Goal: Task Accomplishment & Management: Complete application form

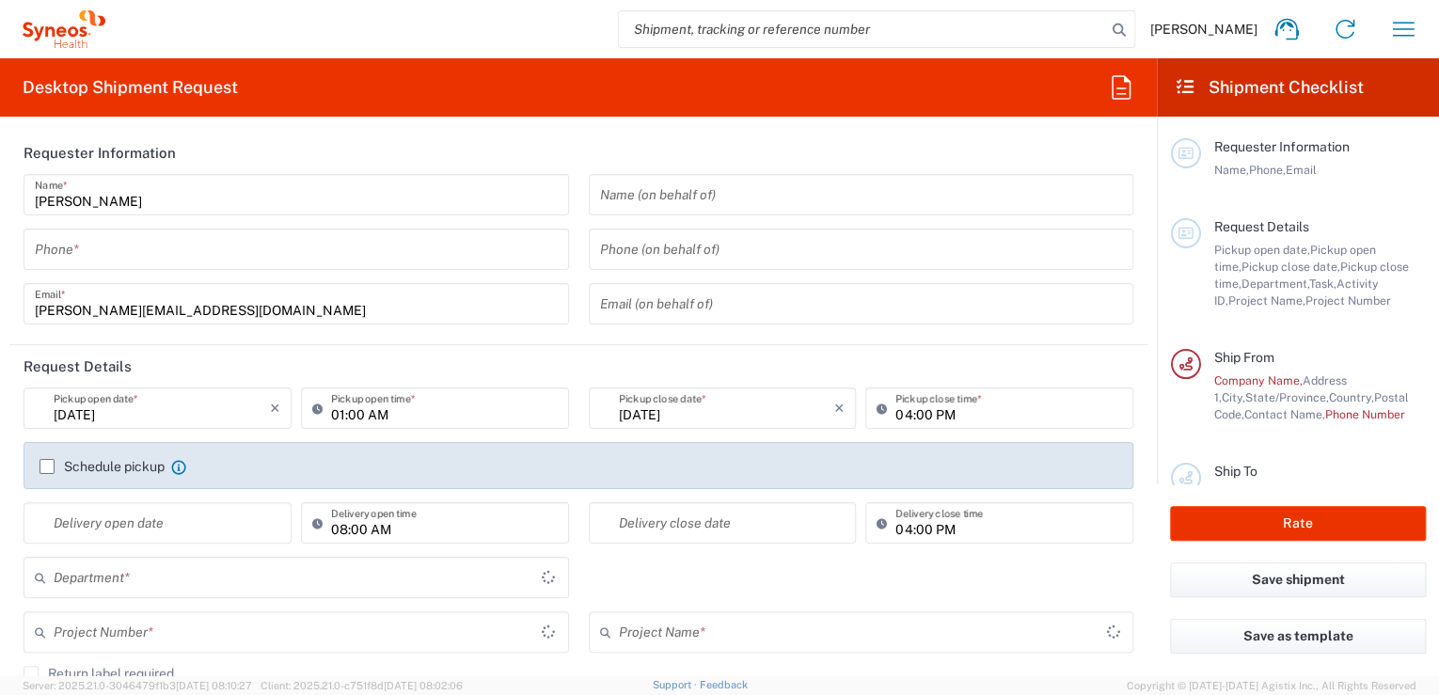
type input "Morelos"
type input "[GEOGRAPHIC_DATA]"
type input "8185"
click at [395, 254] on input "tel" at bounding box center [296, 249] width 523 height 33
type input "INC Research Clin Svcs Mexico"
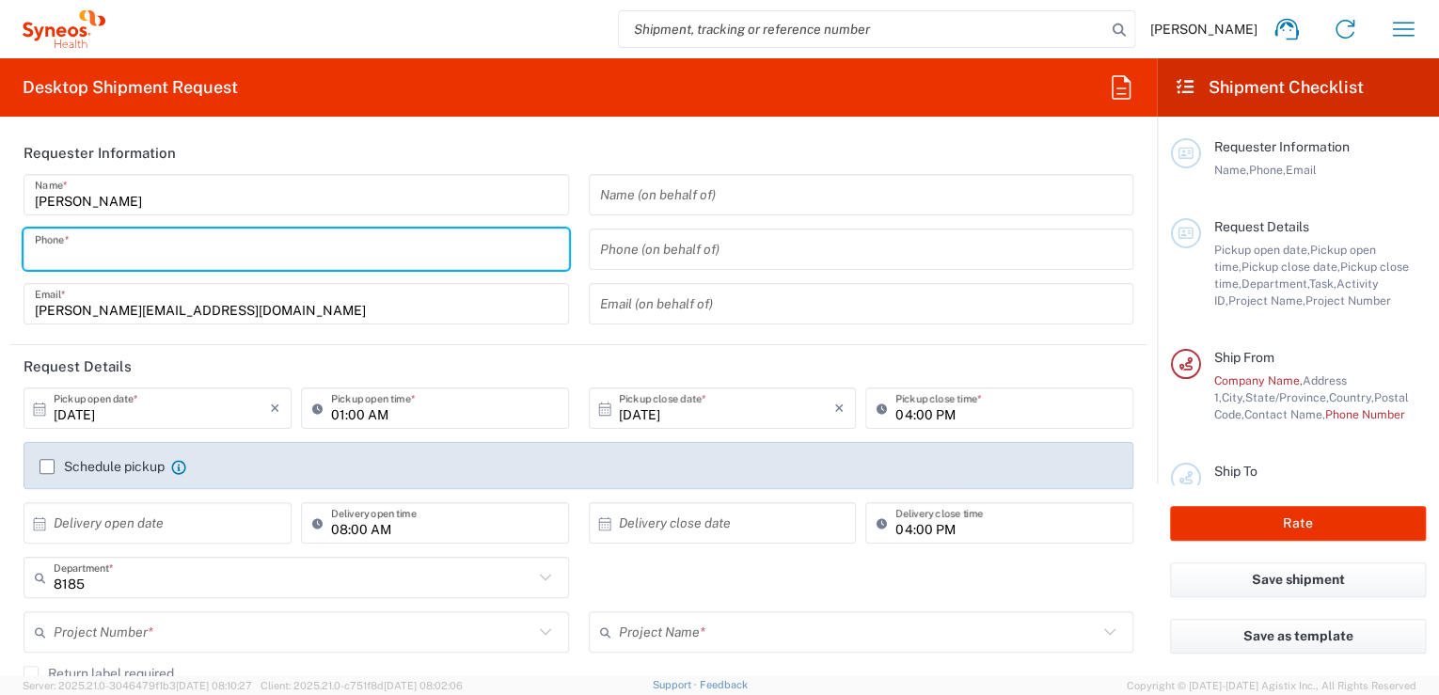
type input "9981571124"
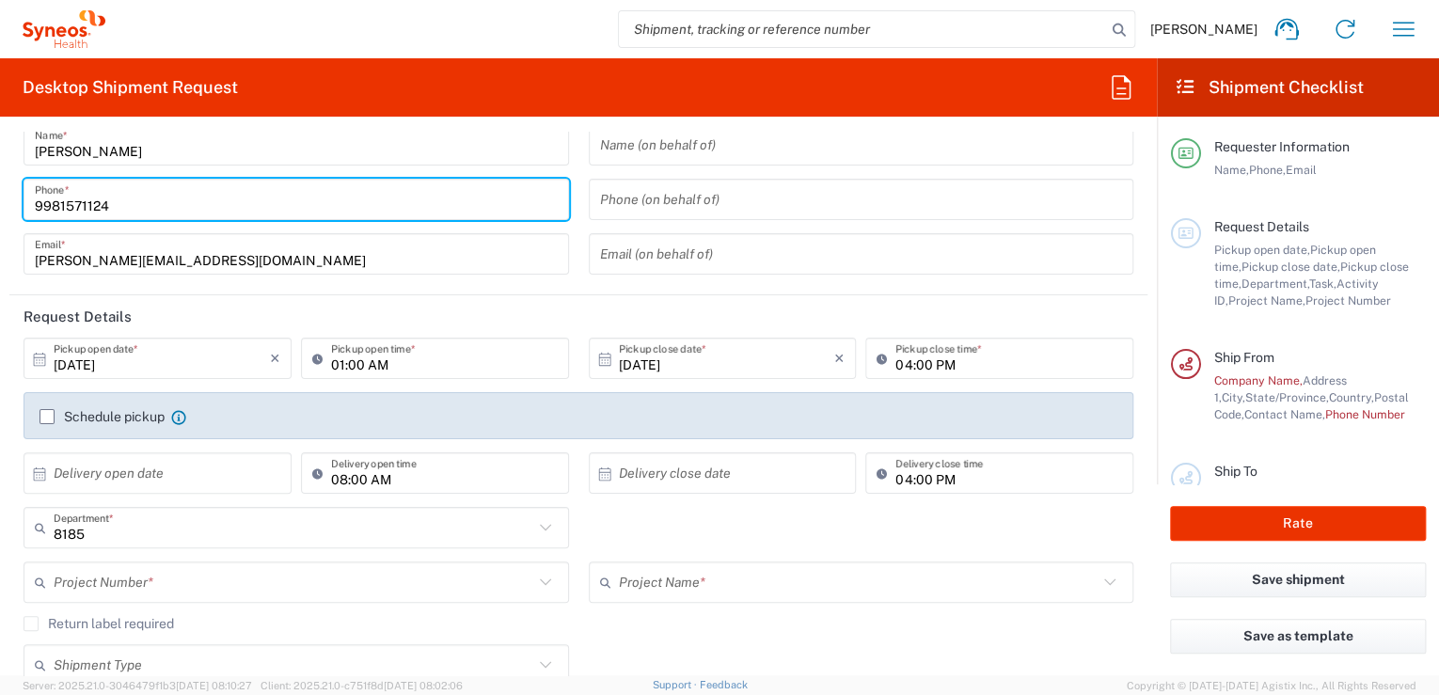
click at [232, 366] on input "10/13/2025" at bounding box center [162, 358] width 216 height 33
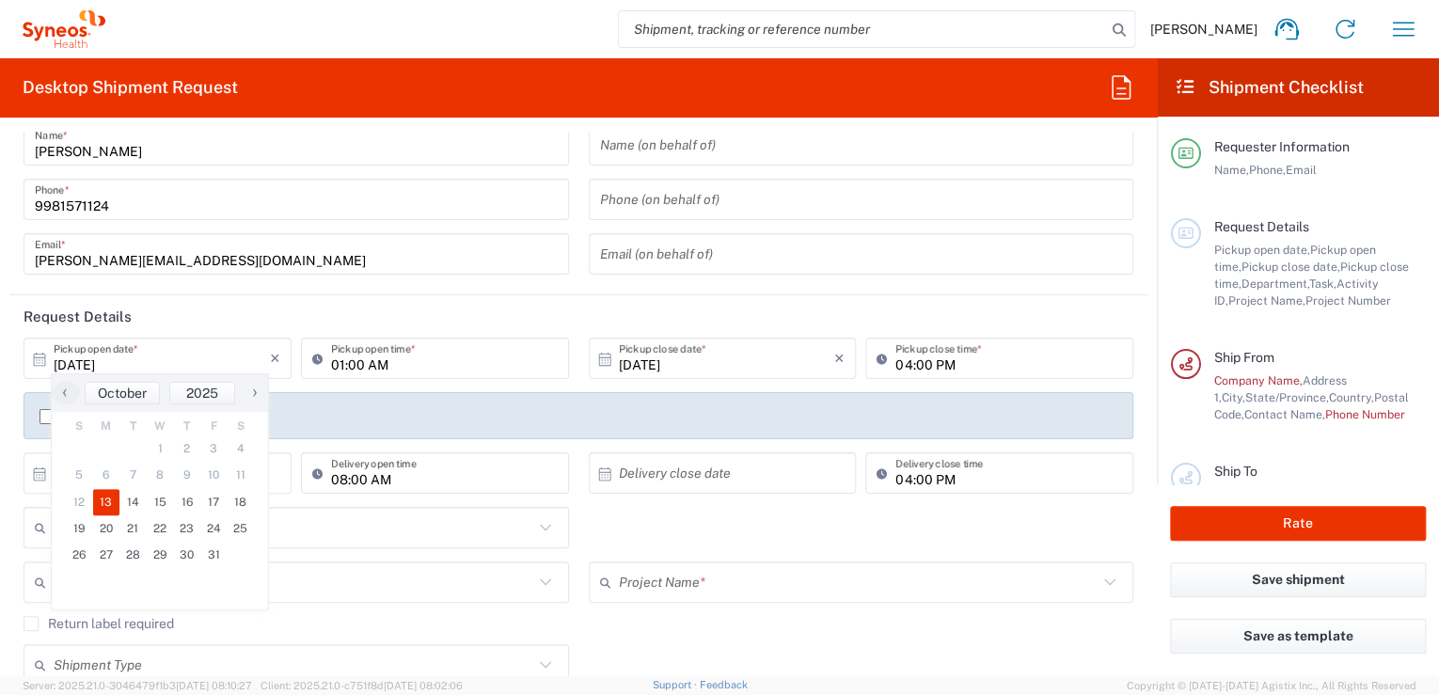
click at [342, 309] on header "Request Details" at bounding box center [578, 316] width 1138 height 42
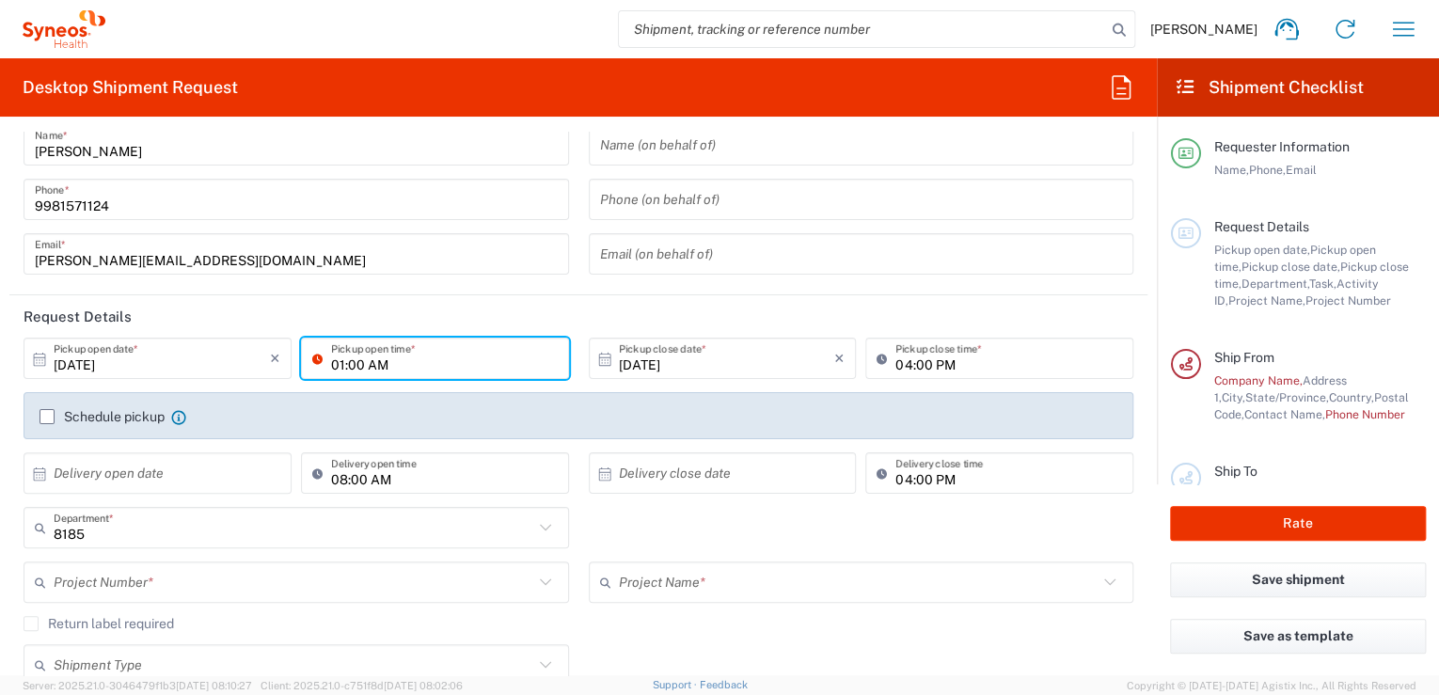
click at [485, 361] on input "01:00 AM" at bounding box center [444, 358] width 227 height 33
drag, startPoint x: 396, startPoint y: 355, endPoint x: 347, endPoint y: 368, distance: 50.4
click at [395, 355] on input "01:00 AM" at bounding box center [444, 358] width 227 height 33
click at [339, 361] on input "01:00 AM" at bounding box center [444, 358] width 227 height 33
type input "09:00 AM"
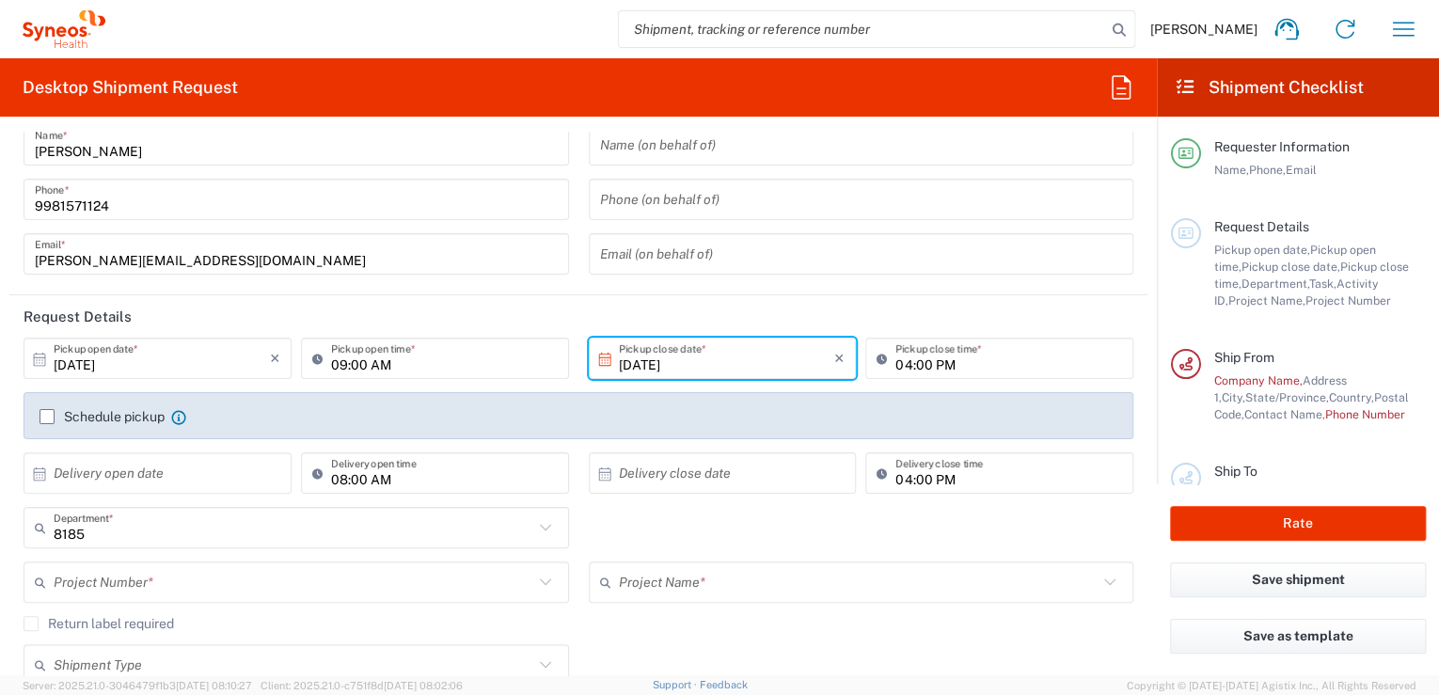
click at [702, 365] on input "10/13/2025" at bounding box center [727, 358] width 216 height 33
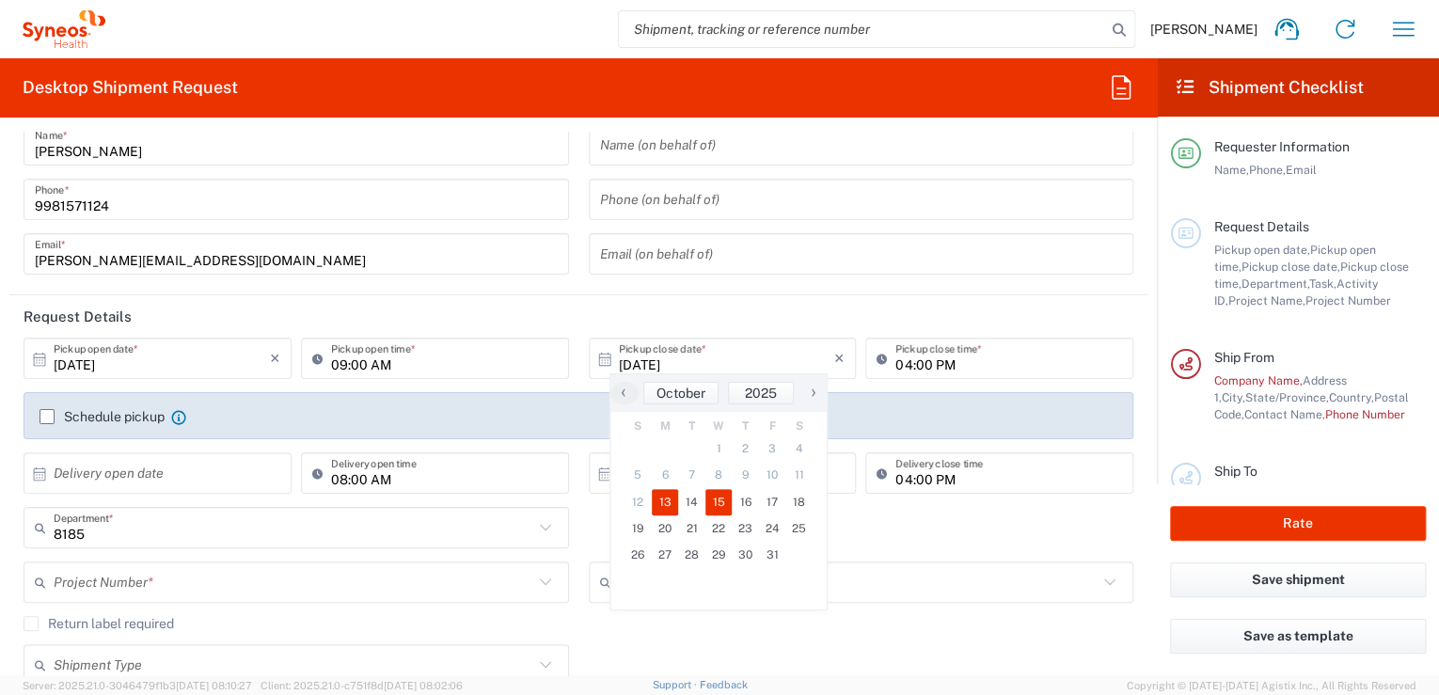
click at [718, 501] on span "15" at bounding box center [718, 502] width 27 height 26
type input "10/15/2025"
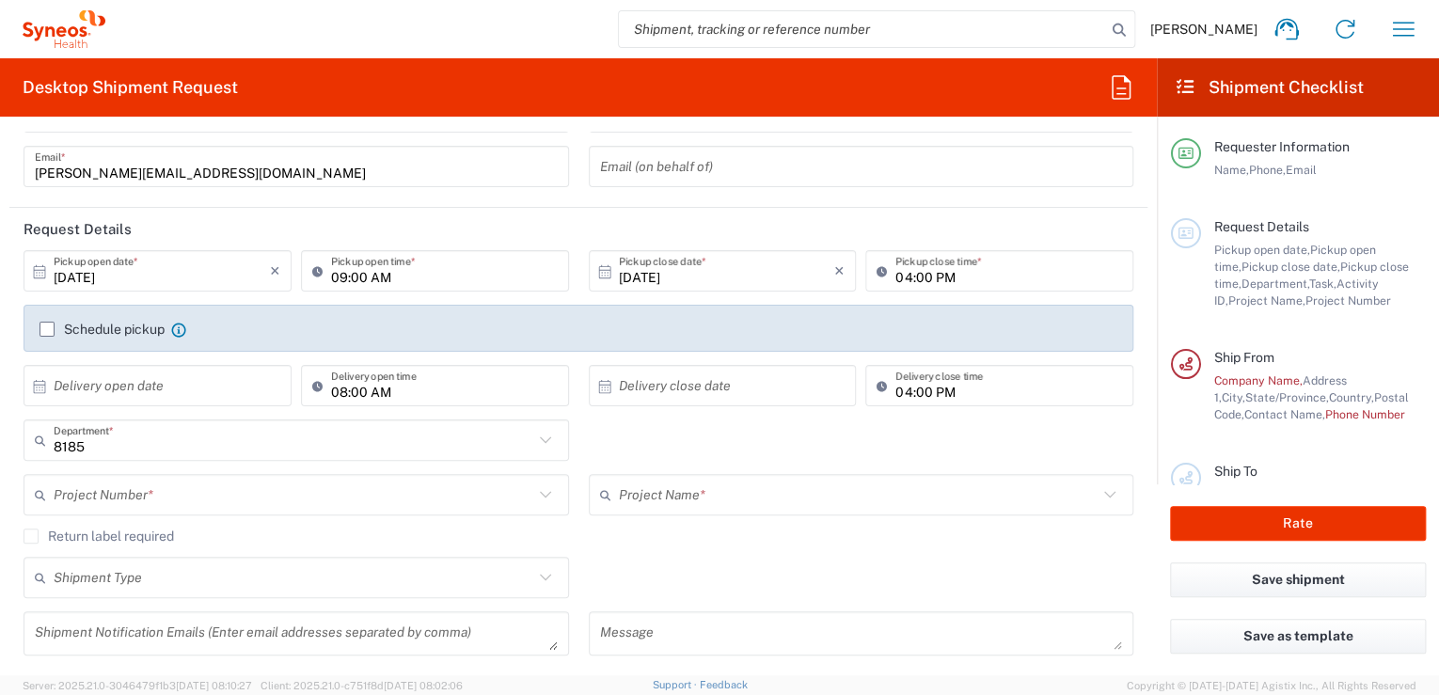
scroll to position [150, 0]
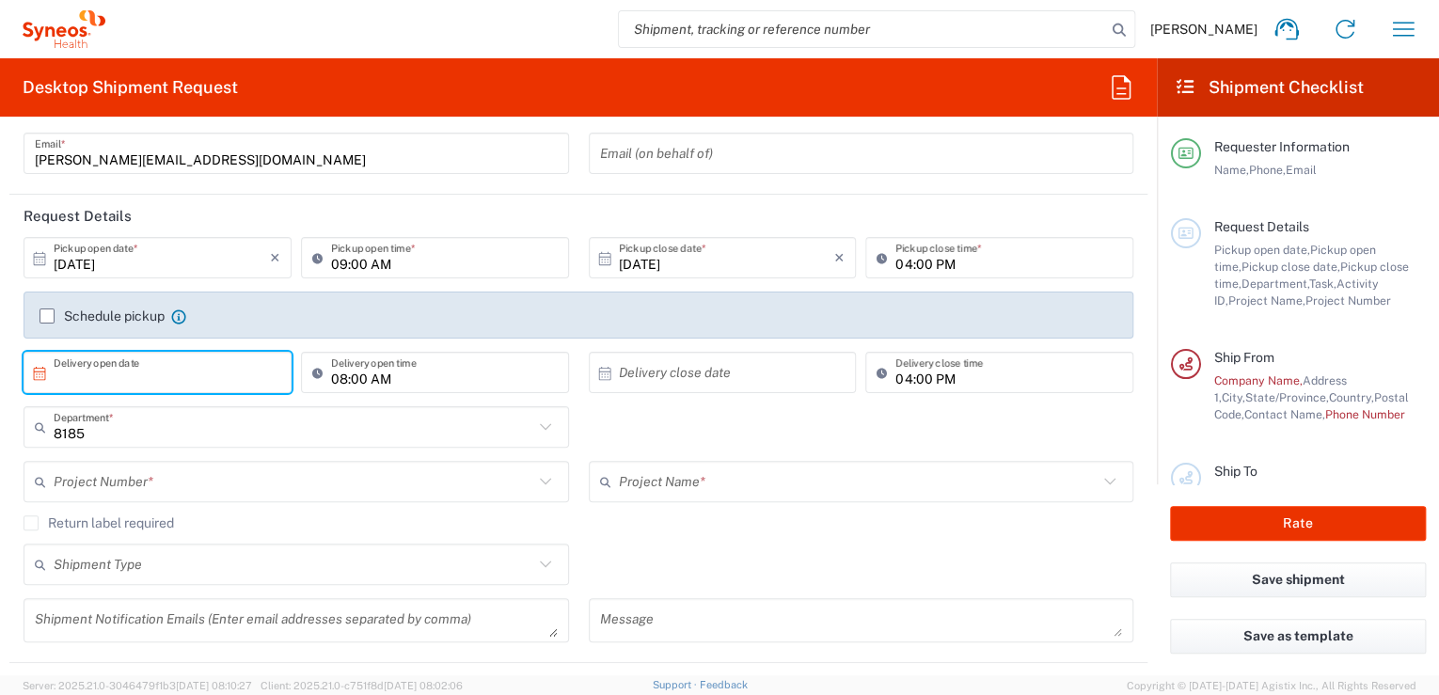
click at [147, 373] on input "text" at bounding box center [162, 372] width 216 height 33
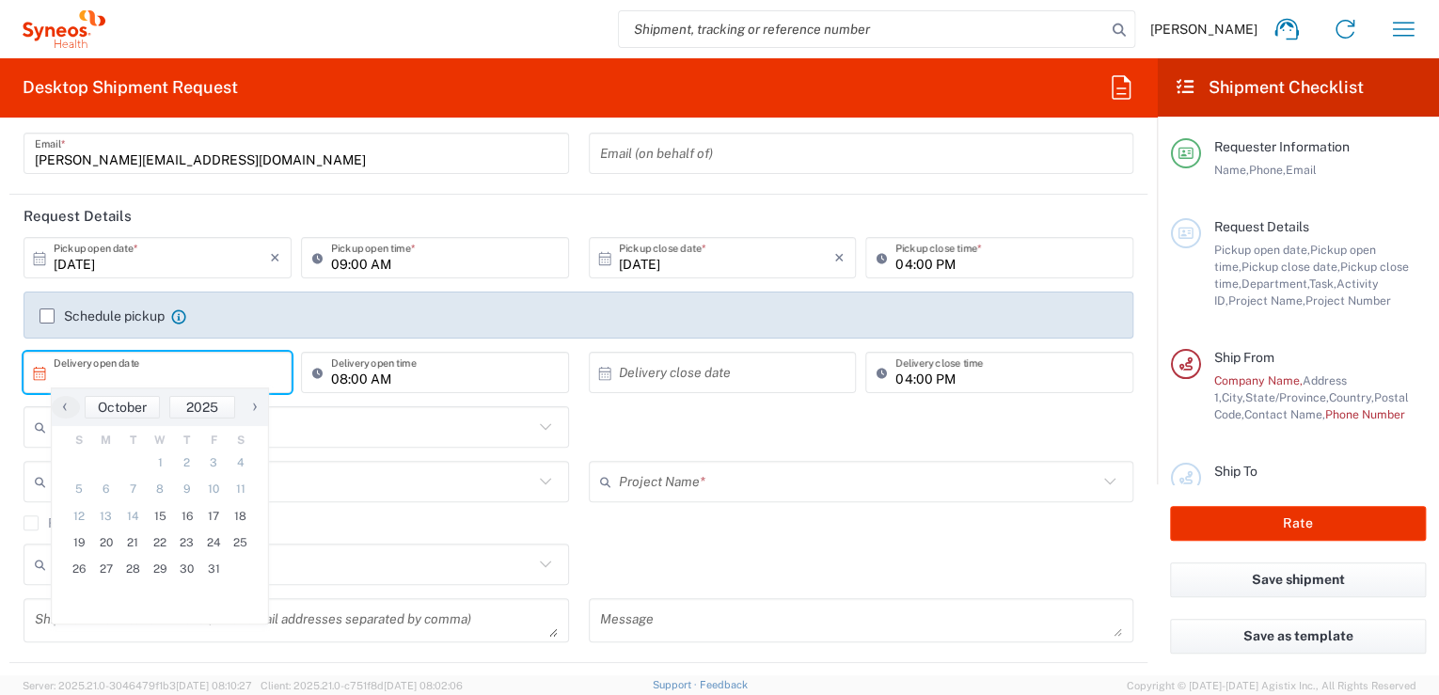
click at [685, 429] on div "8185 Department * 8185 3000 3100 3109 3110 3111 3112 3125 3130 3135 3136 3150 3…" at bounding box center [578, 433] width 1129 height 55
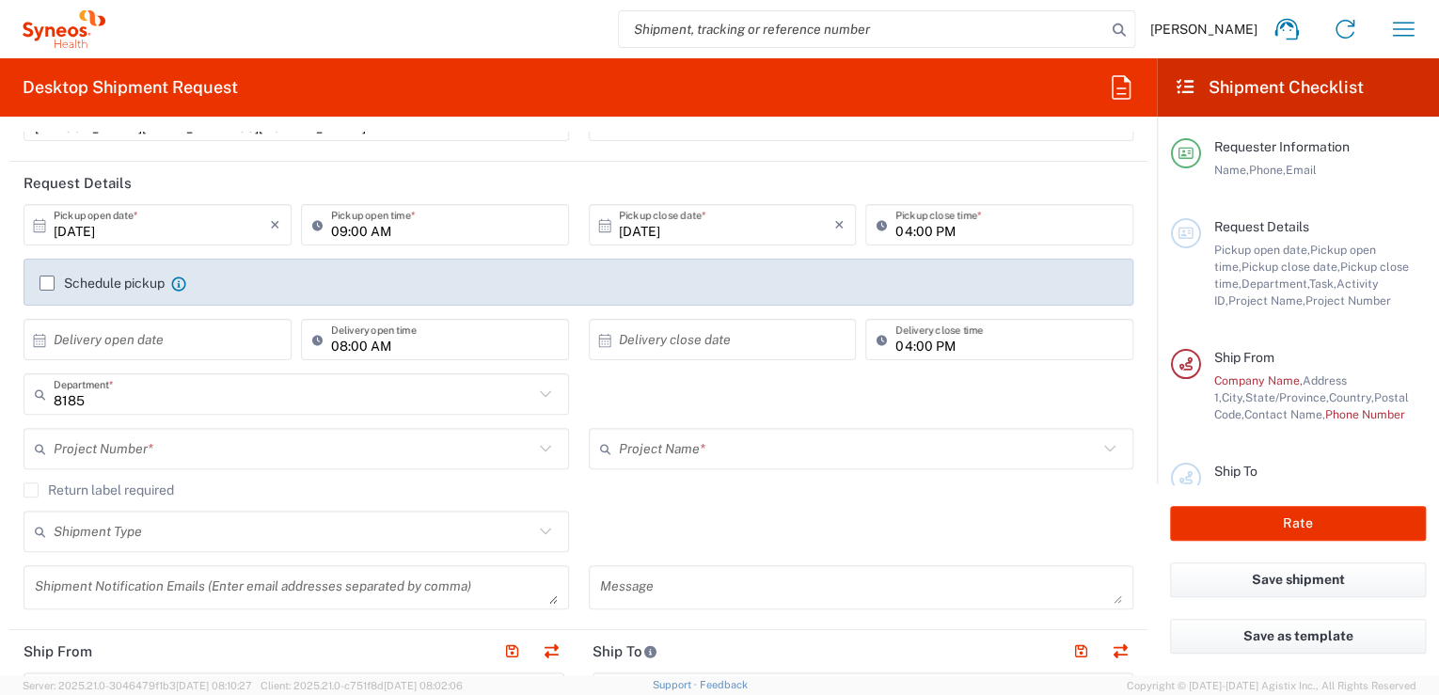
scroll to position [200, 0]
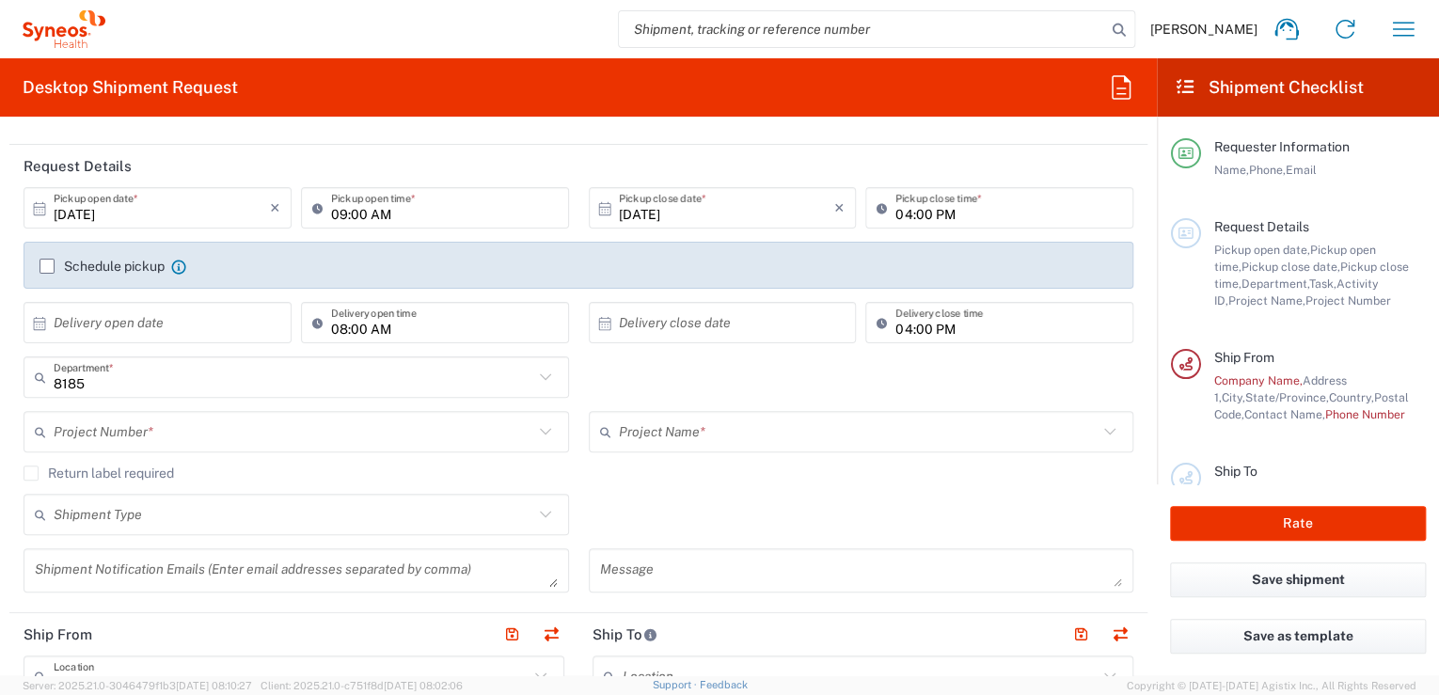
click at [549, 372] on icon at bounding box center [545, 377] width 24 height 24
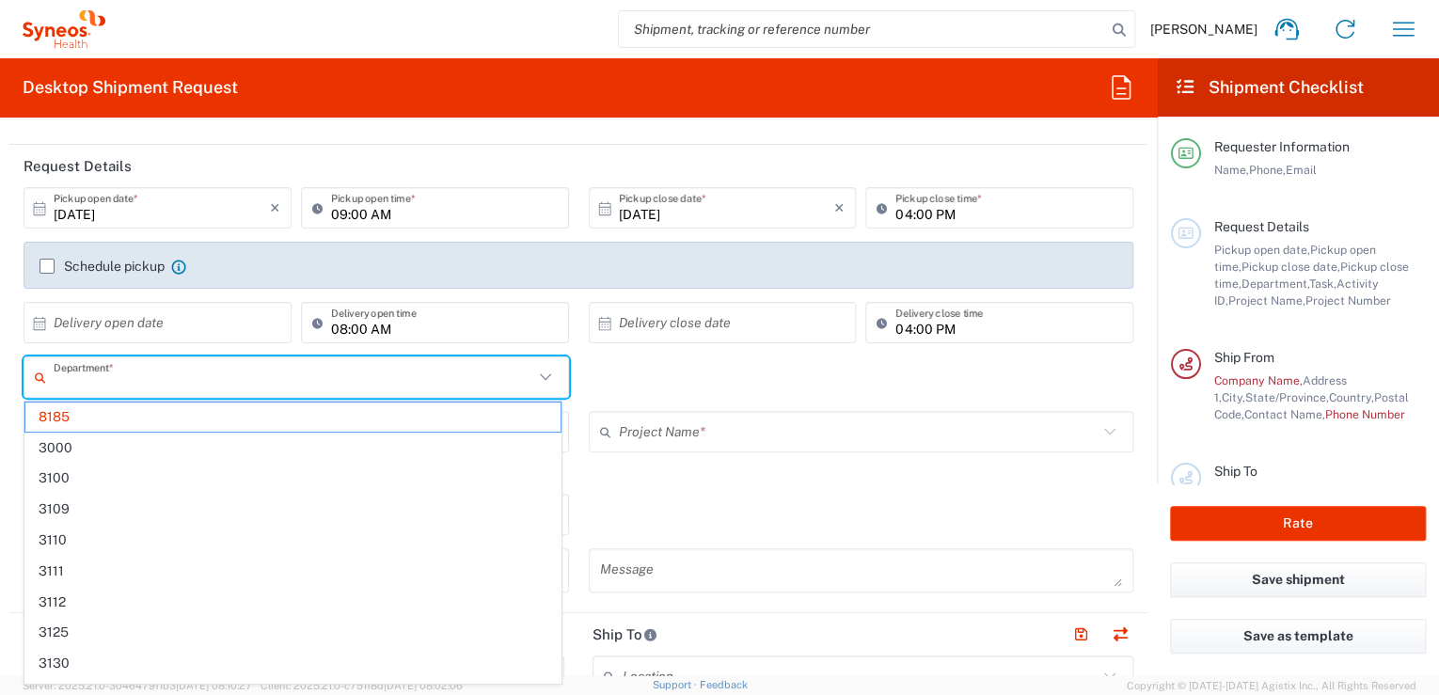
click at [643, 383] on div "Department * 8185 3000 3100 3109 3110 3111 3112 3125 3130 3135 3136 3150 3155 3…" at bounding box center [578, 383] width 1129 height 55
type input "8185"
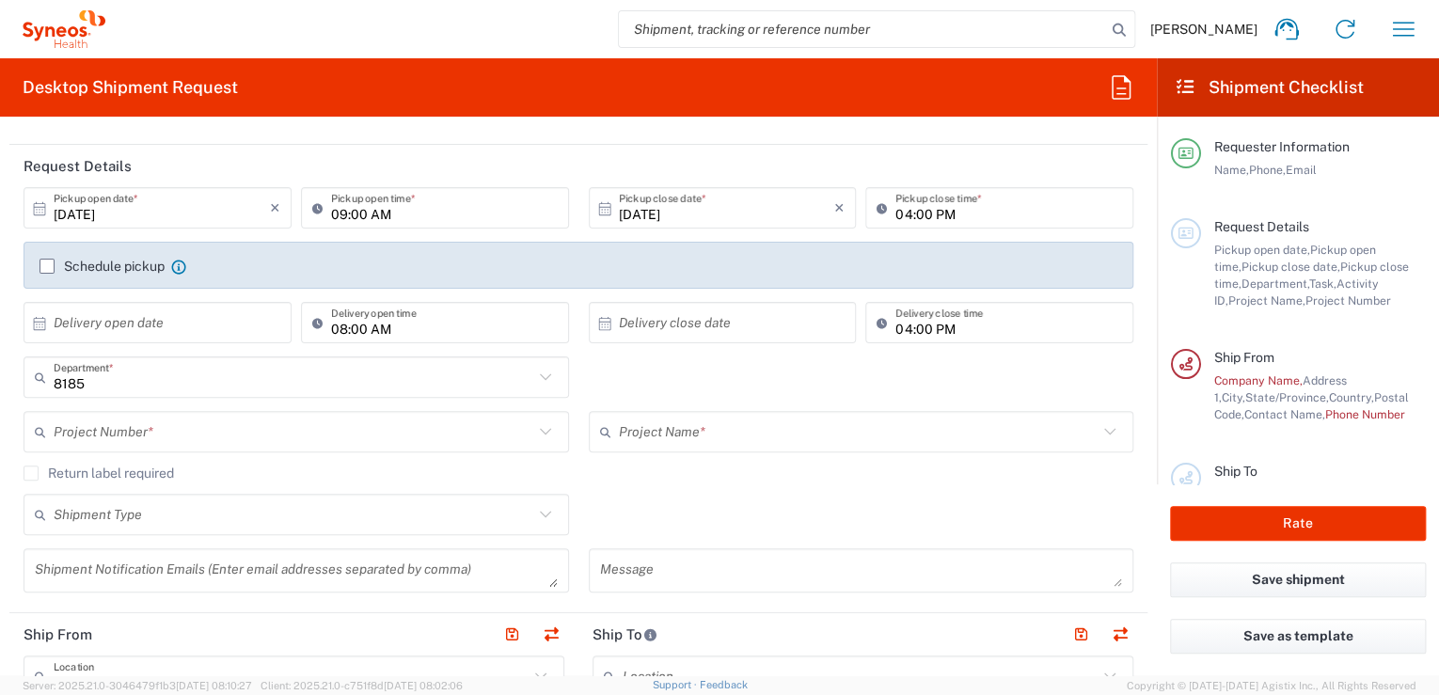
click at [537, 372] on icon at bounding box center [545, 377] width 24 height 24
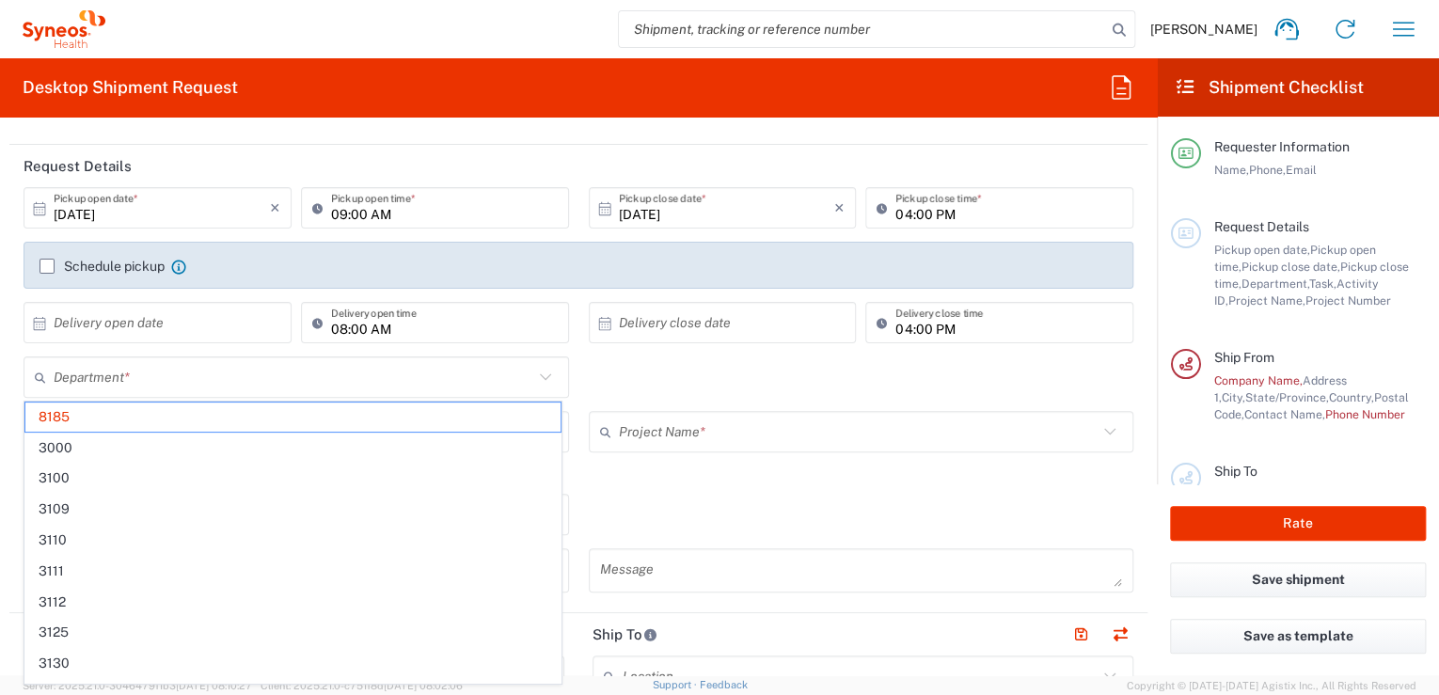
click at [540, 377] on icon at bounding box center [545, 377] width 24 height 24
drag, startPoint x: 549, startPoint y: 437, endPoint x: 557, endPoint y: 444, distance: 10.0
click at [554, 449] on div "8185 3000 3100 3109 3110 3111 3112 3125 3130 3135 3136 3150 3155 3165 3171 3172…" at bounding box center [292, 543] width 537 height 282
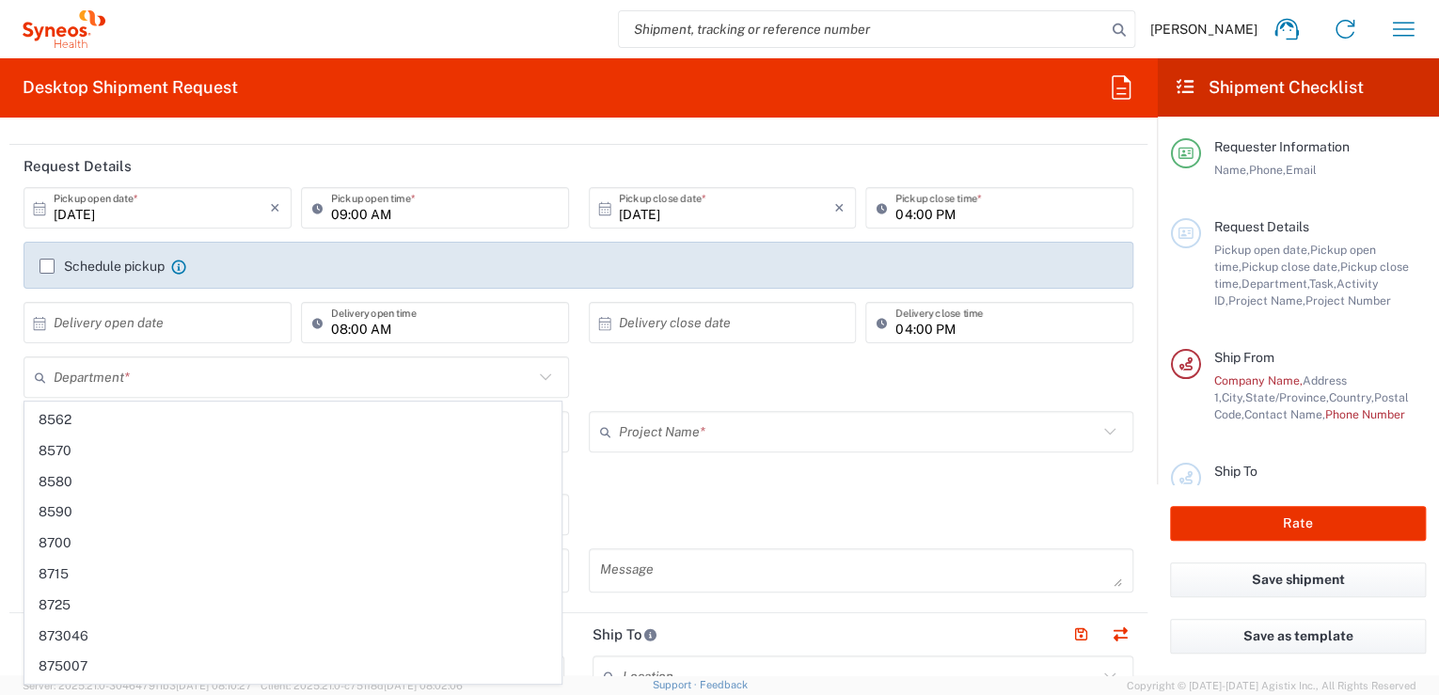
scroll to position [8524, 0]
click at [602, 469] on agx-checkbox-control "Return label required" at bounding box center [579, 472] width 1110 height 15
type input "8185"
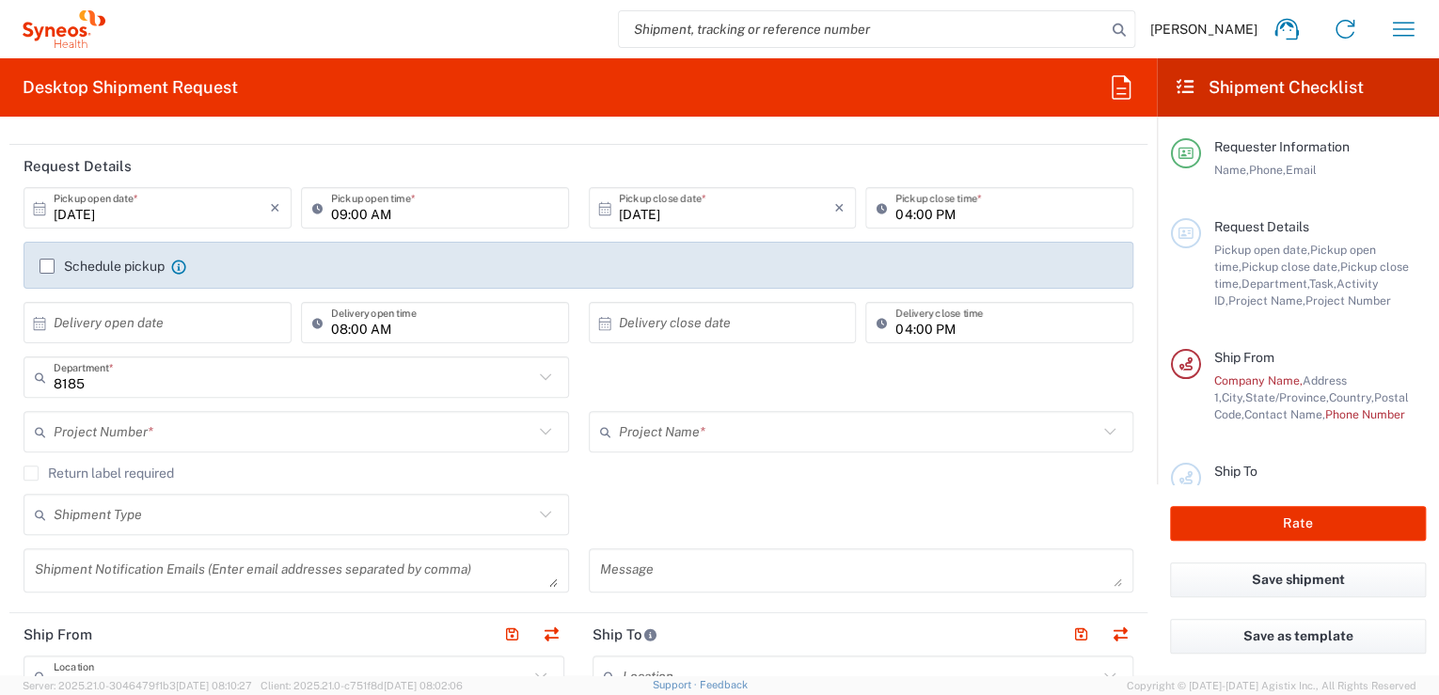
drag, startPoint x: 643, startPoint y: 481, endPoint x: 634, endPoint y: 481, distance: 9.5
click at [643, 481] on div "Return label required" at bounding box center [579, 479] width 1110 height 28
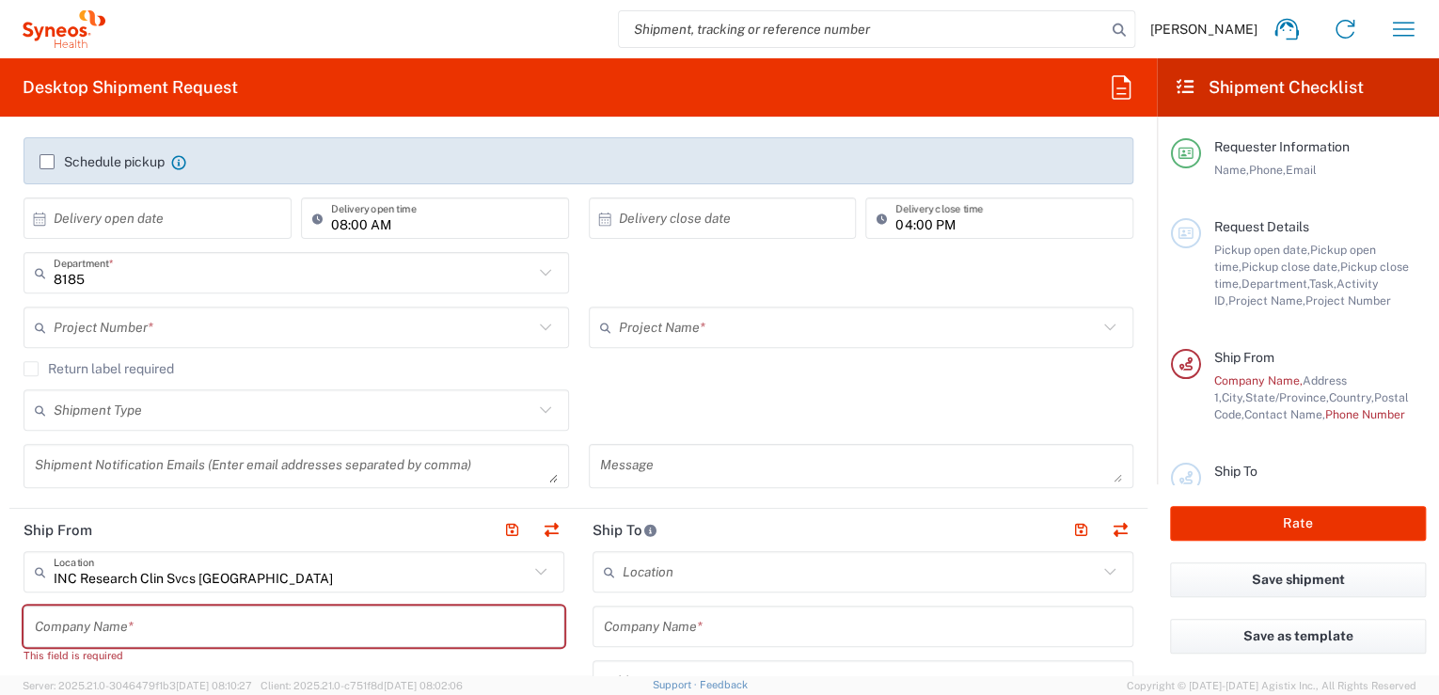
scroll to position [351, 0]
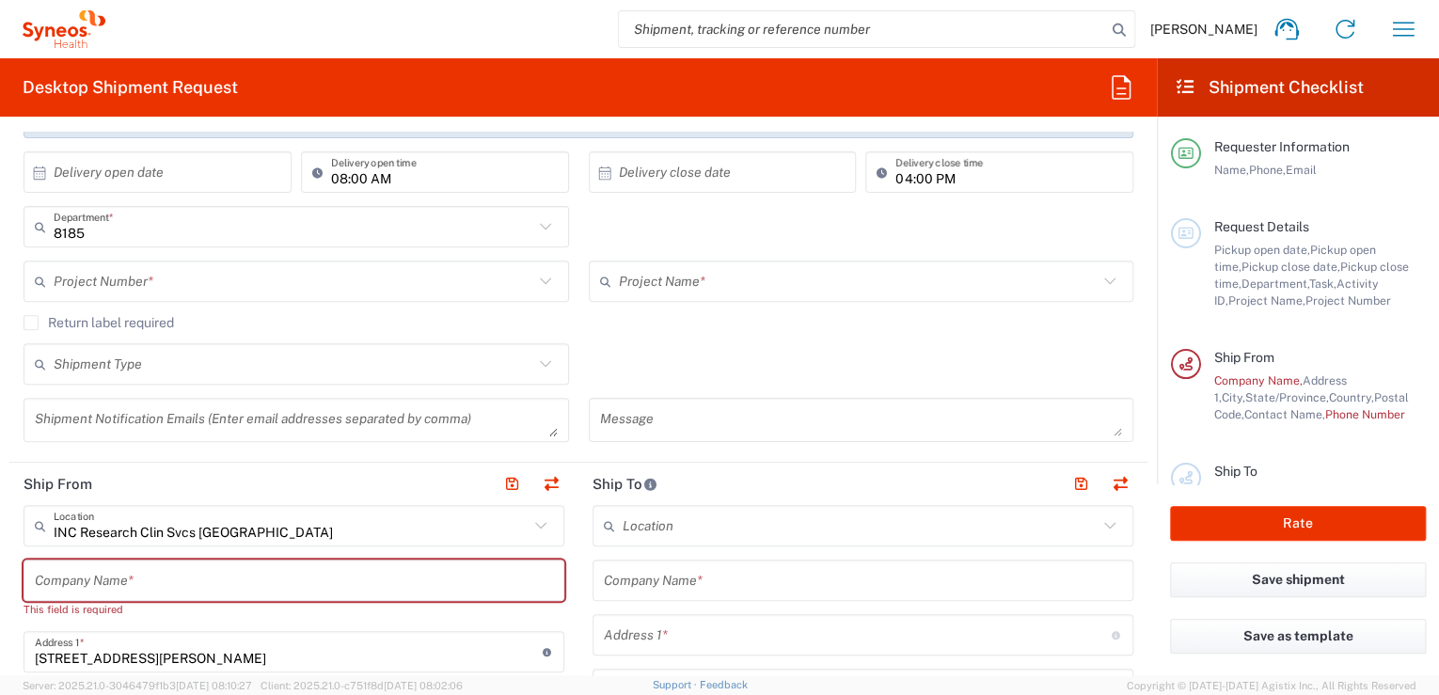
click at [534, 265] on div "Project Number *" at bounding box center [296, 280] width 545 height 41
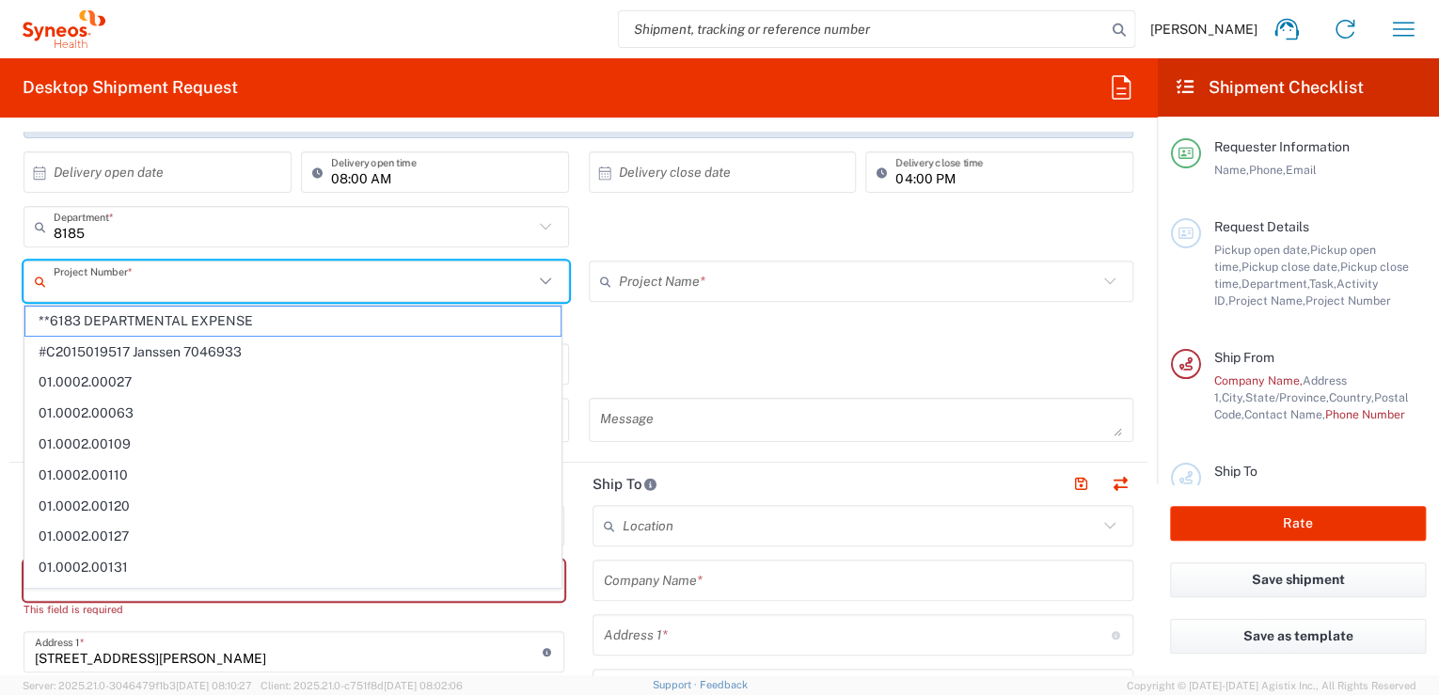
click at [523, 274] on input "text" at bounding box center [294, 281] width 480 height 33
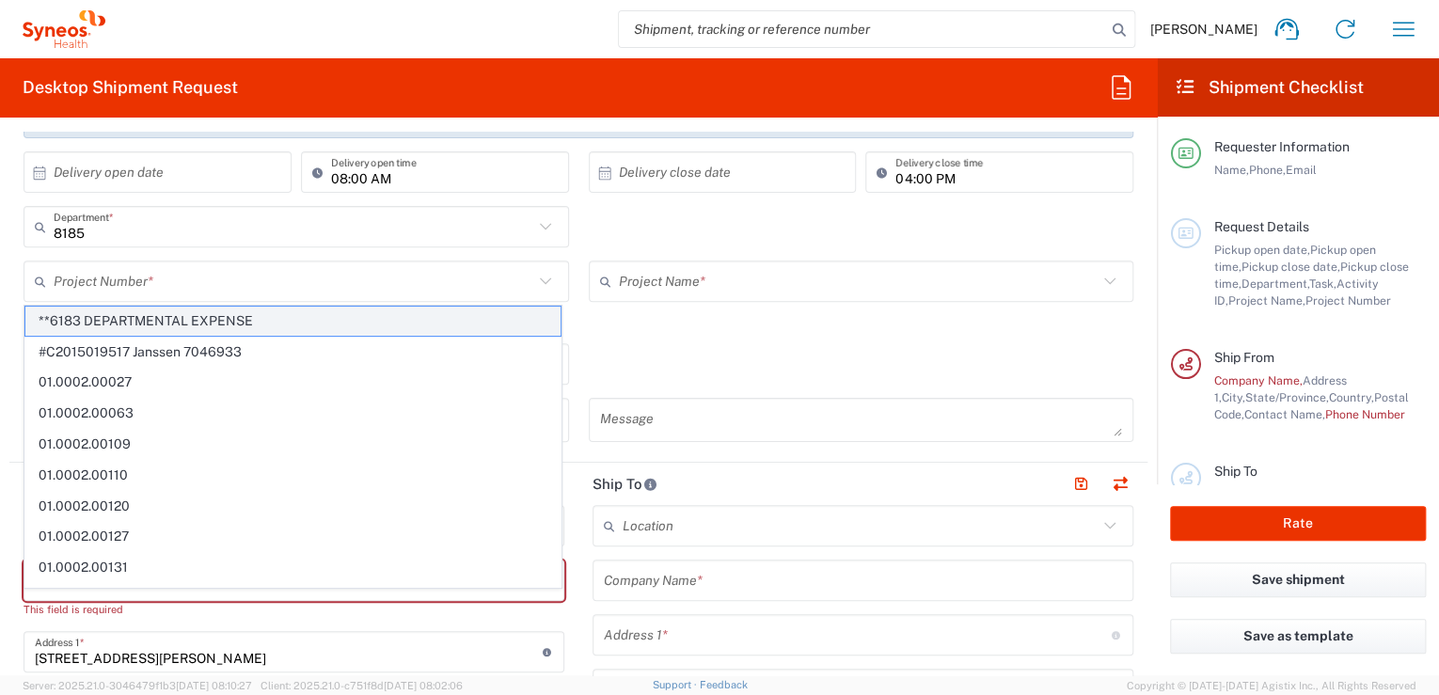
click at [290, 320] on span "**6183 DEPARTMENTAL EXPENSE" at bounding box center [292, 321] width 535 height 29
type input "**6183 DEPARTMENTAL EXPENSE"
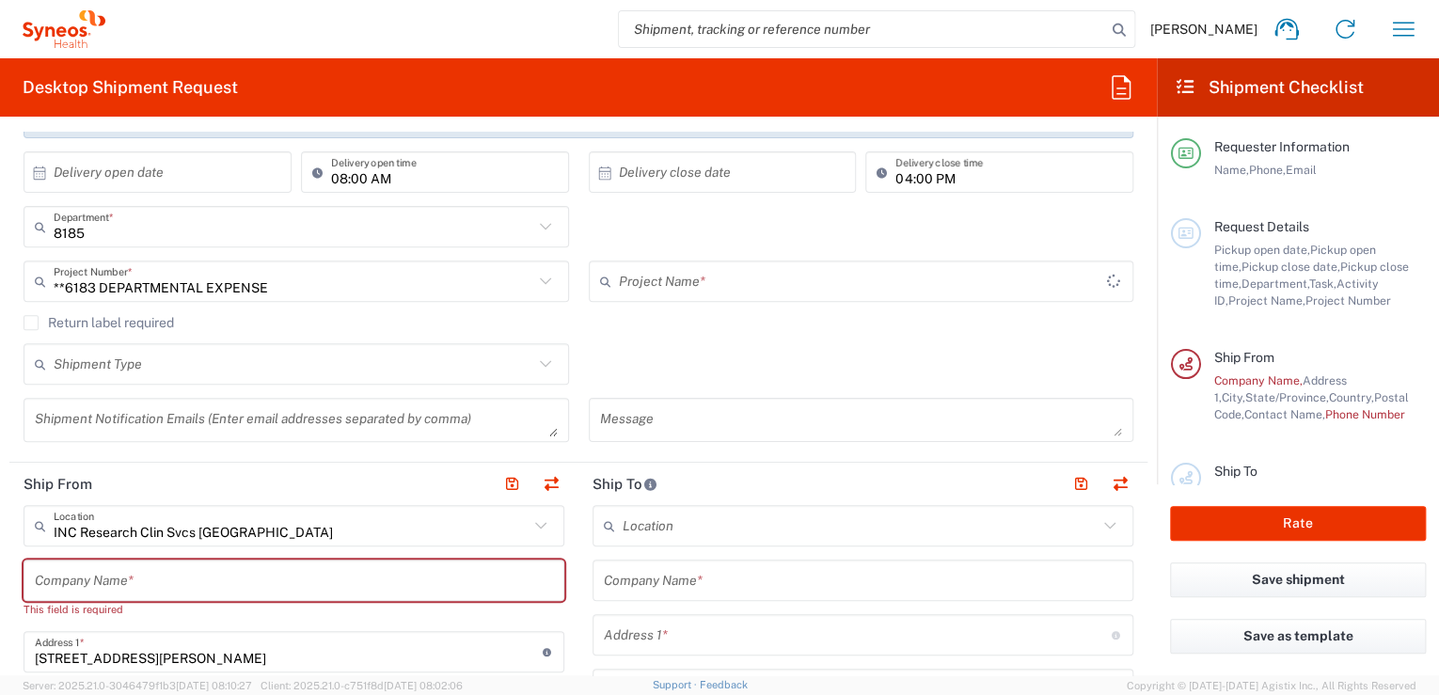
click at [629, 355] on div "Shipment Type Batch Regular" at bounding box center [578, 370] width 1129 height 55
type input "6183"
click at [686, 275] on input "6183" at bounding box center [859, 281] width 480 height 33
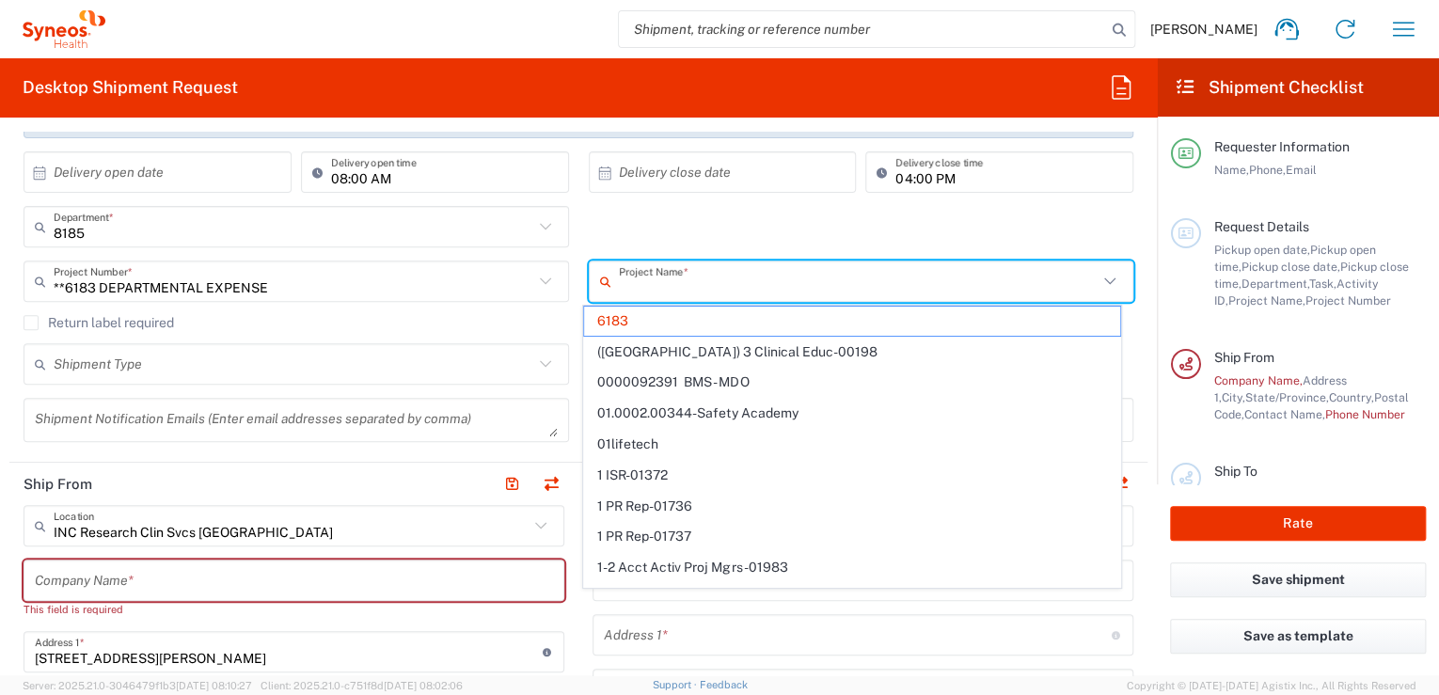
click at [702, 226] on div "8185 Department * 8185 3000 3100 3109 3110 3111 3112 3125 3130 3135 3136 3150 3…" at bounding box center [578, 233] width 1129 height 55
type input "6183"
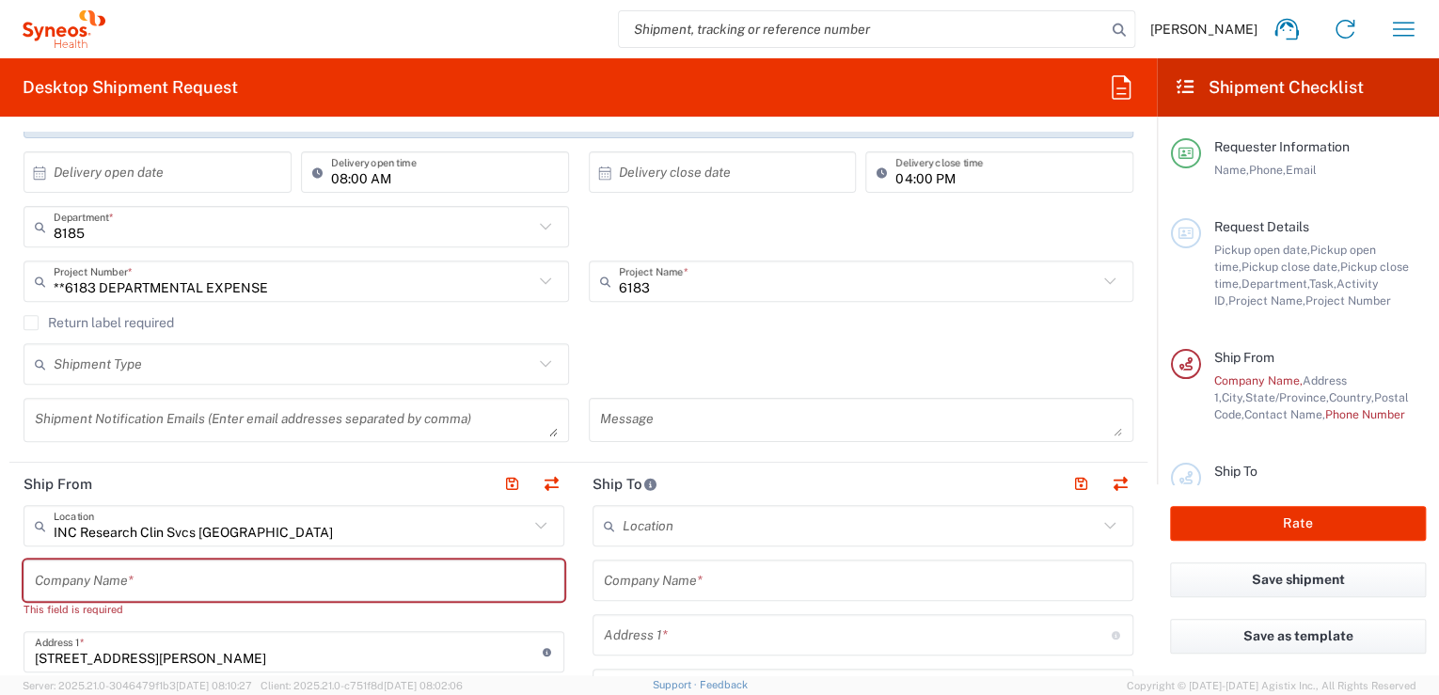
click at [538, 363] on icon at bounding box center [545, 364] width 24 height 24
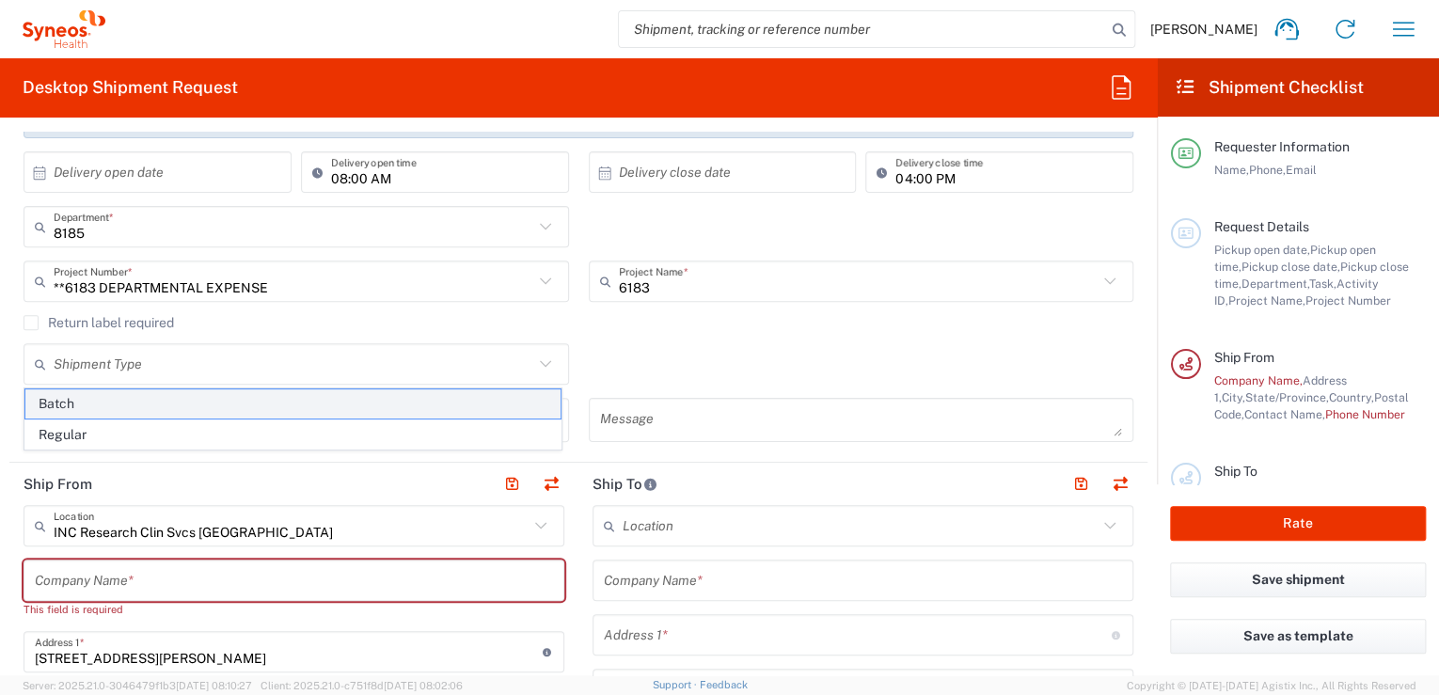
click at [75, 410] on span "Batch" at bounding box center [292, 403] width 535 height 29
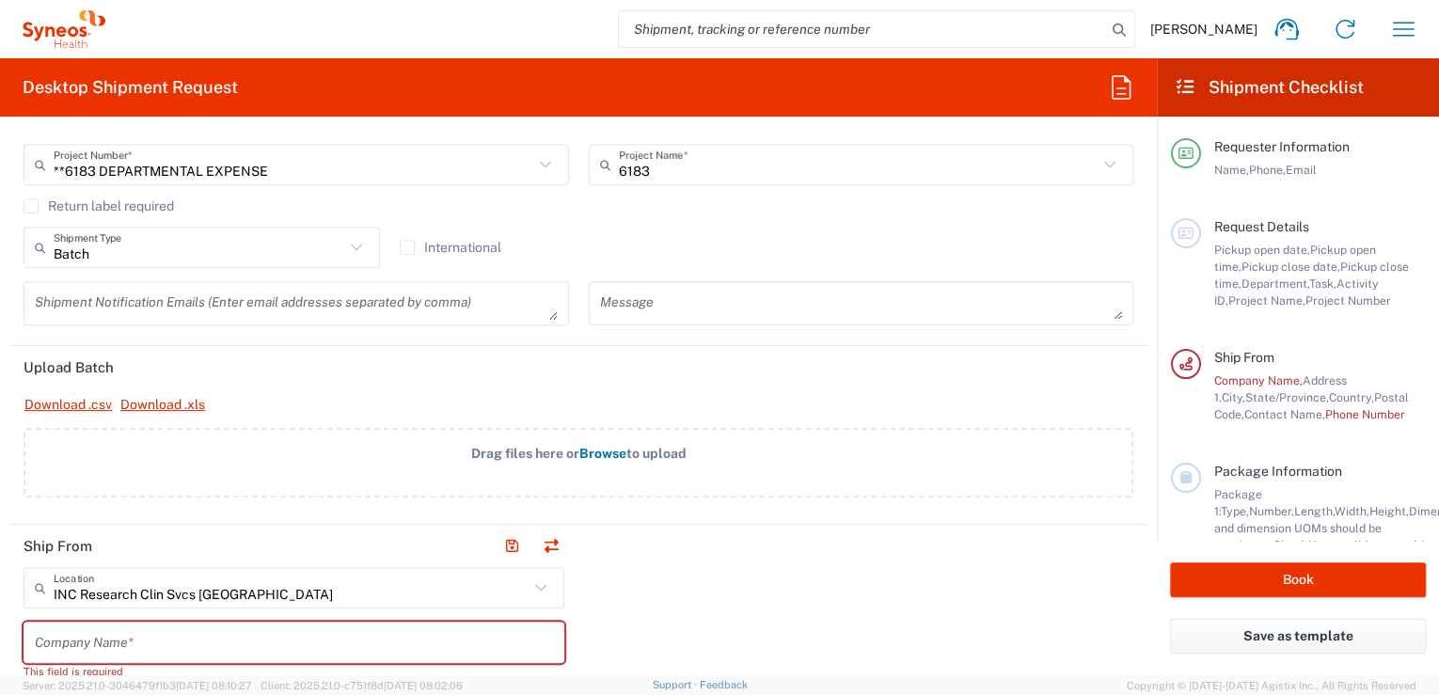
scroll to position [501, 0]
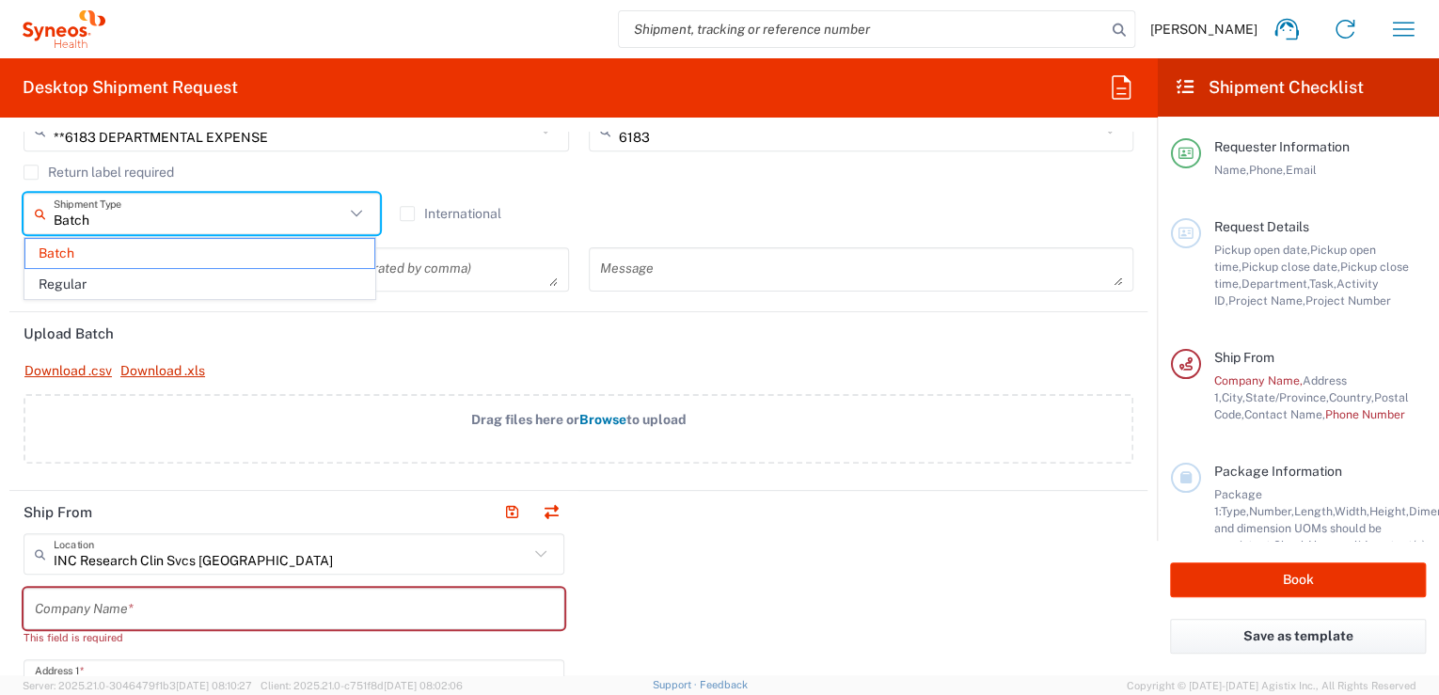
click at [232, 225] on input "Batch" at bounding box center [199, 213] width 291 height 33
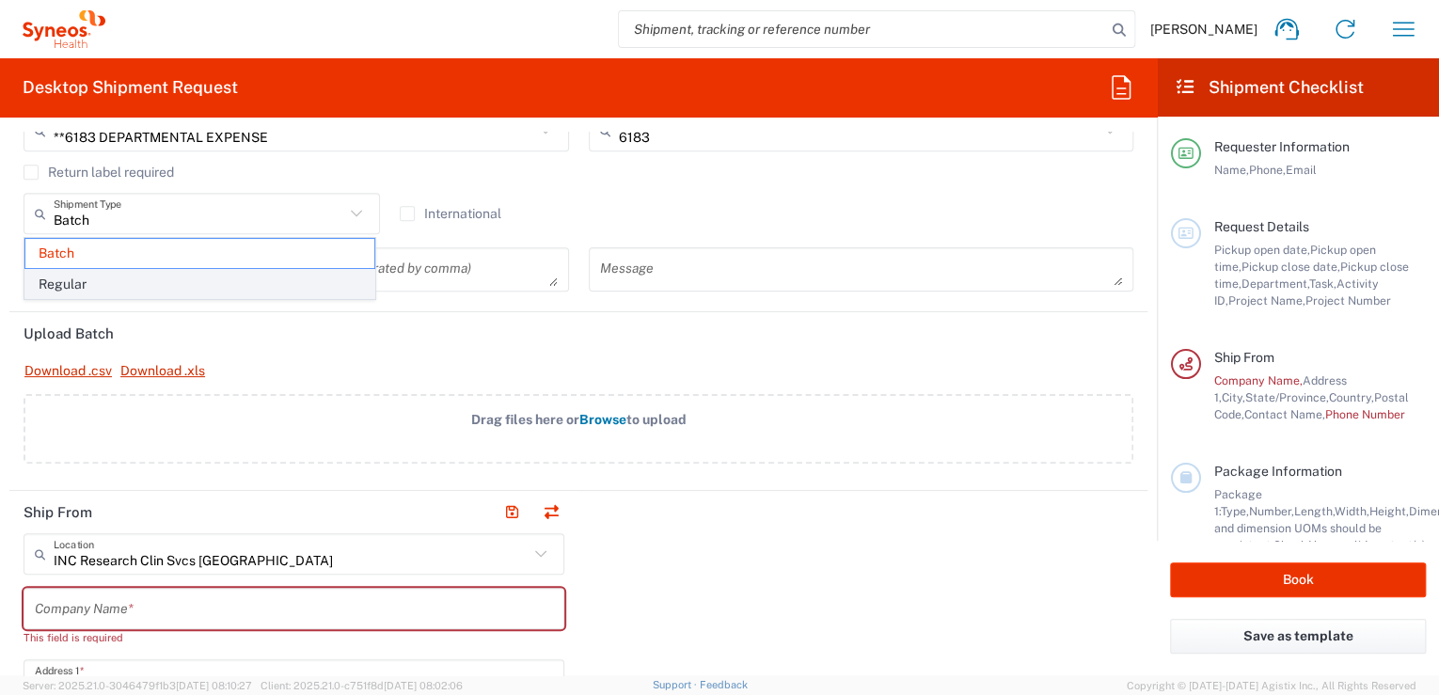
click at [141, 275] on span "Regular" at bounding box center [199, 284] width 349 height 29
type input "Regular"
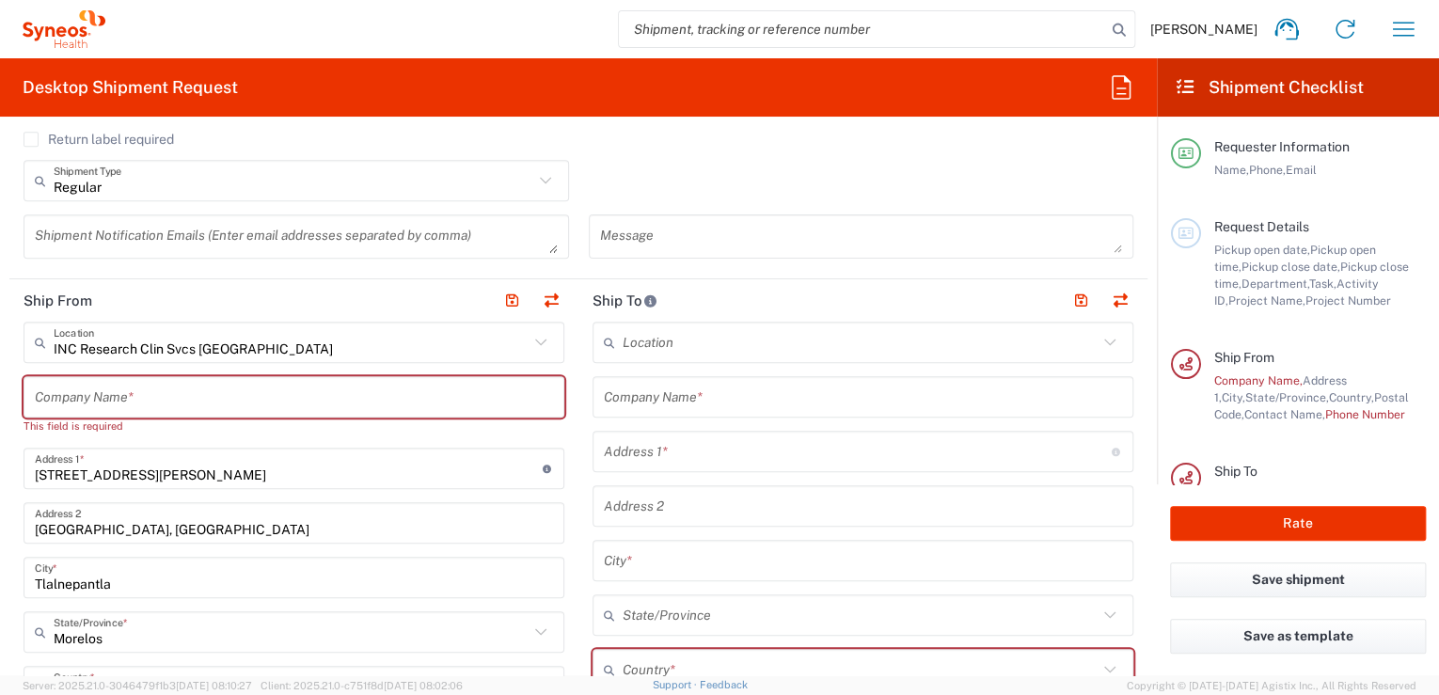
scroll to position [551, 0]
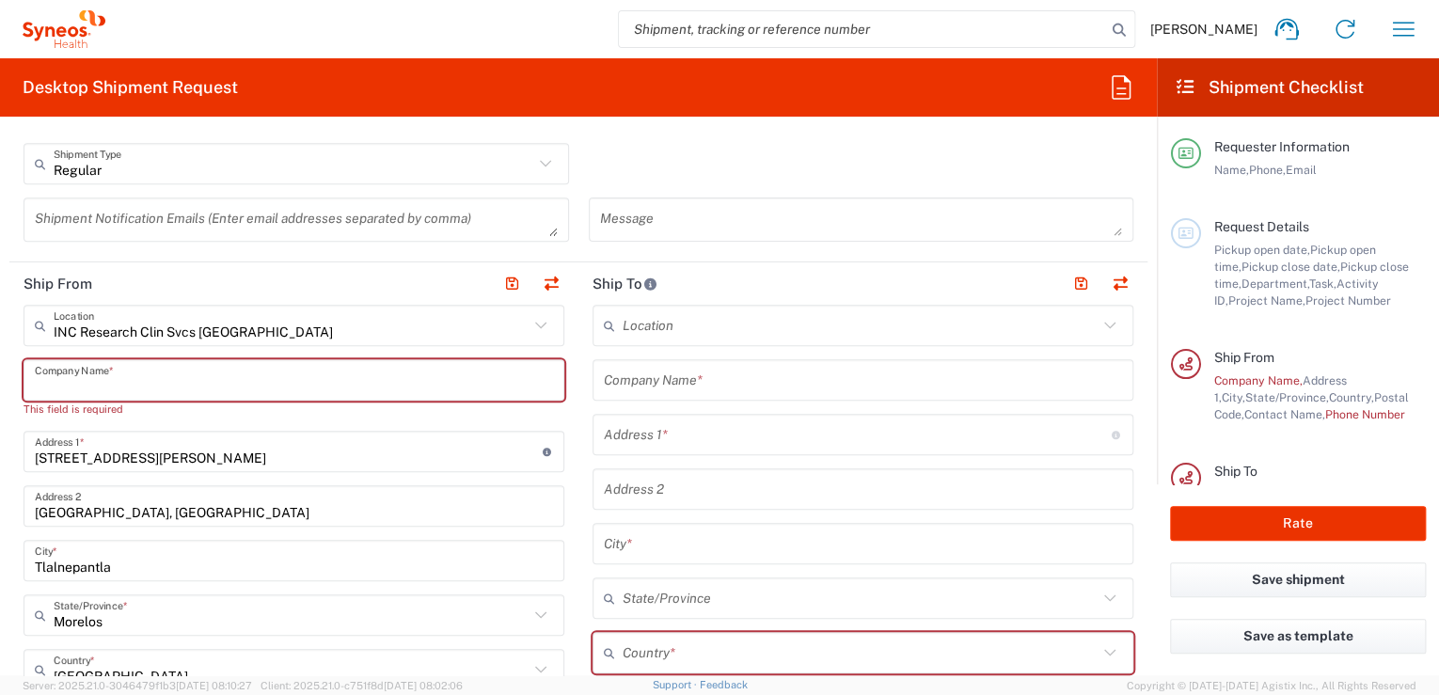
click at [275, 380] on input "text" at bounding box center [294, 380] width 518 height 33
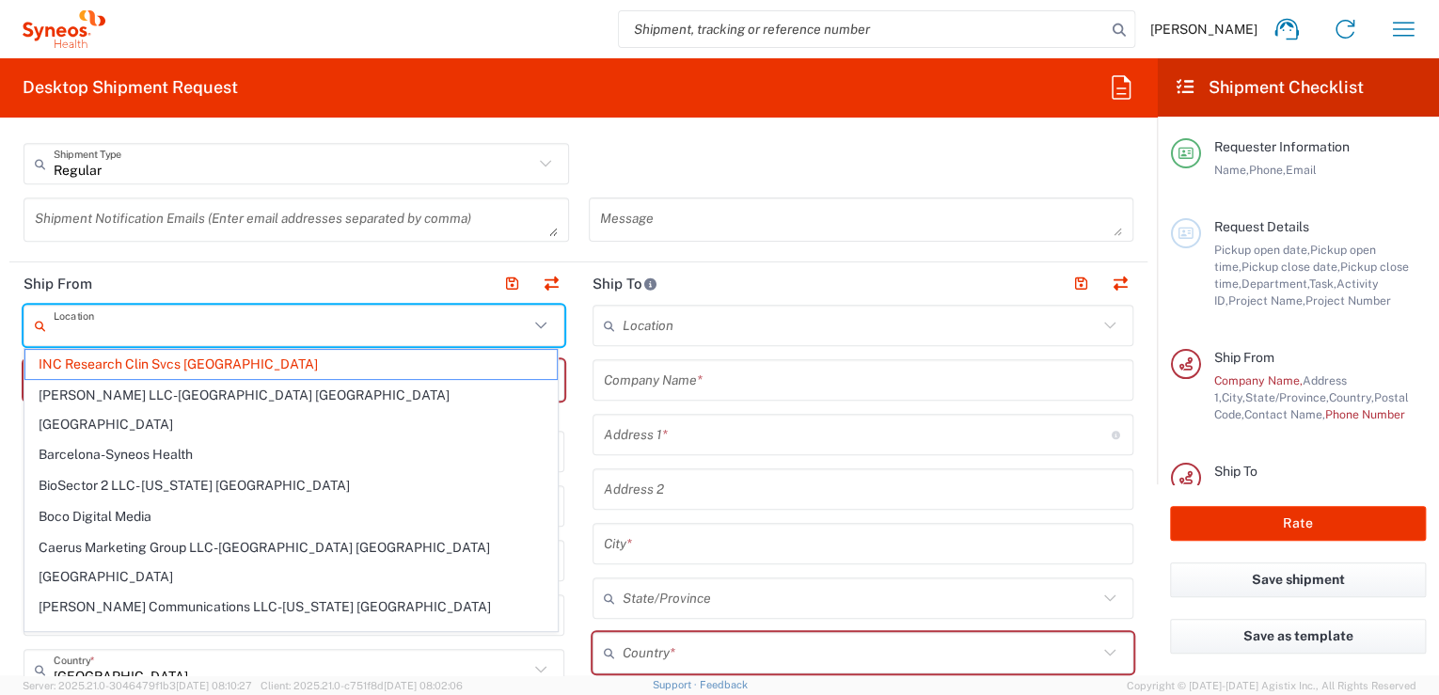
drag, startPoint x: 286, startPoint y: 334, endPoint x: 71, endPoint y: 339, distance: 215.4
click at [71, 339] on div "Location" at bounding box center [294, 325] width 541 height 41
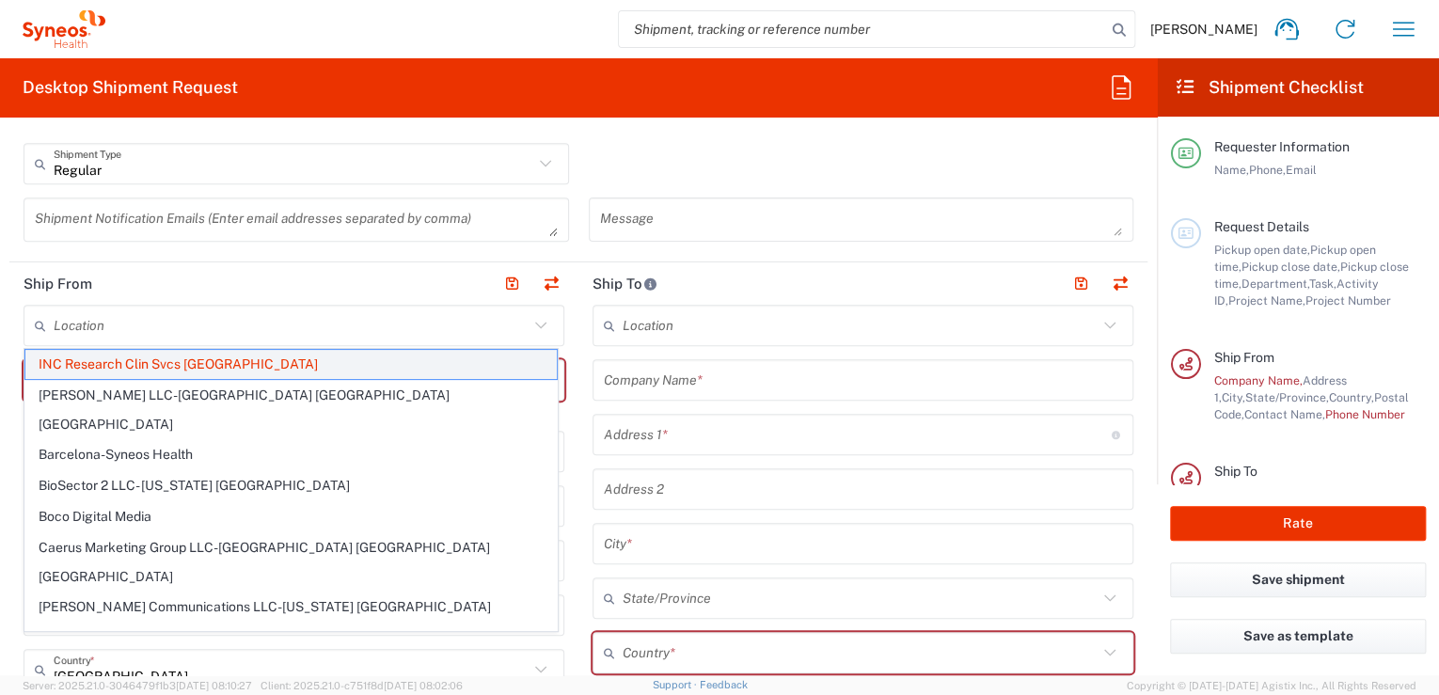
click at [169, 359] on span "INC Research Clin Svcs Mexico" at bounding box center [290, 364] width 531 height 29
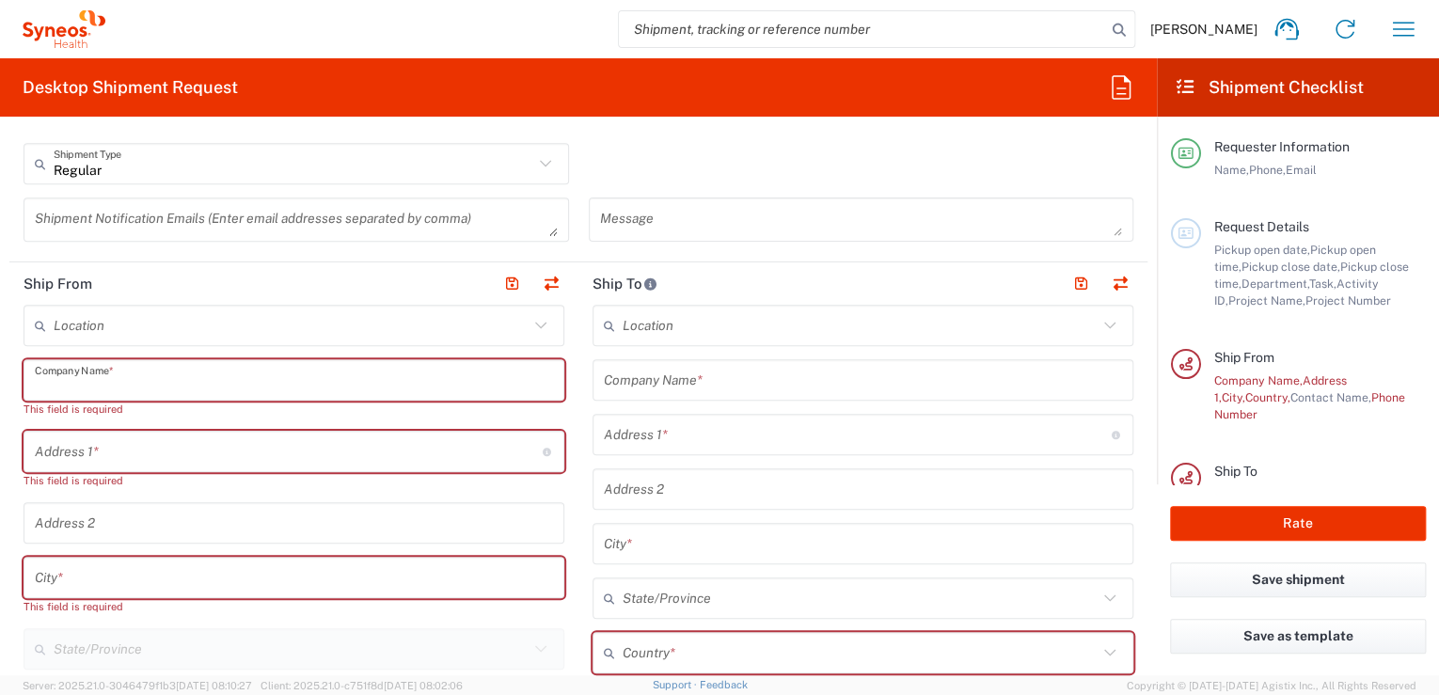
click at [197, 365] on input "text" at bounding box center [294, 380] width 518 height 33
click at [187, 327] on input "text" at bounding box center [291, 325] width 475 height 33
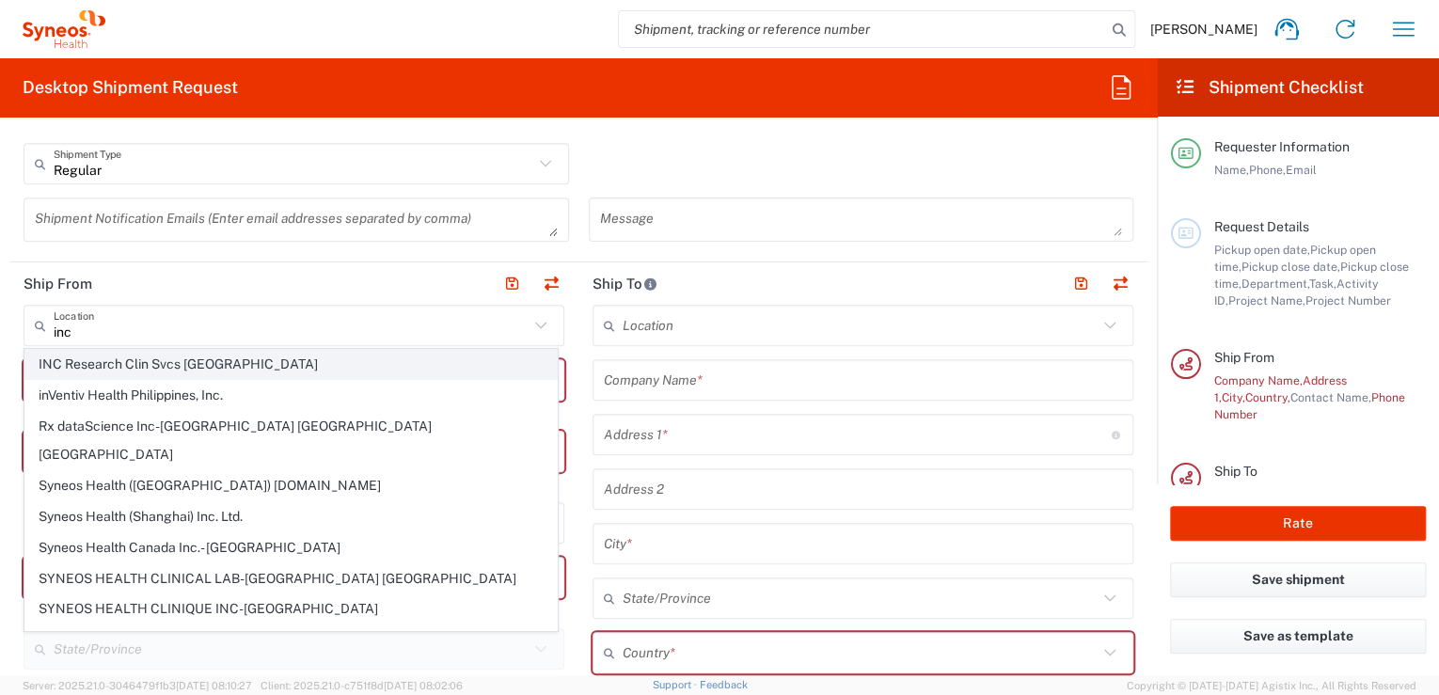
click at [102, 374] on span "INC Research Clin Svcs Mexico" at bounding box center [290, 364] width 531 height 29
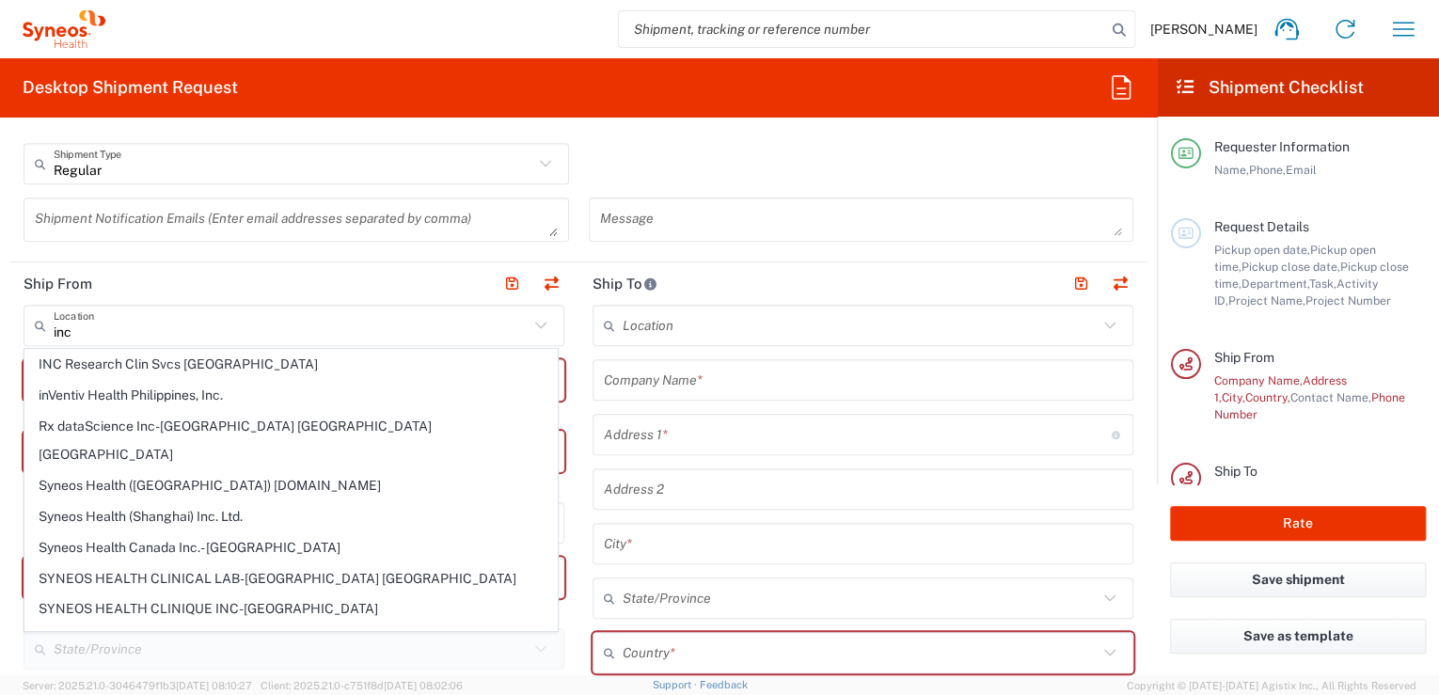
type input "INC Research Clin Svcs Mexico"
type input "Via Gustavo Baz 309 edificio A1 Piso 1"
type input "Colonia Industrial de Loma- Tlalnepantla de Baz, Centrum Park"
type input "Tlalnepantla"
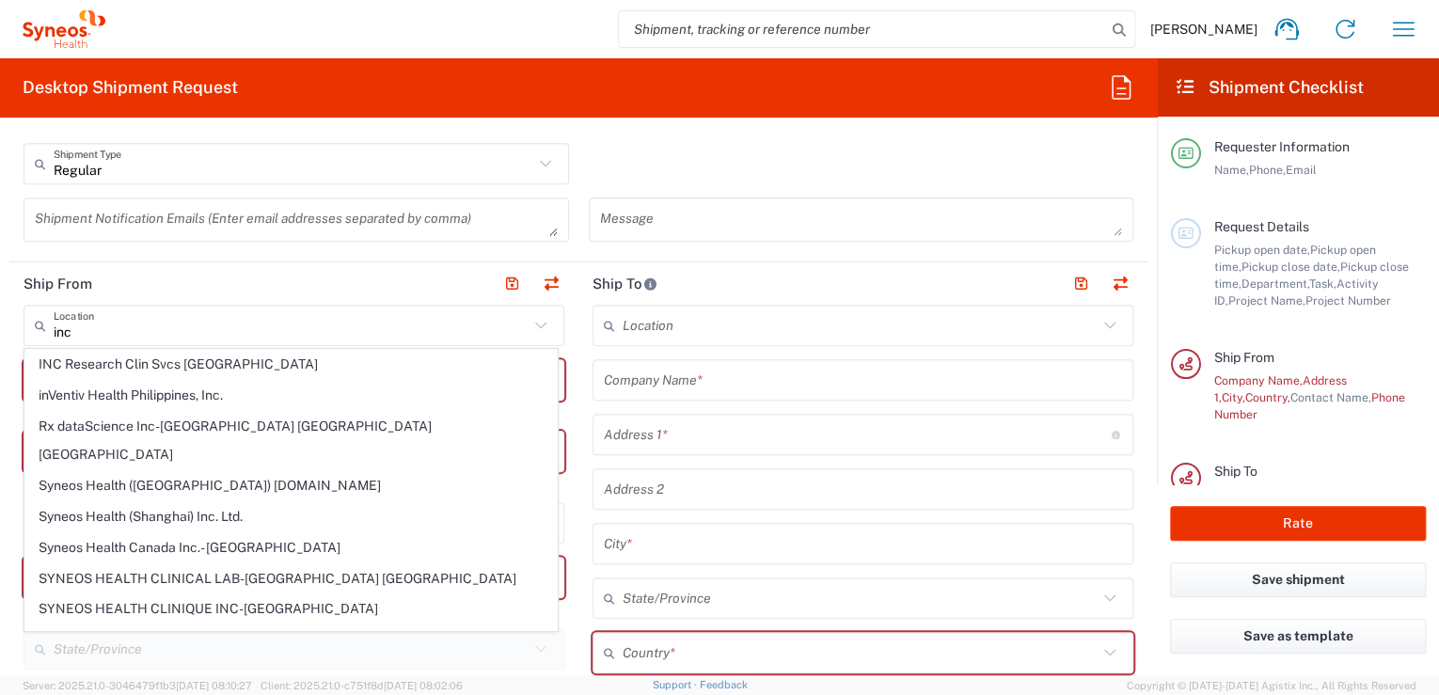
type input "Mexico"
type input "54060"
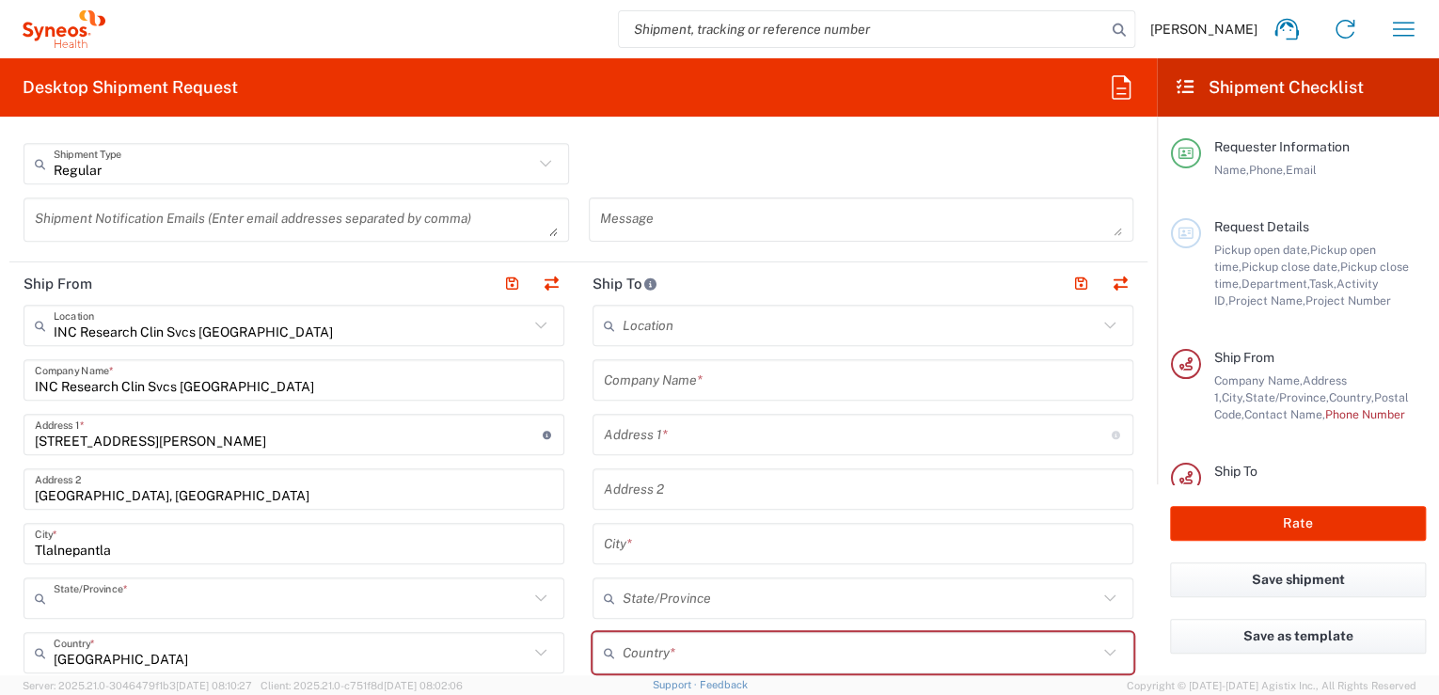
type input "Mexico State"
drag, startPoint x: 1076, startPoint y: 323, endPoint x: 1096, endPoint y: 323, distance: 20.7
click at [1083, 323] on input "text" at bounding box center [860, 325] width 475 height 33
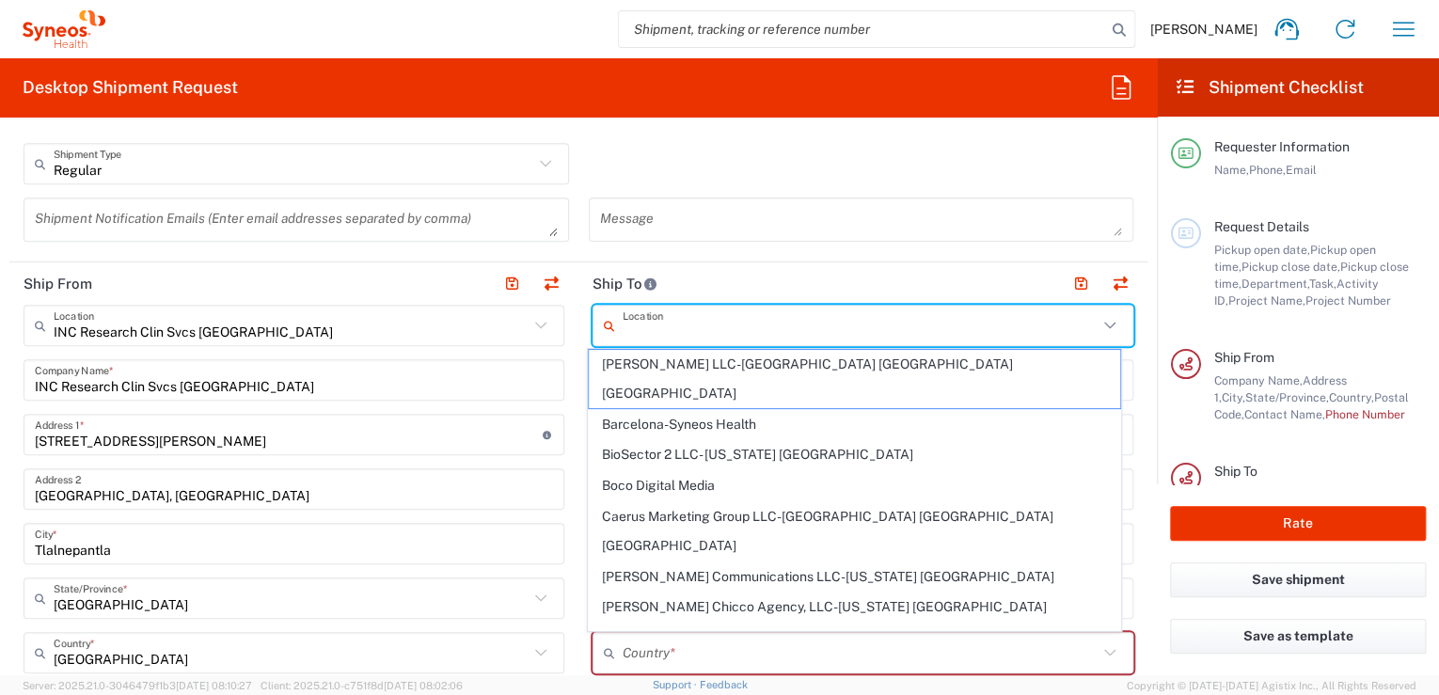
click at [573, 256] on agx-form-section "Request Details 10/15/2025 × Pickup open date * Cancel Apply 09:00 AM Pickup op…" at bounding box center [578, 28] width 1138 height 468
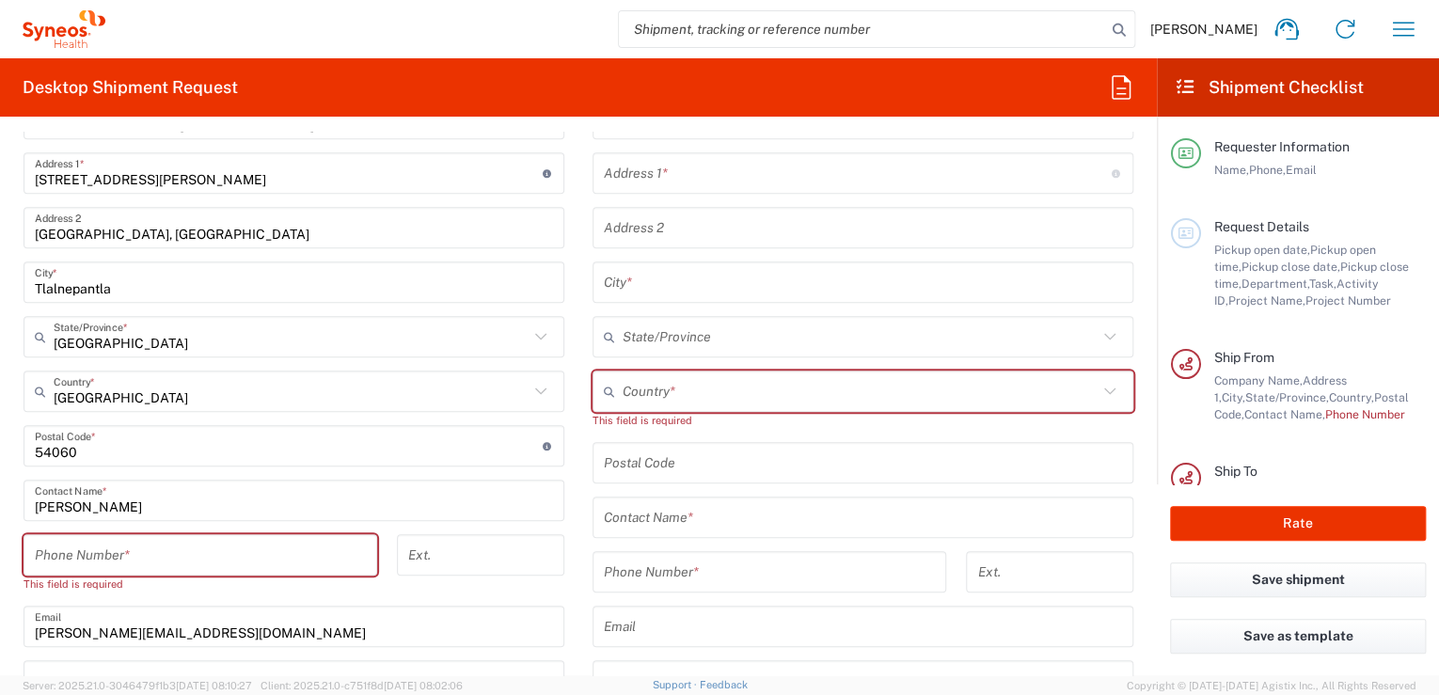
scroll to position [852, 0]
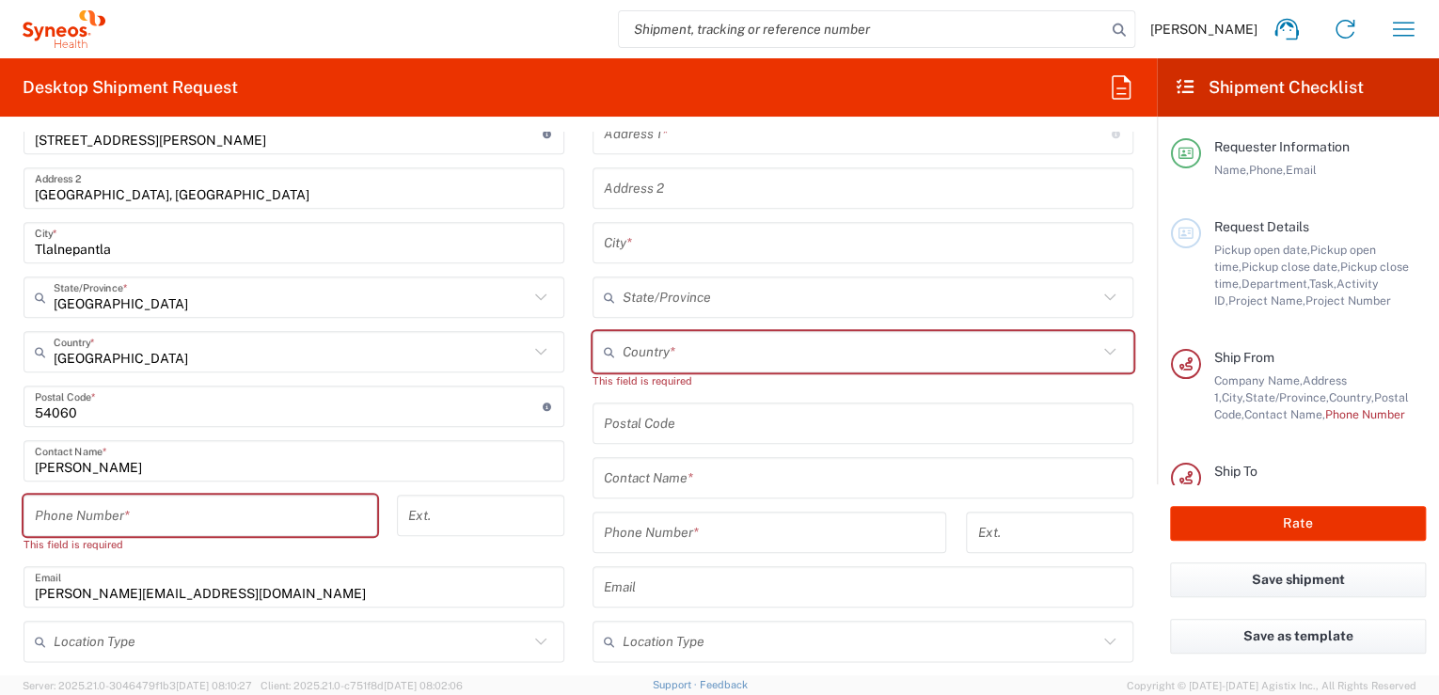
drag, startPoint x: 75, startPoint y: 517, endPoint x: 135, endPoint y: 460, distance: 83.1
click at [75, 517] on input "tel" at bounding box center [200, 515] width 331 height 33
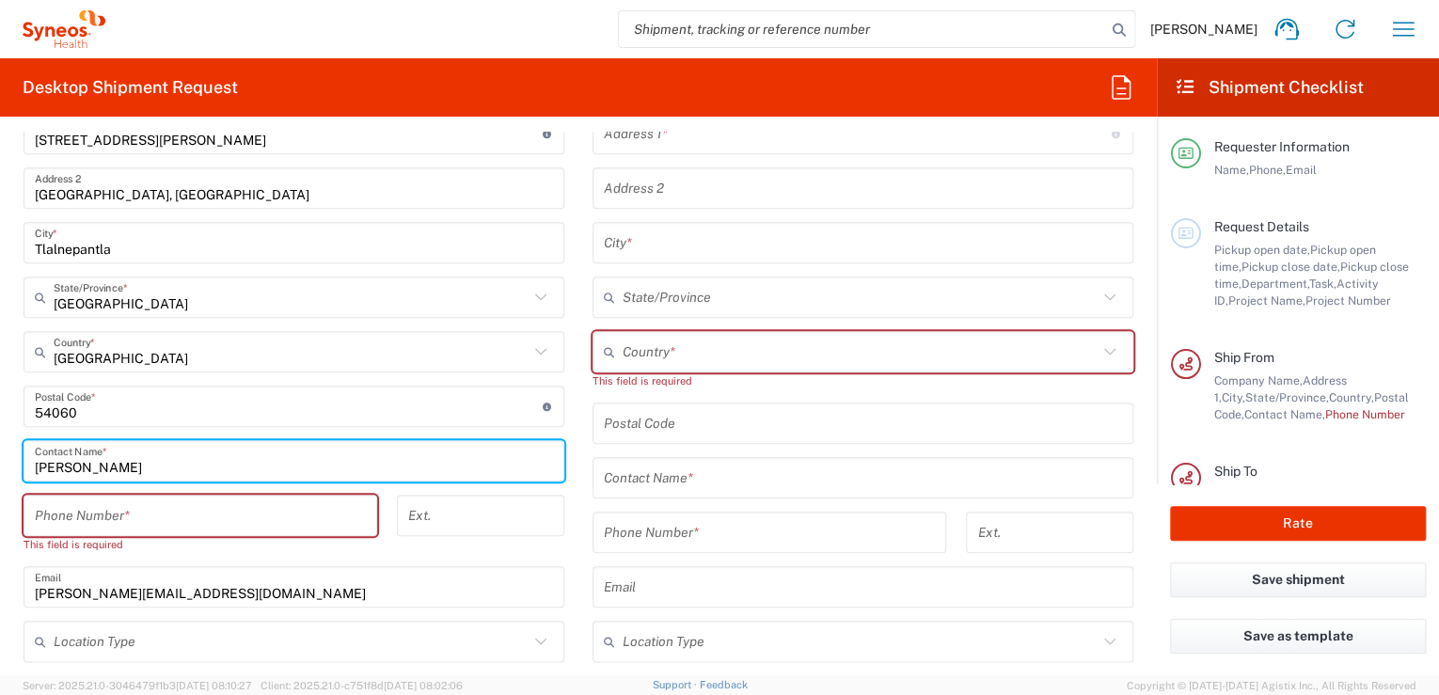
drag, startPoint x: 135, startPoint y: 460, endPoint x: 35, endPoint y: 467, distance: 100.9
click at [35, 467] on input "Luis Pantoja" at bounding box center [294, 461] width 518 height 33
paste input "Maria del Carmen"
click at [180, 459] on input "Maria del Carmen" at bounding box center [294, 461] width 518 height 33
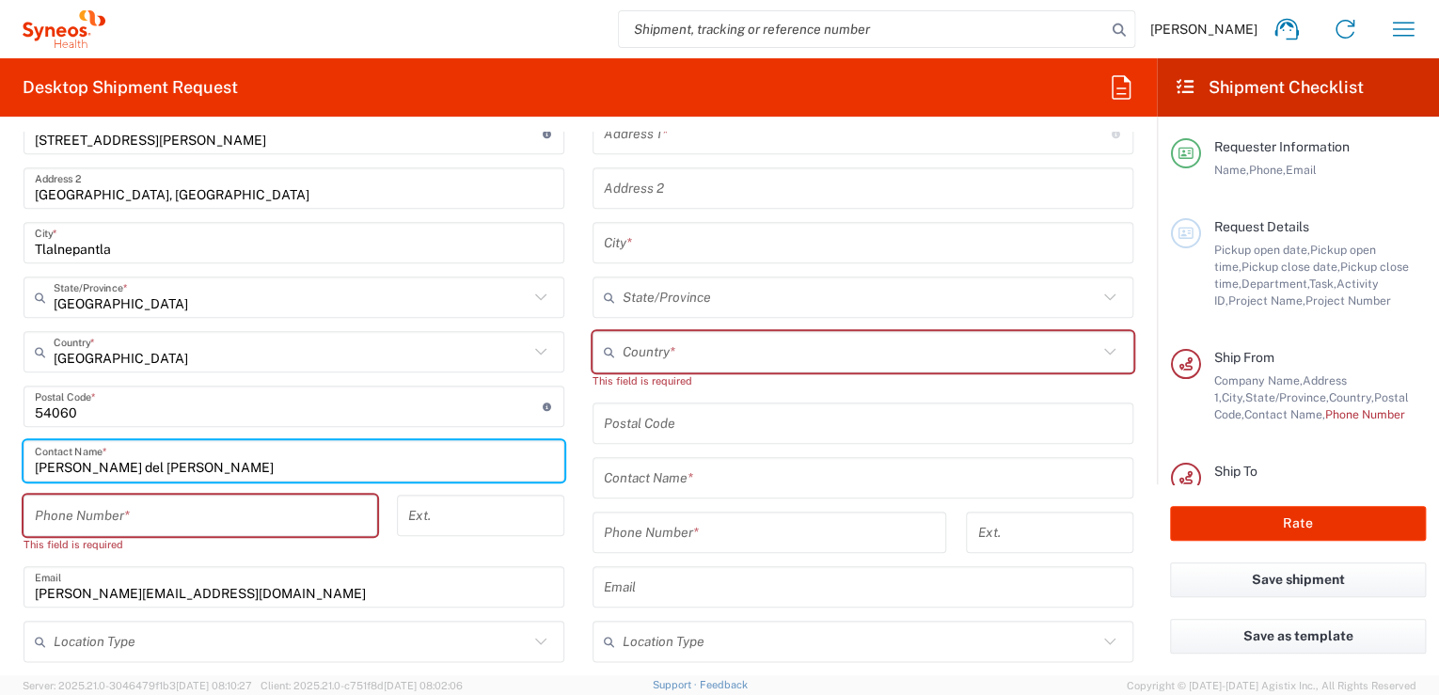
click at [180, 459] on input "Maria del Carmen" at bounding box center [294, 461] width 518 height 33
click at [203, 464] on input "Maria del Carmen" at bounding box center [294, 461] width 518 height 33
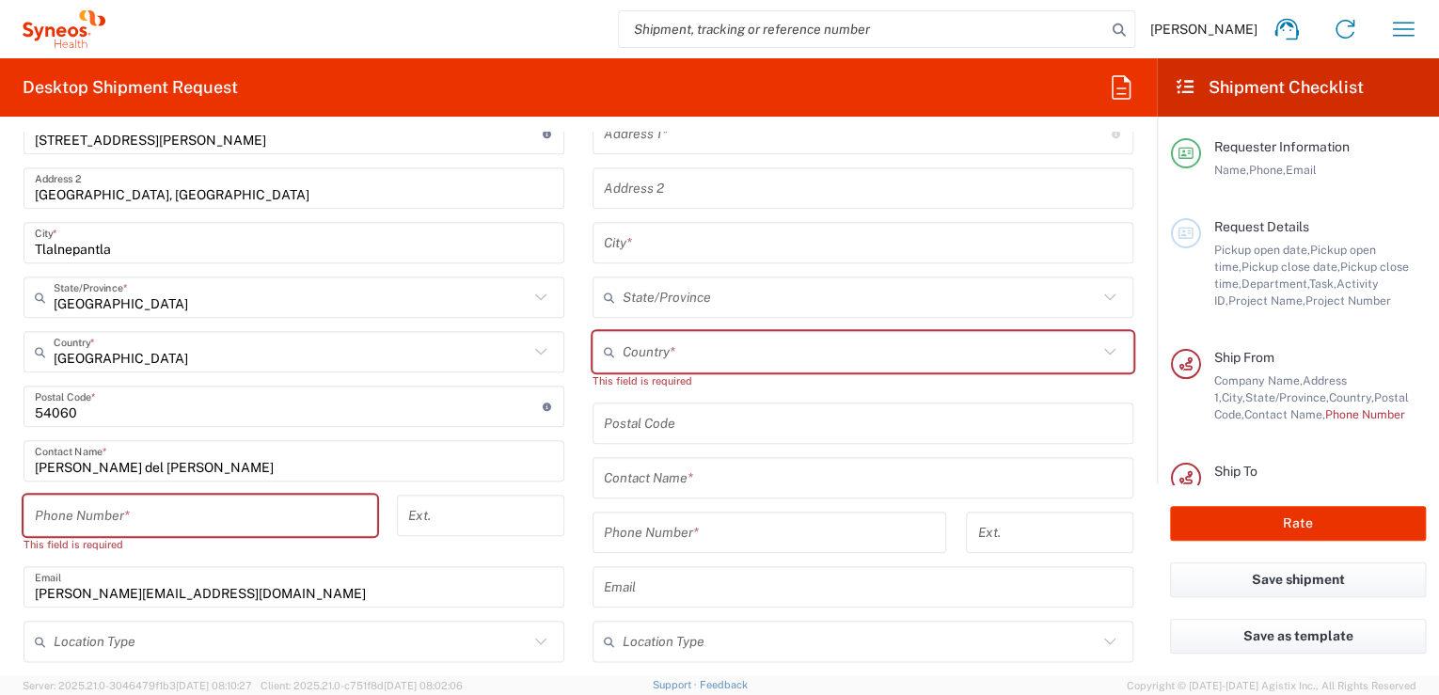
drag, startPoint x: 172, startPoint y: 519, endPoint x: 226, endPoint y: 466, distance: 75.1
click at [172, 519] on input "tel" at bounding box center [200, 515] width 331 height 33
click at [233, 455] on input "Maria del Carmen" at bounding box center [294, 461] width 518 height 33
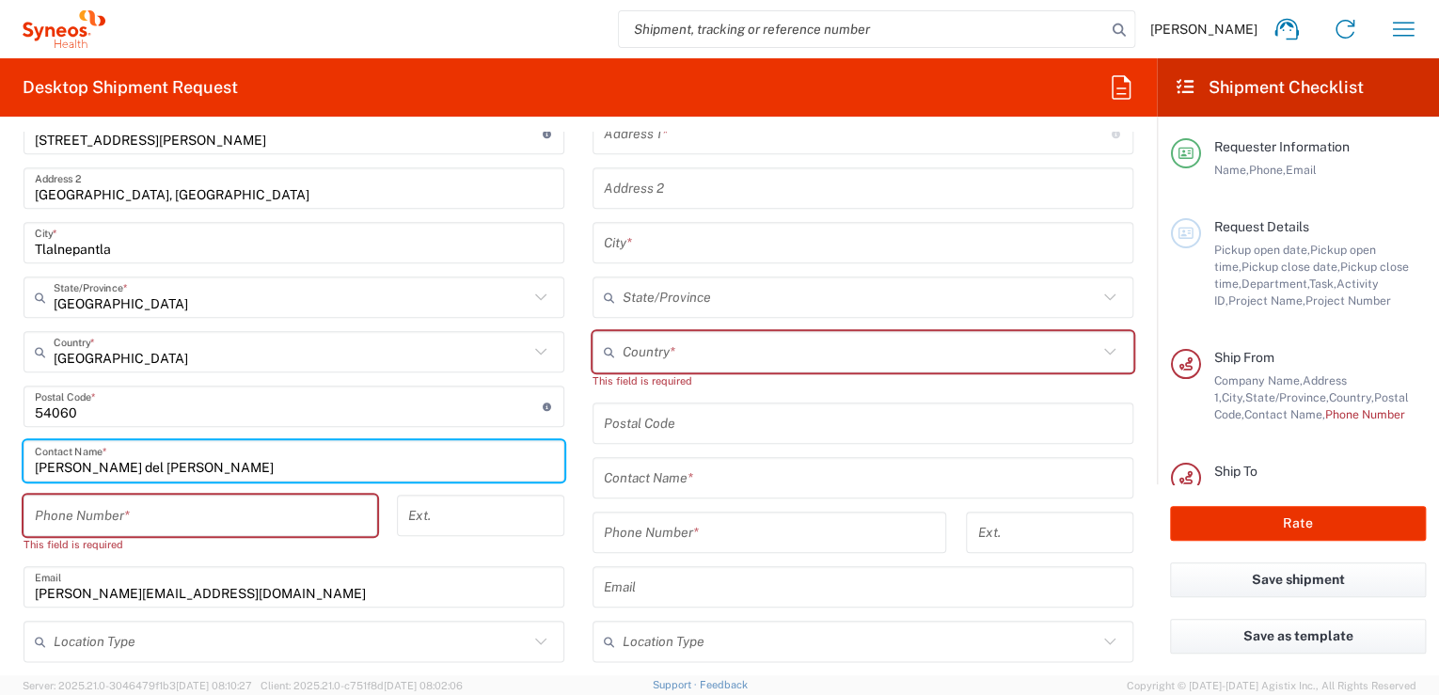
click at [225, 466] on input "Maria del Carmen" at bounding box center [294, 461] width 518 height 33
paste input "Figueroa"
type input "Maria del Carmen Figueroa"
drag, startPoint x: 198, startPoint y: 504, endPoint x: 361, endPoint y: 497, distance: 162.9
click at [198, 504] on input "tel" at bounding box center [200, 515] width 331 height 33
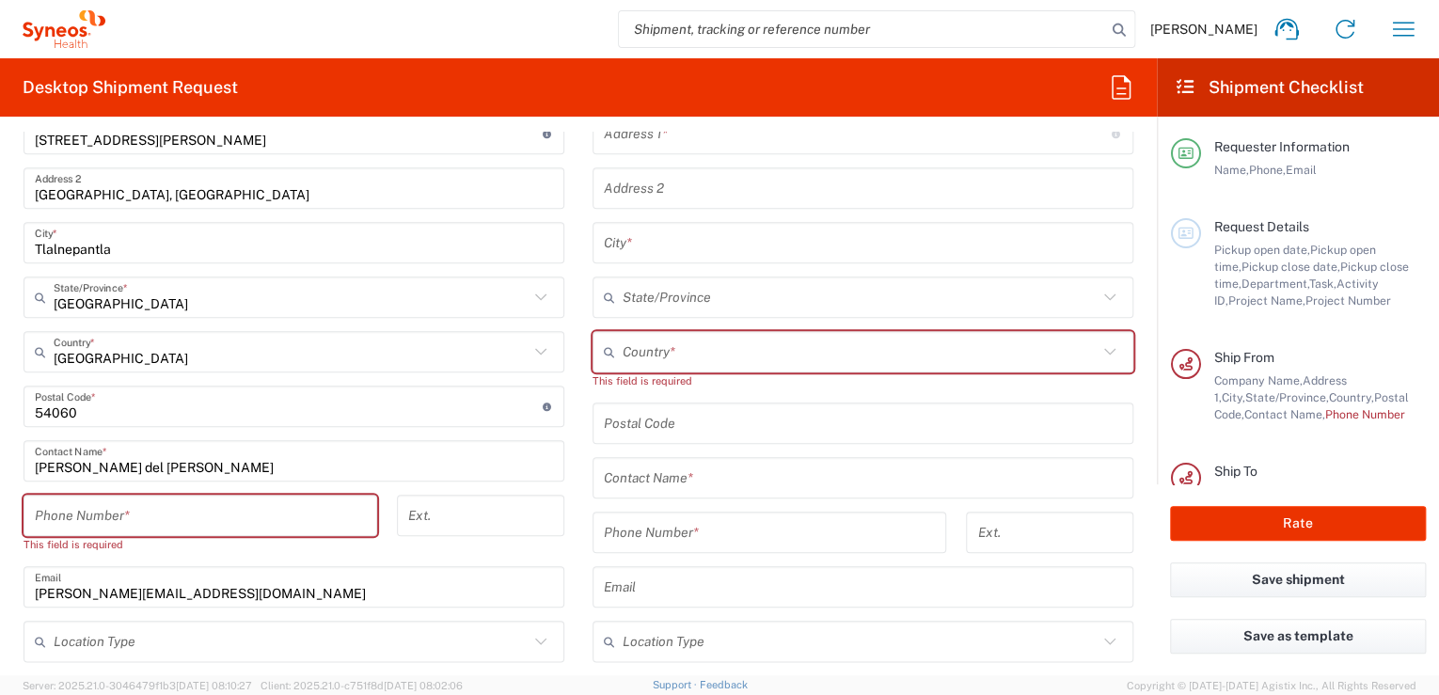
click at [139, 517] on input "tel" at bounding box center [200, 515] width 331 height 33
paste input "+525573165253"
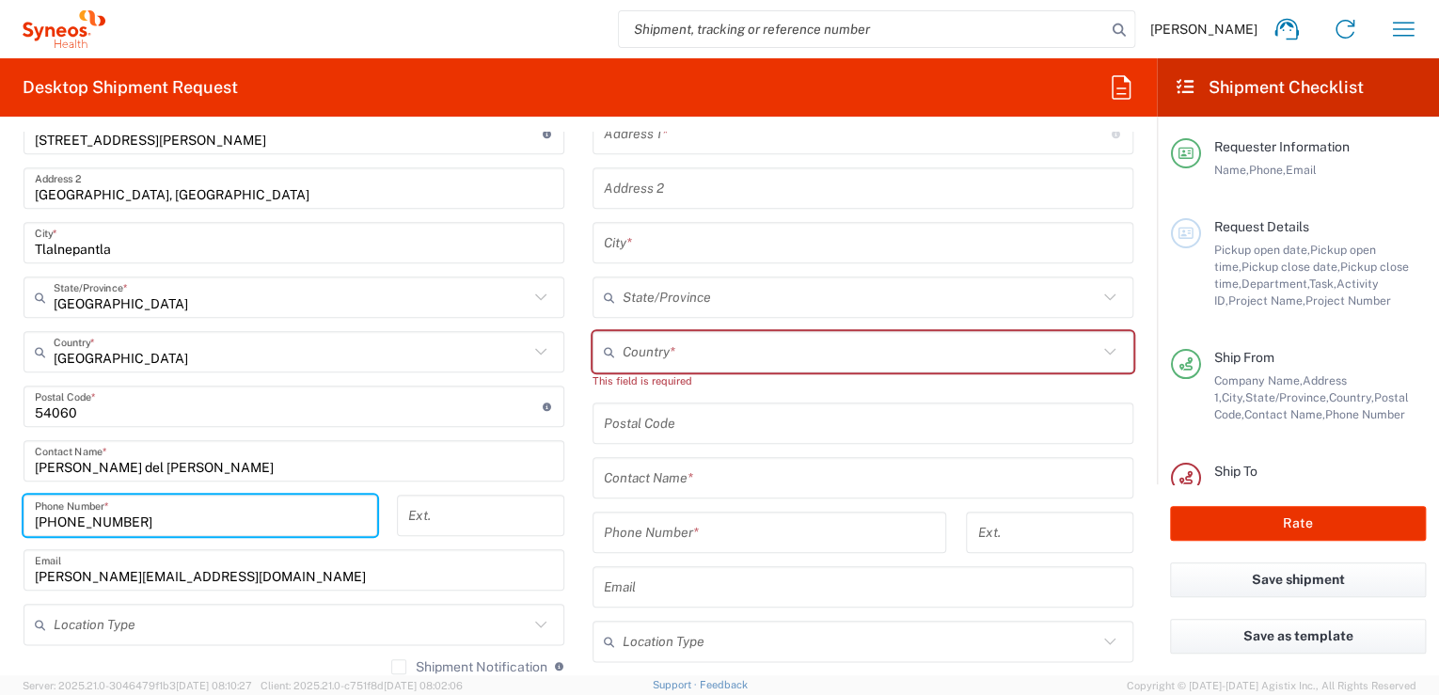
type input "+525573165253"
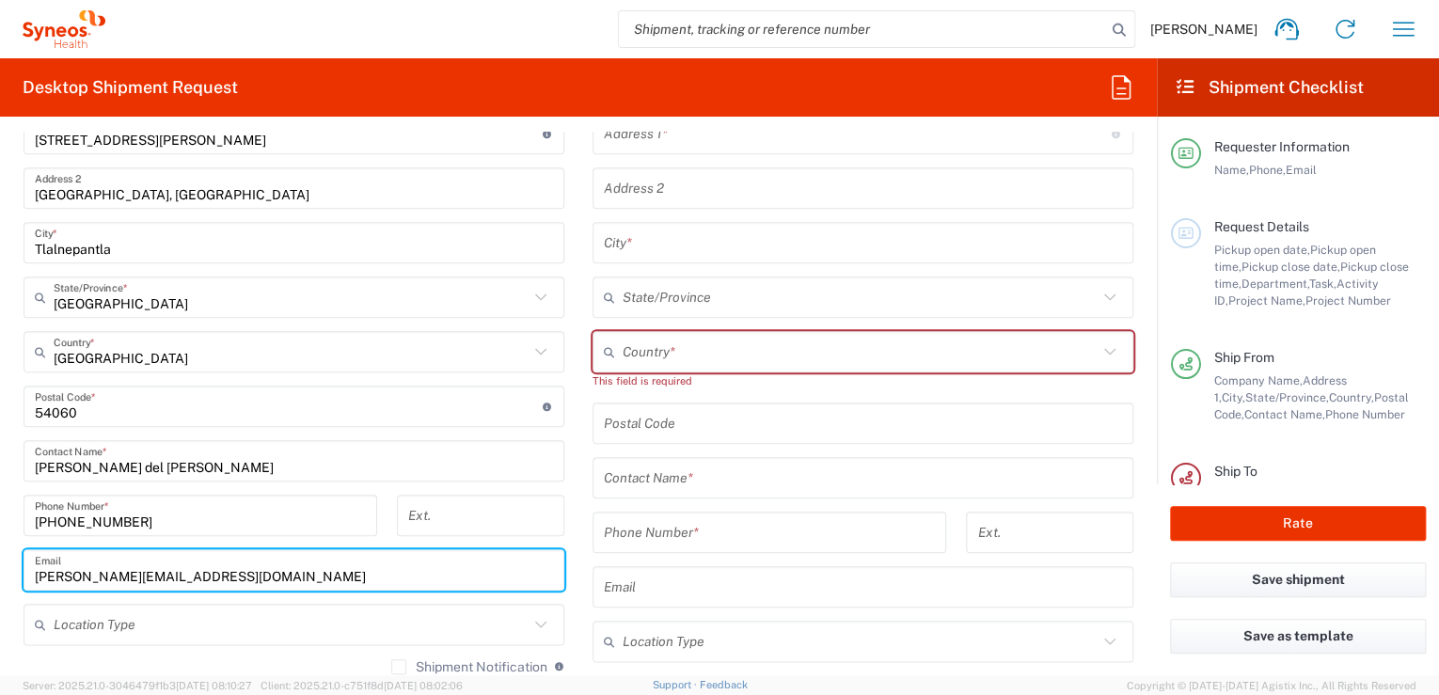
click at [339, 572] on input "luis.pantojavazquez@syneoshealth.com" at bounding box center [294, 570] width 518 height 33
drag, startPoint x: 327, startPoint y: 568, endPoint x: 25, endPoint y: 591, distance: 302.7
click at [25, 591] on div "INC Research Clin Svcs Mexico Location INC Research Clin Svcs Mexico Addison Wh…" at bounding box center [294, 426] width 541 height 844
paste input "mariadelcarmen.figueroa"
type input "mariadelcarmen.figueroa@syneoshealth.com"
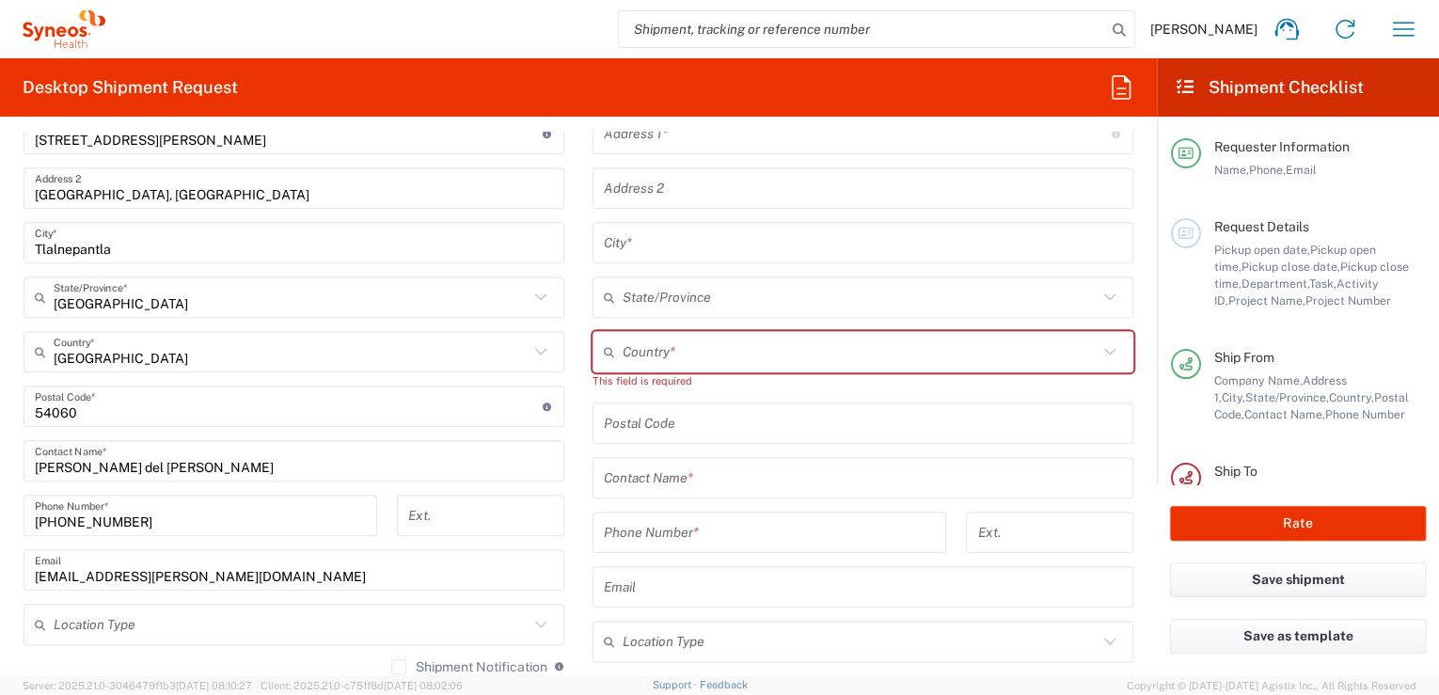
click at [18, 548] on main "INC Research Clin Svcs Mexico Location INC Research Clin Svcs Mexico Addison Wh…" at bounding box center [293, 426] width 569 height 844
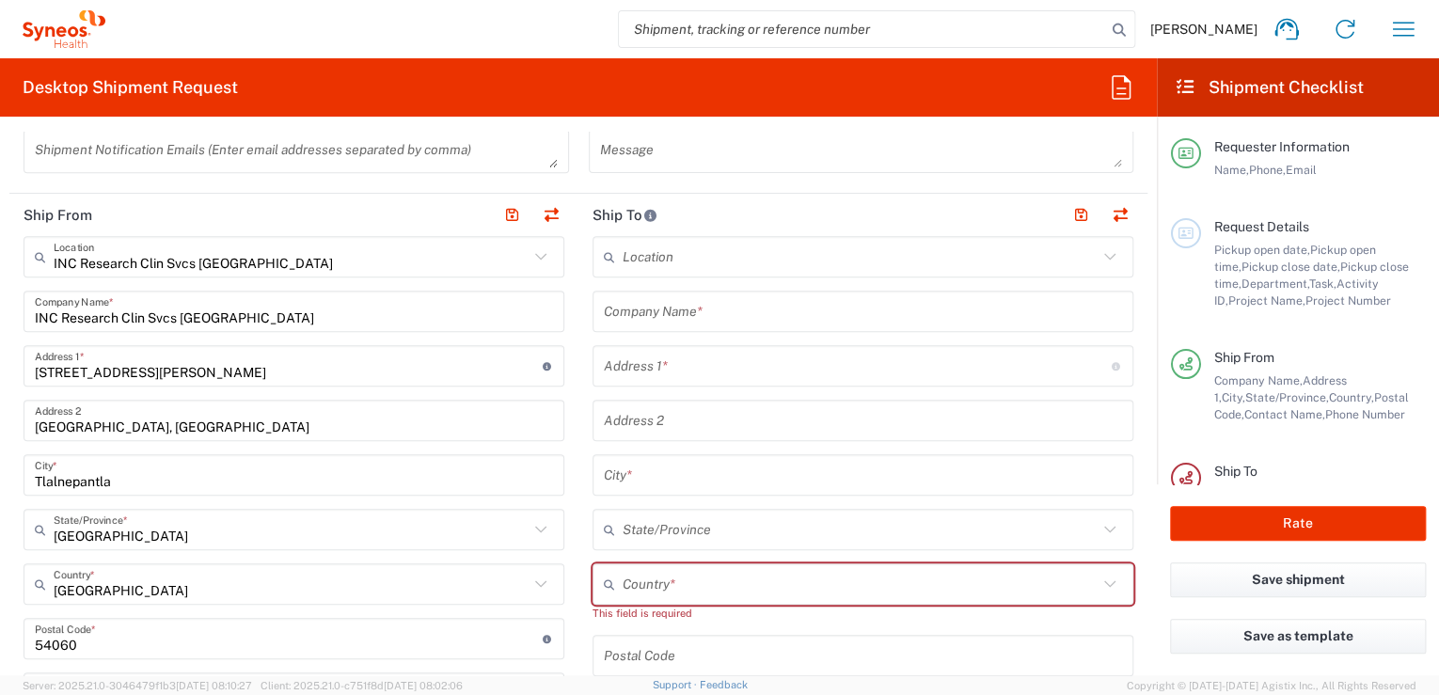
scroll to position [602, 0]
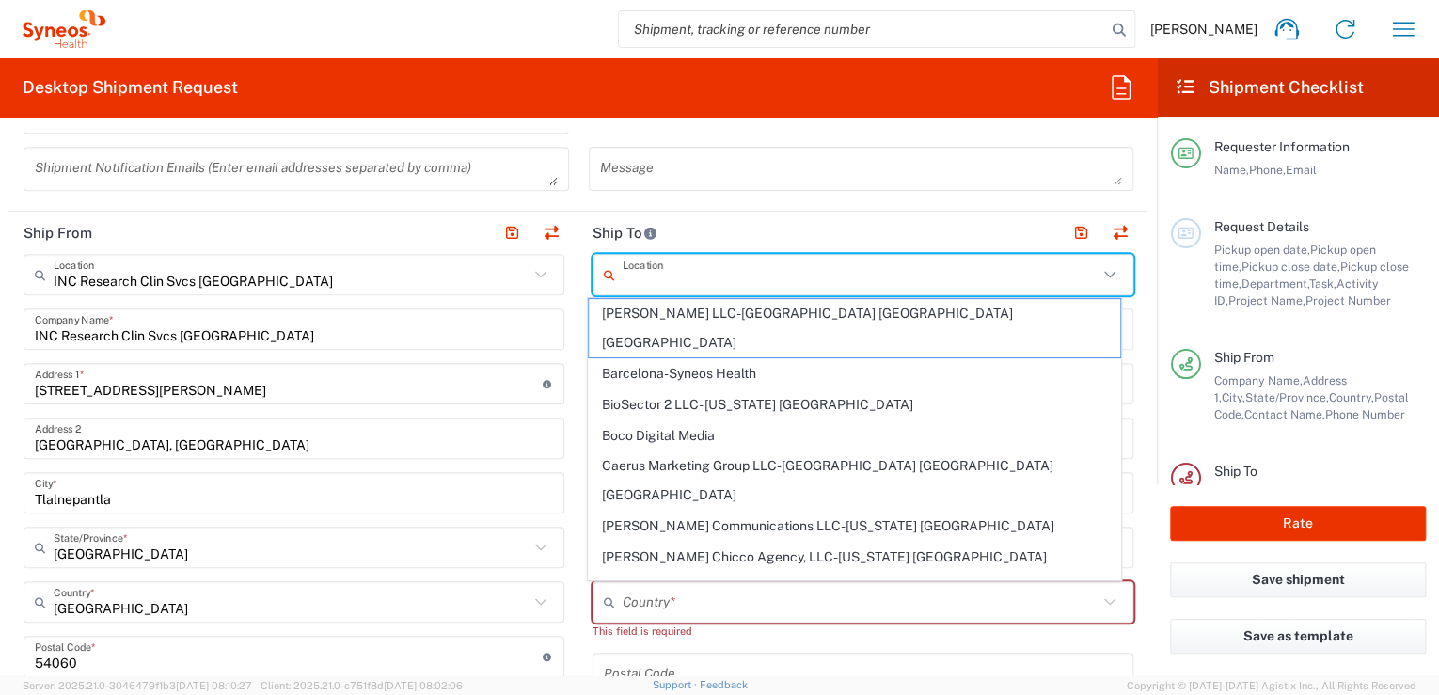
click at [720, 277] on input "text" at bounding box center [860, 275] width 475 height 33
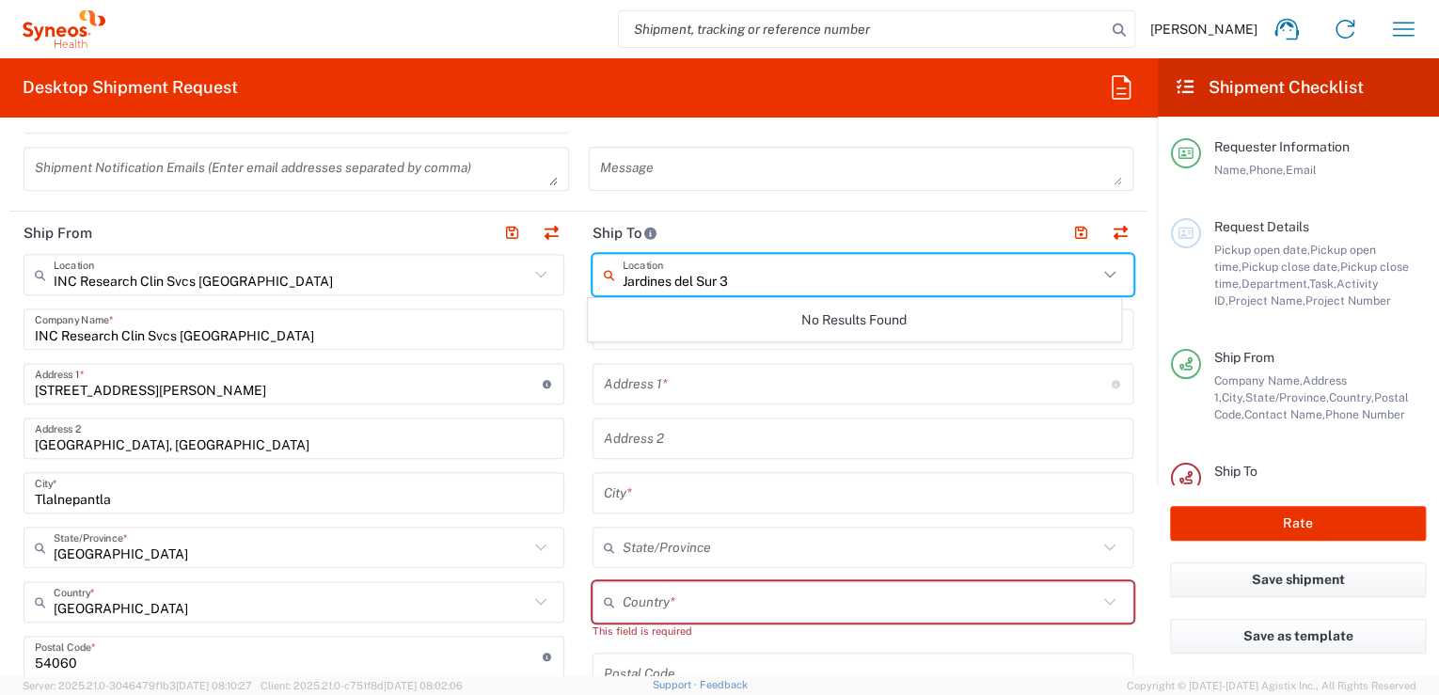
type input "Jardines del Sur 3"
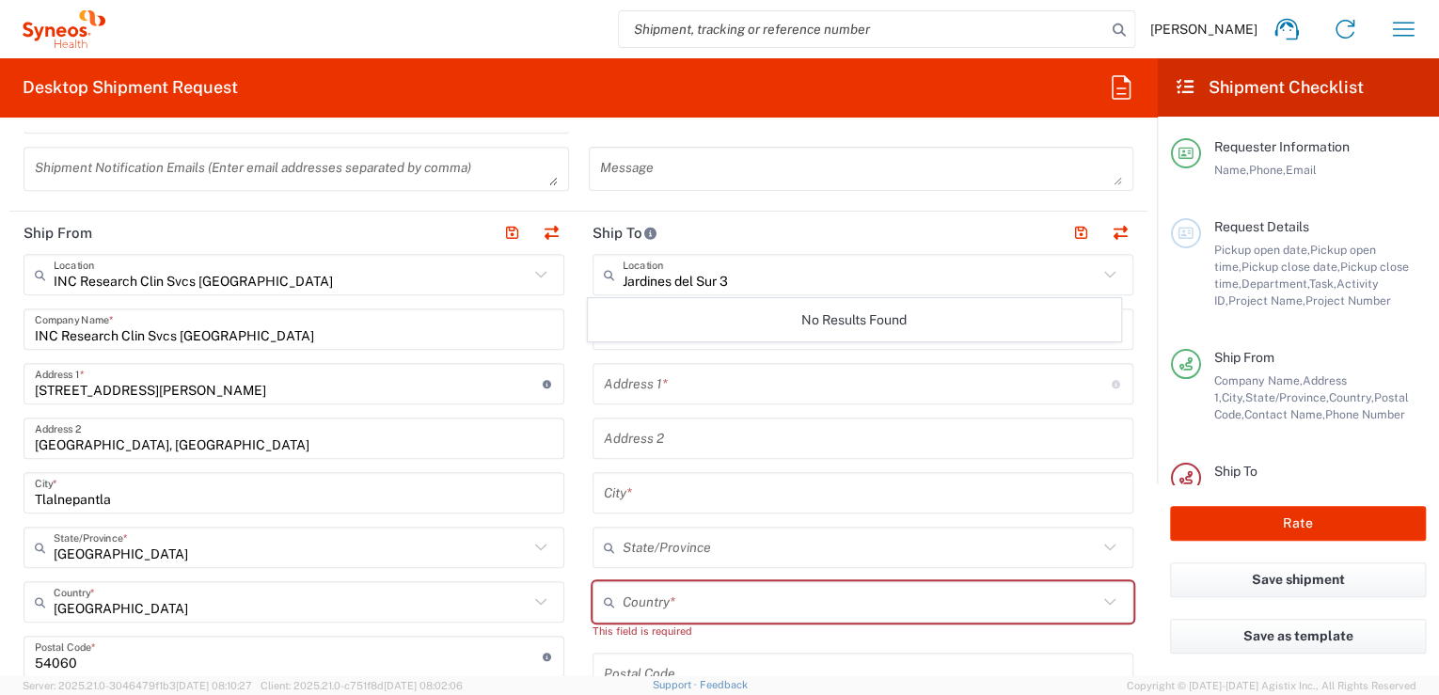
click at [712, 232] on header "Ship To" at bounding box center [862, 233] width 569 height 42
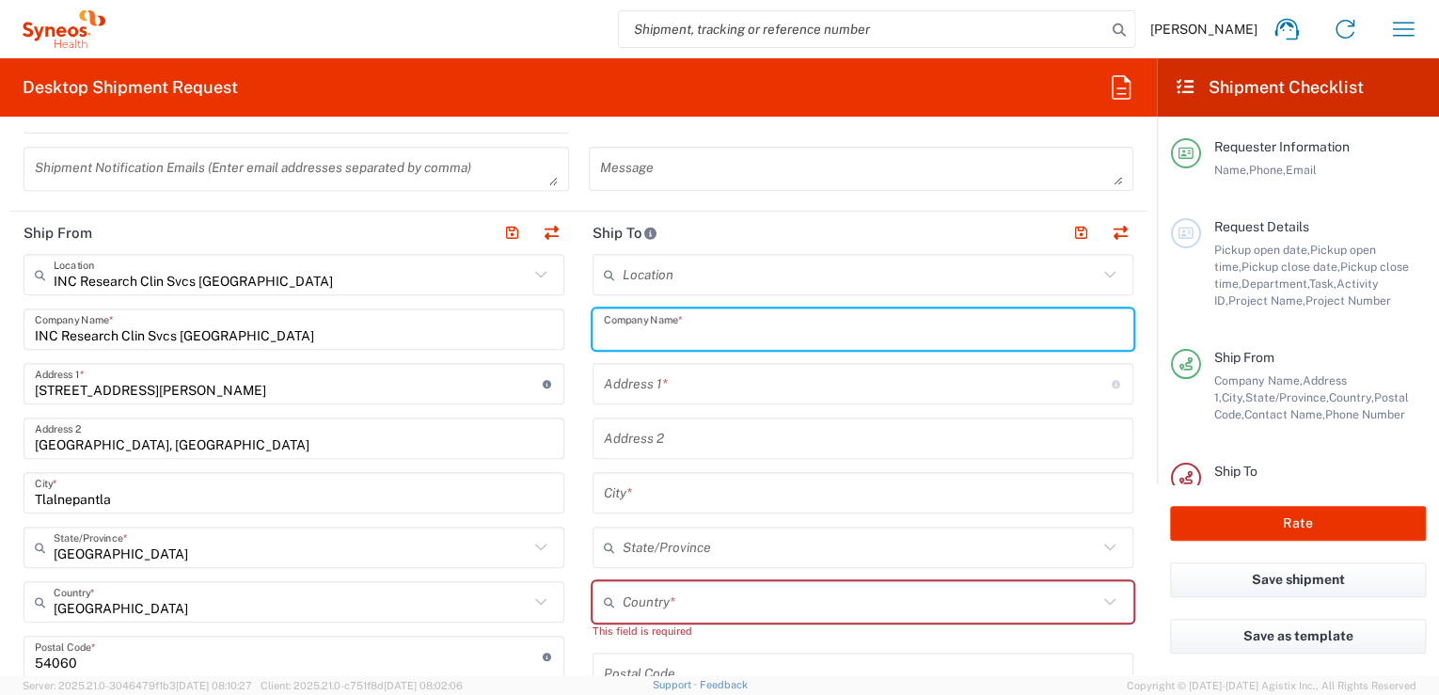
click at [745, 332] on input "text" at bounding box center [863, 329] width 518 height 33
click at [795, 331] on input "Av. 135, Res. Jardinesl del Sur 3, Mz 36, Lt 01, Calle Noni #14" at bounding box center [863, 329] width 518 height 33
type input "Av. 135, Res. Jardinesl del Sur 3, Mz 36, Lt 01, Calle Noni #14"
drag, startPoint x: 697, startPoint y: 397, endPoint x: 968, endPoint y: 350, distance: 274.9
click at [697, 397] on input "text" at bounding box center [858, 384] width 508 height 33
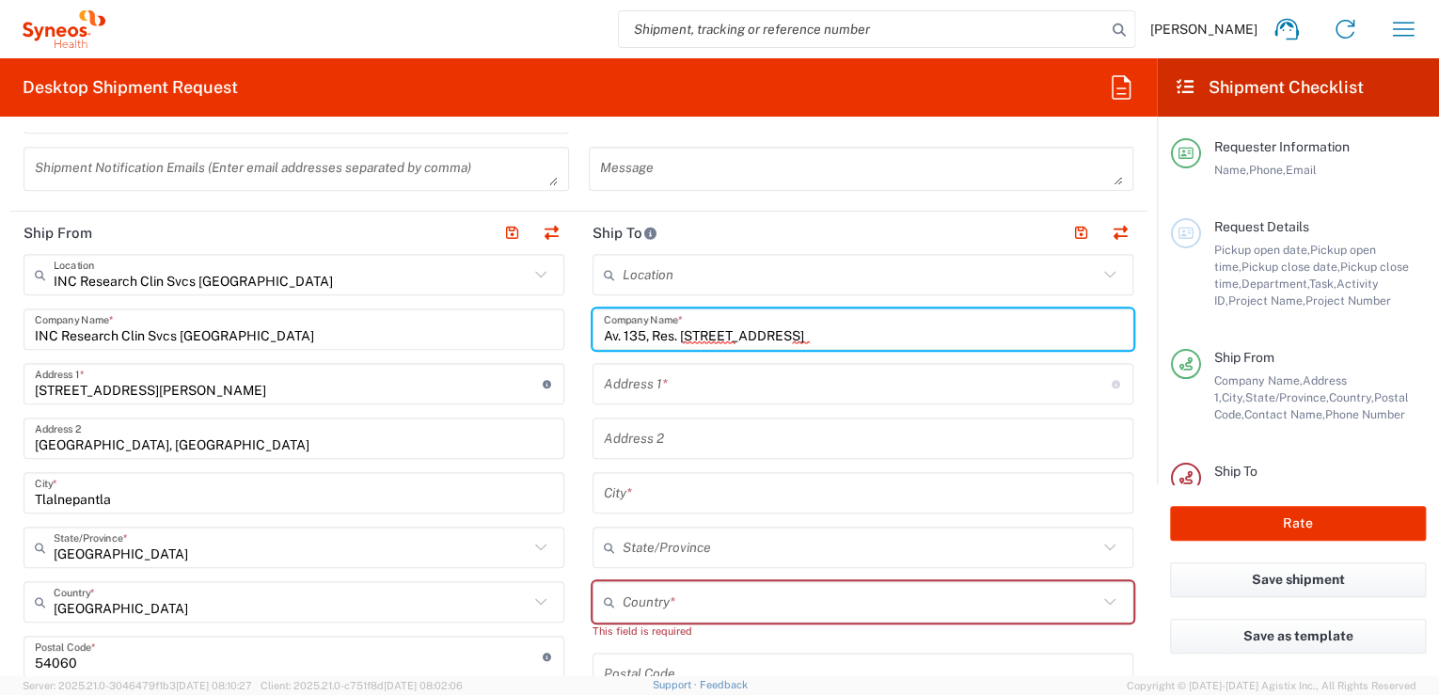
paste input "Mz 36, Lt 01, Calle Noni #14"
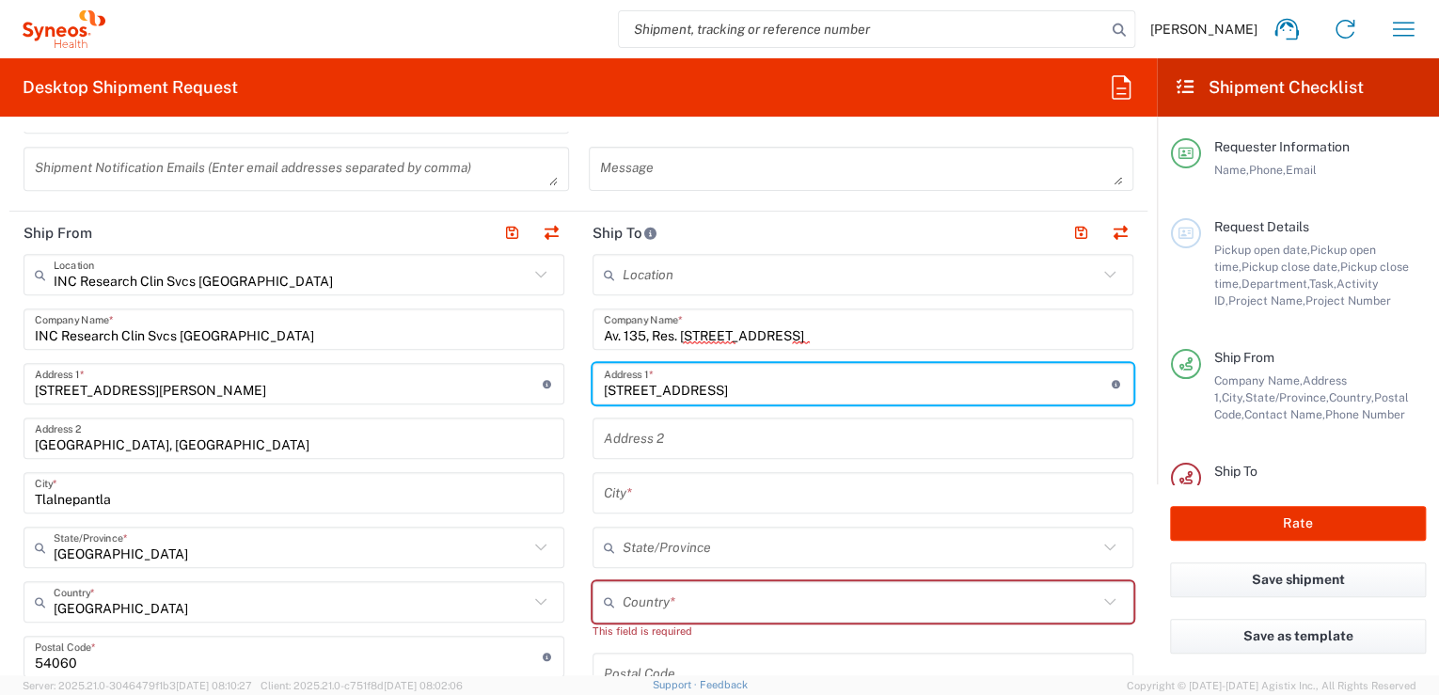
type input "Mz 36, Lt 01, Calle Noni #14"
click at [977, 338] on input "Av. 135, Res. Jardinesl del Sur 3, Mz 36, Lt 01, Calle Noni #14" at bounding box center [863, 329] width 518 height 33
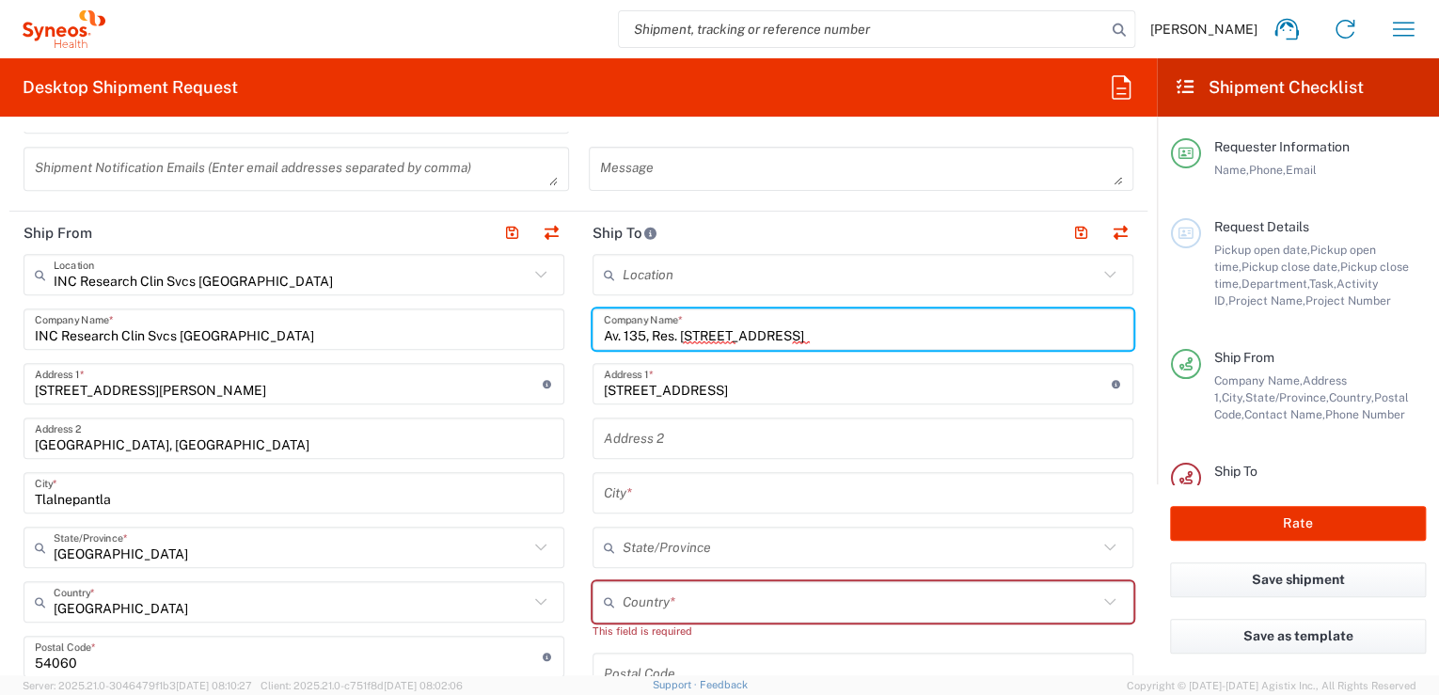
drag, startPoint x: 982, startPoint y: 330, endPoint x: 584, endPoint y: 338, distance: 397.9
click at [584, 338] on main "Location Addison Whitney LLC-Morrisvile NC US Barcelona-Syneos Health BioSector…" at bounding box center [862, 657] width 569 height 807
click at [724, 326] on input "Av. 135, Res. Jardinesl del Sur 3, Mz 36, Lt 01, Calle Noni #14" at bounding box center [863, 329] width 518 height 33
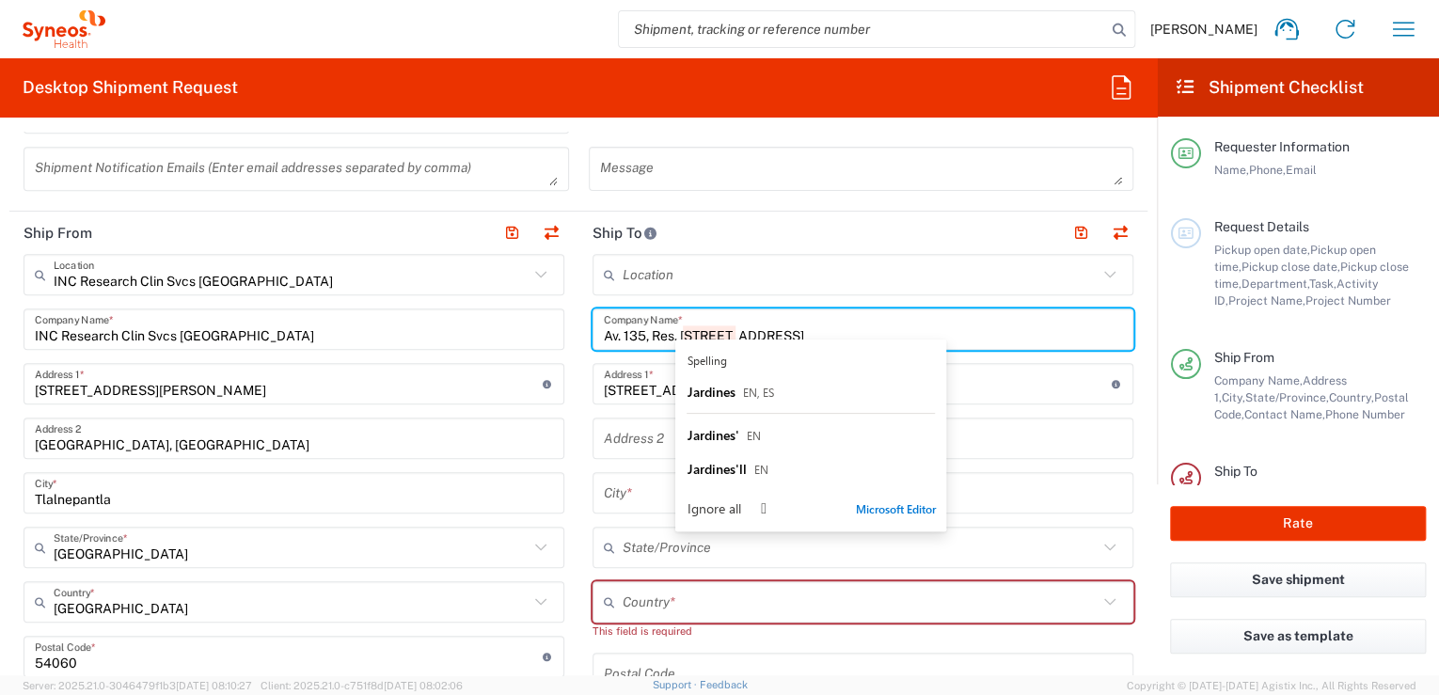
click at [708, 329] on input "Av. 135, Res. Jardinesl del Sur 3, Mz 36, Lt 01, Calle Noni #14" at bounding box center [863, 329] width 518 height 33
click at [718, 327] on input "Av. 135, Res. Jardinesl del Sur 3, Mz 36, Lt 01, Calle Noni #14" at bounding box center [863, 329] width 518 height 33
click at [723, 328] on input "Av. 135, Res. Jardinesl del Sur 3, Mz 36, Lt 01, Calle Noni #14" at bounding box center [863, 329] width 518 height 33
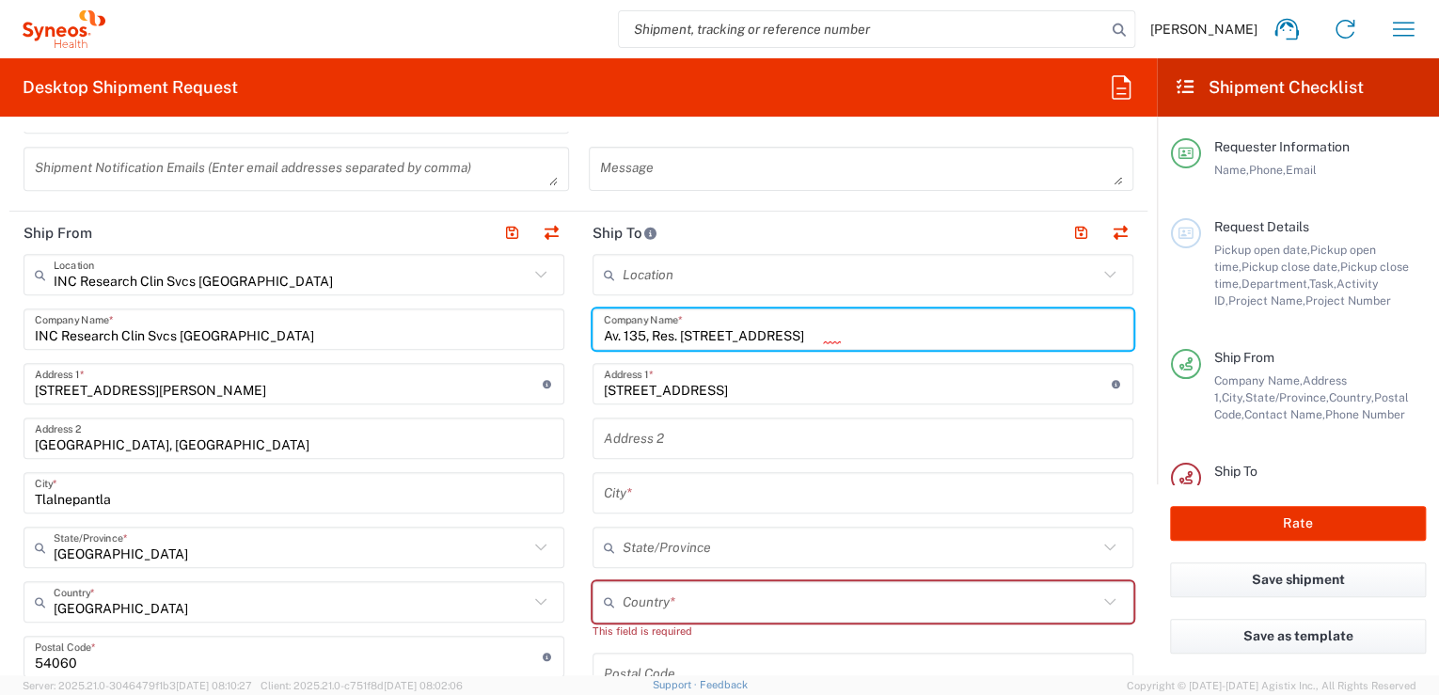
click at [991, 331] on input "Av. 135, Res. Jardines del Sur 3, Mz 36, Lt 01, Calle Noni #14" at bounding box center [863, 329] width 518 height 33
drag, startPoint x: 999, startPoint y: 330, endPoint x: 598, endPoint y: 320, distance: 400.7
click at [604, 320] on input "Av. 135, Res. Jardines del Sur 3, Mz 36, Lt 01, Calle Noni #14" at bounding box center [863, 329] width 518 height 33
type input "Av. 135, Res. Jardines del Sur 3, Mz 36, Lt 01, Calle Noni #14"
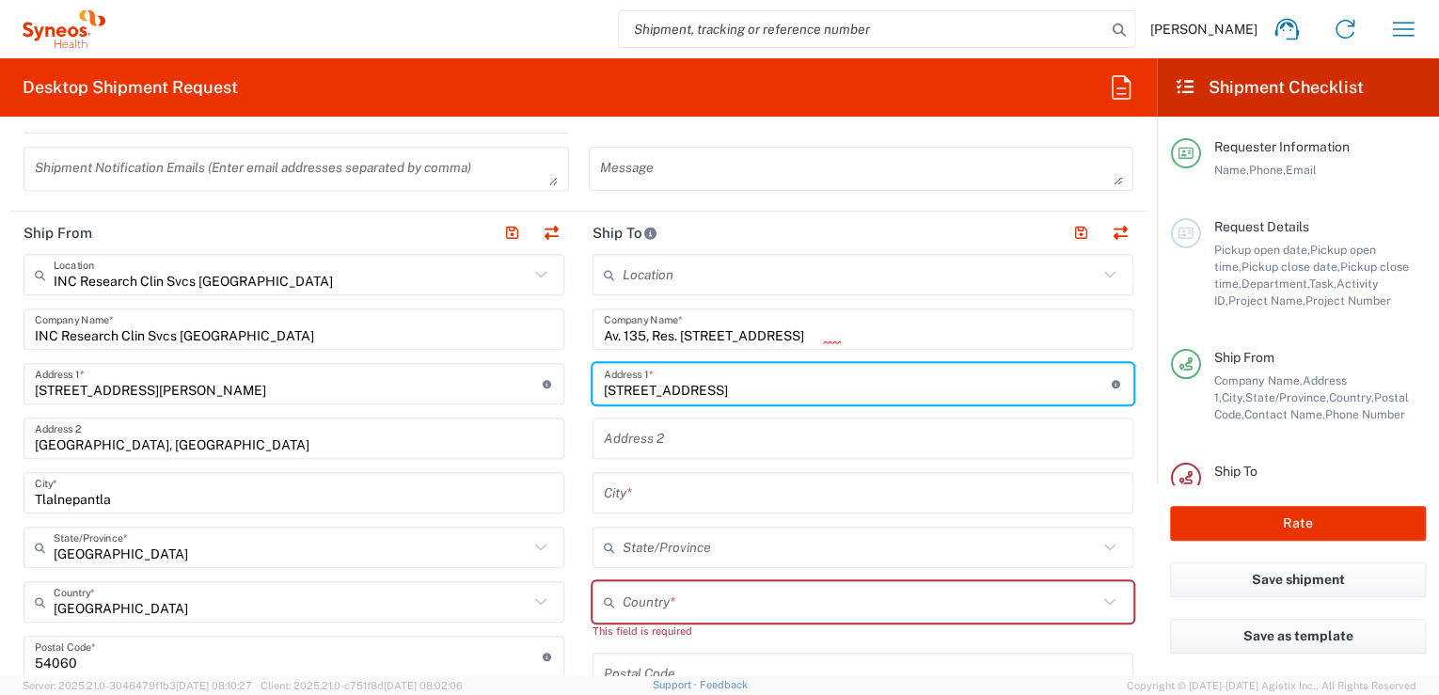
click at [785, 385] on input "Mz 36, Lt 01, Calle Noni #14" at bounding box center [858, 384] width 508 height 33
drag, startPoint x: 801, startPoint y: 385, endPoint x: 573, endPoint y: 376, distance: 228.7
click at [578, 376] on main "Location Addison Whitney LLC-Morrisvile NC US Barcelona-Syneos Health BioSector…" at bounding box center [862, 657] width 569 height 807
paste input "Av. 135, Res. Jardines del Sur 3,"
type input "Av. 135, Res. Jardines del Sur 3, Mz 36, Lt 01, Calle Noni #14"
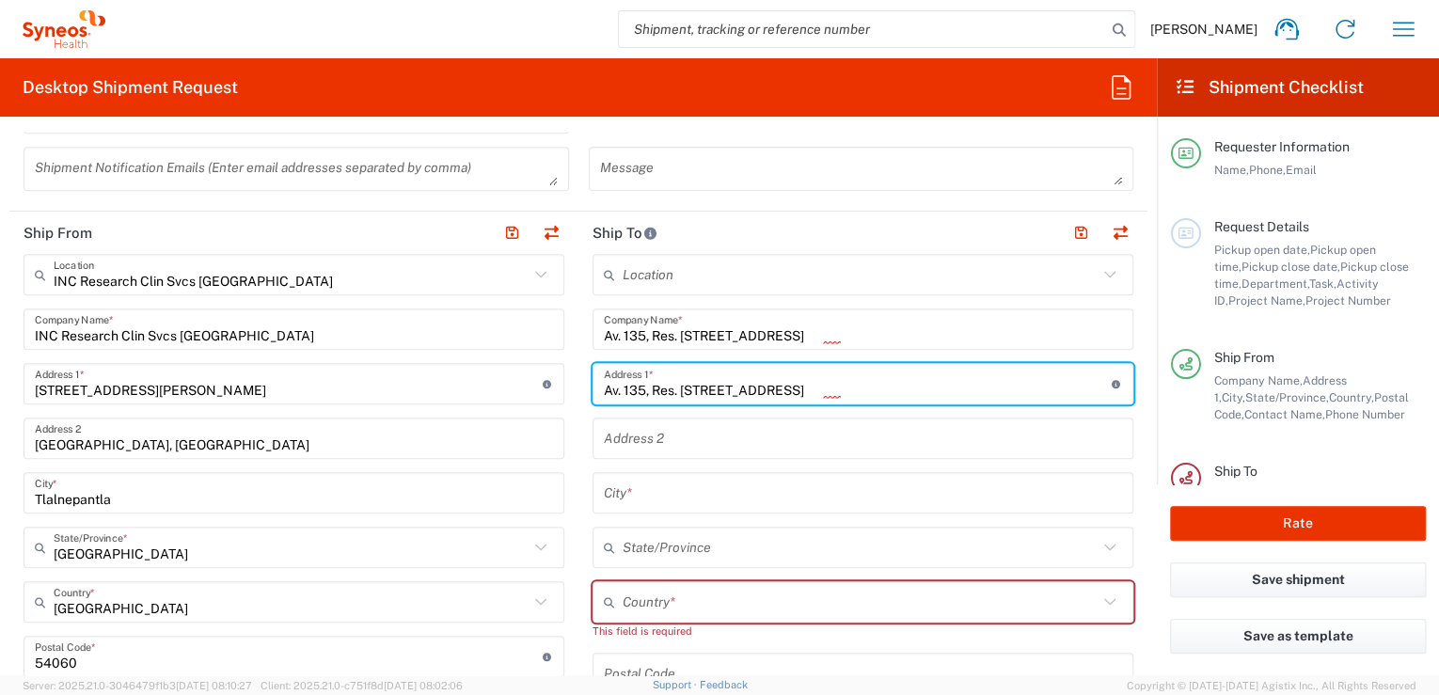
click at [987, 338] on input "Av. 135, Res. Jardines del Sur 3, Mz 36, Lt 01, Calle Noni #14" at bounding box center [863, 329] width 518 height 33
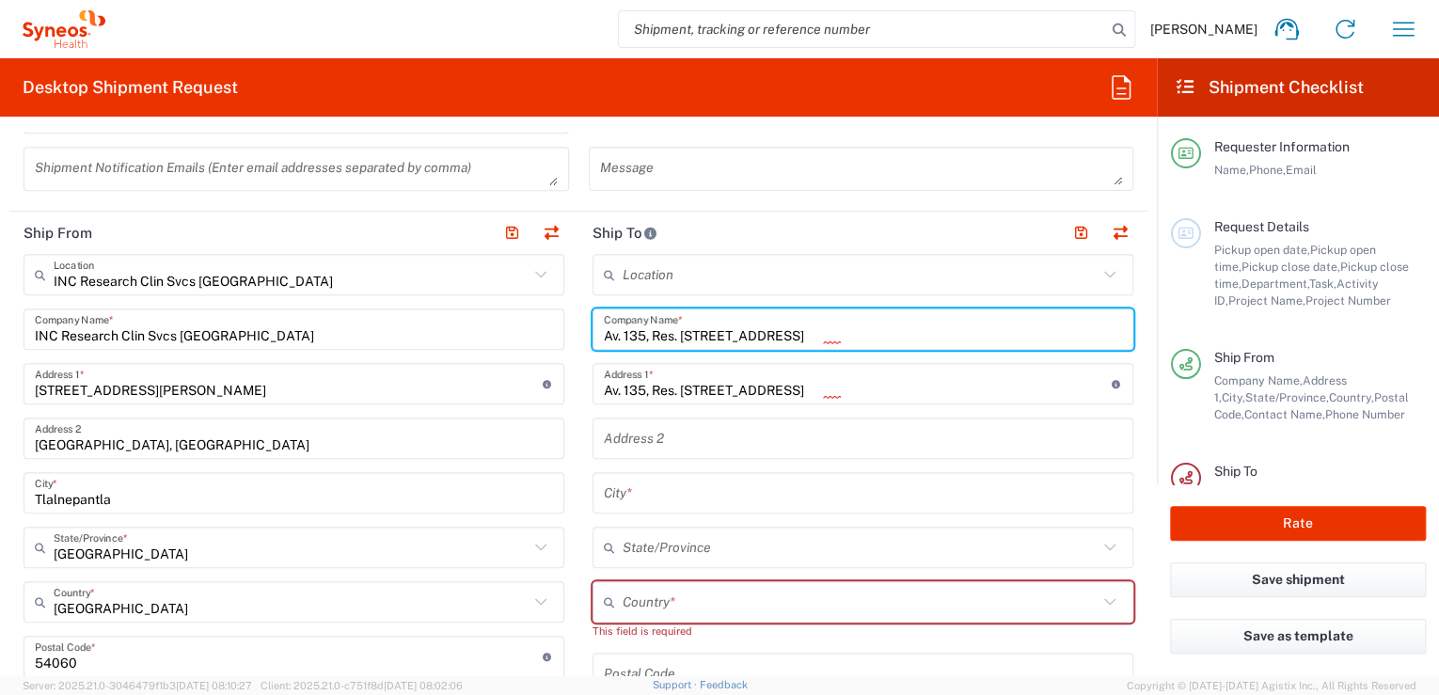
drag, startPoint x: 986, startPoint y: 331, endPoint x: 594, endPoint y: 336, distance: 391.2
click at [594, 336] on div "Av. 135, Res. Jardines del Sur 3, Mz 36, Lt 01, Calle Noni #14 Company Name *" at bounding box center [862, 328] width 541 height 41
type input "Luis Pantoja"
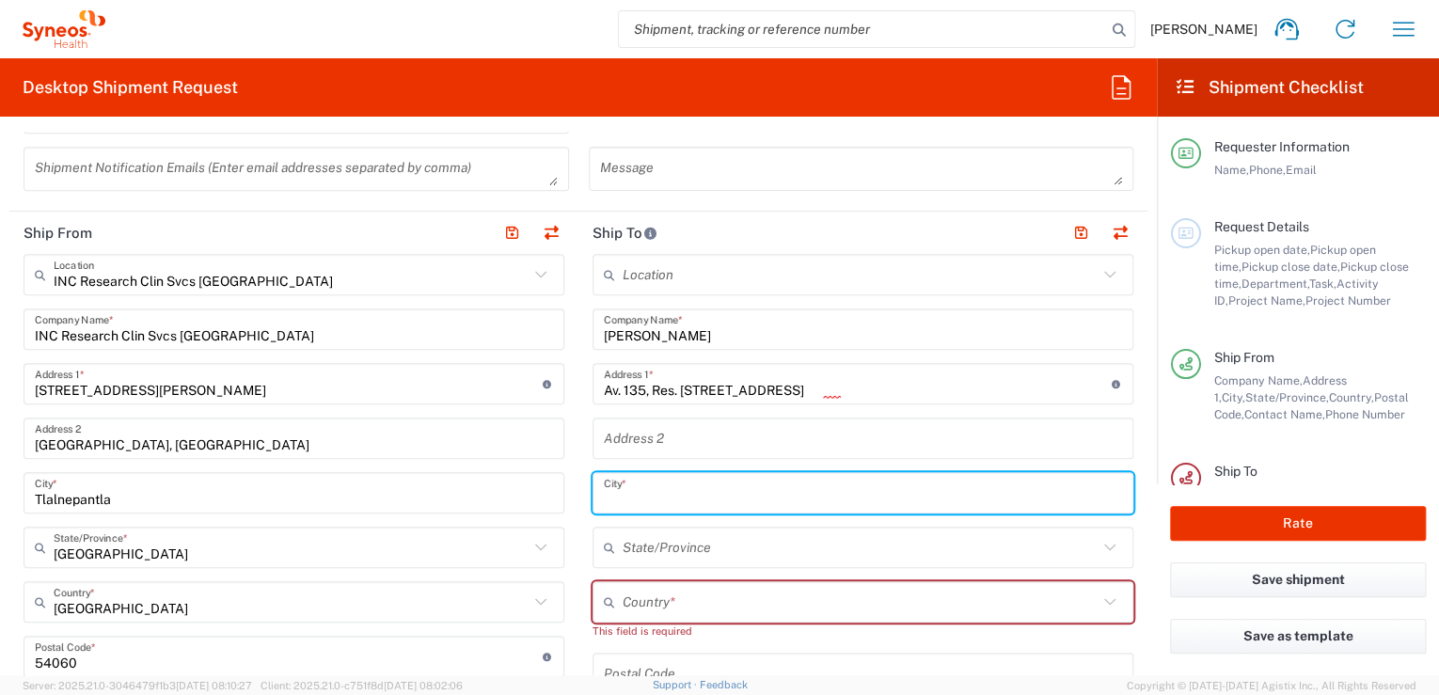
click at [730, 496] on input "text" at bounding box center [863, 493] width 518 height 33
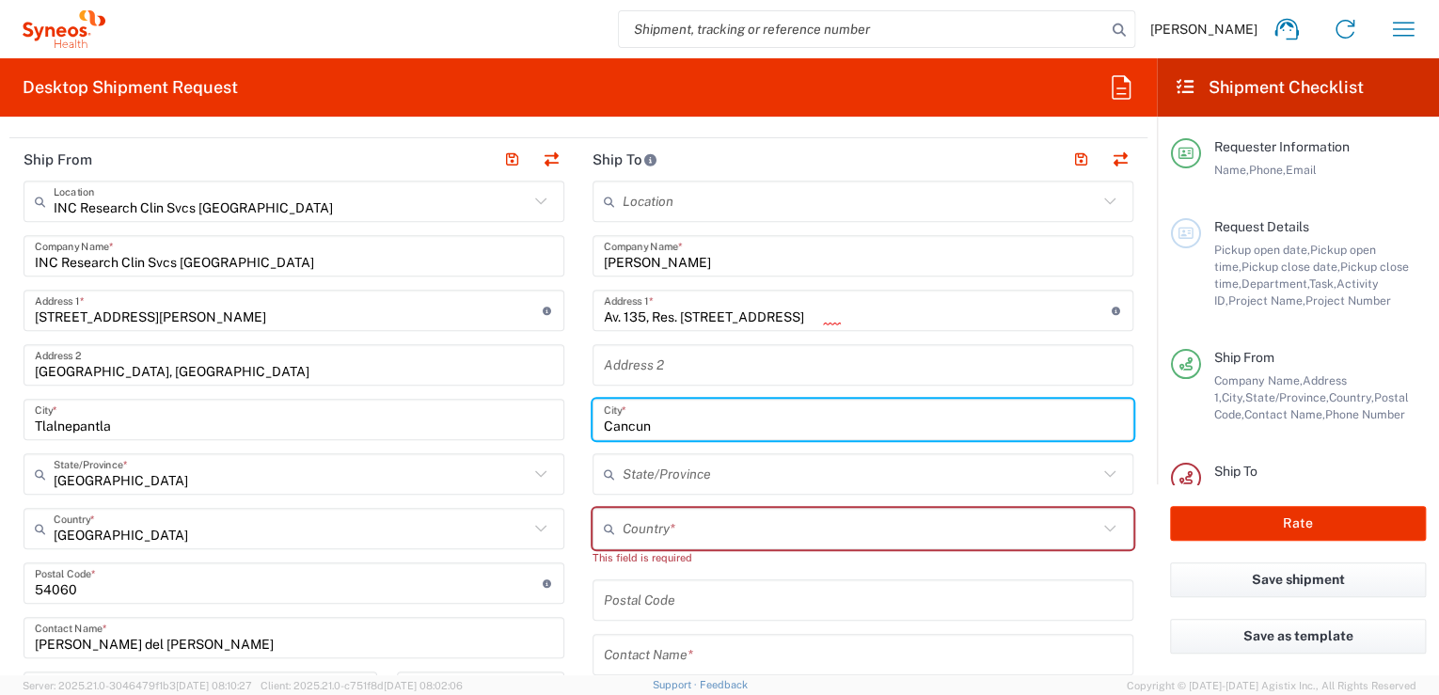
scroll to position [702, 0]
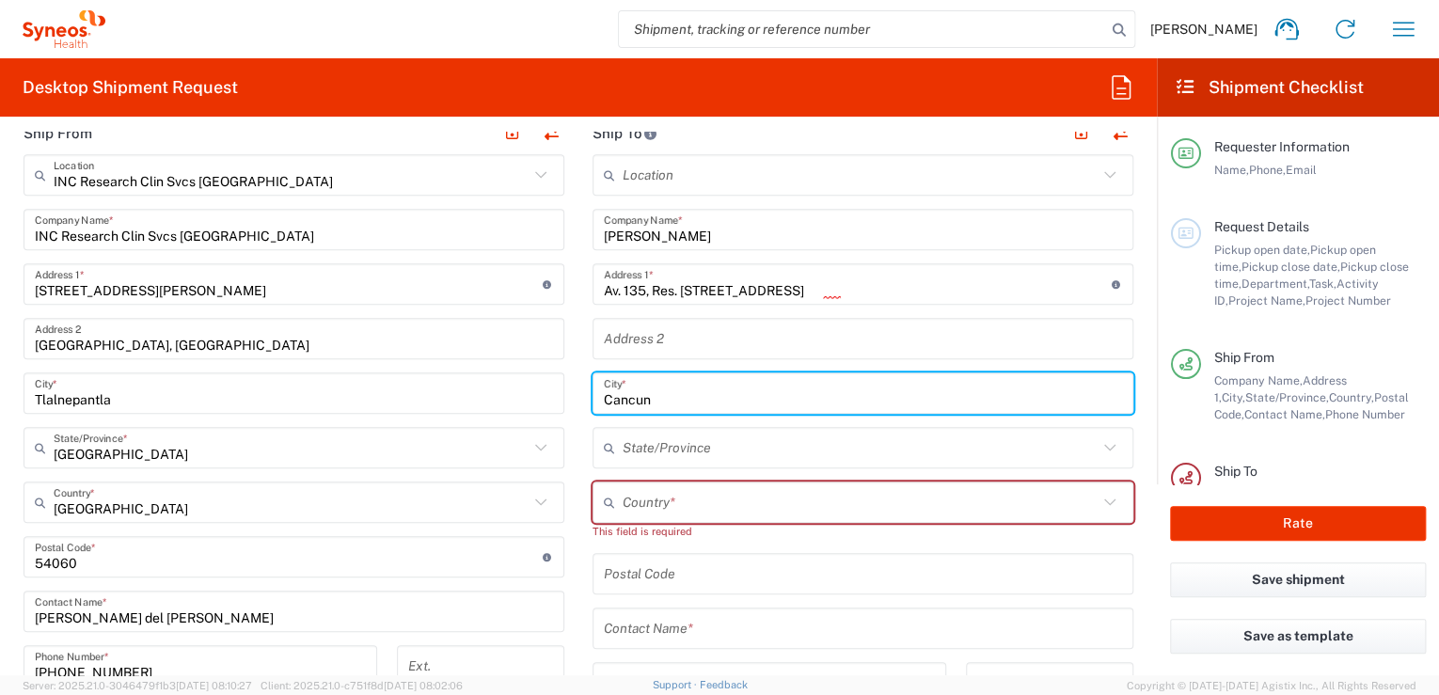
type input "Cancun"
click at [683, 448] on input "text" at bounding box center [860, 448] width 475 height 33
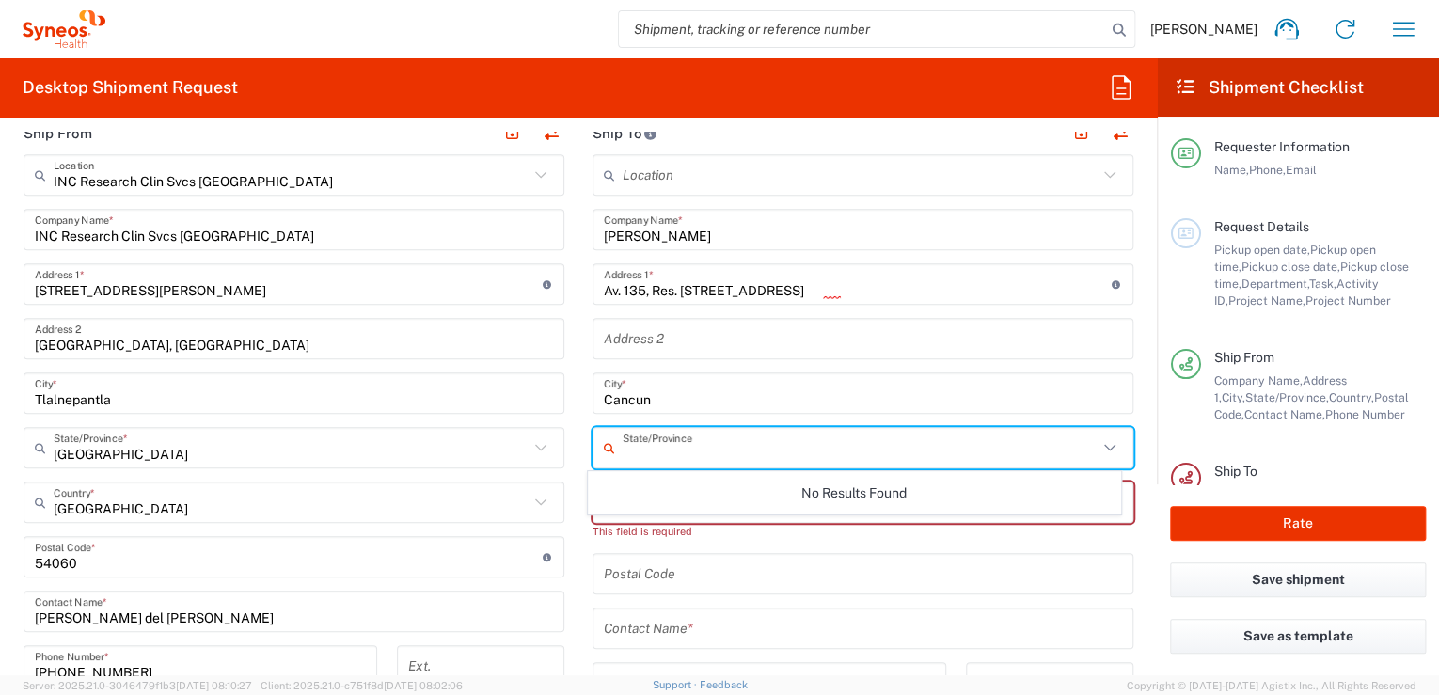
click at [623, 455] on input "text" at bounding box center [860, 448] width 475 height 33
type input "q"
drag, startPoint x: 738, startPoint y: 358, endPoint x: 711, endPoint y: 433, distance: 79.1
click at [738, 358] on div "Location Addison Whitney LLC-Morrisvile NC US Barcelona-Syneos Health BioSector…" at bounding box center [862, 557] width 541 height 807
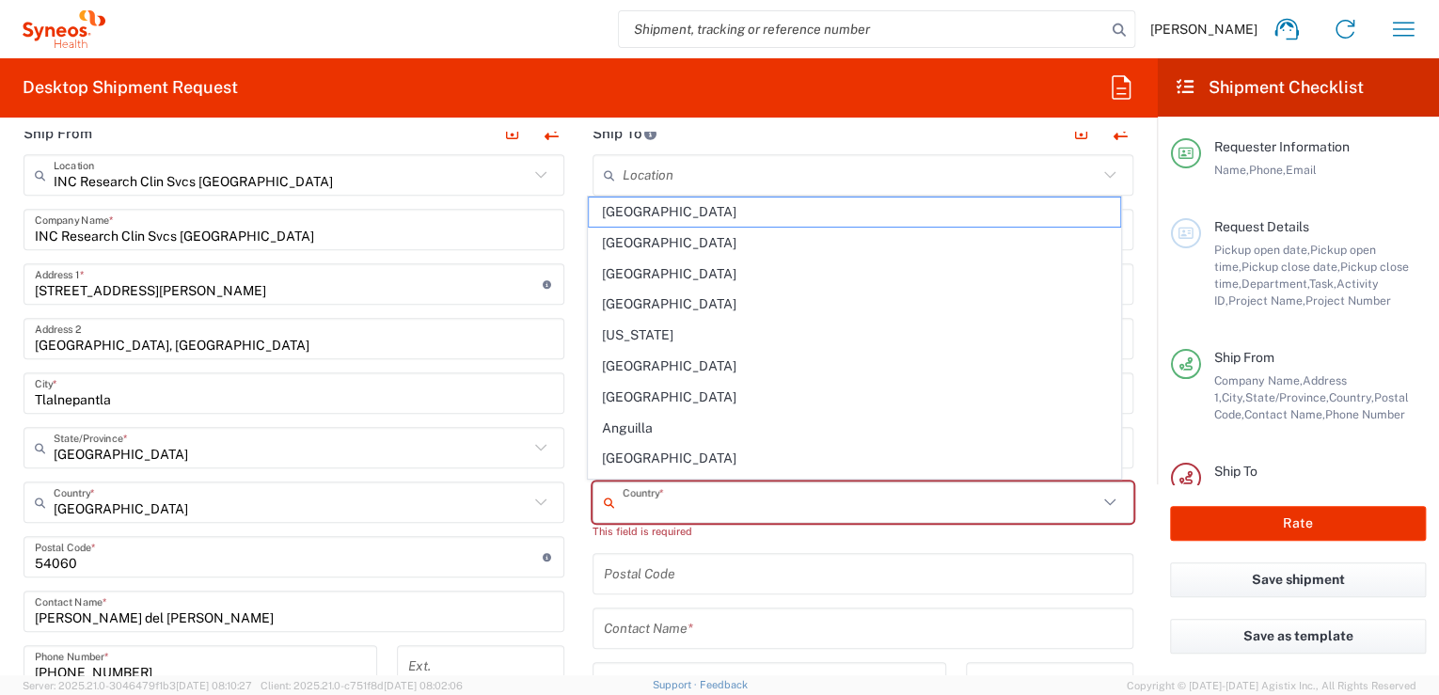
click at [741, 510] on input "text" at bounding box center [860, 502] width 475 height 33
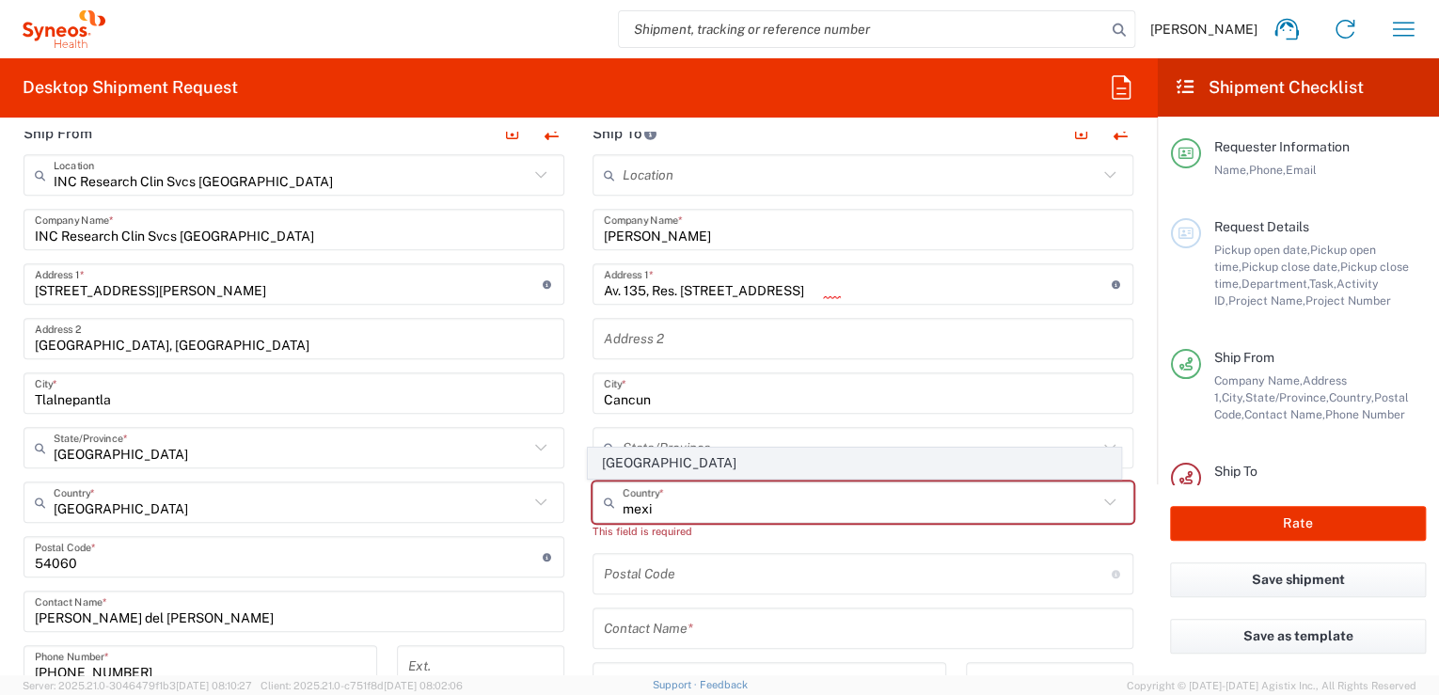
click at [612, 459] on span "Mexico" at bounding box center [854, 463] width 531 height 29
type input "Mexico"
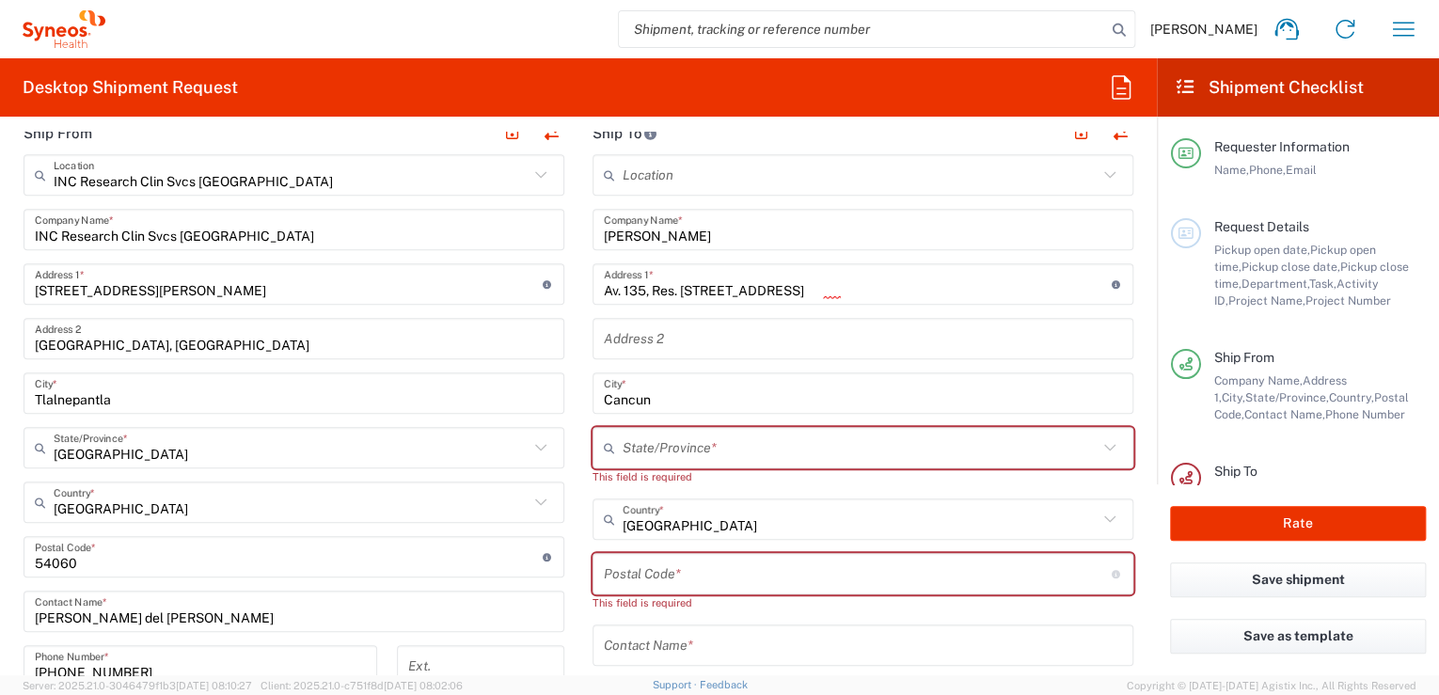
scroll to position [752, 0]
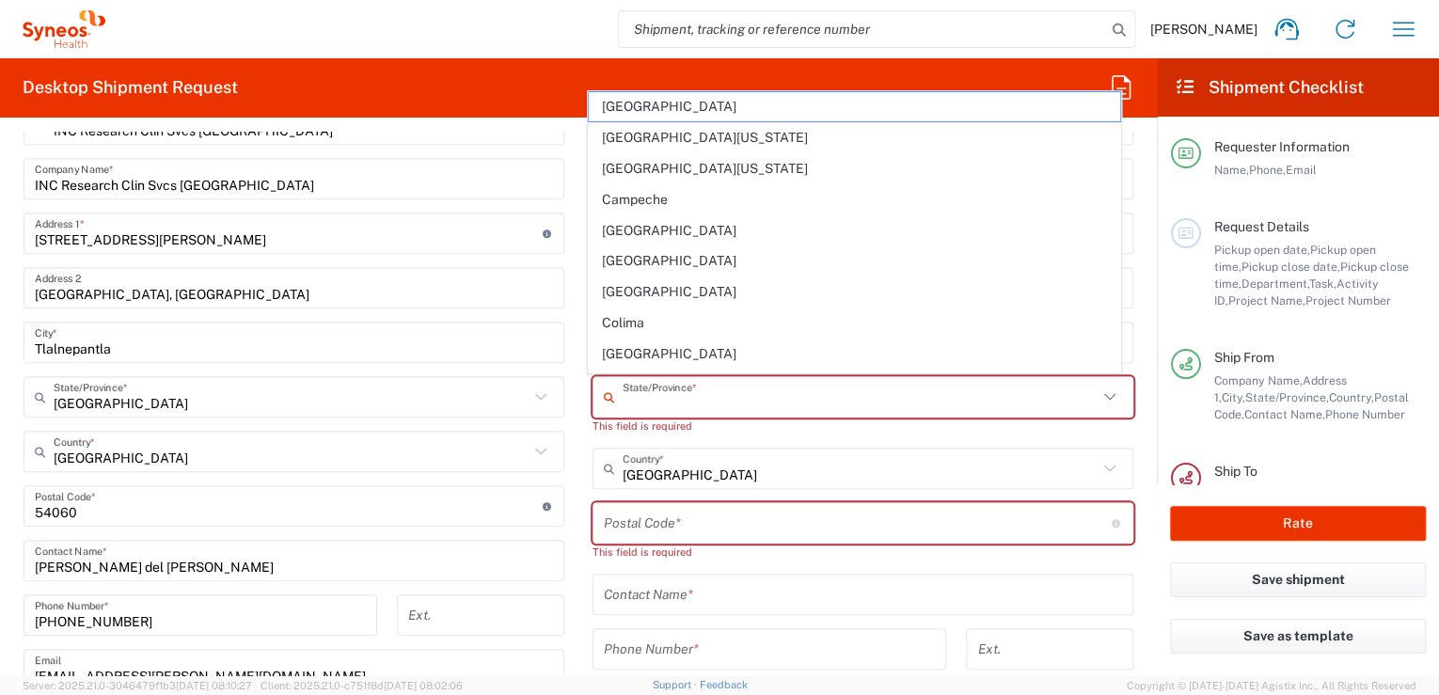
click at [709, 399] on input "text" at bounding box center [860, 397] width 475 height 33
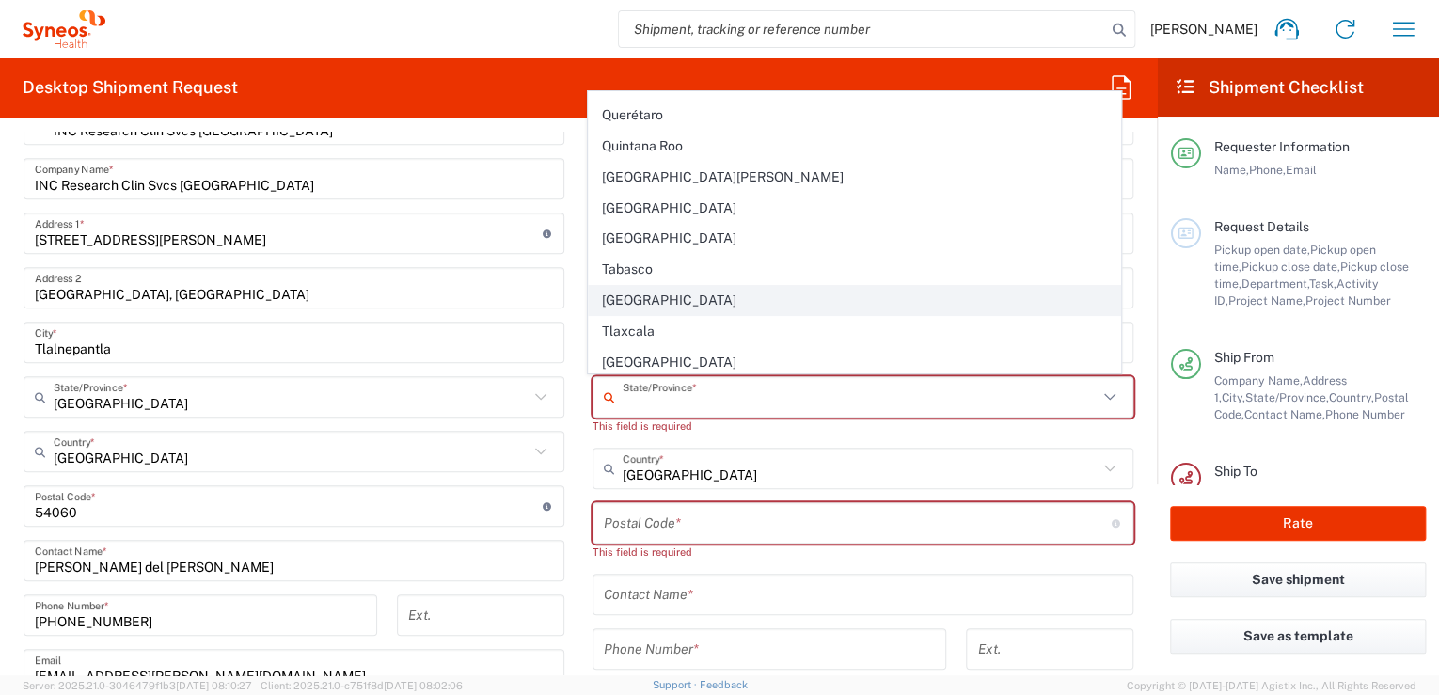
scroll to position [652, 0]
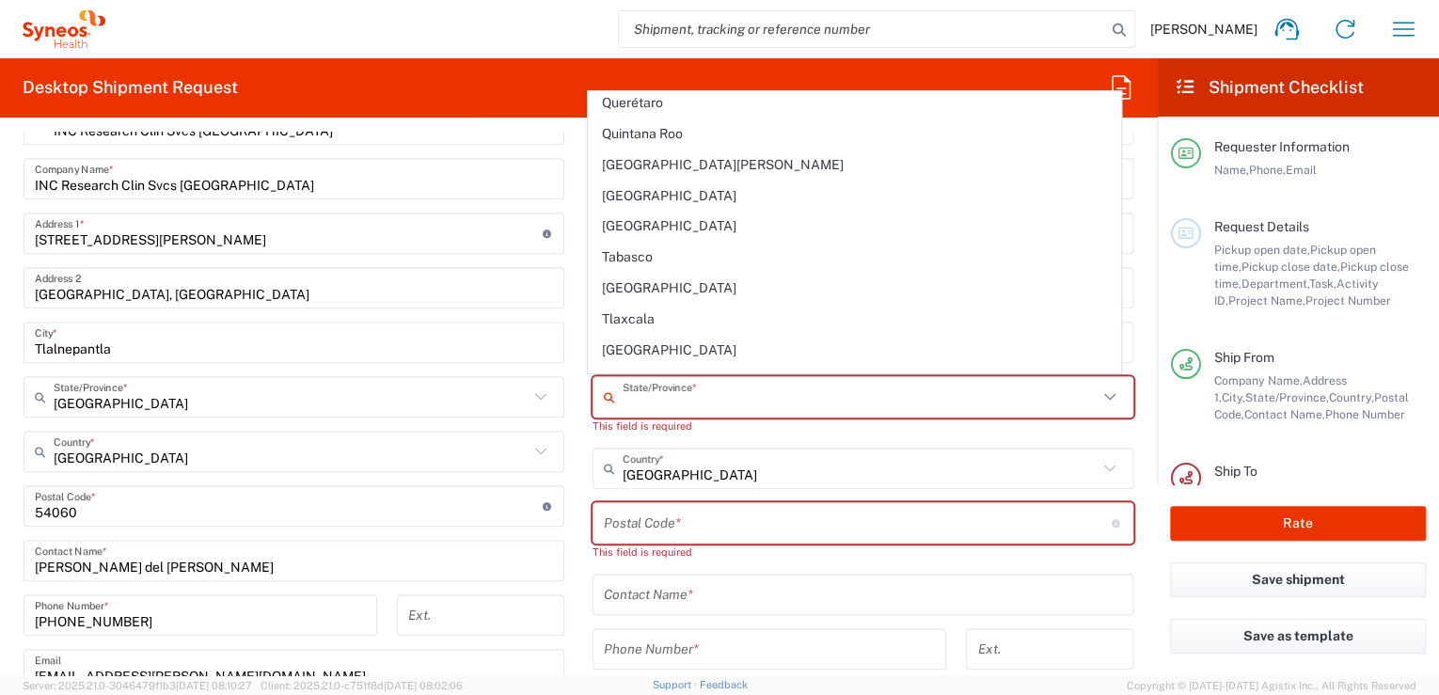
drag, startPoint x: 675, startPoint y: 135, endPoint x: 706, endPoint y: 431, distance: 296.9
click at [675, 135] on span "Quintana Roo" at bounding box center [854, 133] width 531 height 29
type input "Quintana Roo"
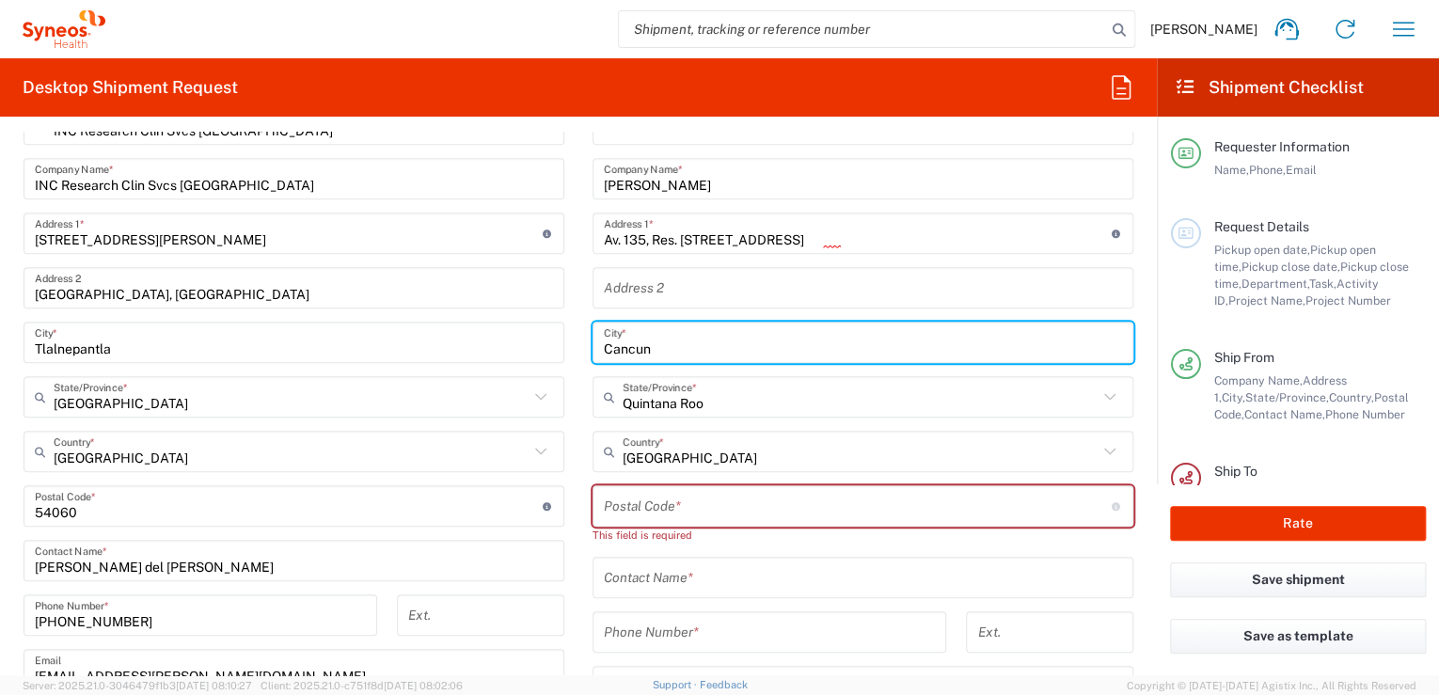
click at [711, 351] on input "Cancun" at bounding box center [863, 342] width 518 height 33
click at [741, 345] on input "Cancun" at bounding box center [863, 342] width 518 height 33
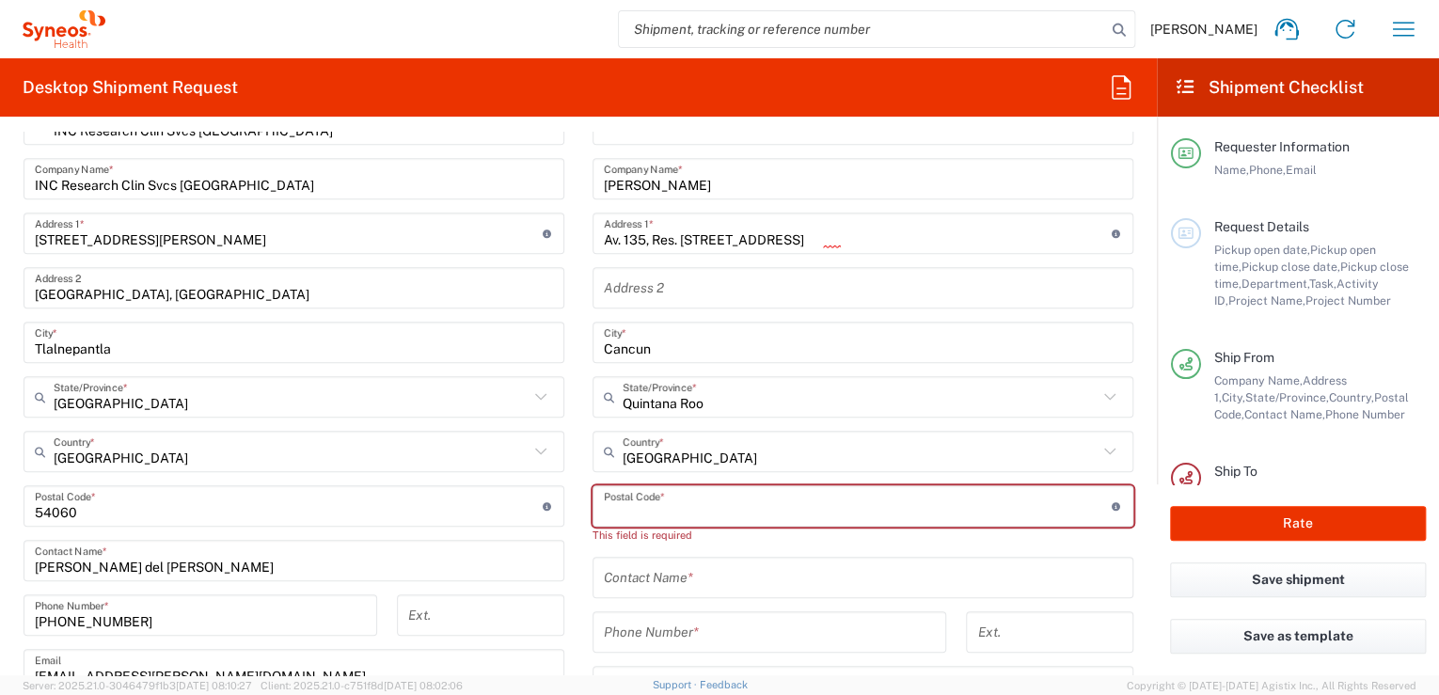
click at [736, 498] on input "undefined" at bounding box center [858, 506] width 508 height 33
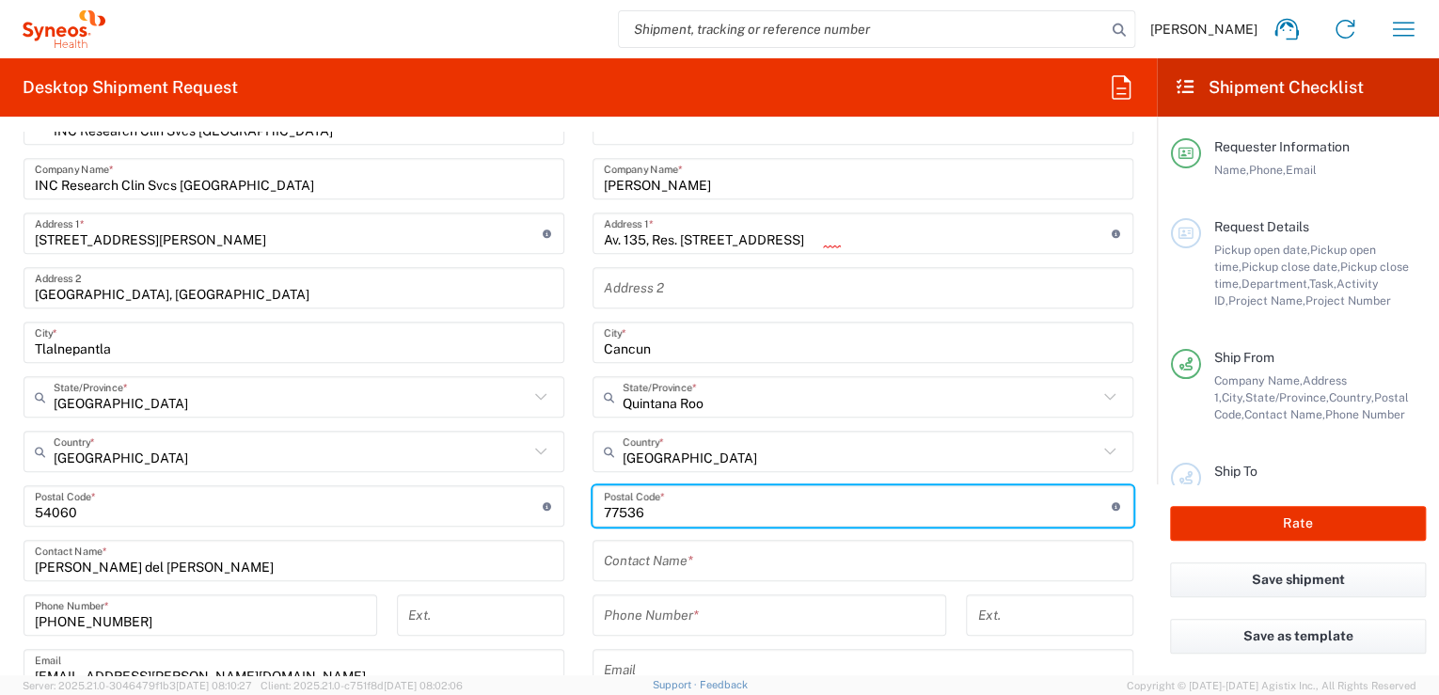
type input "77536"
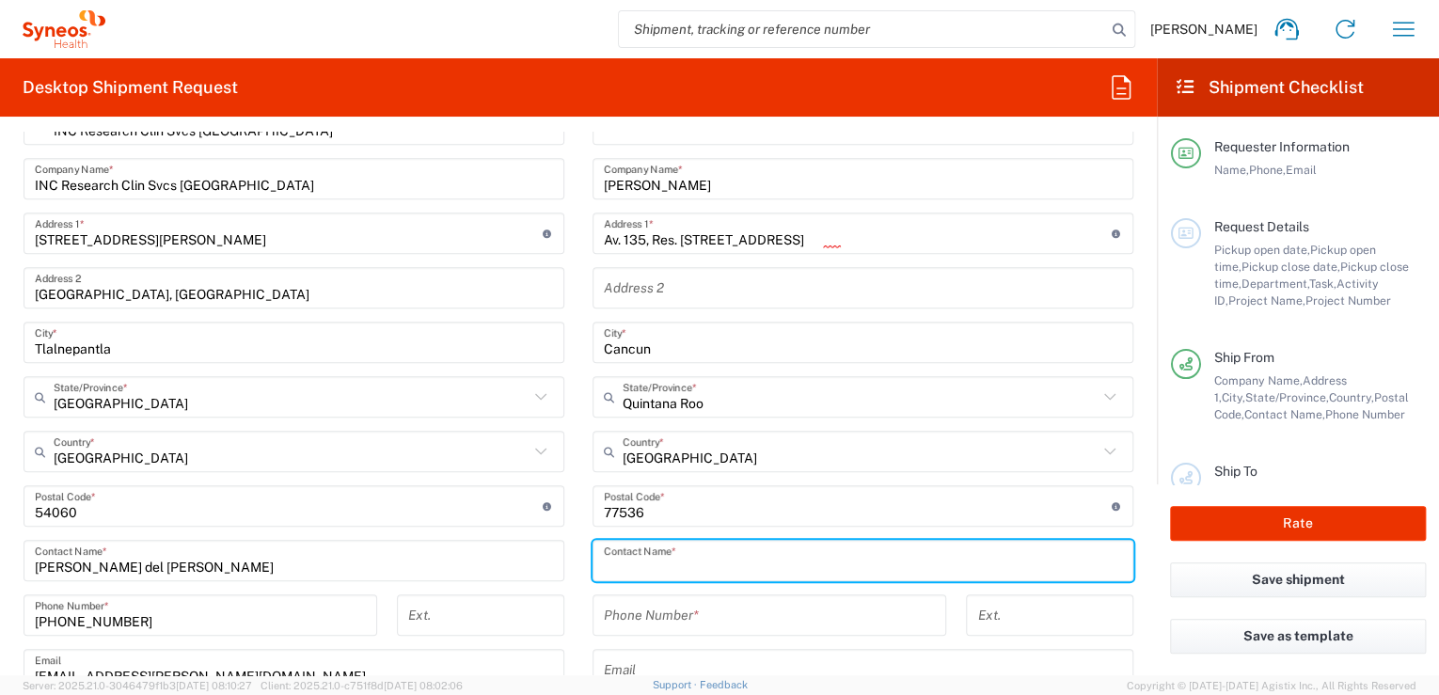
click at [611, 558] on input "text" at bounding box center [863, 560] width 518 height 33
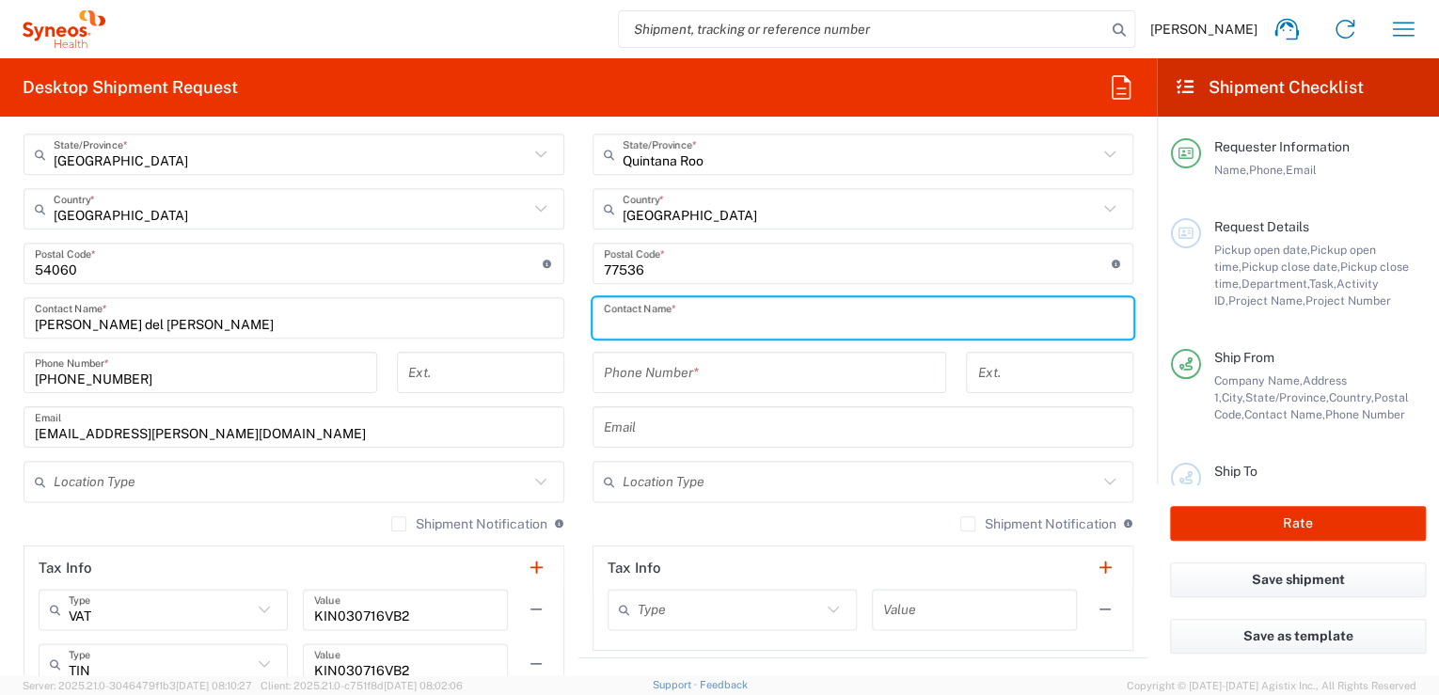
scroll to position [1002, 0]
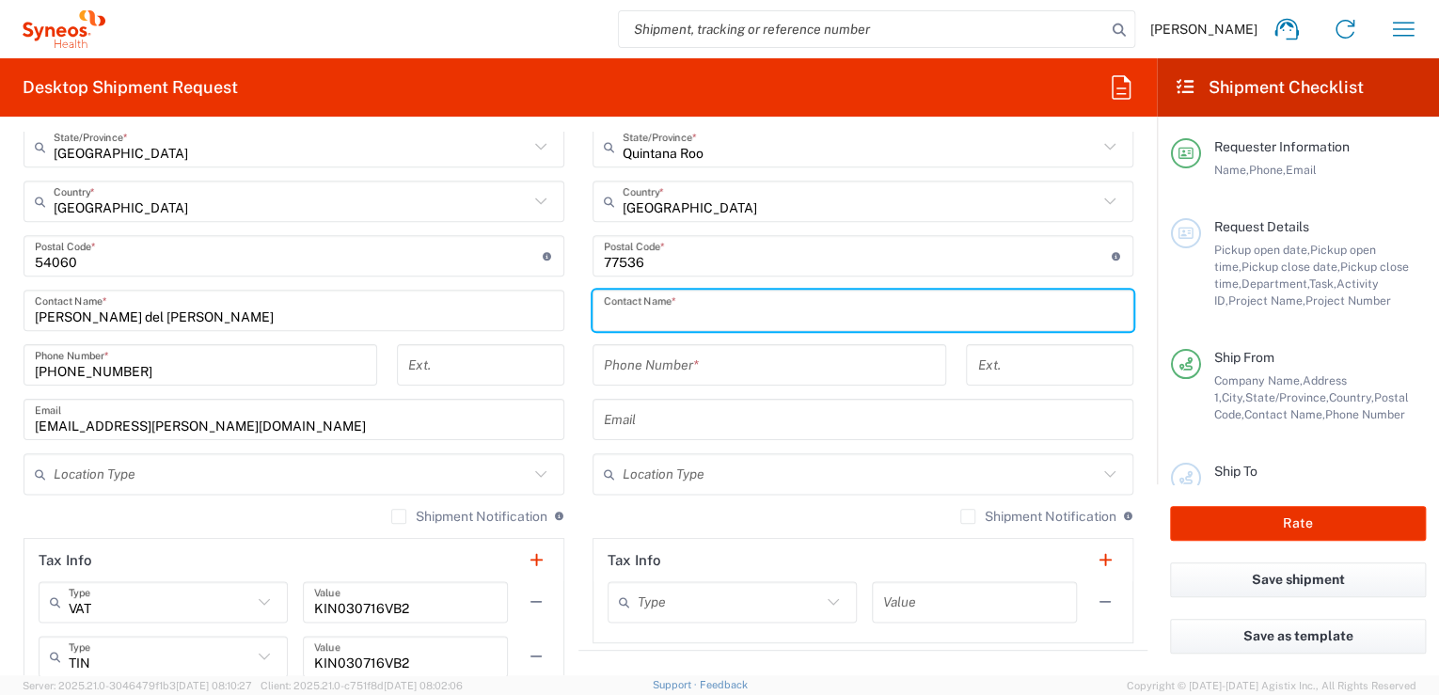
click at [677, 314] on input "text" at bounding box center [863, 310] width 518 height 33
type input "Luis Pantoja"
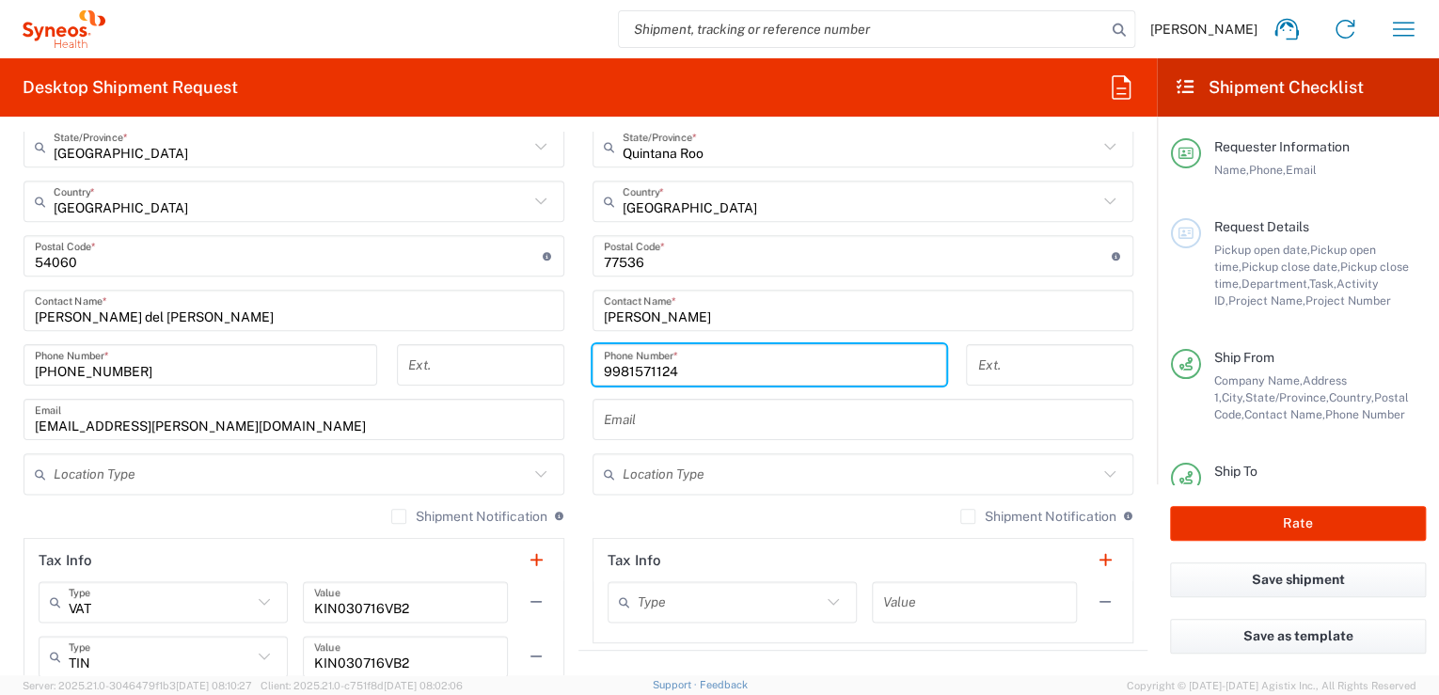
type input "9981571124"
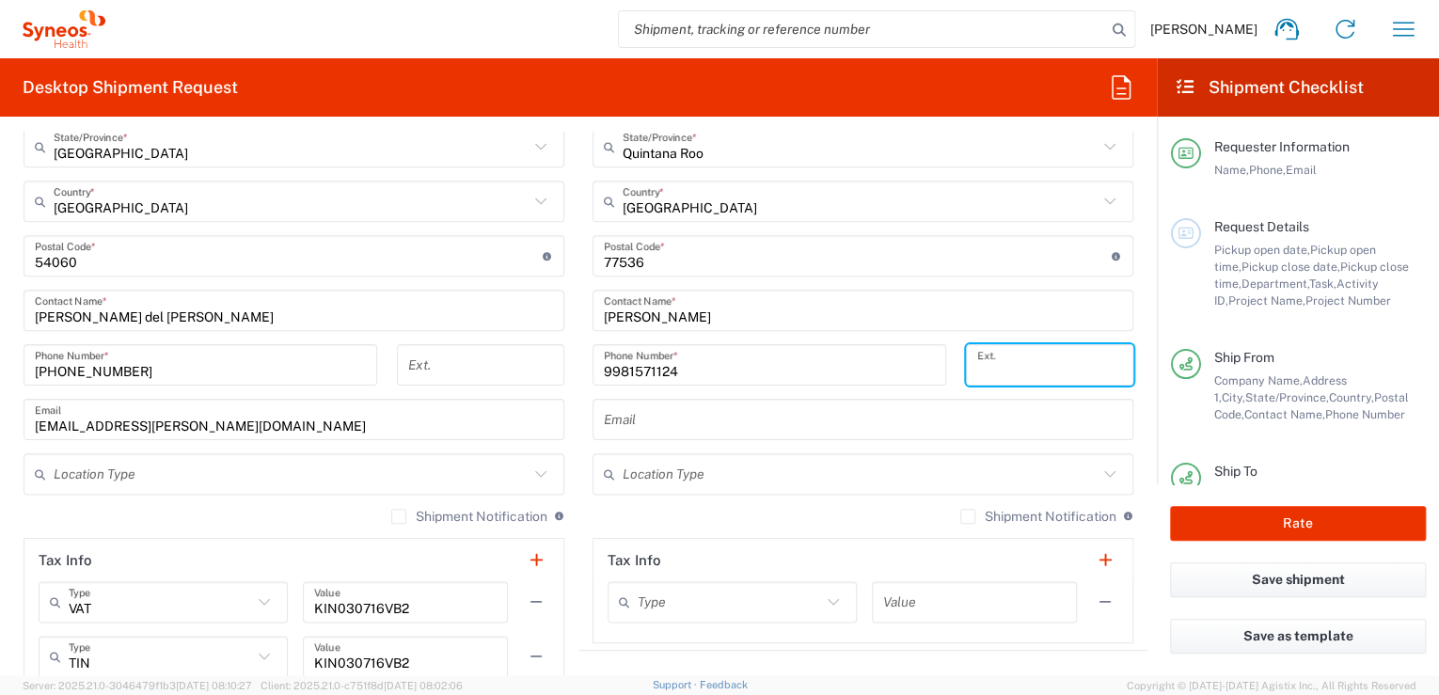
click at [675, 413] on input "text" at bounding box center [863, 419] width 518 height 33
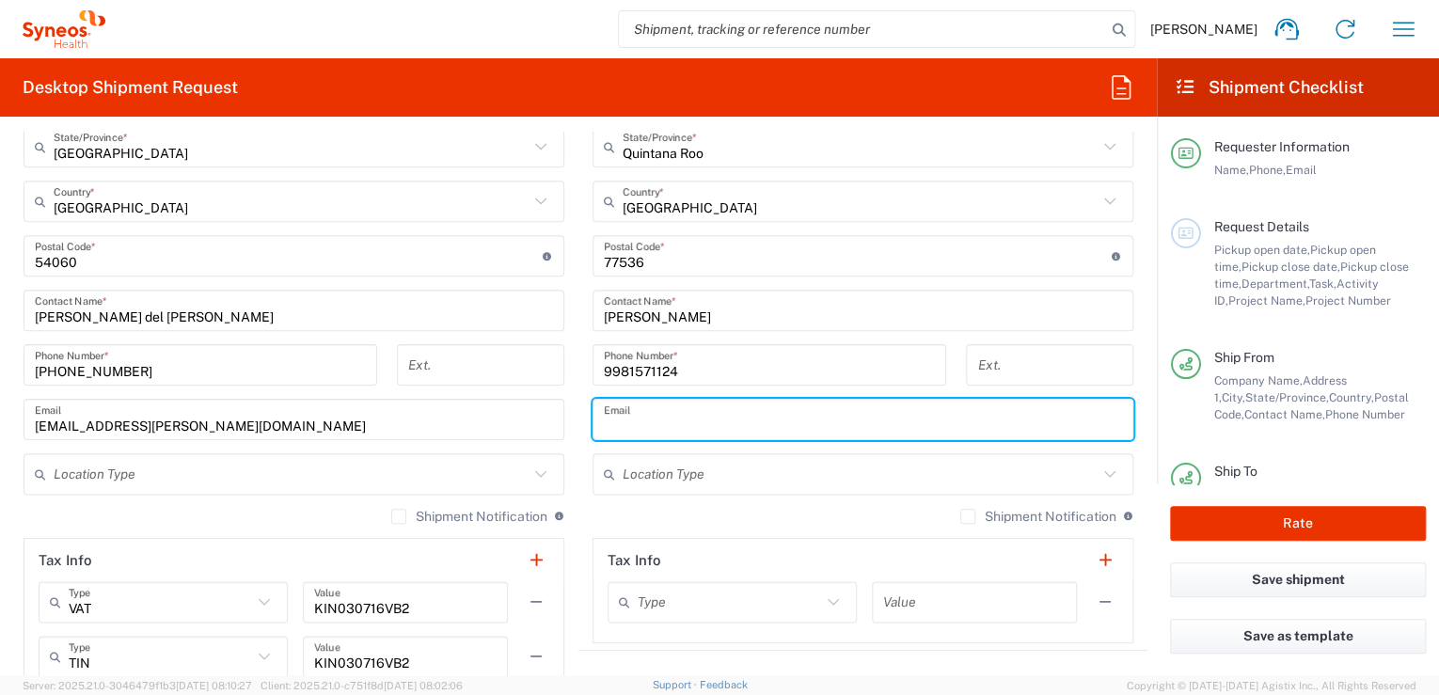
type input "luis_pantoja@icloud.com"
type input "Luis Alberto Pantoja Vazquez"
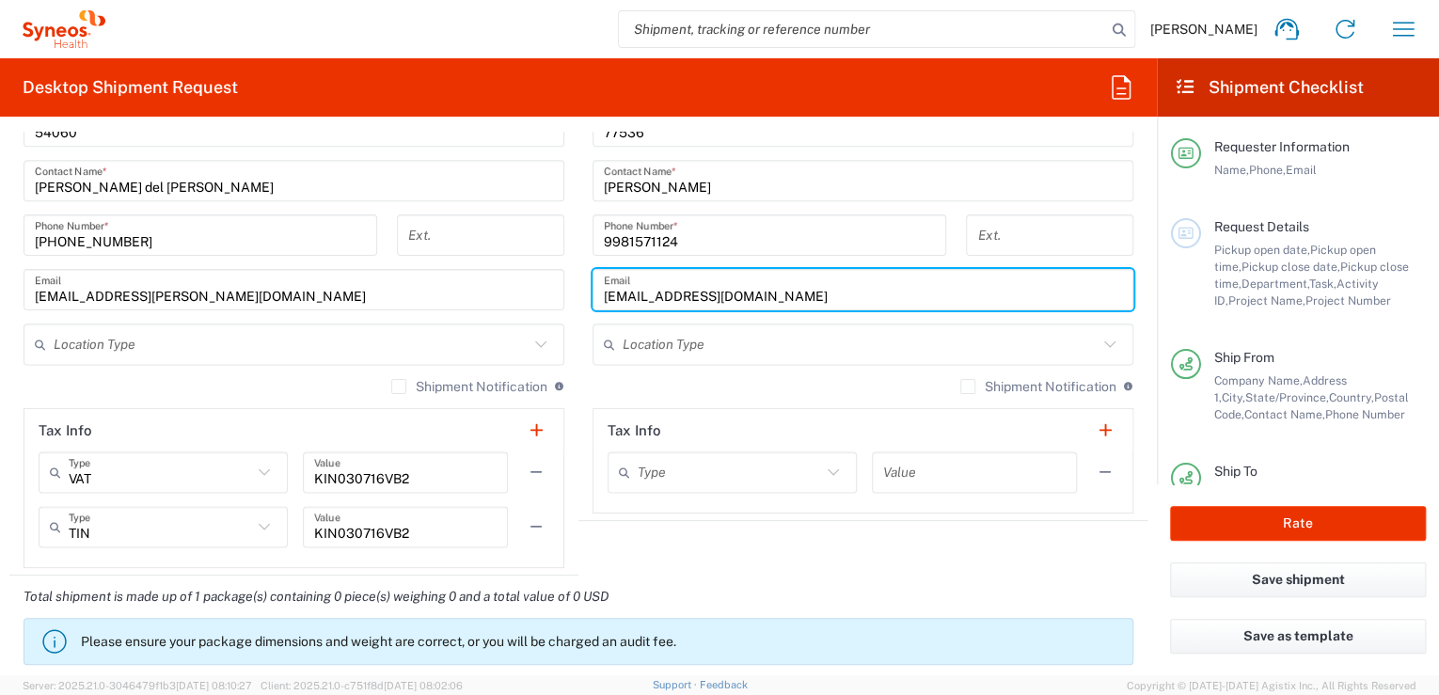
scroll to position [1153, 0]
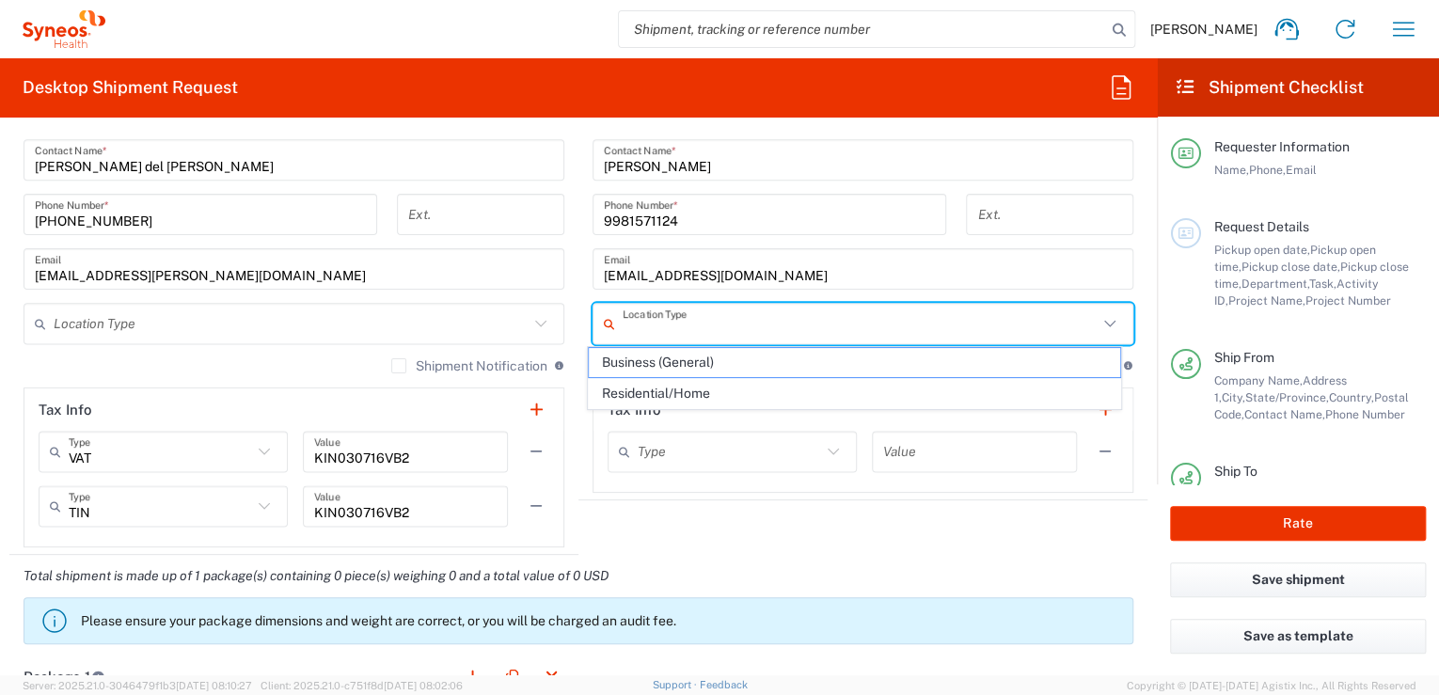
click at [705, 323] on input "text" at bounding box center [860, 324] width 475 height 33
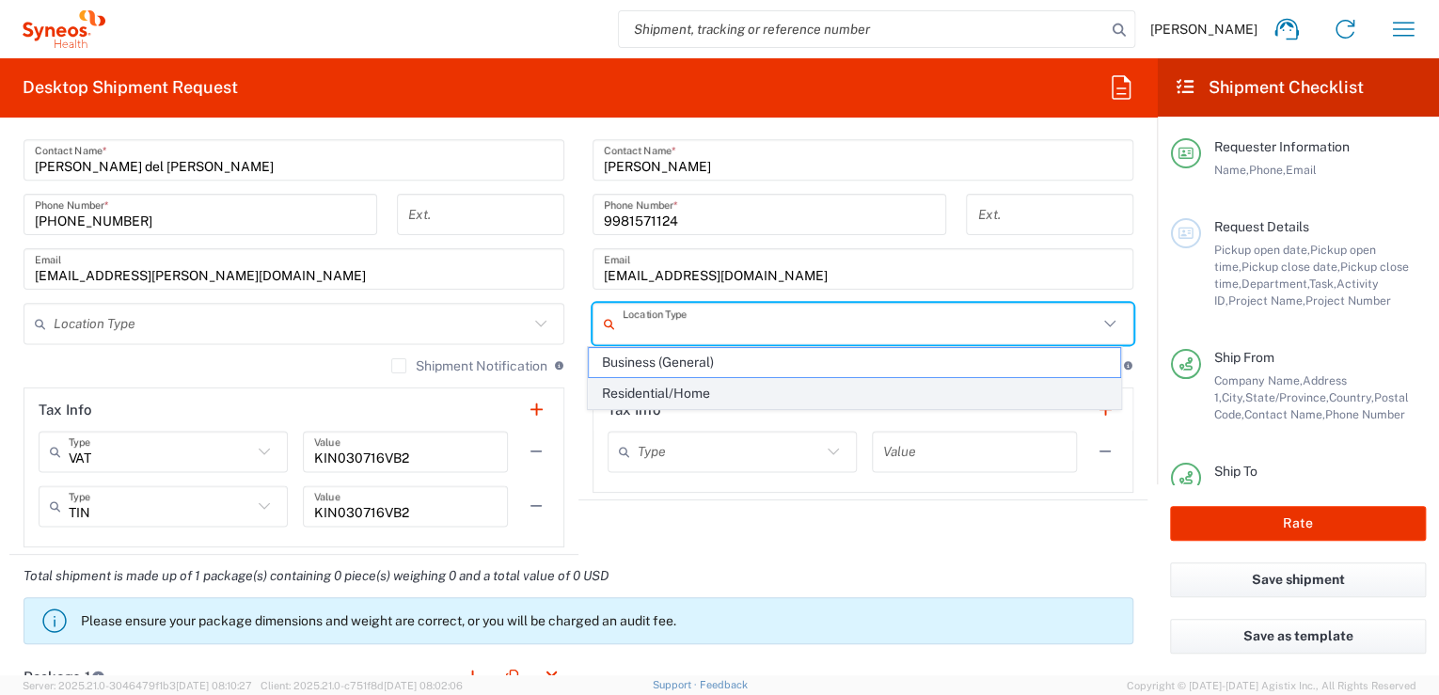
click at [655, 386] on span "Residential/Home" at bounding box center [854, 393] width 531 height 29
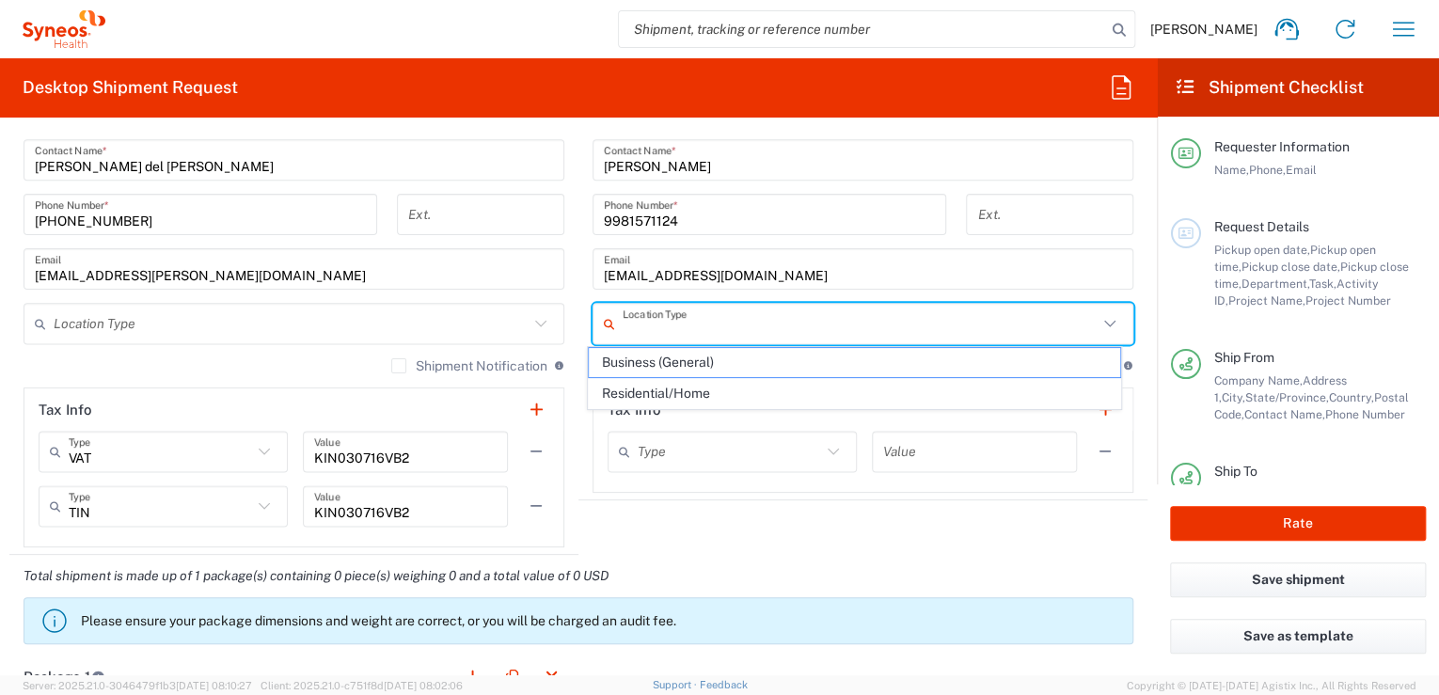
type input "Residential/Home"
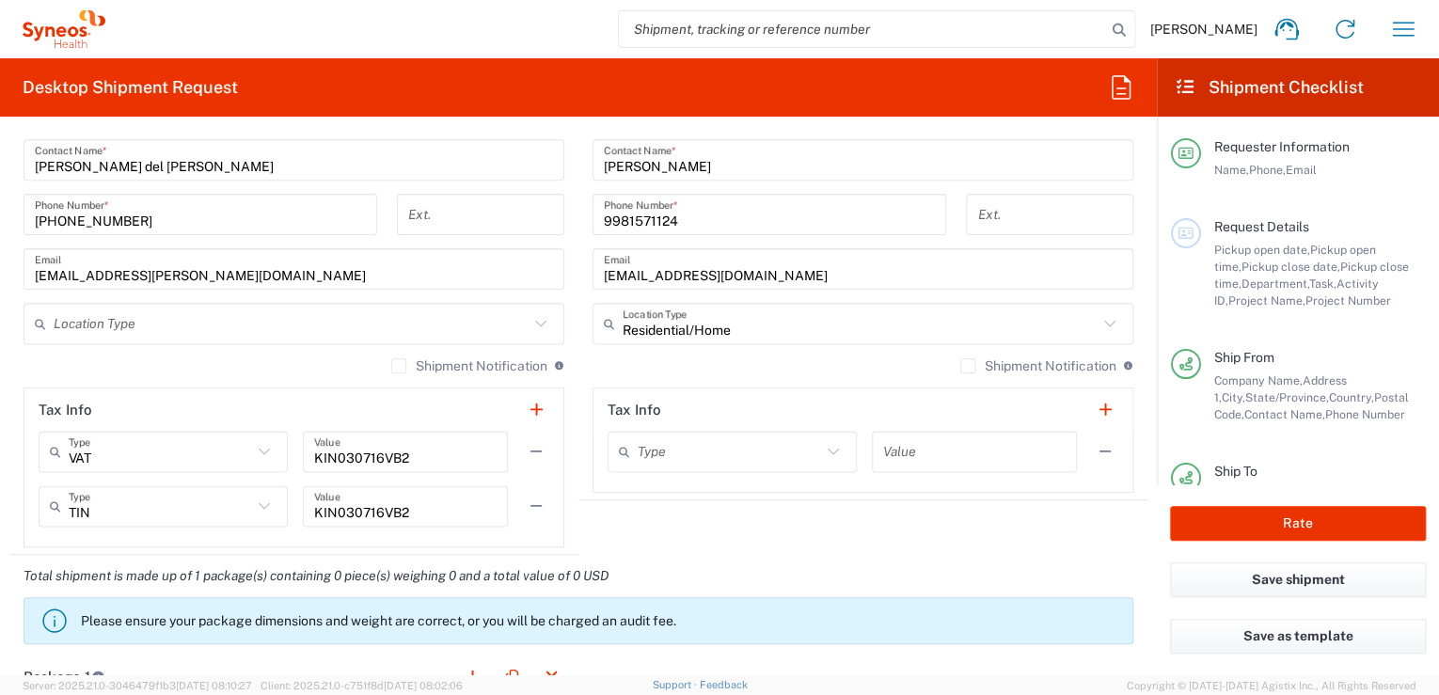
click at [516, 308] on input "text" at bounding box center [291, 324] width 475 height 33
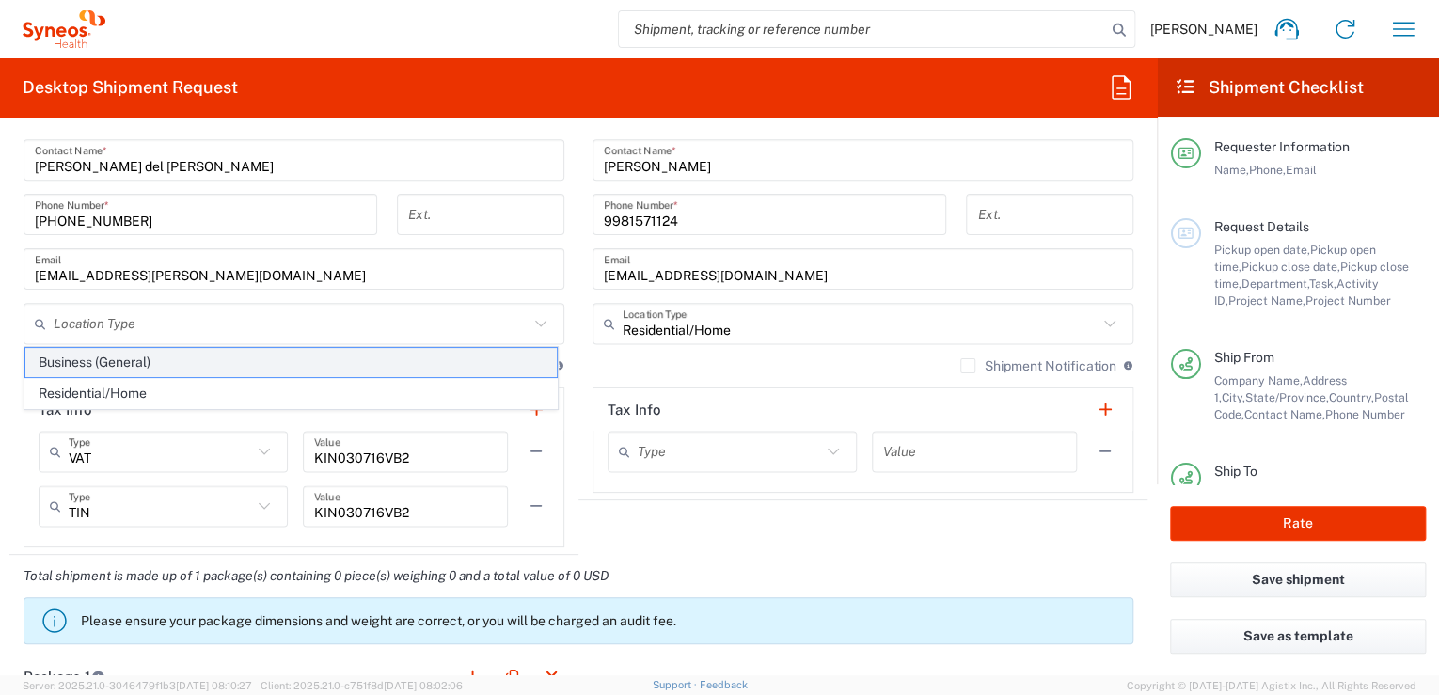
click at [145, 363] on span "Business (General)" at bounding box center [290, 362] width 531 height 29
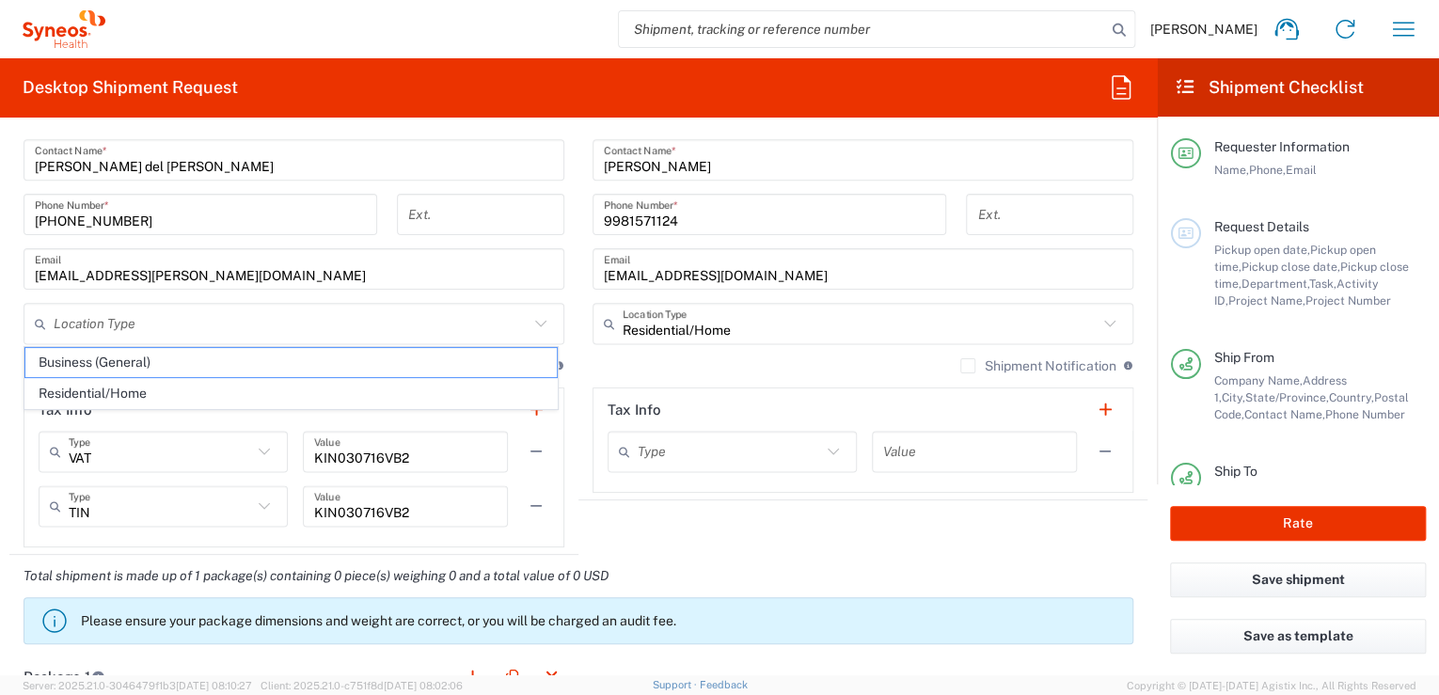
type input "Business (General)"
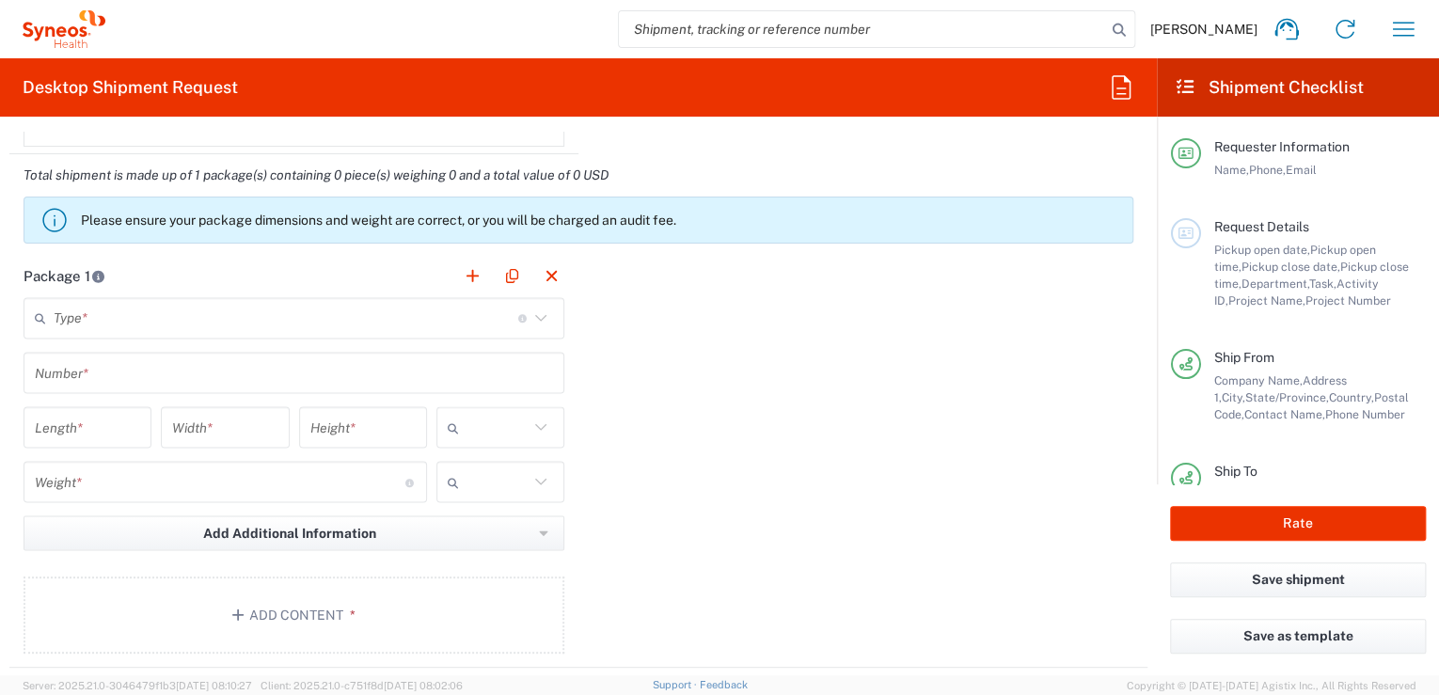
scroll to position [1554, 0]
click at [535, 313] on icon at bounding box center [540, 316] width 11 height 7
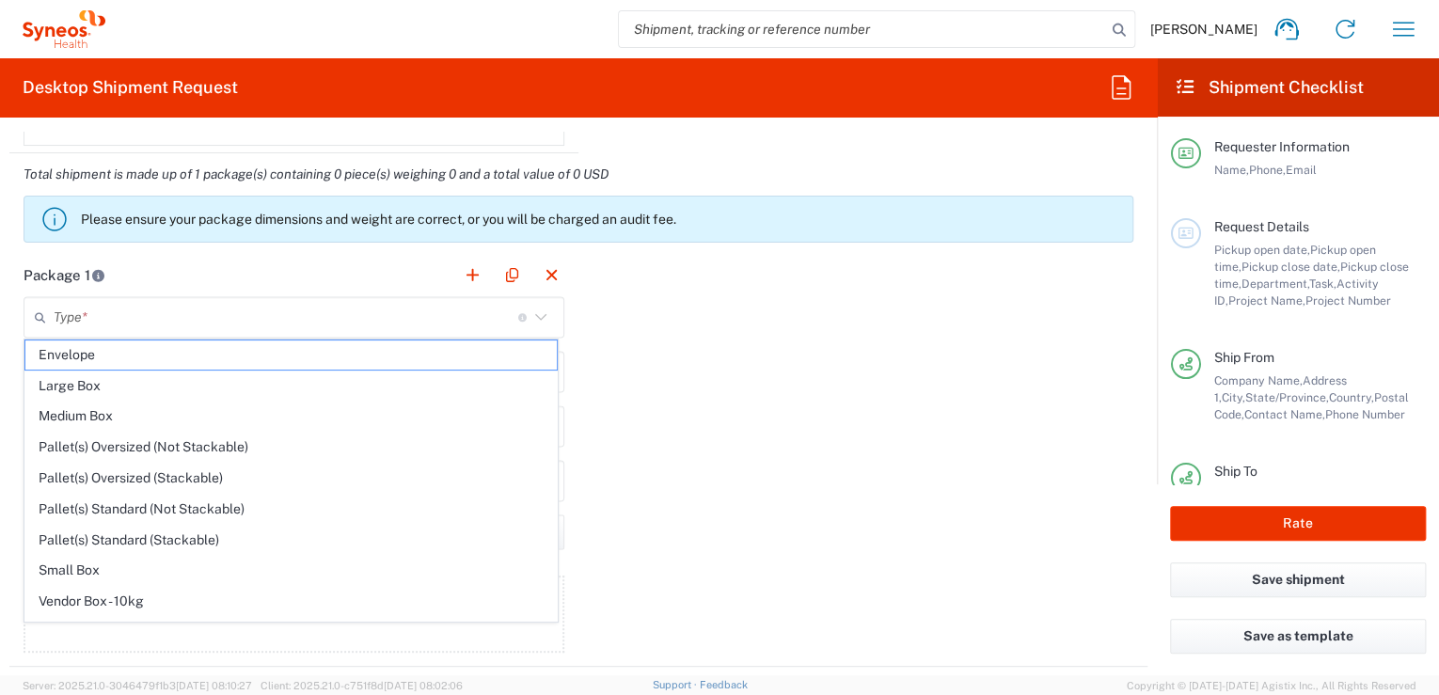
drag, startPoint x: 140, startPoint y: 359, endPoint x: 742, endPoint y: 401, distance: 603.3
click at [140, 358] on span "Envelope" at bounding box center [290, 354] width 531 height 29
type input "Envelope"
type input "1"
type input "9.5"
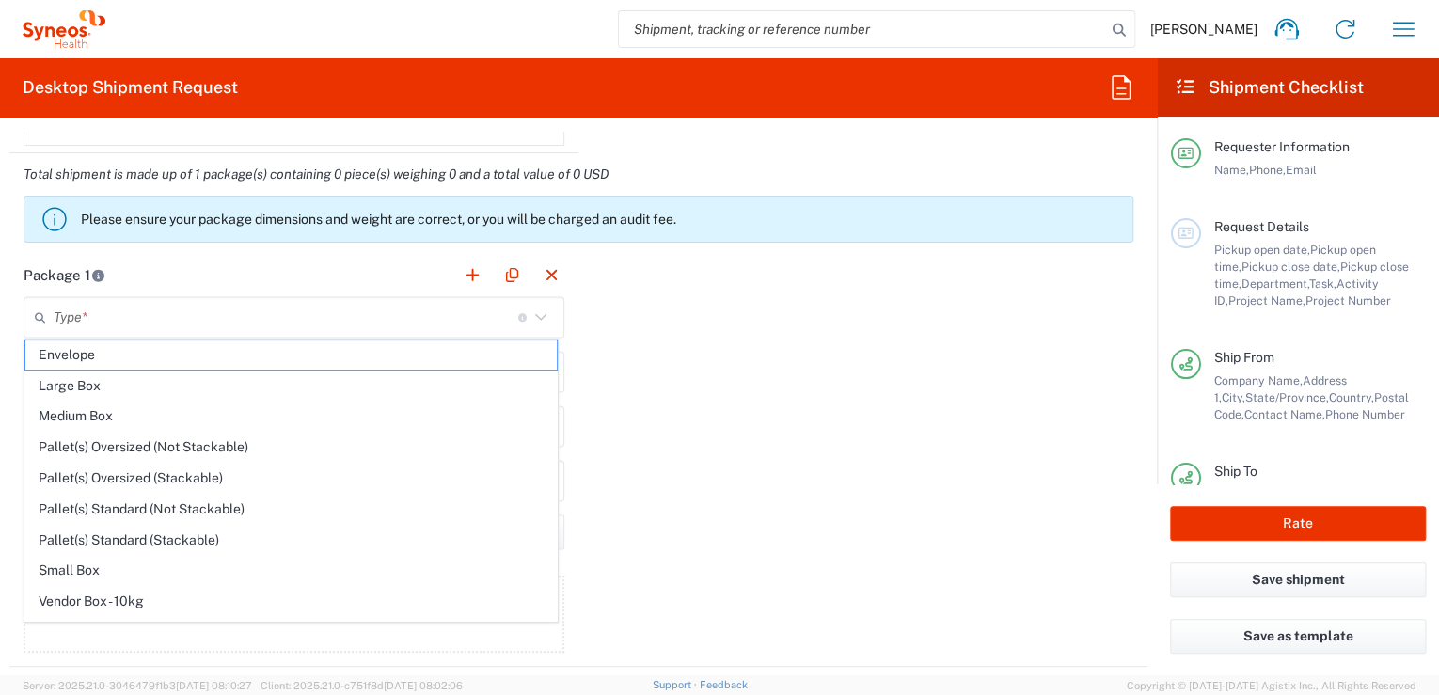
type input "12.5"
type input "0.25"
type input "in"
type input "0.45"
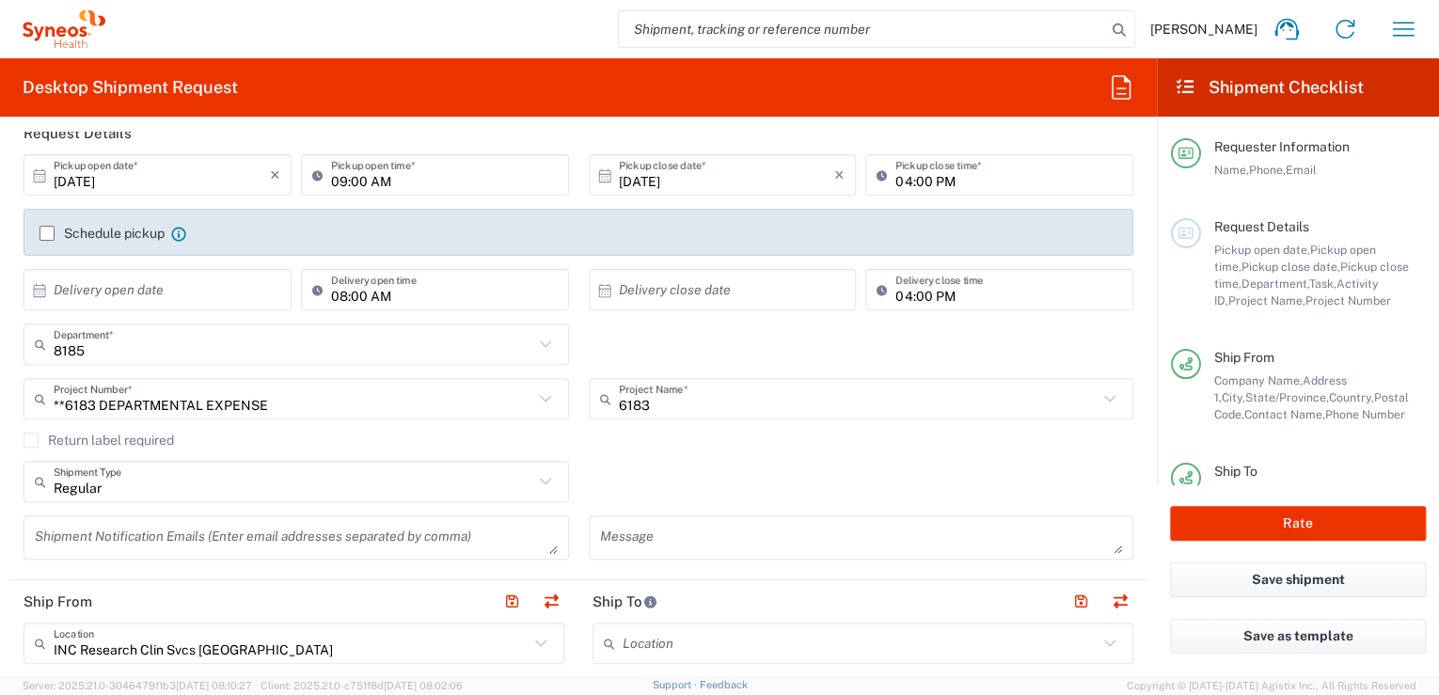
scroll to position [80, 0]
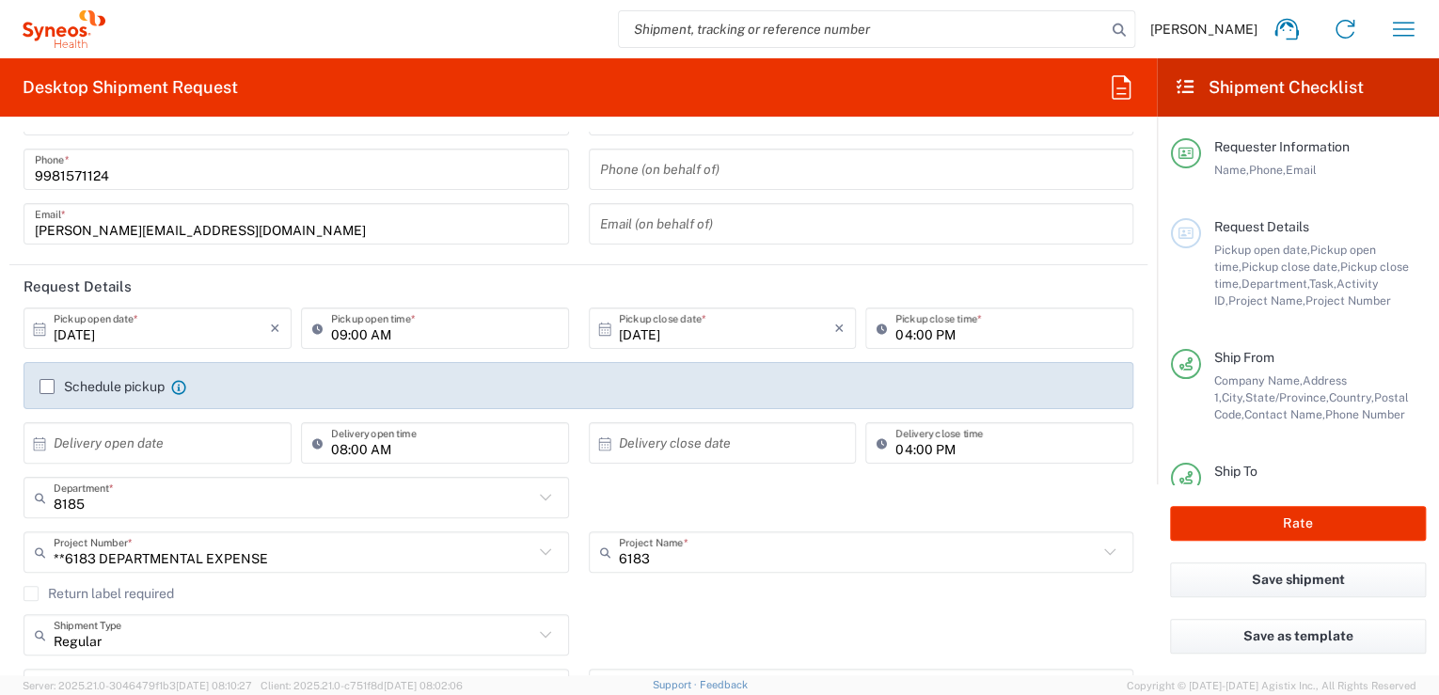
click at [49, 379] on label "Schedule pickup" at bounding box center [101, 386] width 125 height 15
click at [47, 386] on input "Schedule pickup" at bounding box center [47, 386] width 0 height 0
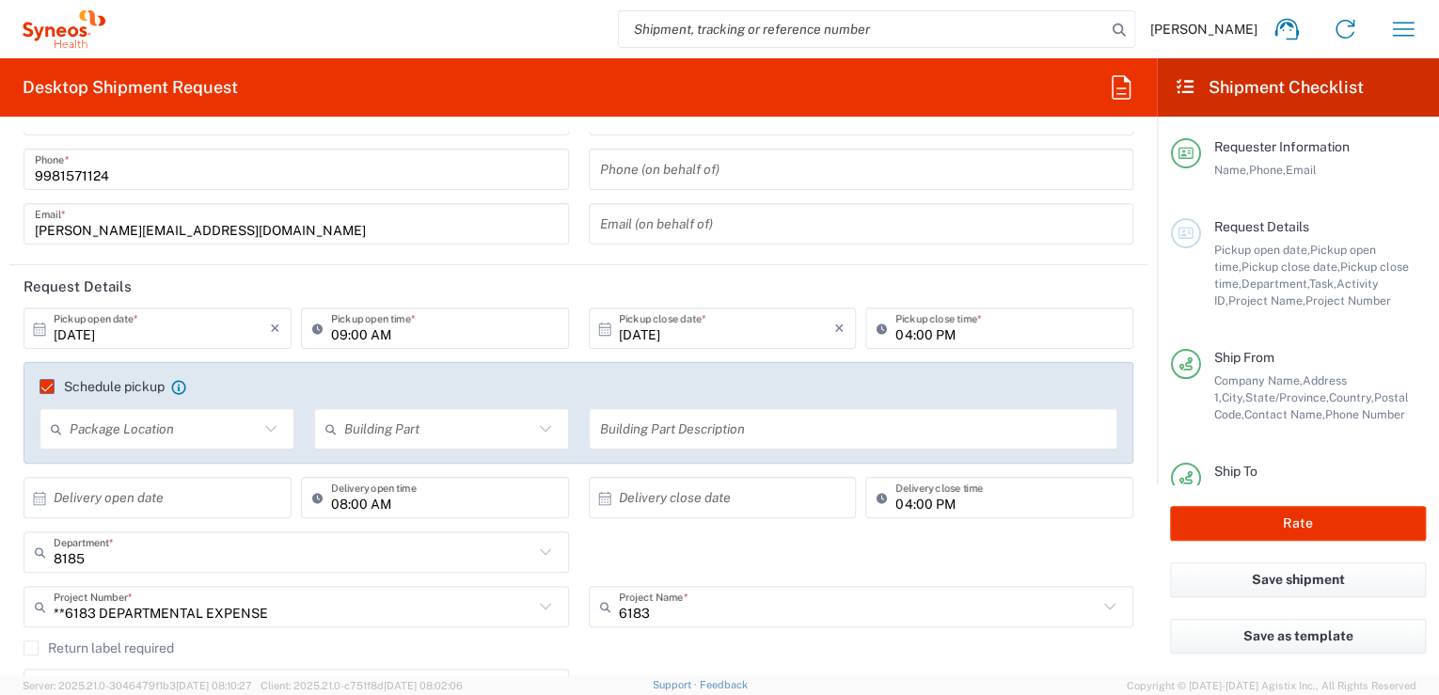
click at [271, 430] on icon at bounding box center [271, 429] width 24 height 24
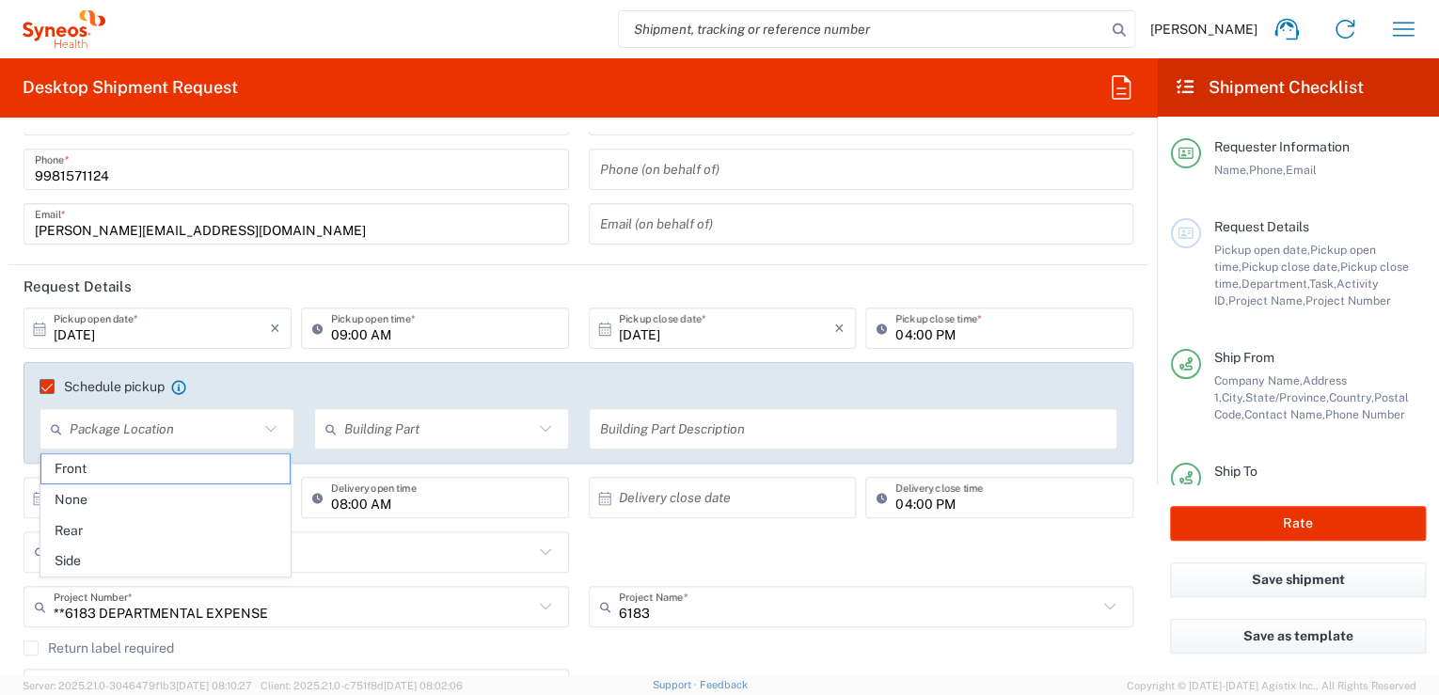
click at [267, 429] on icon at bounding box center [270, 428] width 11 height 7
click at [139, 476] on span "Front" at bounding box center [165, 468] width 248 height 29
type input "Front"
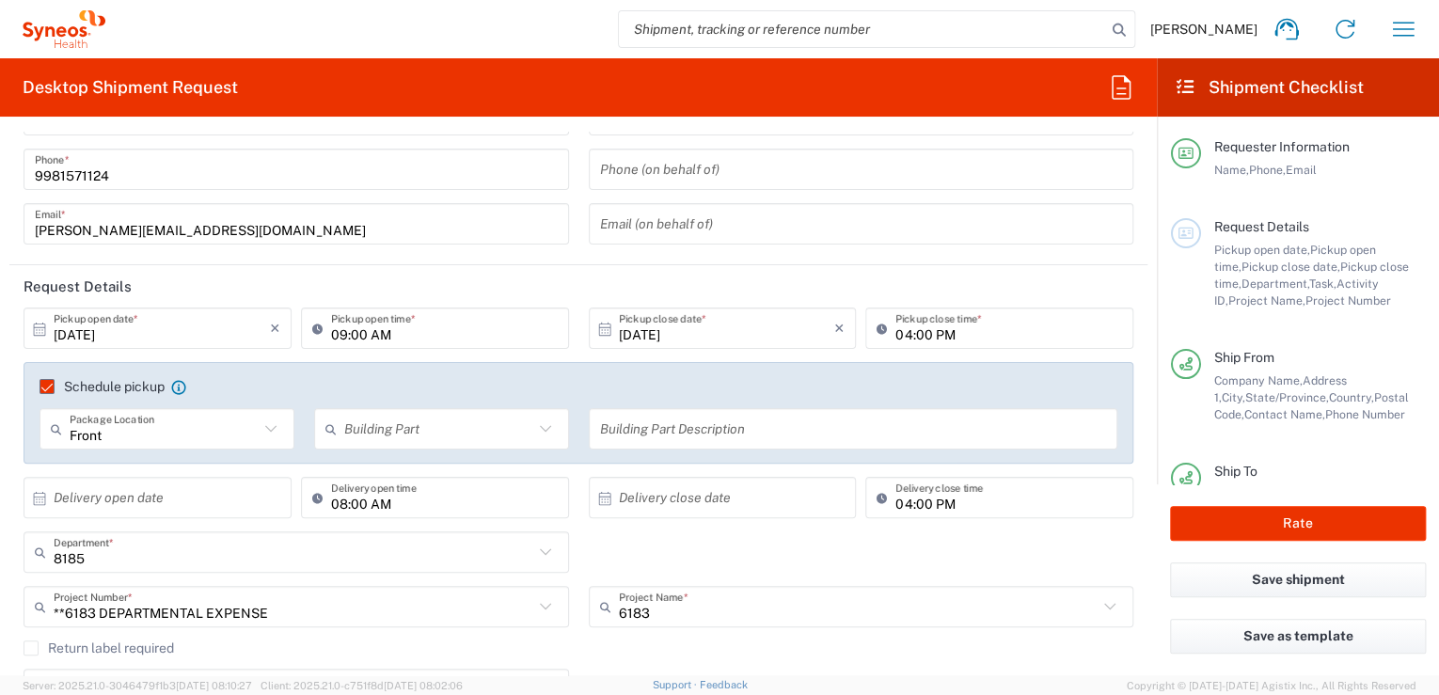
click at [533, 429] on icon at bounding box center [545, 429] width 24 height 24
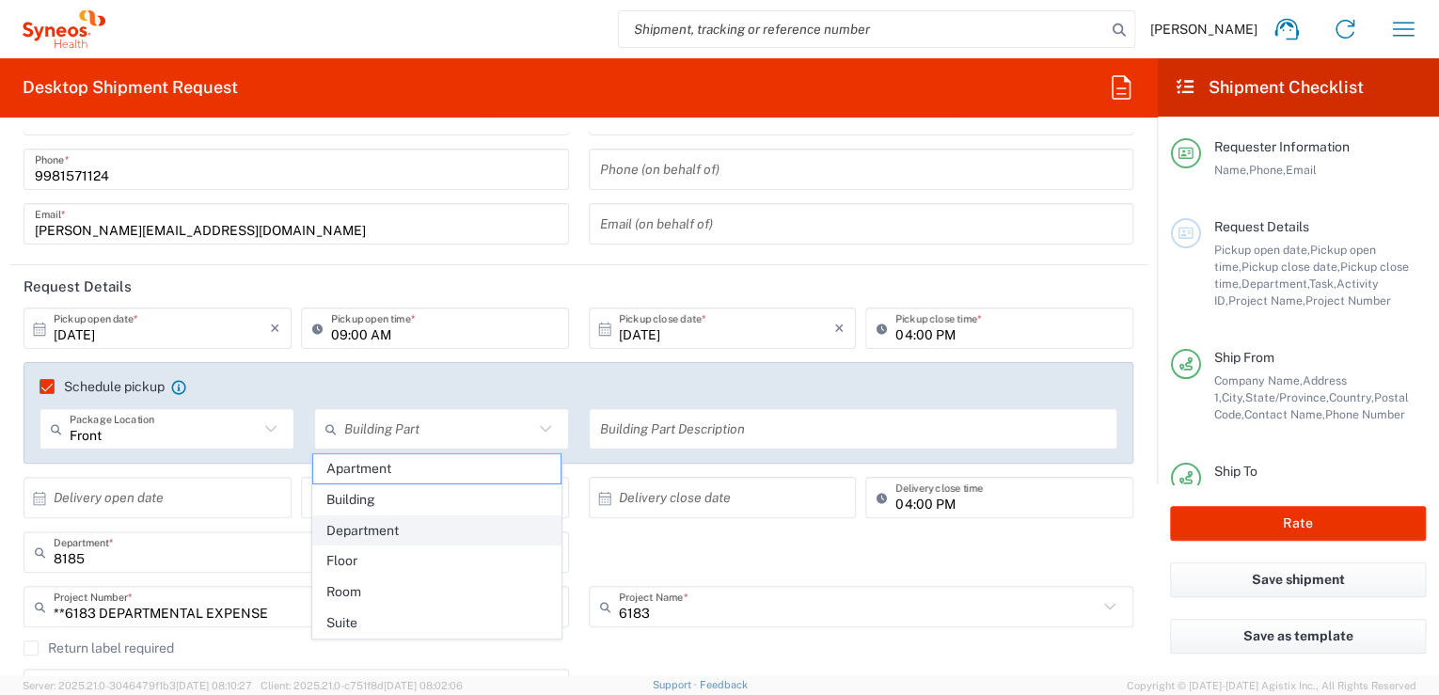
click at [375, 523] on span "Department" at bounding box center [437, 530] width 248 height 29
type input "Department"
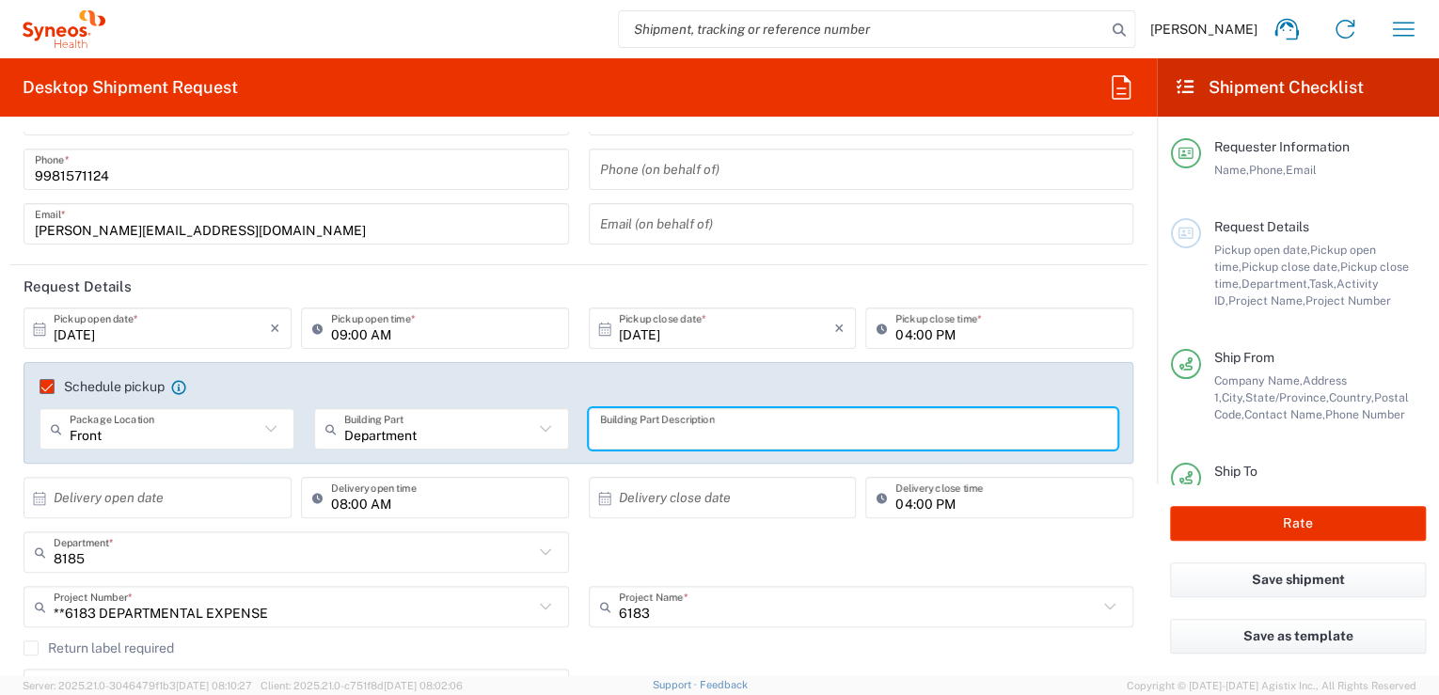
click at [711, 436] on input "text" at bounding box center [853, 429] width 507 height 33
paste input "Payroll"
click at [728, 434] on input "Payroll" at bounding box center [853, 429] width 507 height 33
type input "Payroll"
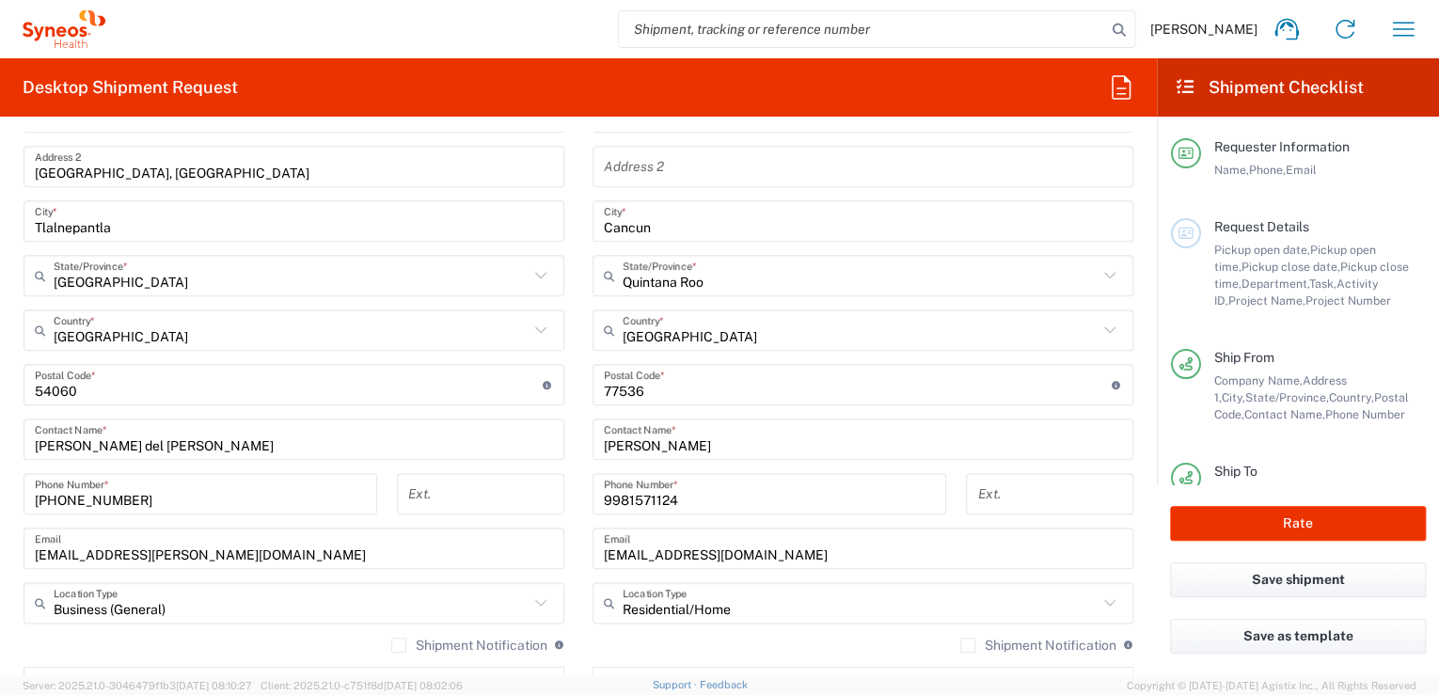
scroll to position [933, 0]
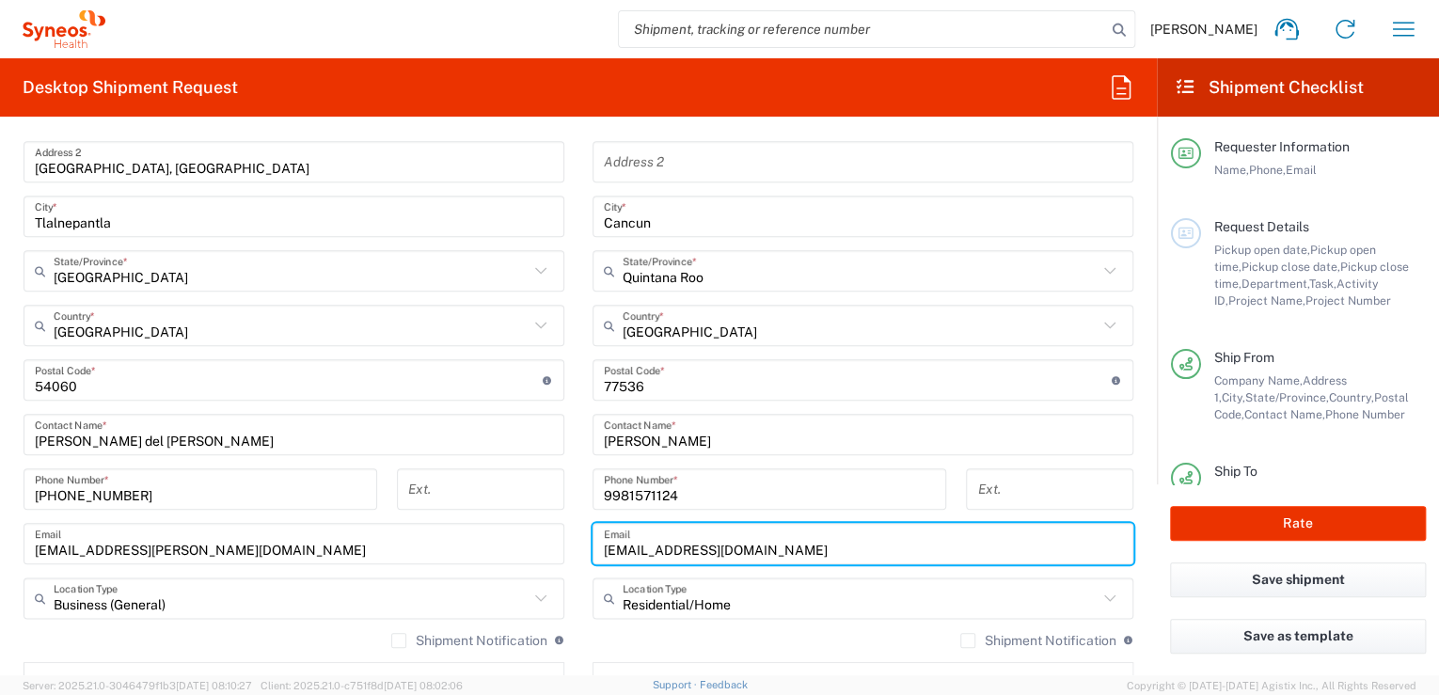
click at [766, 547] on input "luis_pantoja@icloud.com" at bounding box center [863, 544] width 518 height 33
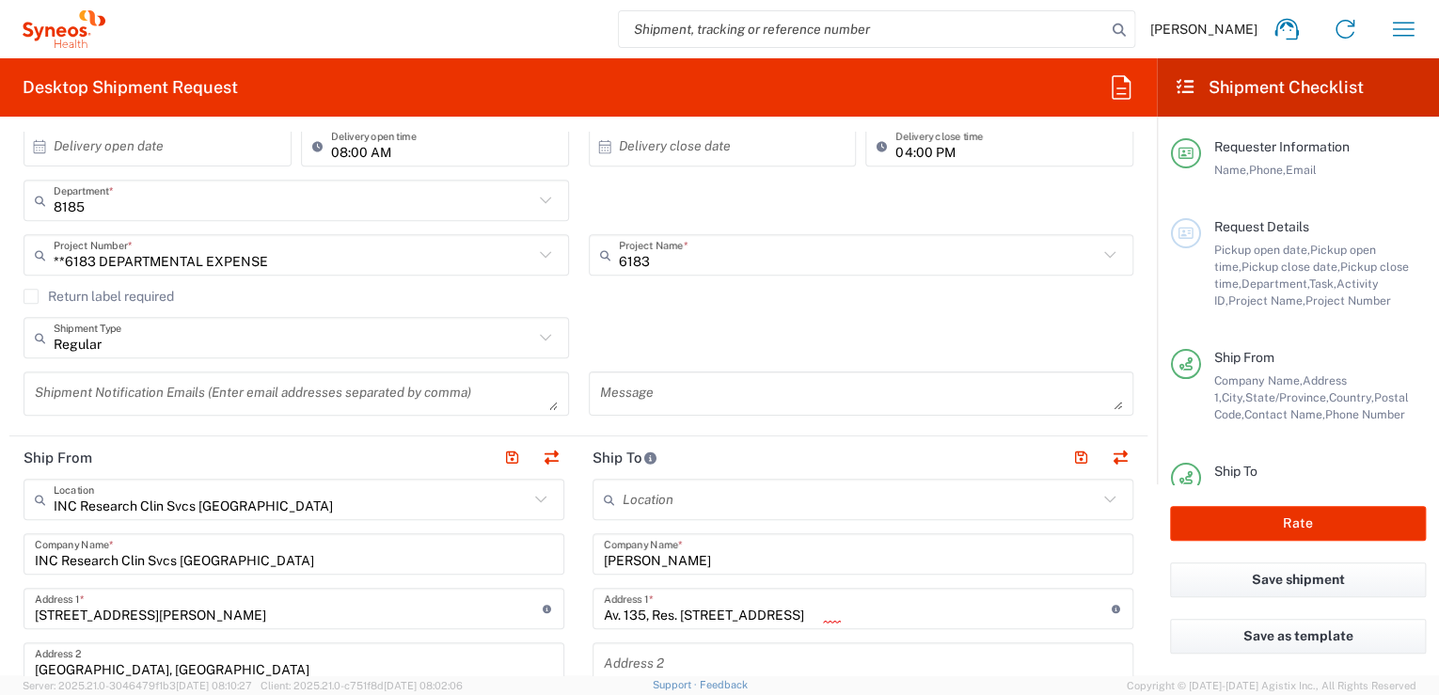
scroll to position [0, 0]
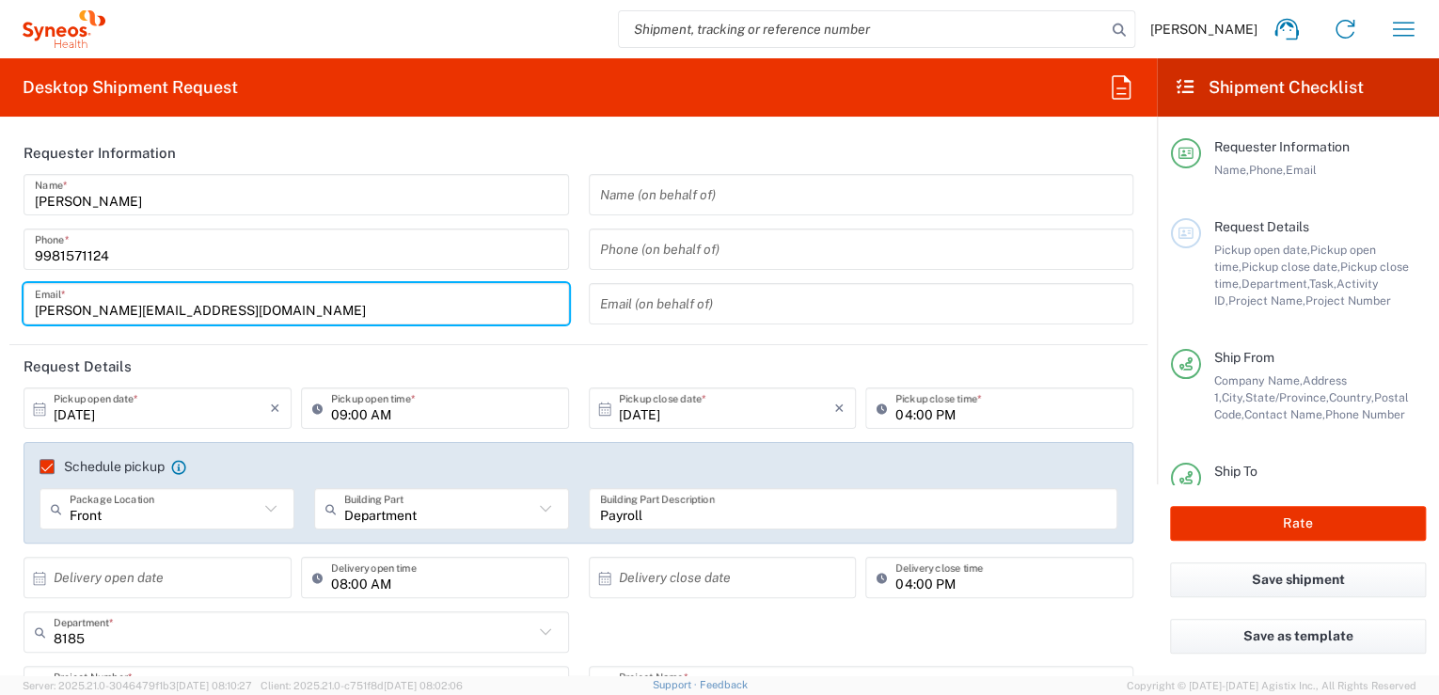
drag, startPoint x: 322, startPoint y: 311, endPoint x: -4, endPoint y: 304, distance: 325.5
click at [0, 304] on html "Luis Pantoja Home Shipment estimator Shipment tracking Desktop shipment request…" at bounding box center [719, 347] width 1439 height 695
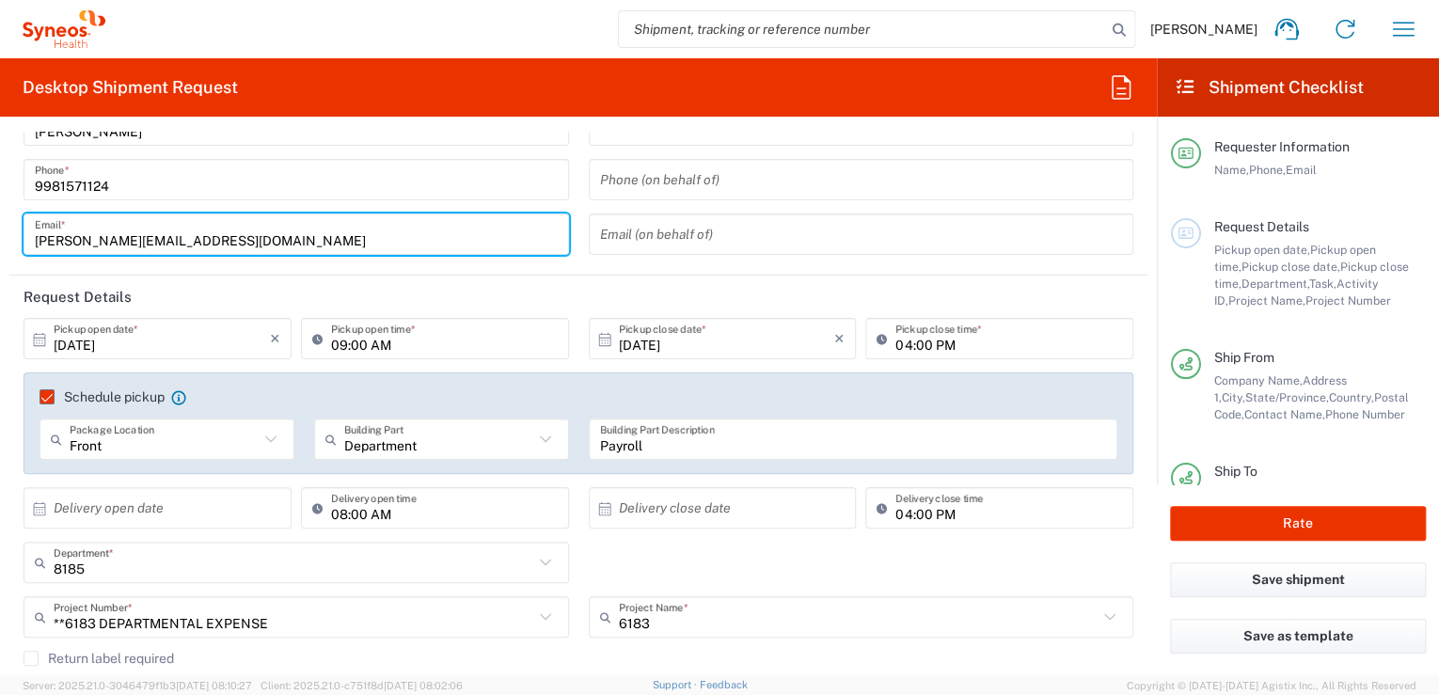
scroll to position [451, 0]
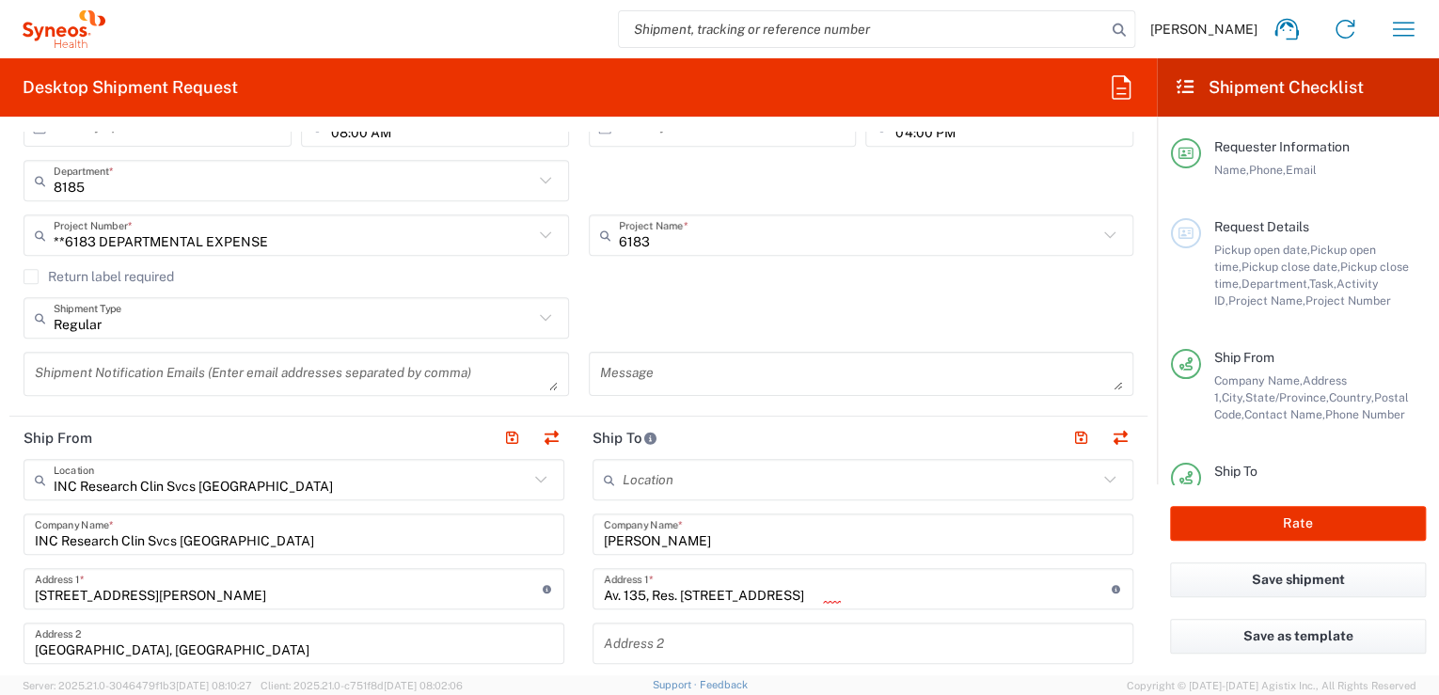
click at [32, 369] on div "Shipment Notification Emails (Enter email addresses separated by comma)" at bounding box center [296, 374] width 545 height 44
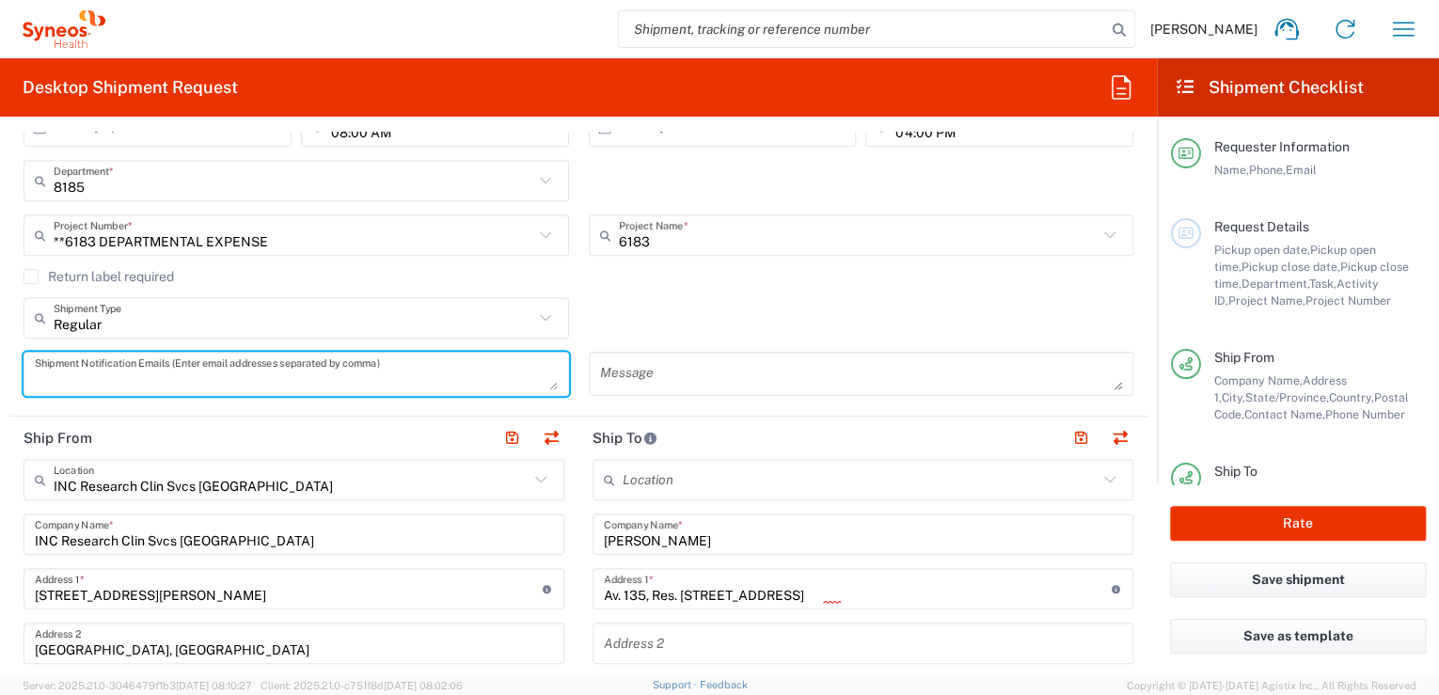
drag, startPoint x: 86, startPoint y: 368, endPoint x: 292, endPoint y: 369, distance: 206.9
click at [89, 368] on textarea at bounding box center [296, 373] width 523 height 33
paste textarea "luis.pantojavazquez@syneoshealth.com"
type textarea "luis.pantojavazquez@syneoshealth.com"
click at [651, 317] on div "Regular Shipment Type Batch Regular" at bounding box center [578, 324] width 1129 height 55
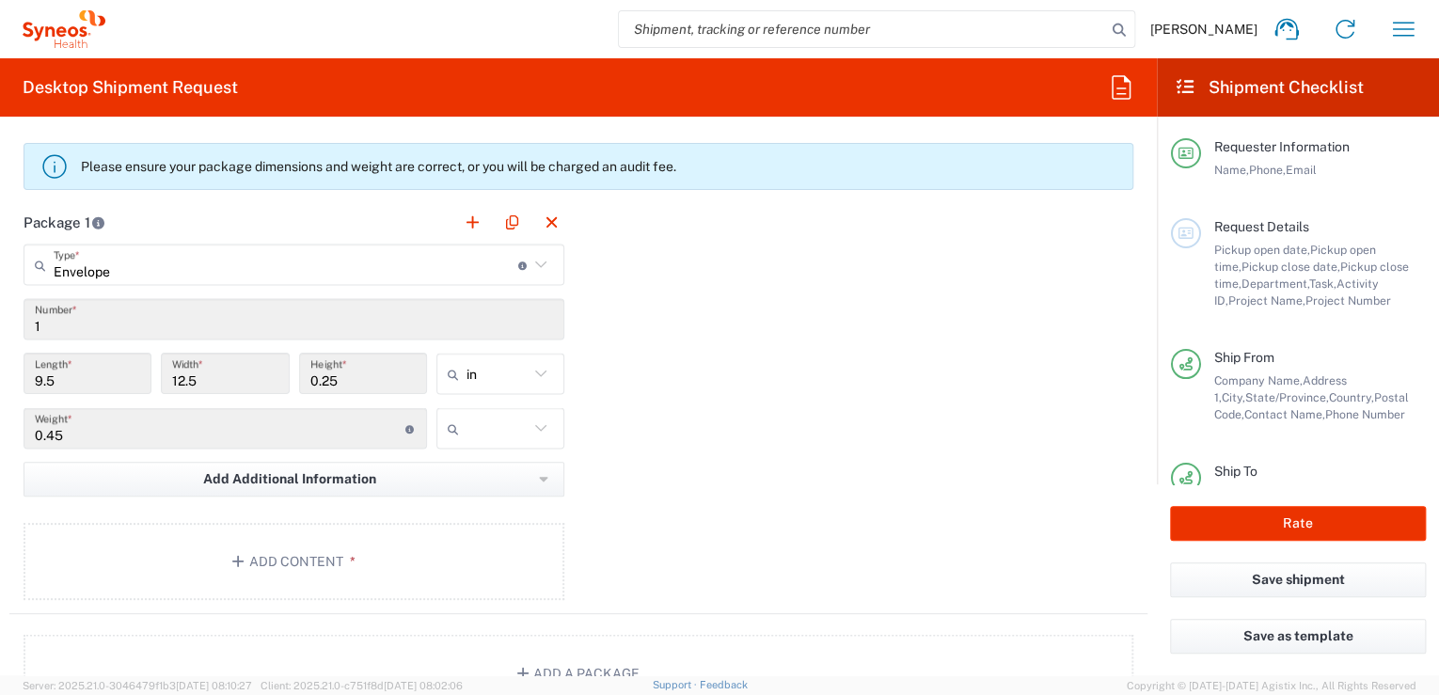
scroll to position [1705, 0]
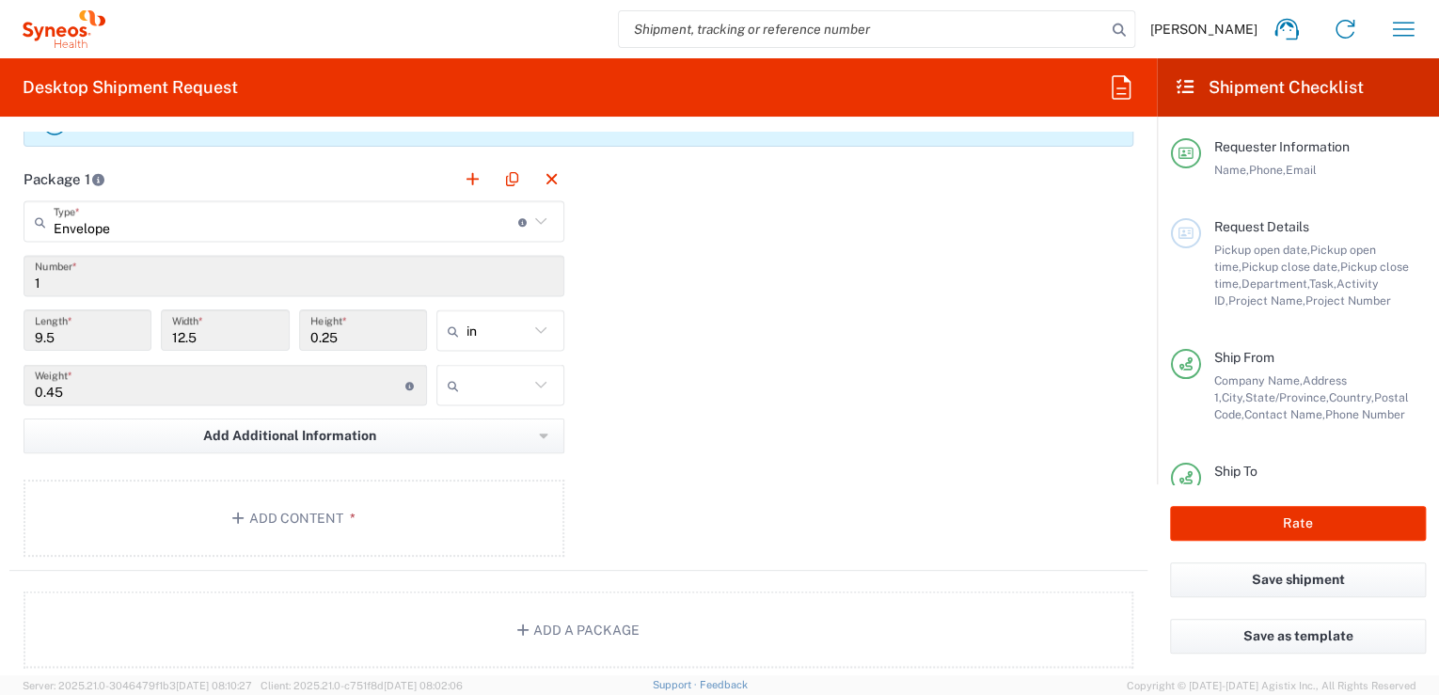
click at [771, 316] on div "Package 1 Envelope Type * Material used to package goods Envelope Large Box Med…" at bounding box center [578, 364] width 1138 height 413
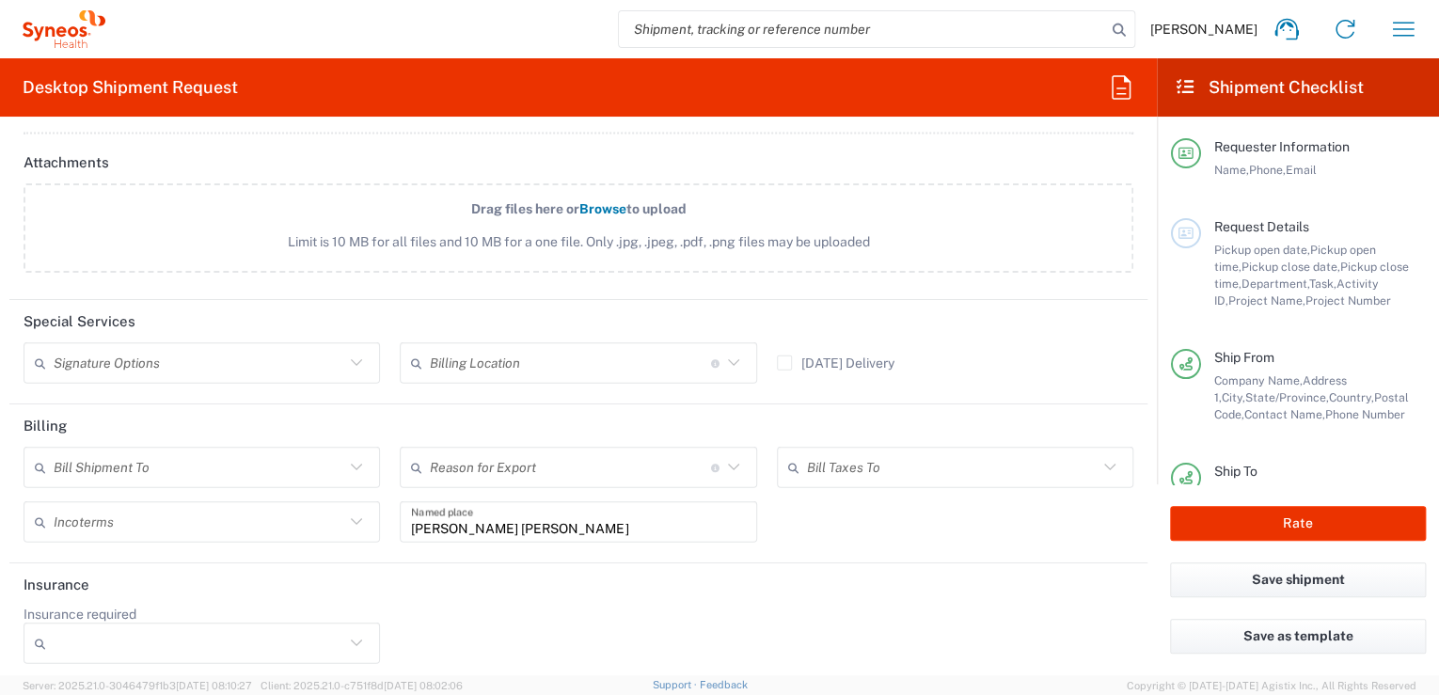
scroll to position [2241, 0]
click at [352, 350] on icon at bounding box center [356, 360] width 24 height 24
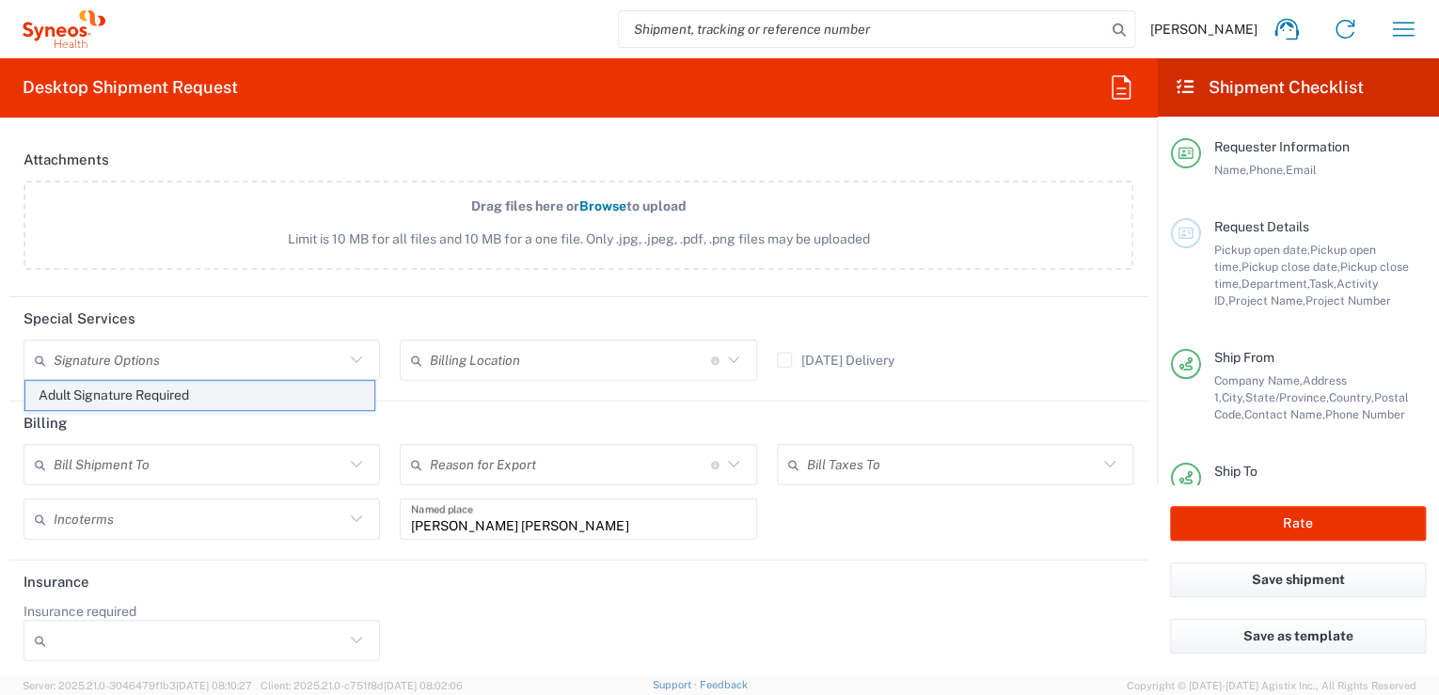
click at [256, 394] on span "Adult Signature Required" at bounding box center [199, 395] width 349 height 29
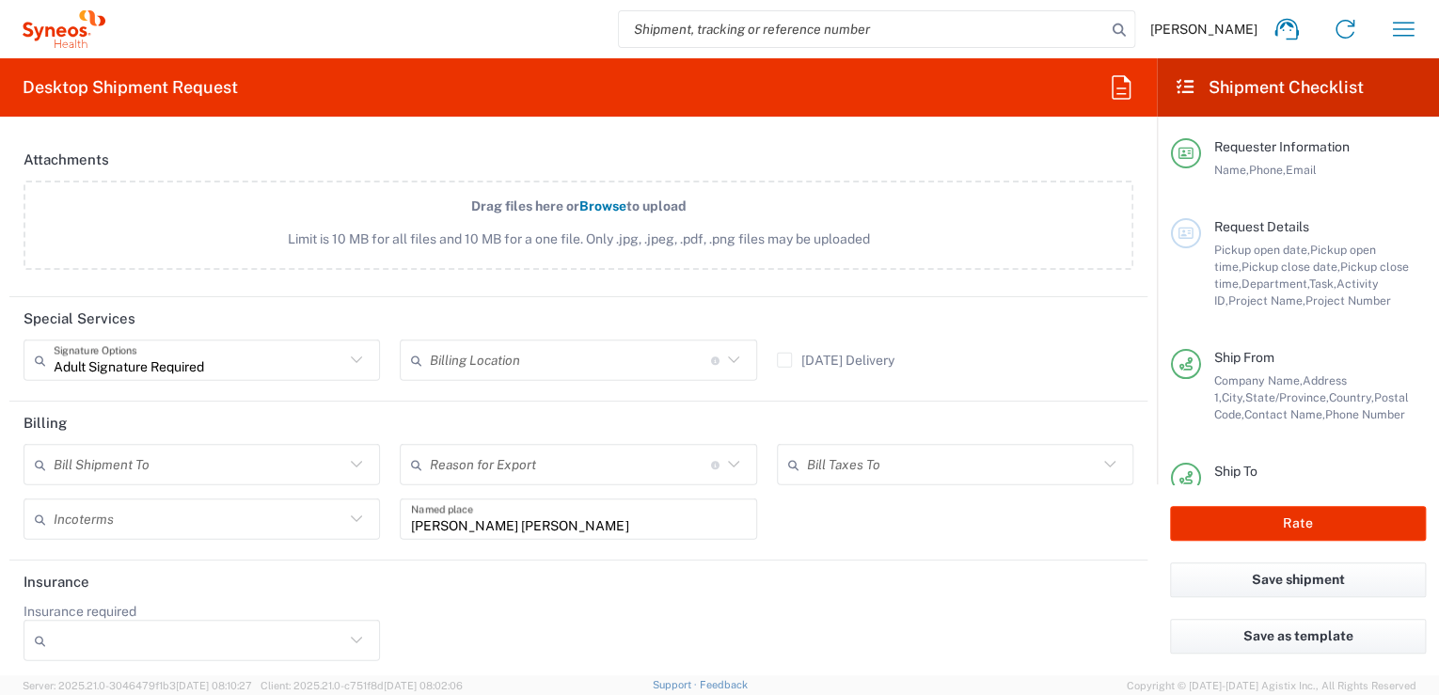
type input "Adult Signature Required"
click at [259, 355] on input "Adult Signature Required" at bounding box center [199, 360] width 291 height 33
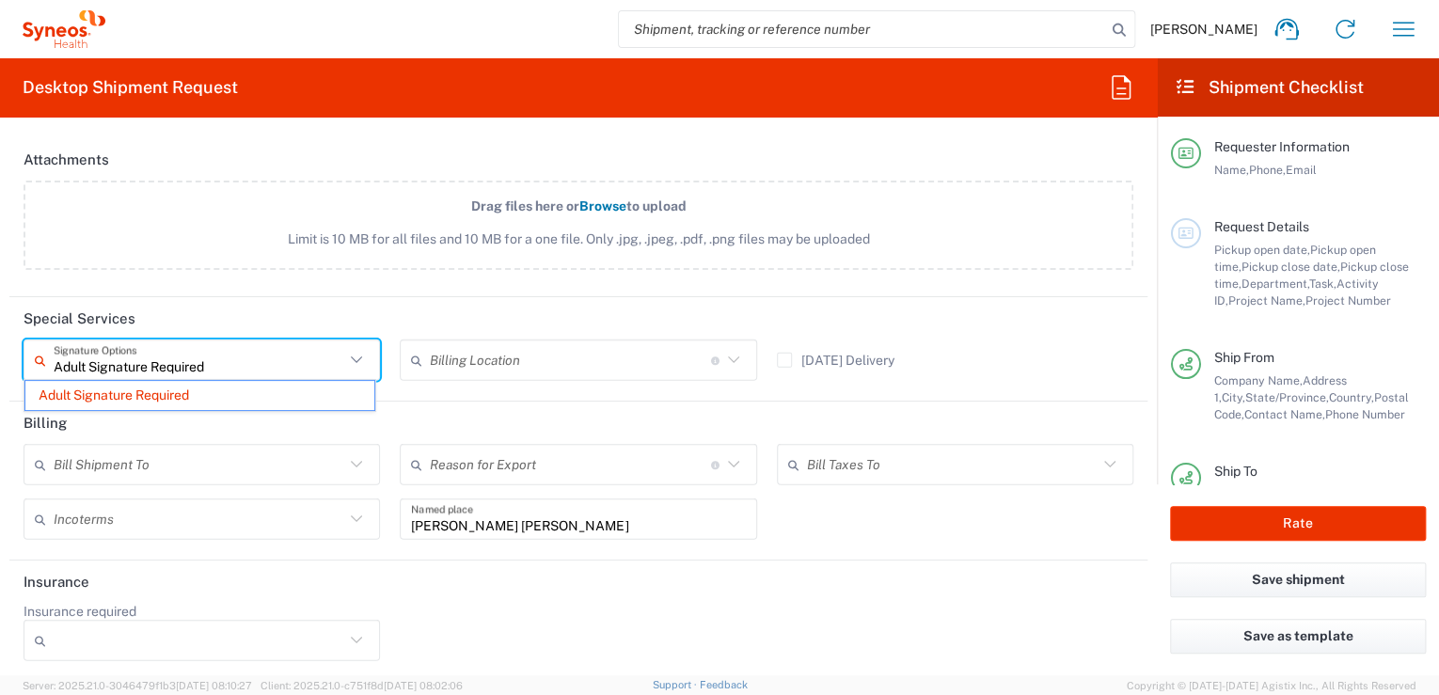
drag, startPoint x: 245, startPoint y: 366, endPoint x: 37, endPoint y: 368, distance: 207.8
click at [37, 368] on div "Adult Signature Required Signature Options" at bounding box center [202, 359] width 356 height 41
click at [263, 312] on header "Special Services" at bounding box center [578, 318] width 1138 height 42
type input "Adult Signature Required"
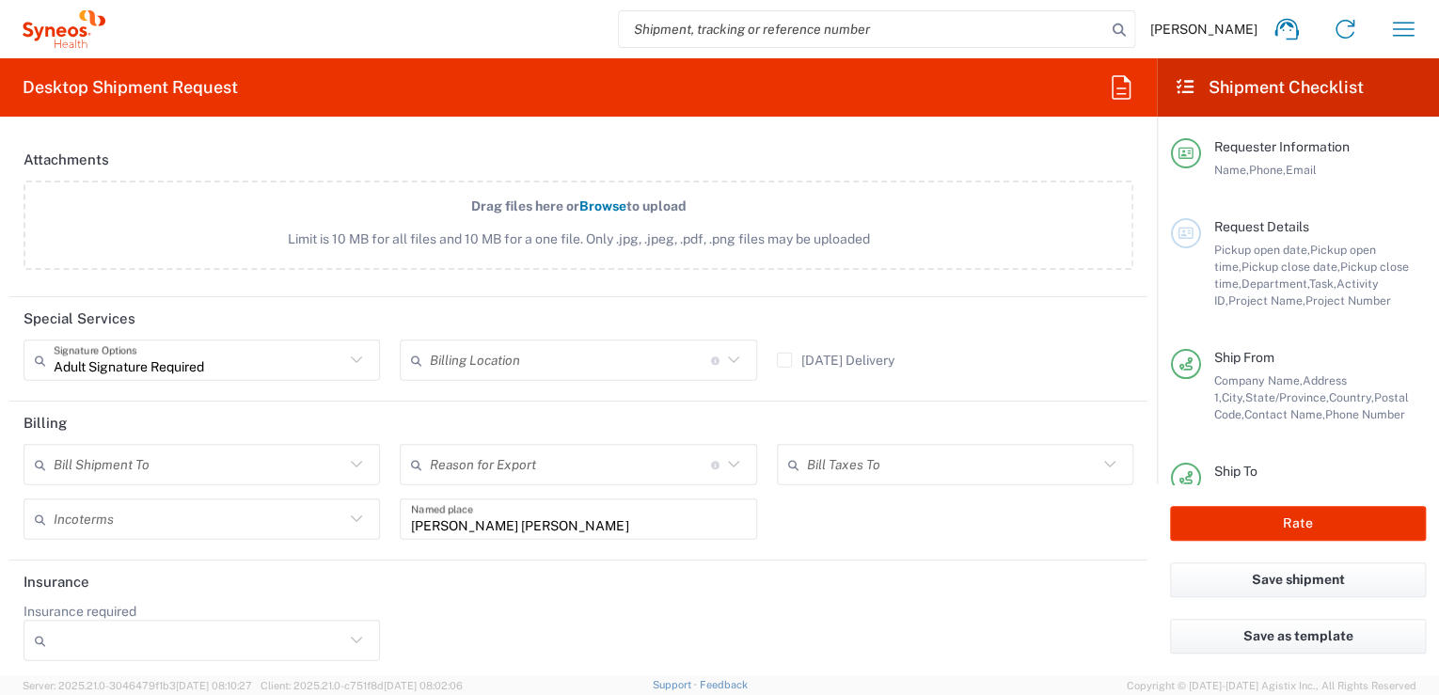
click at [788, 358] on label "Saturday Delivery" at bounding box center [836, 360] width 118 height 15
click at [784, 360] on input "Saturday Delivery" at bounding box center [784, 360] width 0 height 0
click at [783, 359] on label "Saturday Delivery" at bounding box center [836, 360] width 118 height 15
click at [776, 360] on input "Saturday Delivery" at bounding box center [776, 360] width 0 height 0
click at [782, 353] on label "Saturday Delivery" at bounding box center [836, 360] width 118 height 15
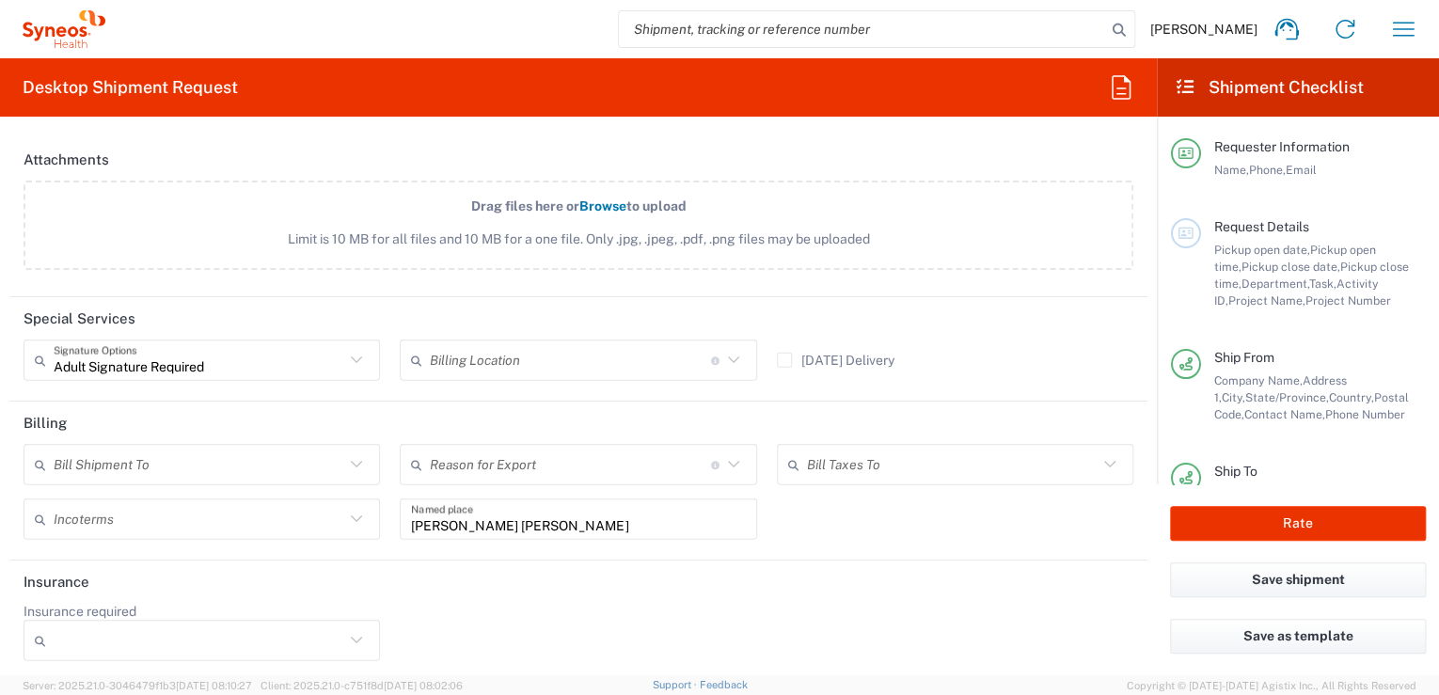
click at [784, 360] on input "Saturday Delivery" at bounding box center [784, 360] width 0 height 0
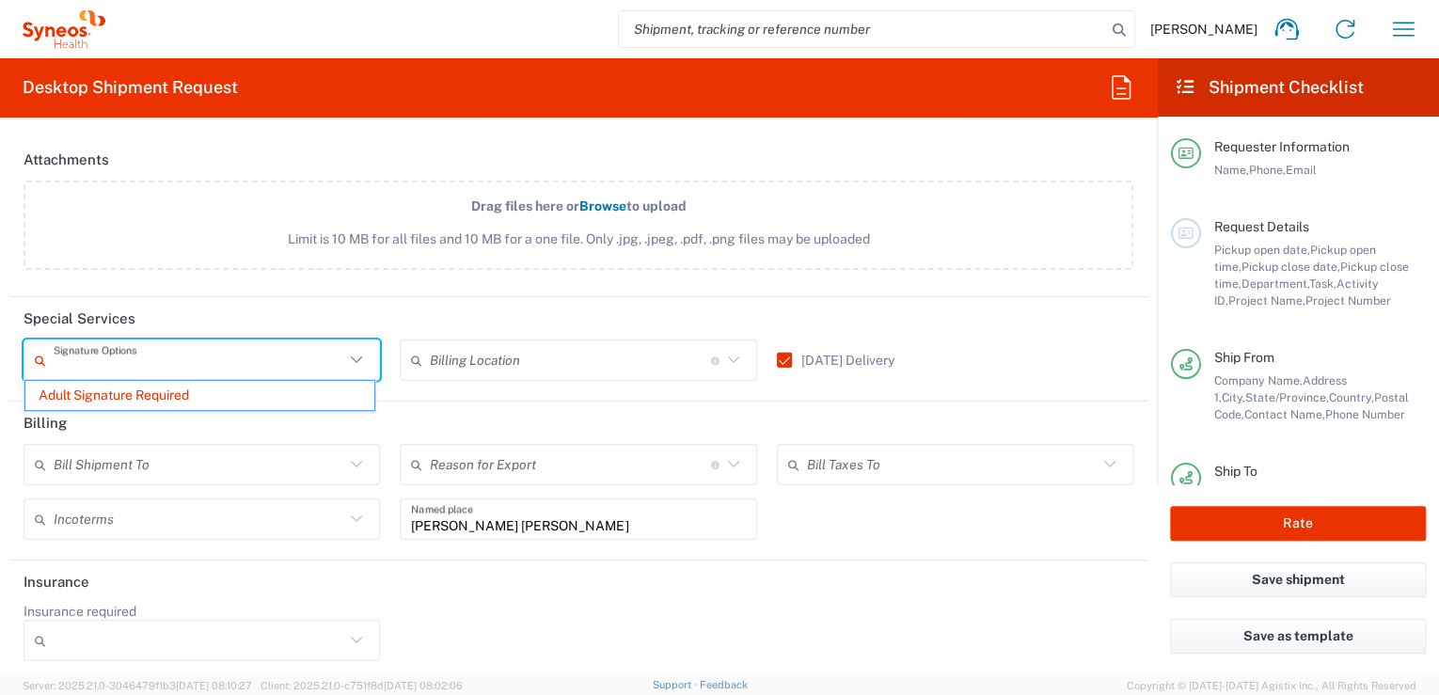
drag, startPoint x: 257, startPoint y: 364, endPoint x: 75, endPoint y: 368, distance: 181.5
click at [75, 368] on input "text" at bounding box center [199, 360] width 291 height 33
click at [154, 386] on span "Adult Signature Required" at bounding box center [199, 395] width 349 height 29
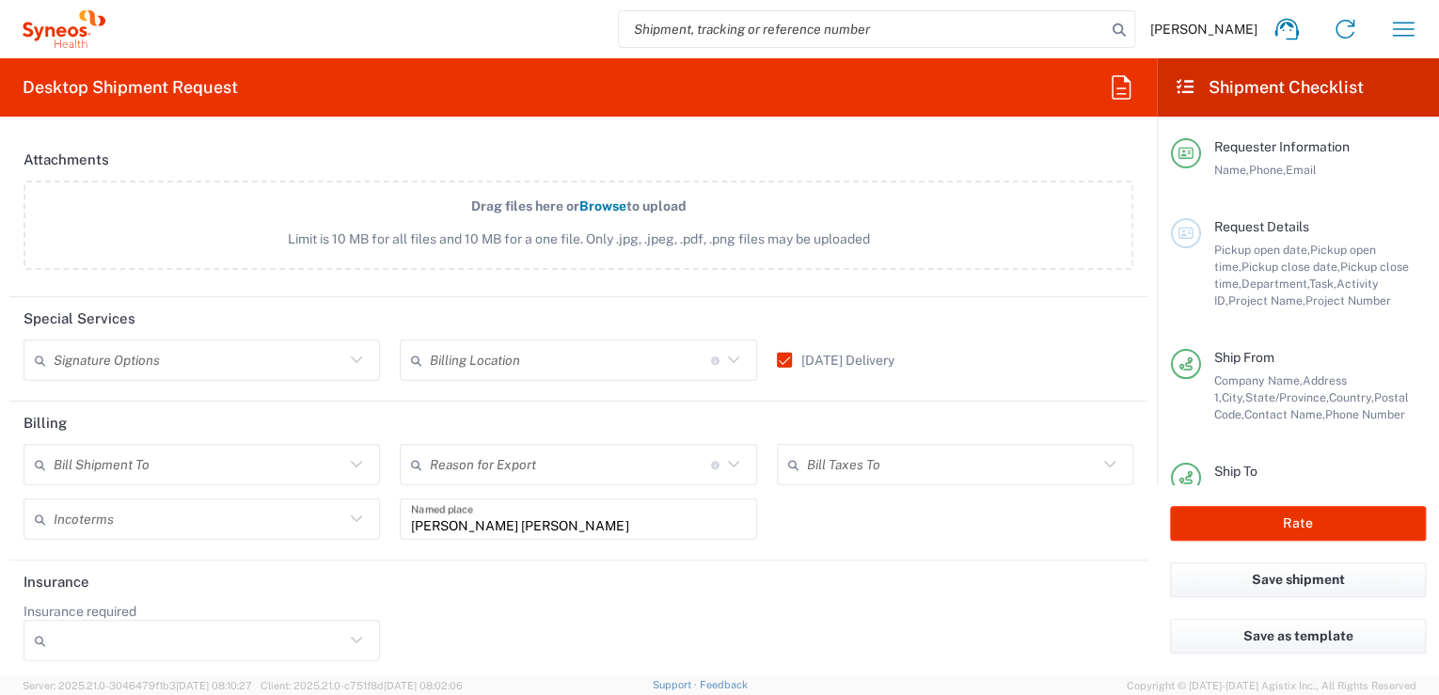
click at [371, 381] on div "Signature Options Adult Signature Required" at bounding box center [202, 366] width 376 height 55
click at [550, 614] on div "Insurance required No Yes" at bounding box center [578, 638] width 1129 height 71
click at [350, 455] on icon at bounding box center [356, 464] width 24 height 24
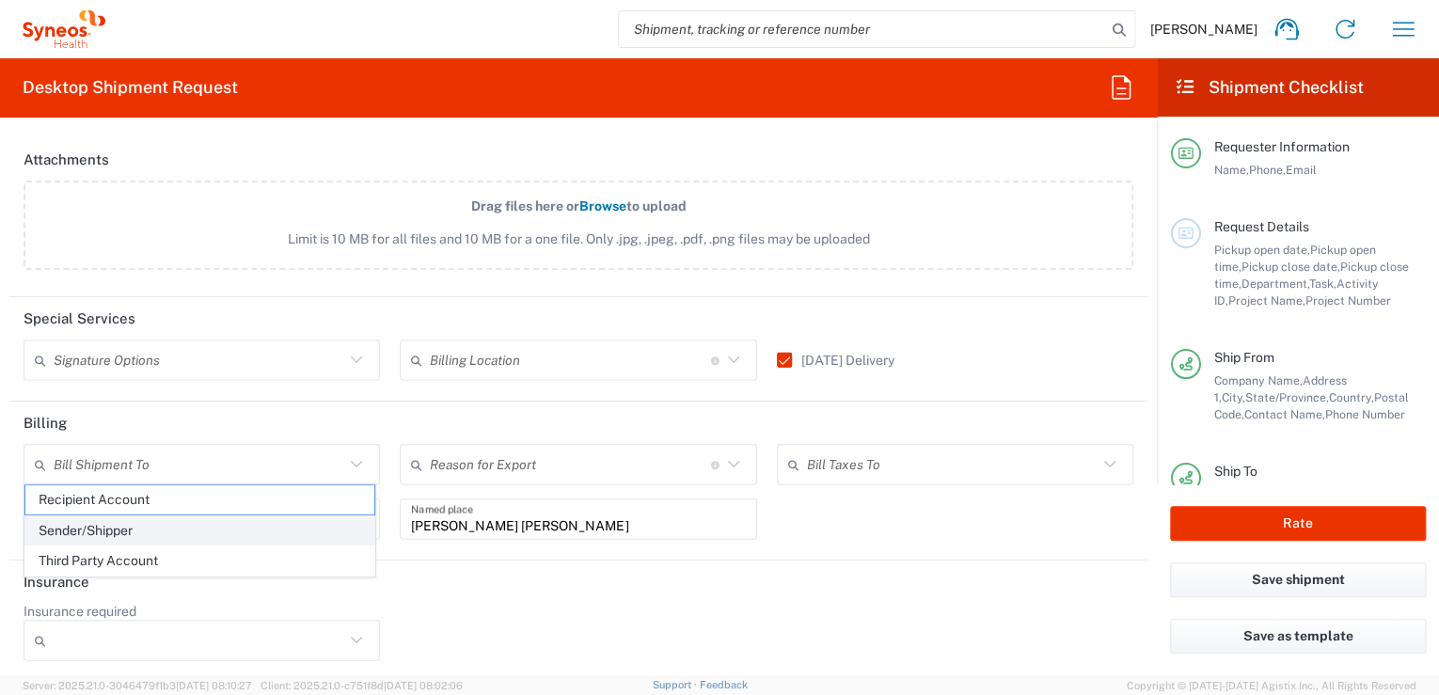
click at [176, 520] on span "Sender/Shipper" at bounding box center [199, 530] width 349 height 29
type input "Sender/Shipper"
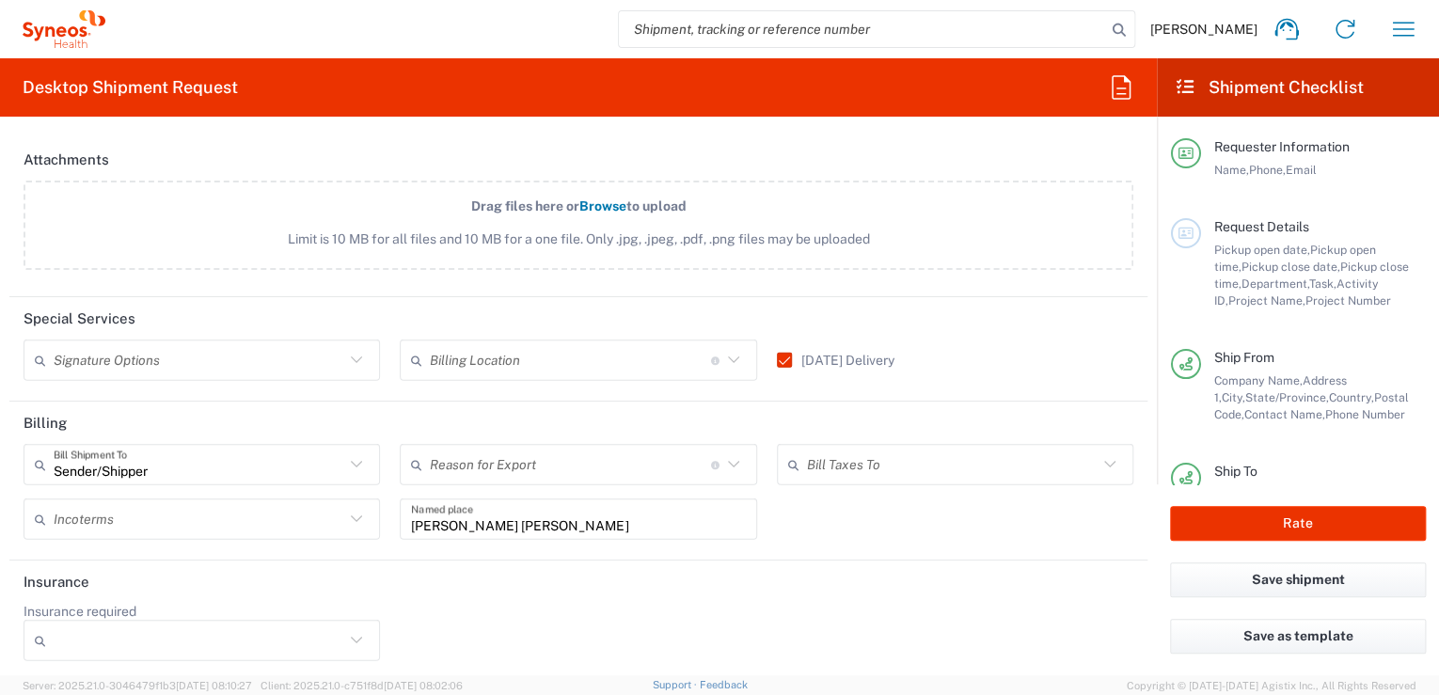
click at [597, 609] on div "Insurance required No Yes" at bounding box center [578, 638] width 1129 height 71
click at [1275, 524] on button "Rate" at bounding box center [1298, 523] width 256 height 35
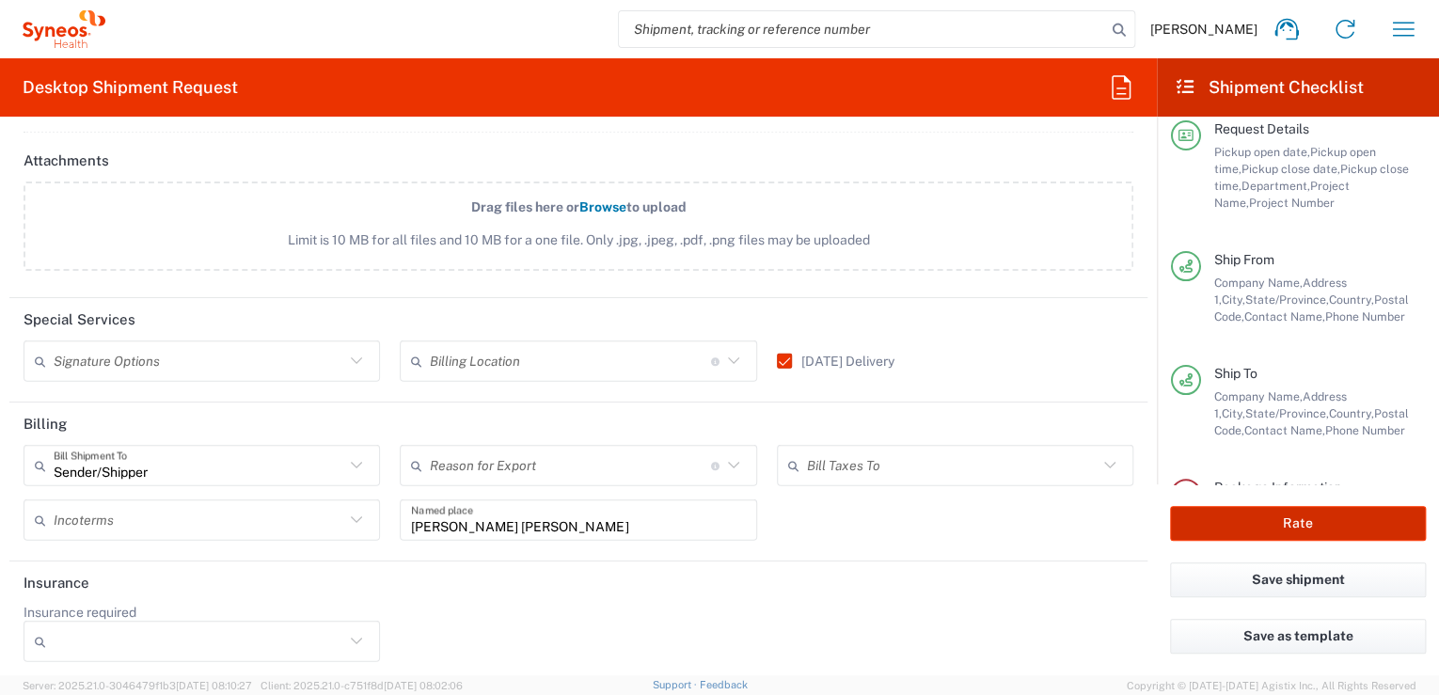
scroll to position [238, 0]
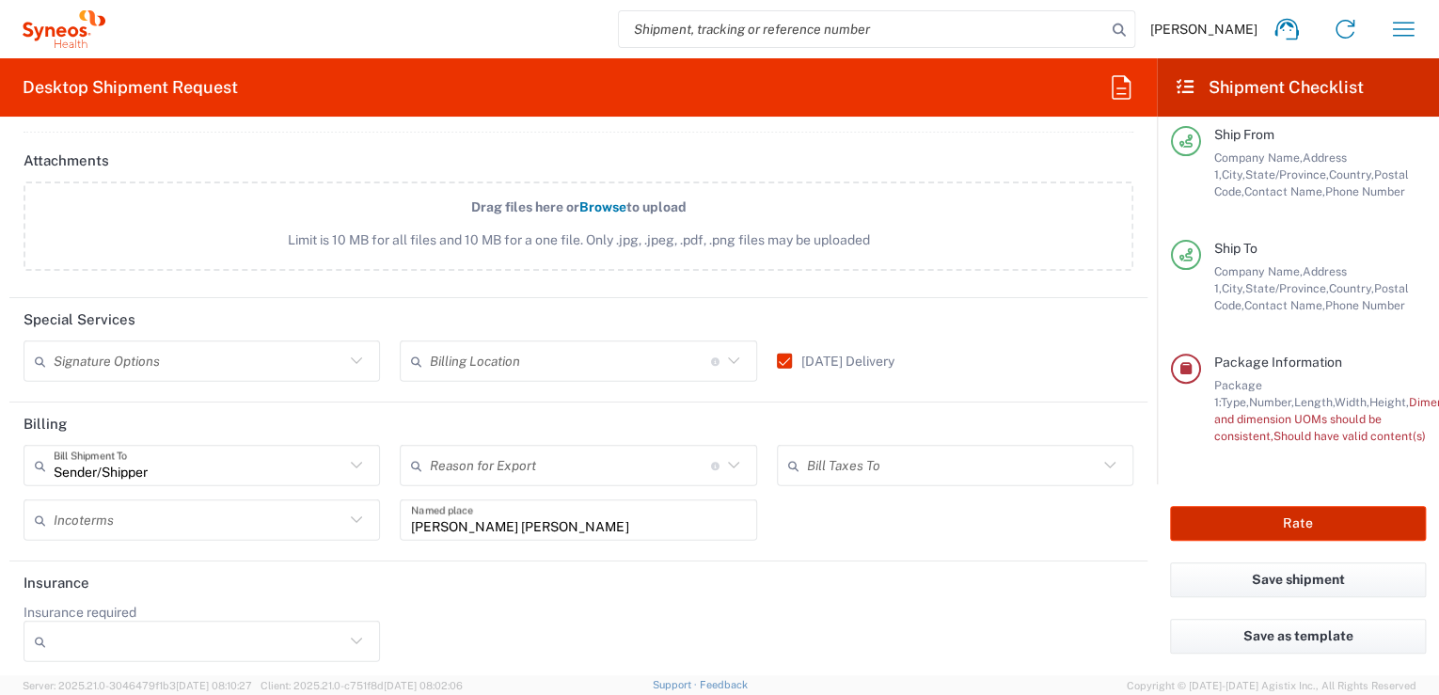
type input "**6183 DEPARTMENTAL EXPENSE"
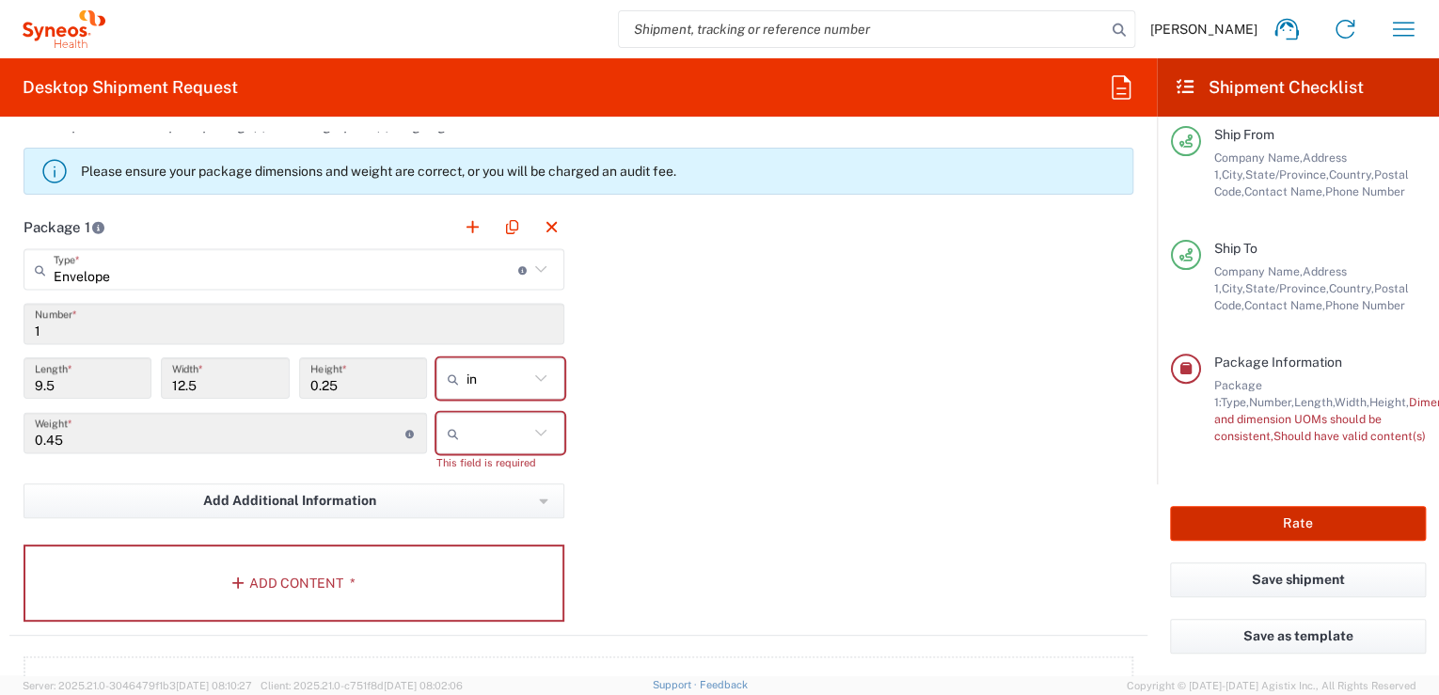
scroll to position [1655, 0]
click at [549, 372] on div "in" at bounding box center [500, 379] width 128 height 41
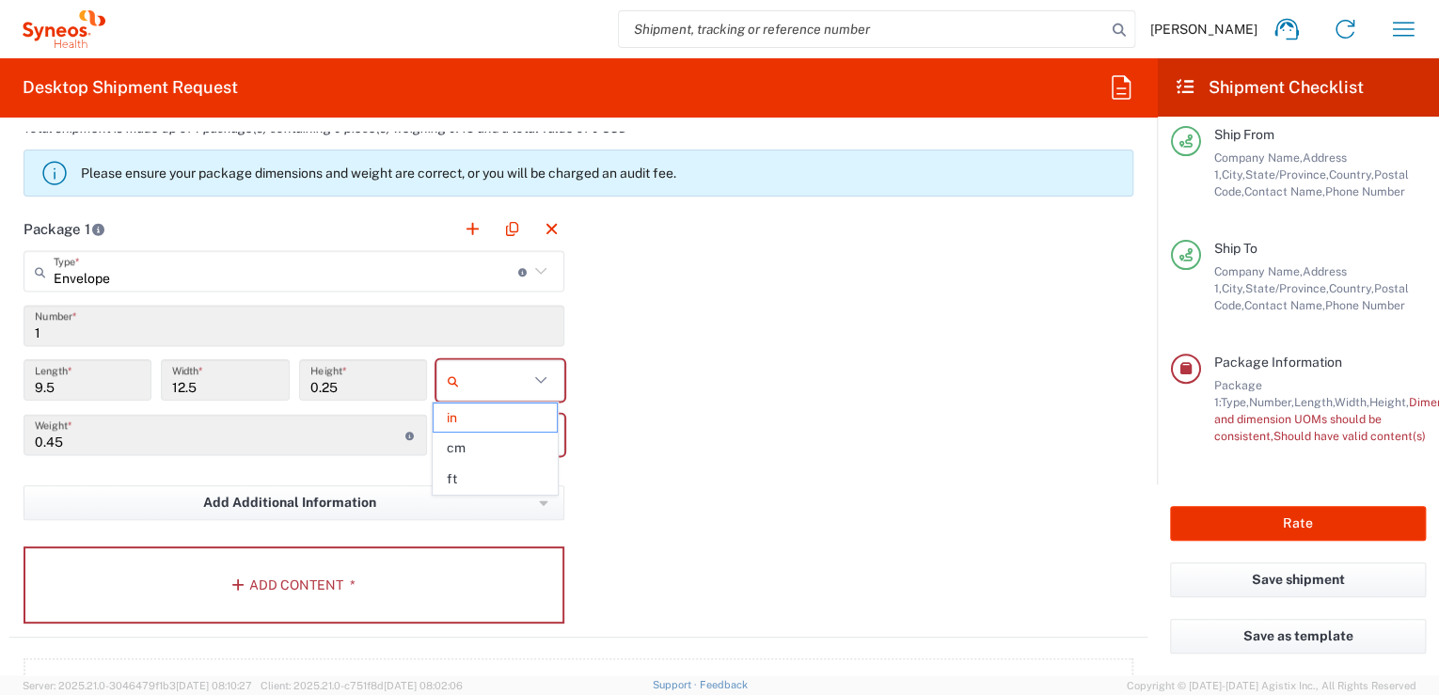
click at [530, 376] on icon at bounding box center [540, 380] width 24 height 24
click at [501, 454] on span "cm" at bounding box center [495, 448] width 123 height 29
type input "24.13"
type input "31.75"
type input "0.64"
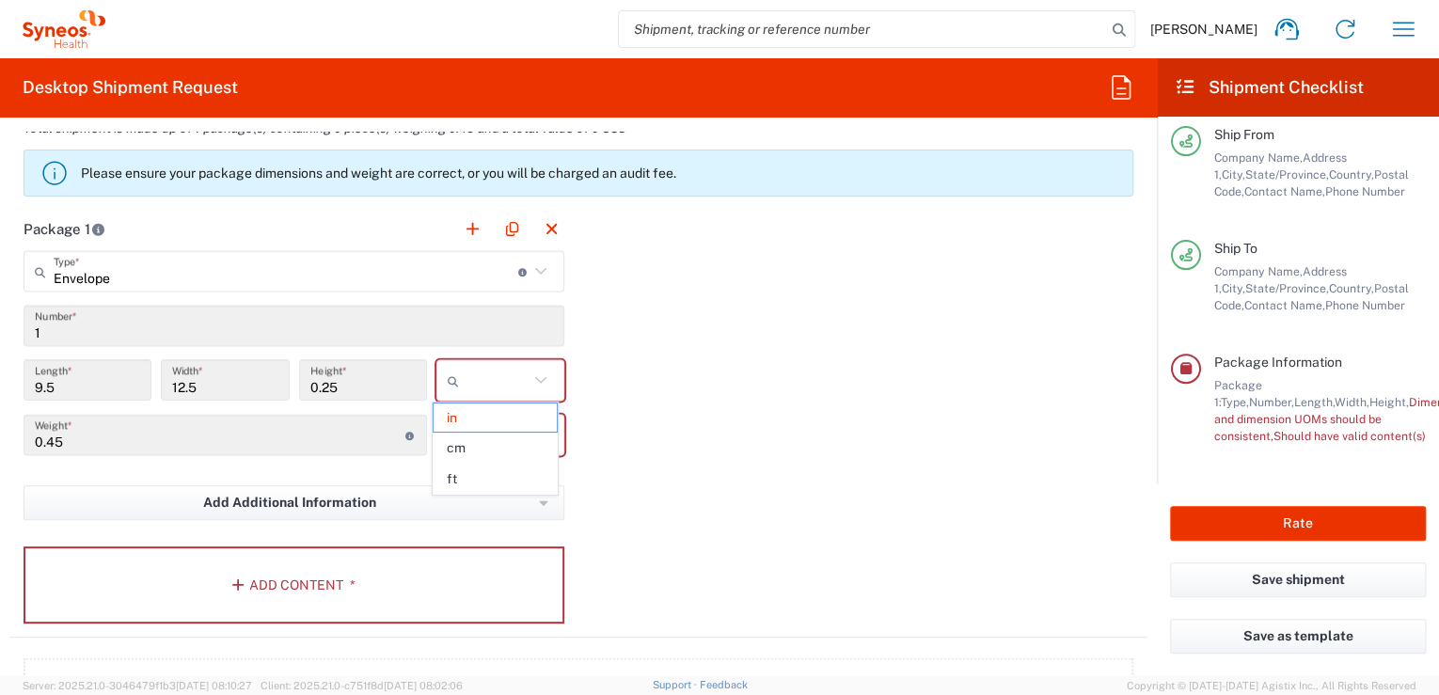
type input "cm"
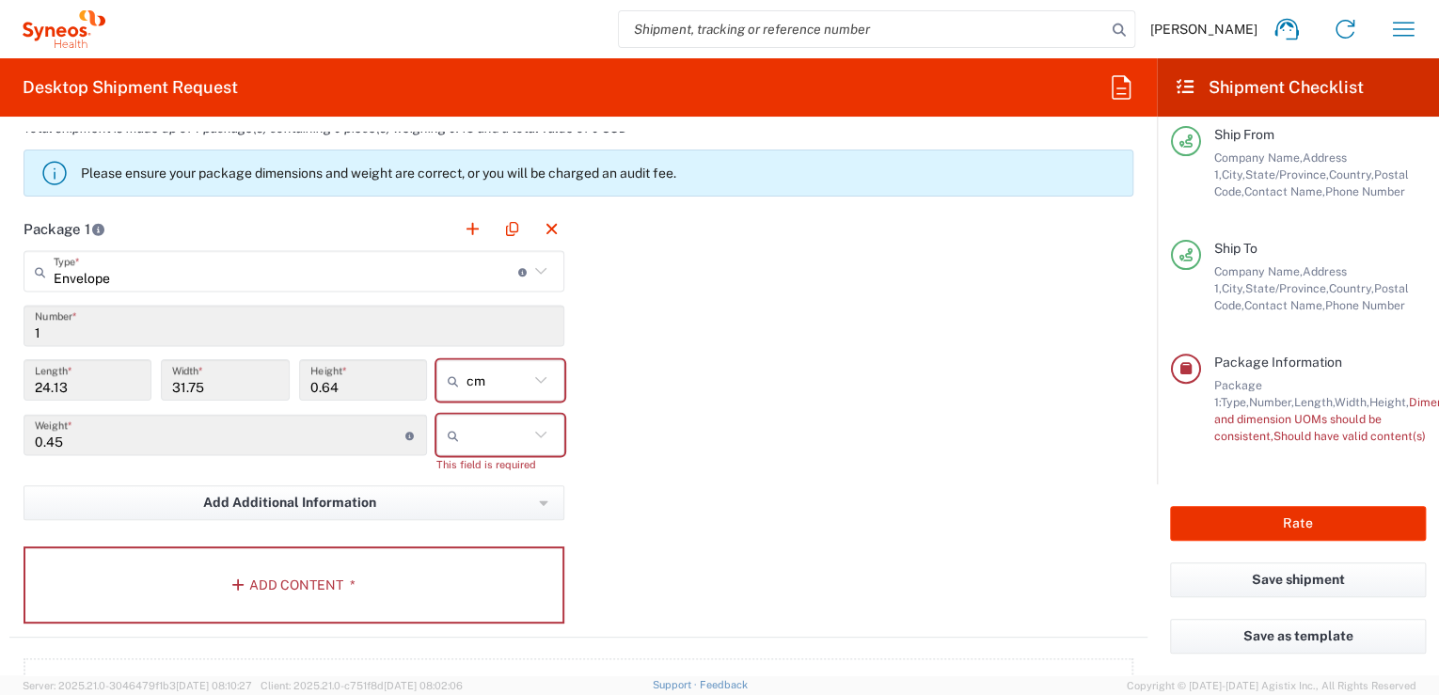
drag, startPoint x: 493, startPoint y: 424, endPoint x: 503, endPoint y: 470, distance: 47.2
click at [494, 424] on input "text" at bounding box center [497, 434] width 62 height 30
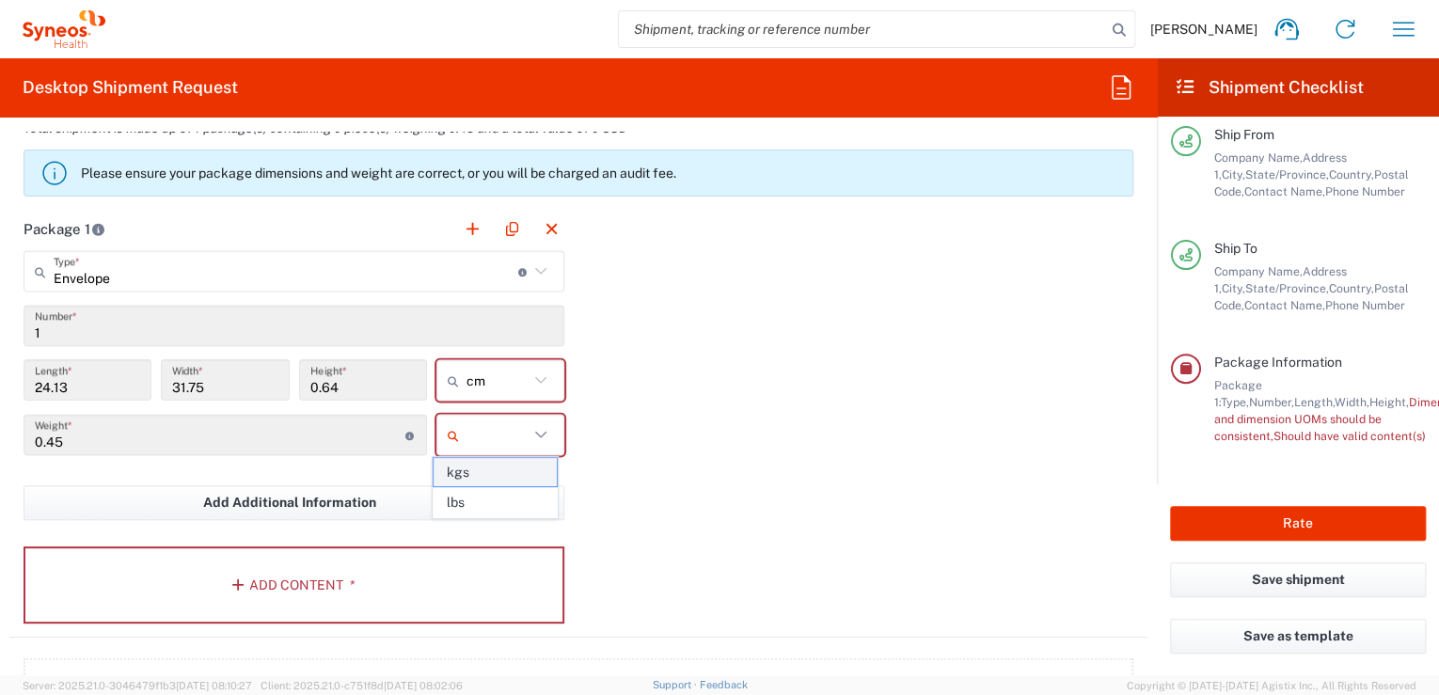
click at [491, 475] on span "kgs" at bounding box center [495, 472] width 123 height 29
type input "kgs"
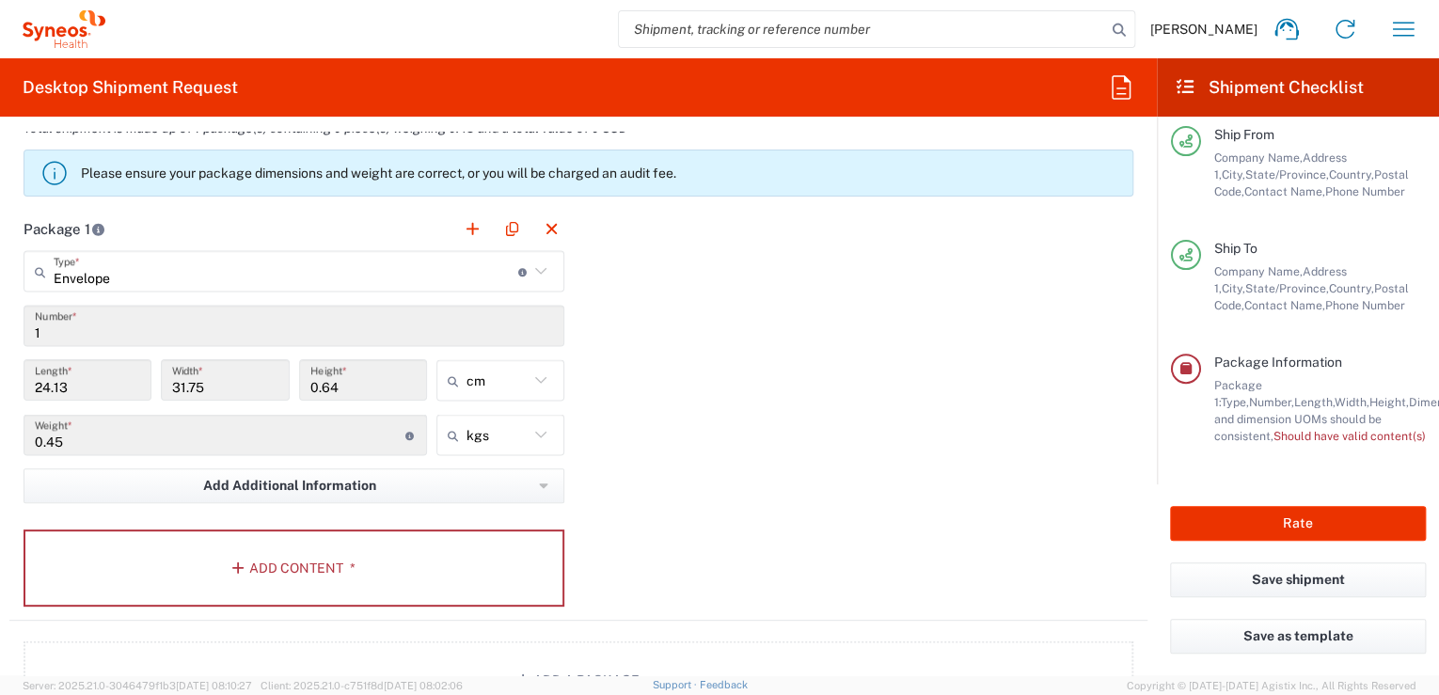
click at [392, 437] on input "0.45" at bounding box center [220, 434] width 371 height 33
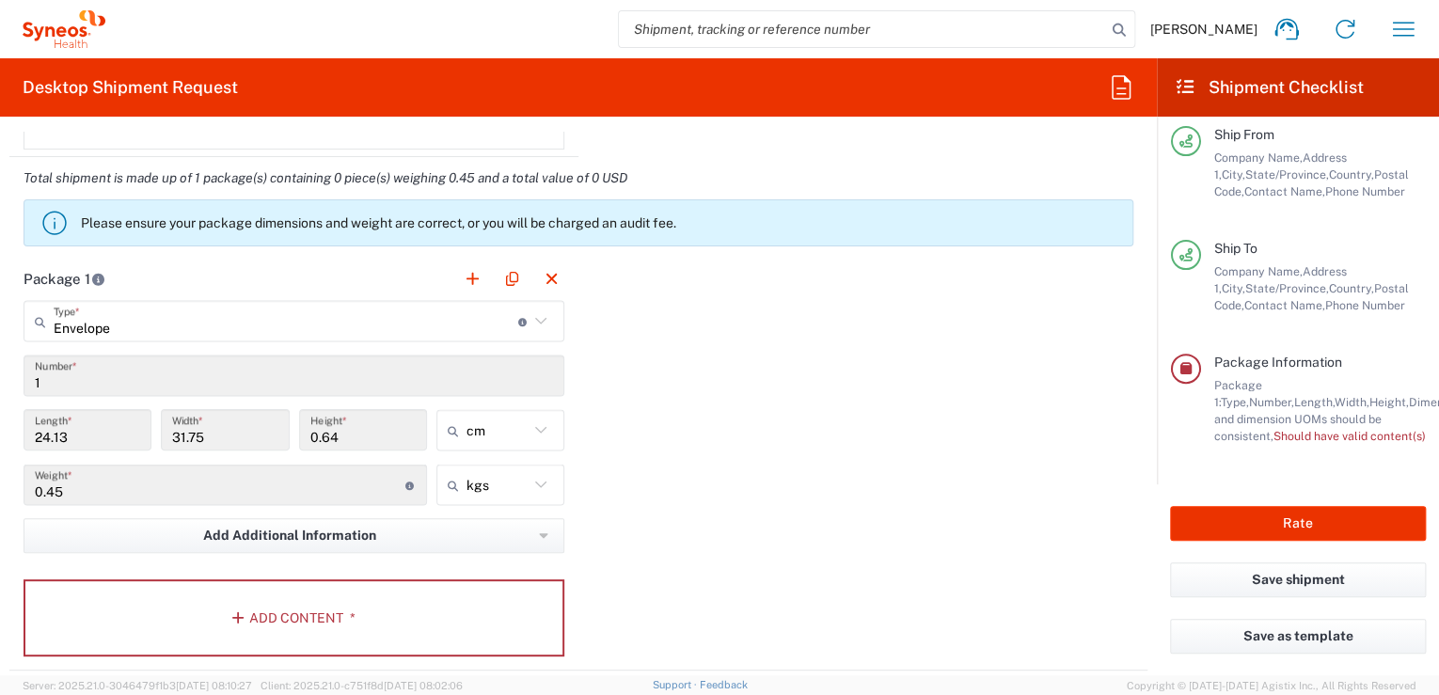
click at [331, 478] on input "0.45" at bounding box center [220, 484] width 371 height 33
click at [366, 423] on input "0.64" at bounding box center [362, 430] width 105 height 33
click at [1294, 521] on button "Rate" at bounding box center [1298, 523] width 256 height 35
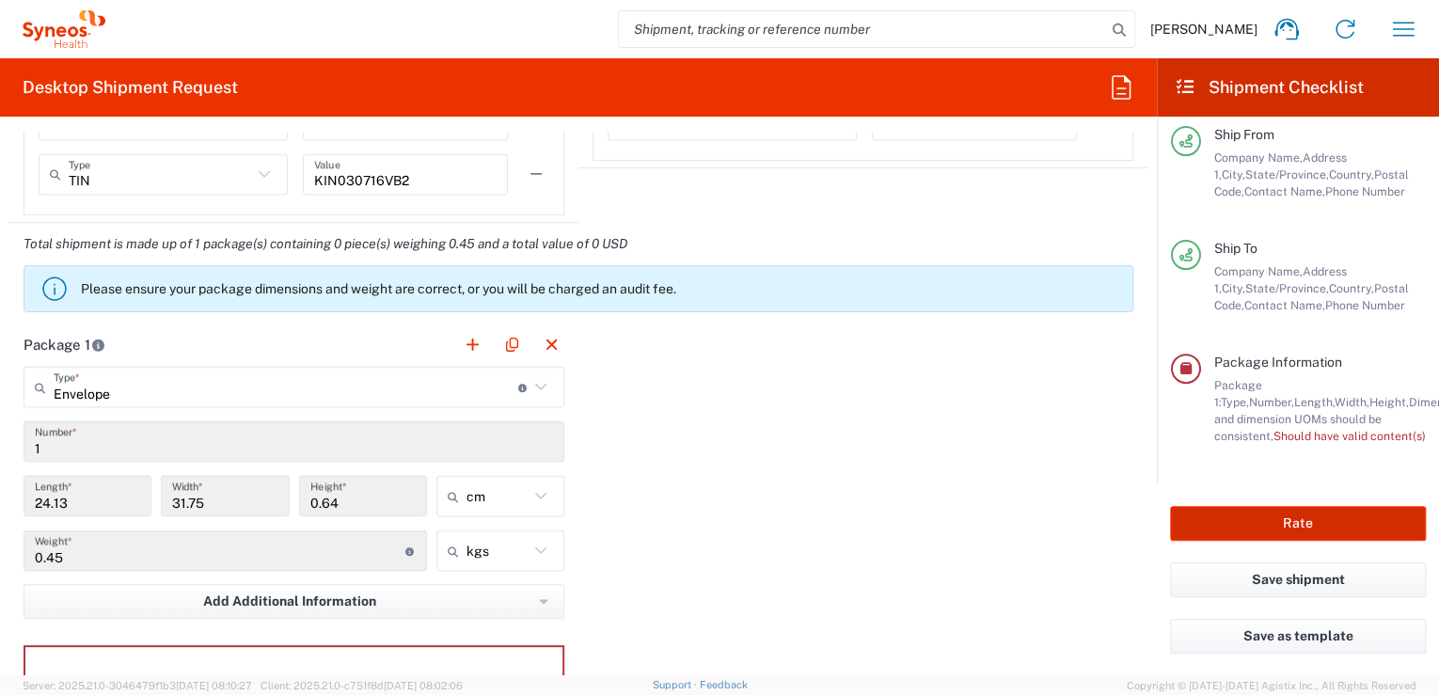
scroll to position [1555, 0]
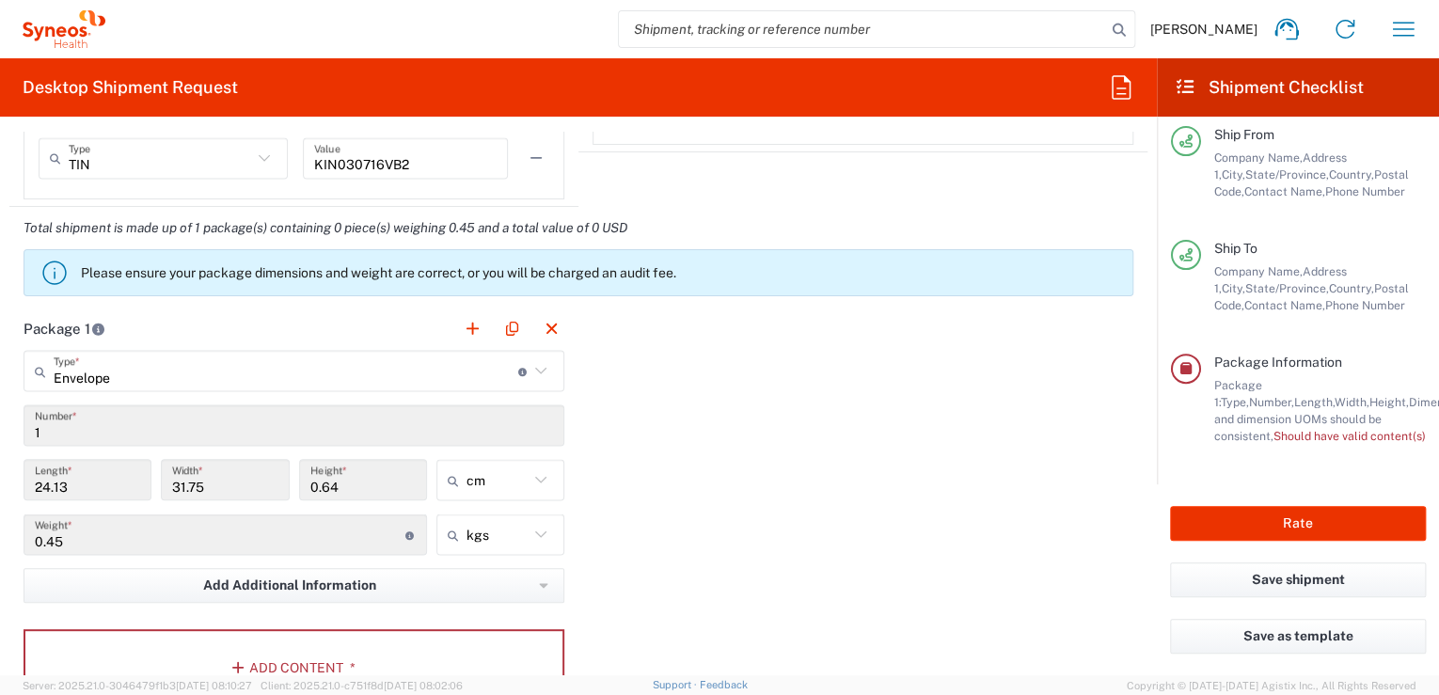
click at [233, 433] on input "1" at bounding box center [294, 425] width 518 height 33
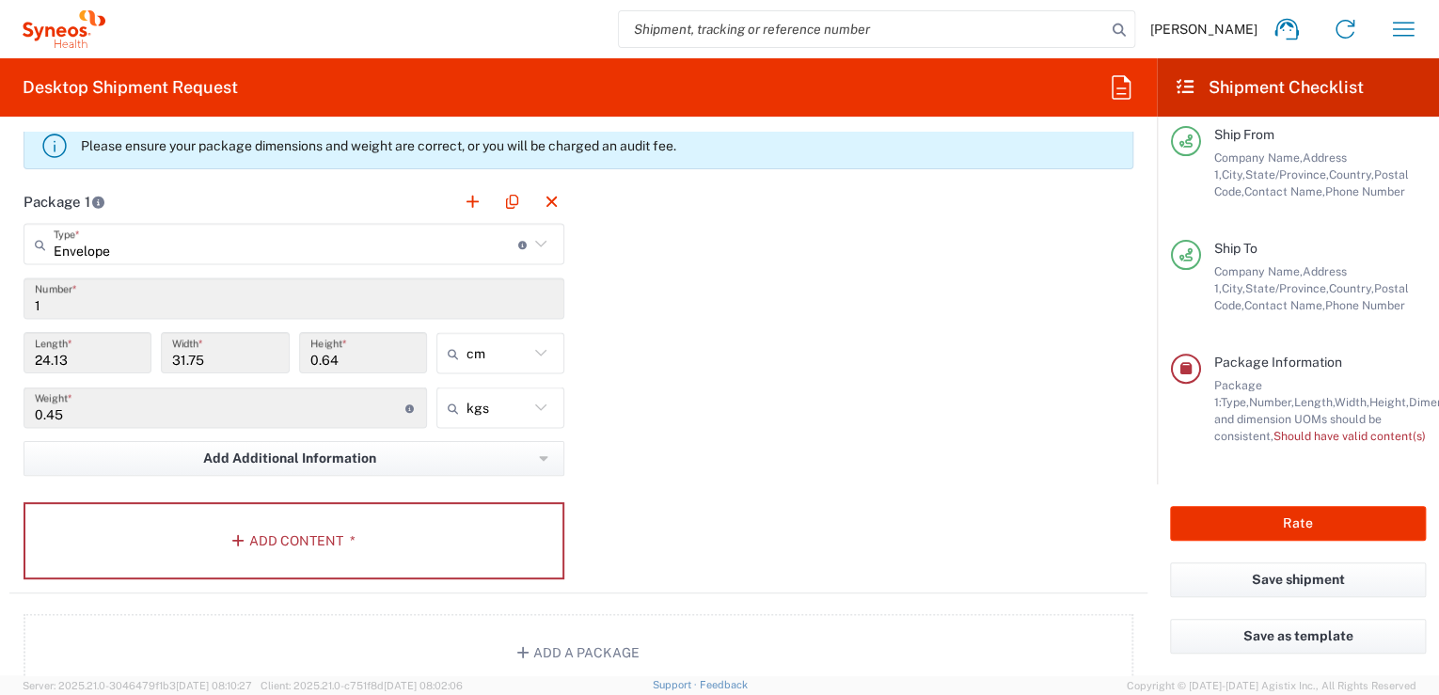
scroll to position [1706, 0]
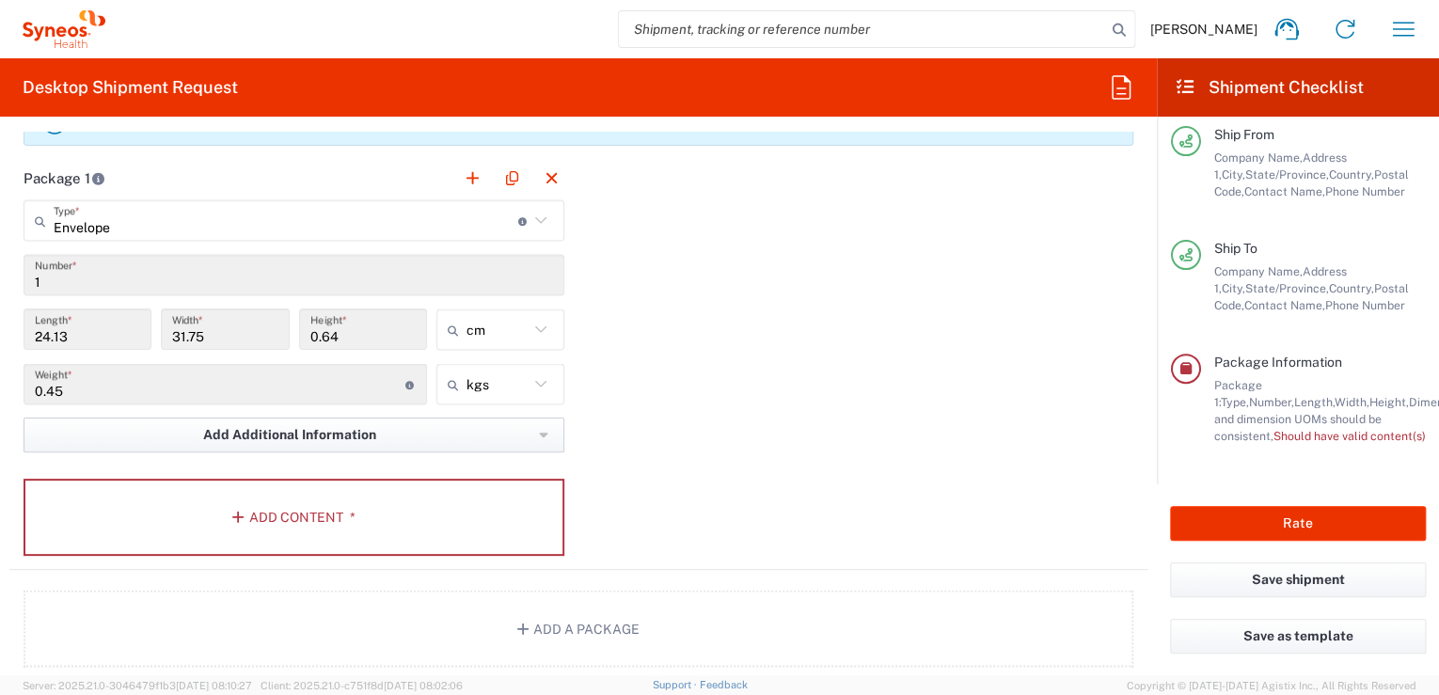
click at [340, 439] on span "Add Additional Information" at bounding box center [289, 435] width 173 height 18
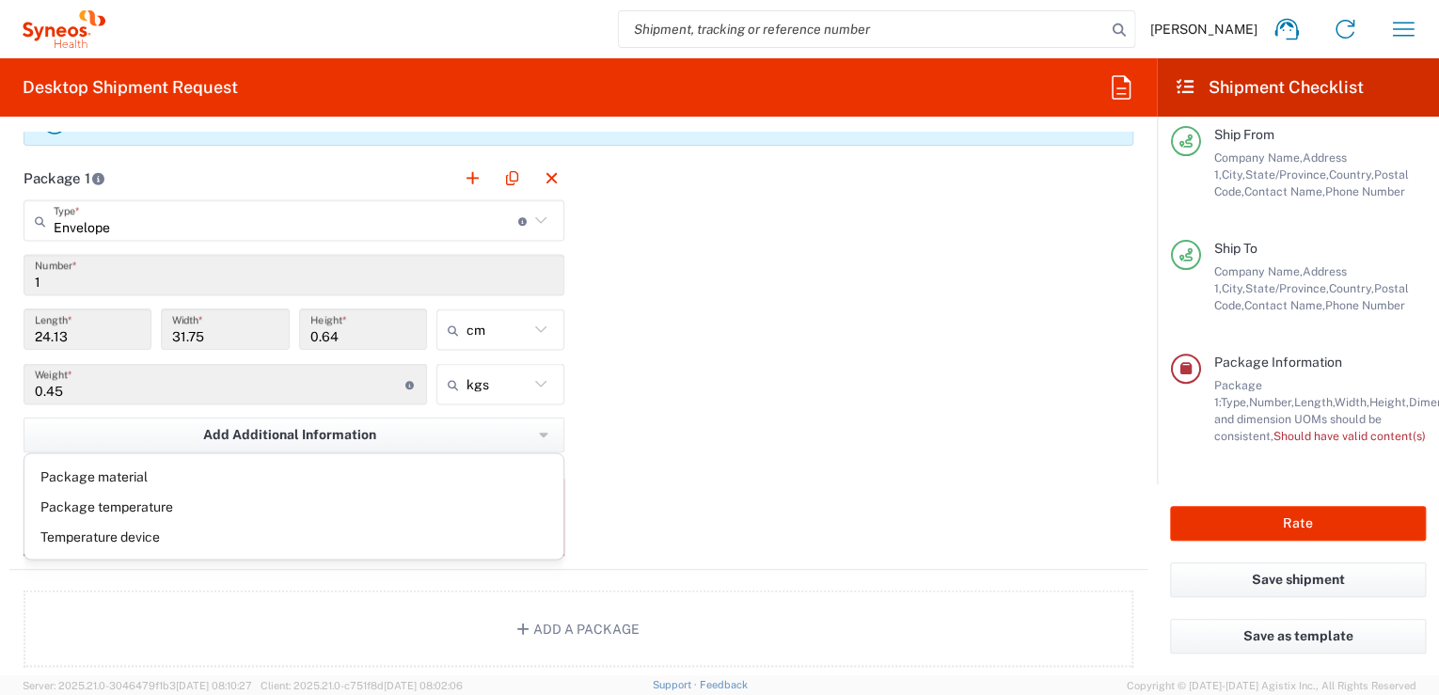
click at [960, 470] on div "Package 1 Envelope Type * Material used to package goods Envelope Large Box Med…" at bounding box center [578, 363] width 1138 height 413
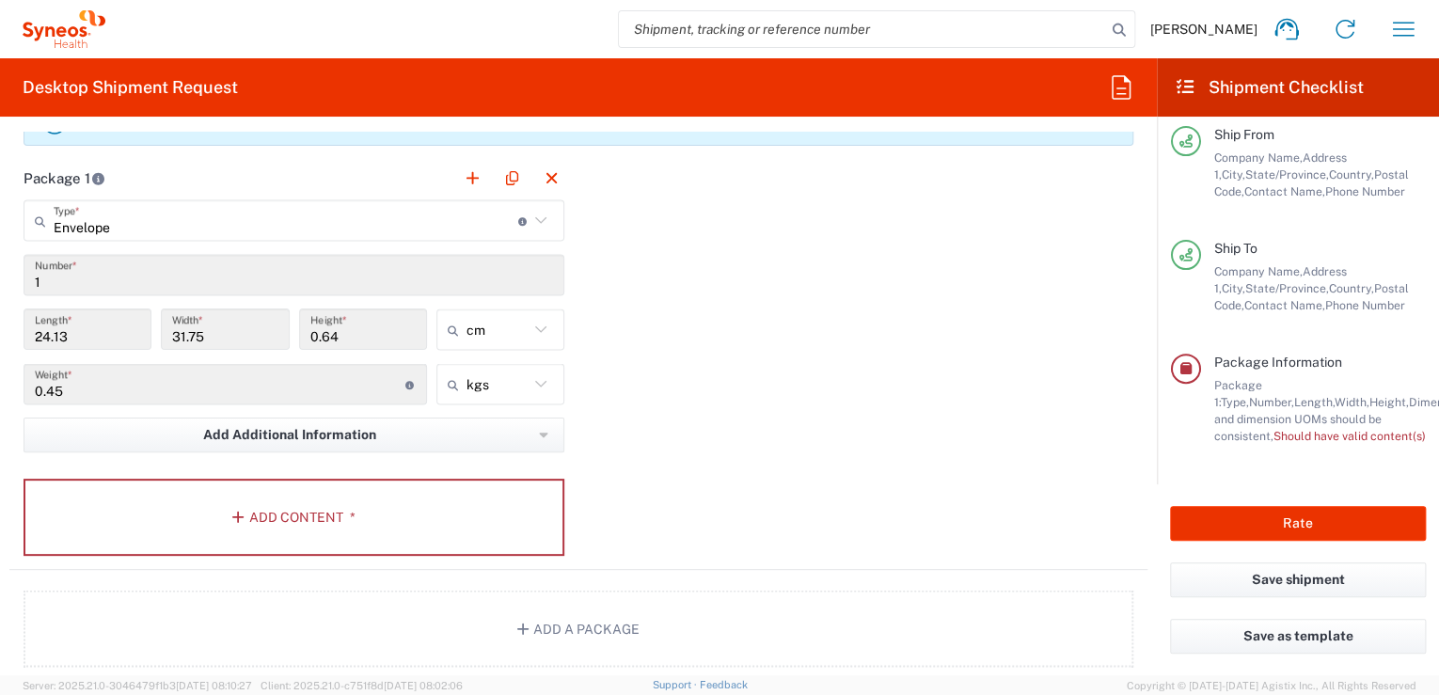
drag, startPoint x: 588, startPoint y: 478, endPoint x: 541, endPoint y: 451, distance: 53.9
click at [587, 478] on div "Package 1 Envelope Type * Material used to package goods Envelope Large Box Med…" at bounding box center [578, 363] width 1138 height 413
click at [282, 521] on button "Add Content *" at bounding box center [294, 517] width 541 height 77
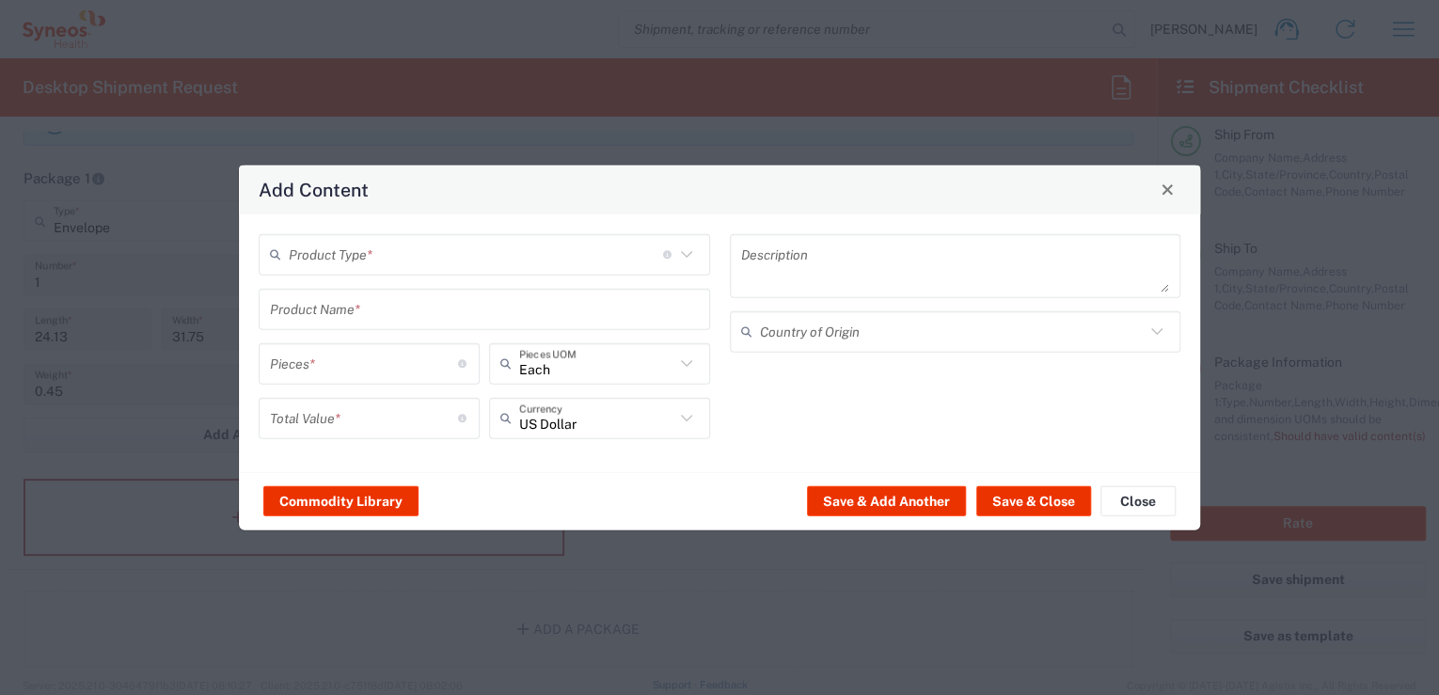
click at [696, 254] on icon at bounding box center [686, 254] width 24 height 24
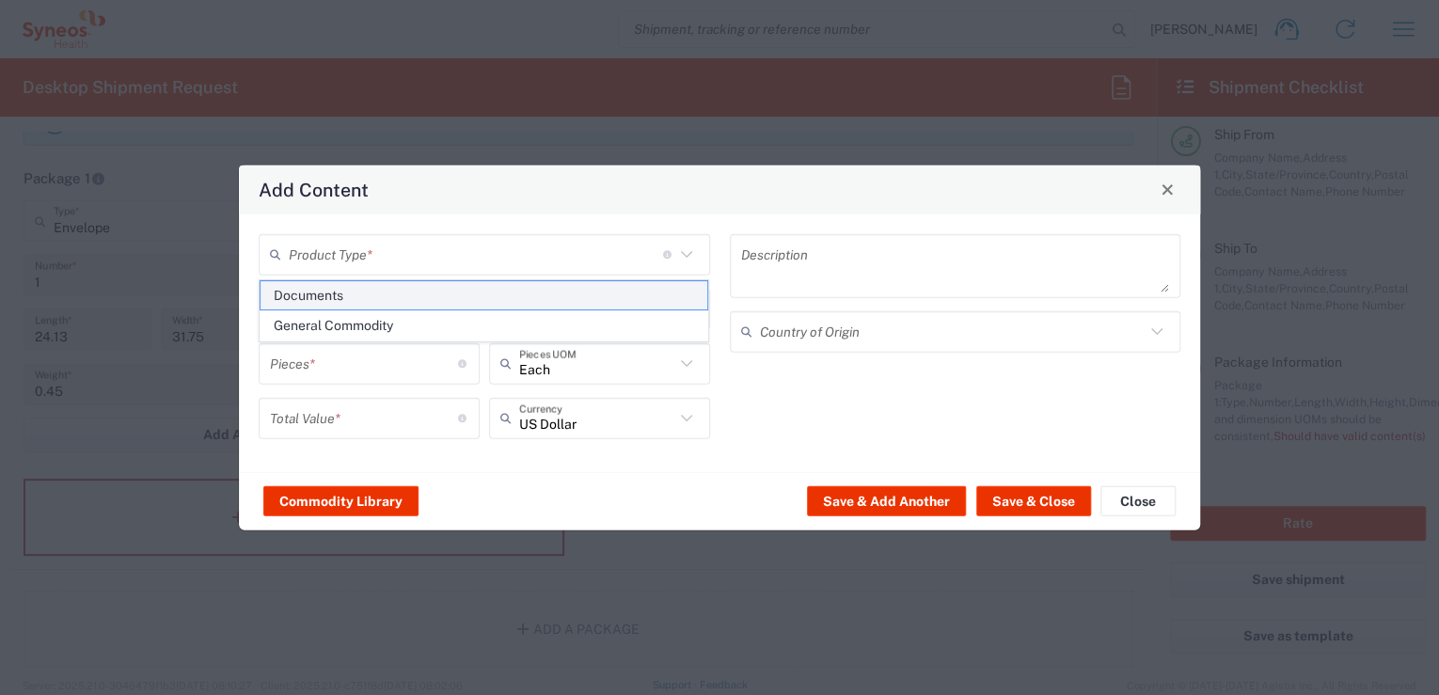
click at [348, 301] on span "Documents" at bounding box center [484, 295] width 448 height 29
type input "Documents"
type input "1"
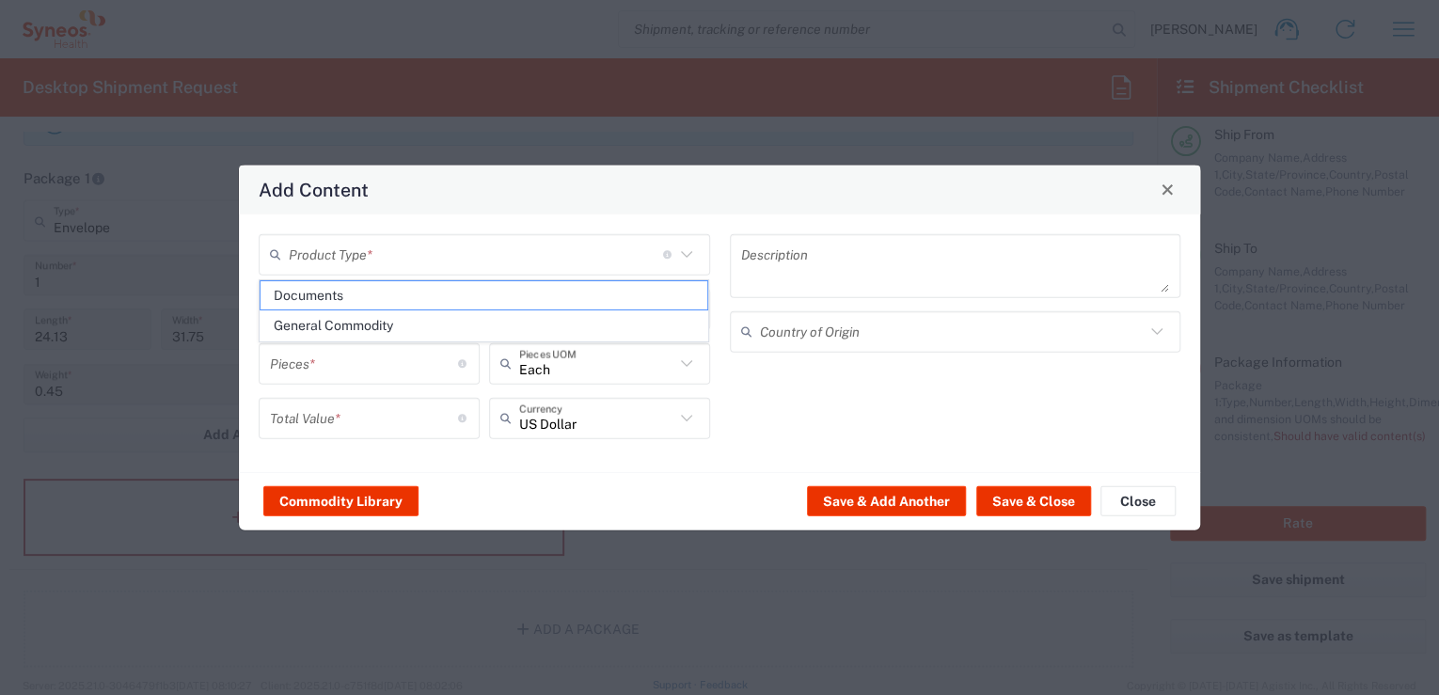
type textarea "Documents"
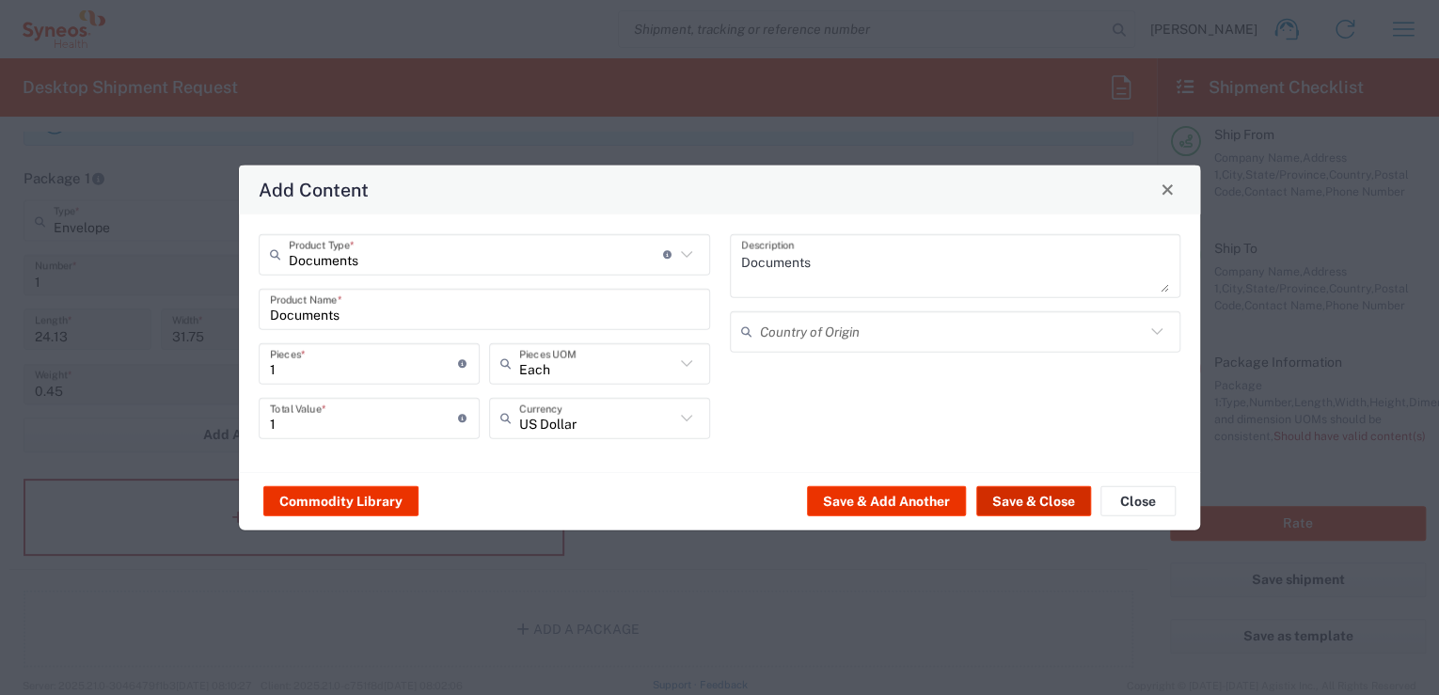
click at [1013, 500] on button "Save & Close" at bounding box center [1033, 501] width 115 height 30
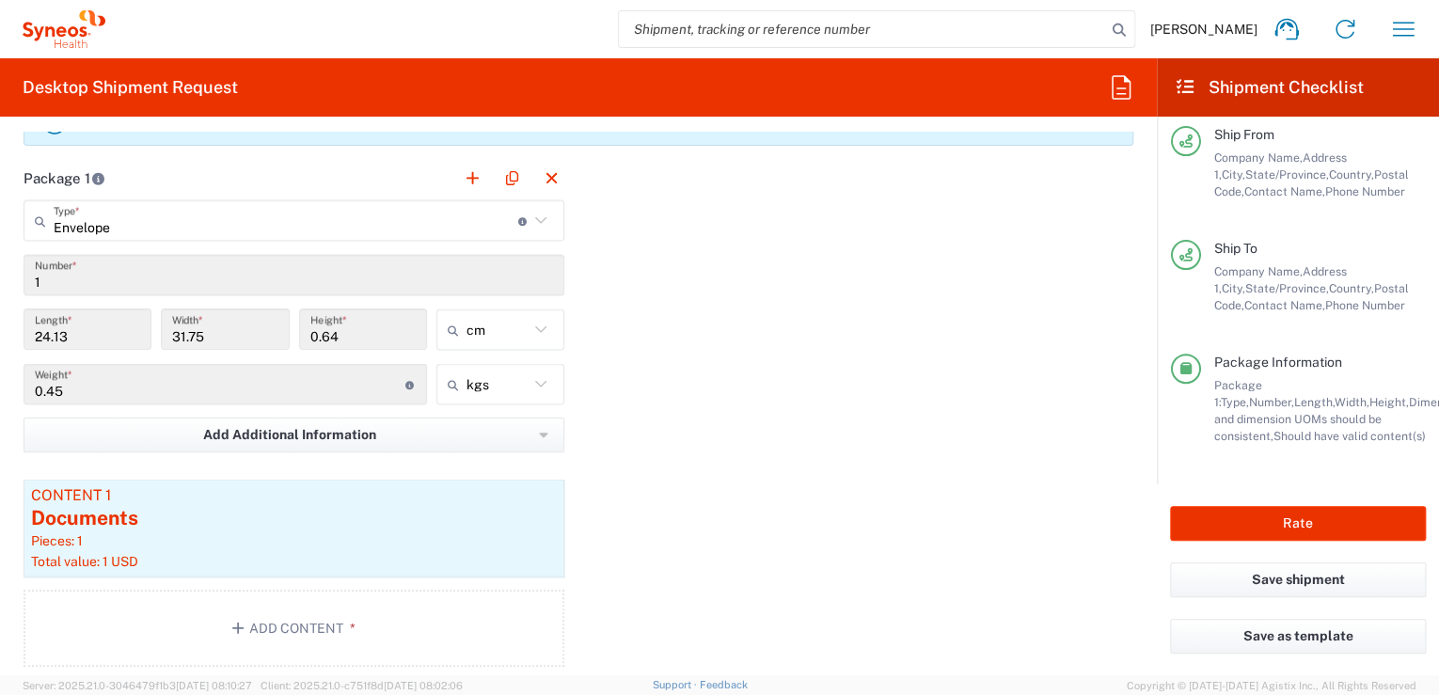
click at [735, 489] on div "Package 1 Envelope Type * Material used to package goods Envelope Large Box Med…" at bounding box center [578, 419] width 1138 height 524
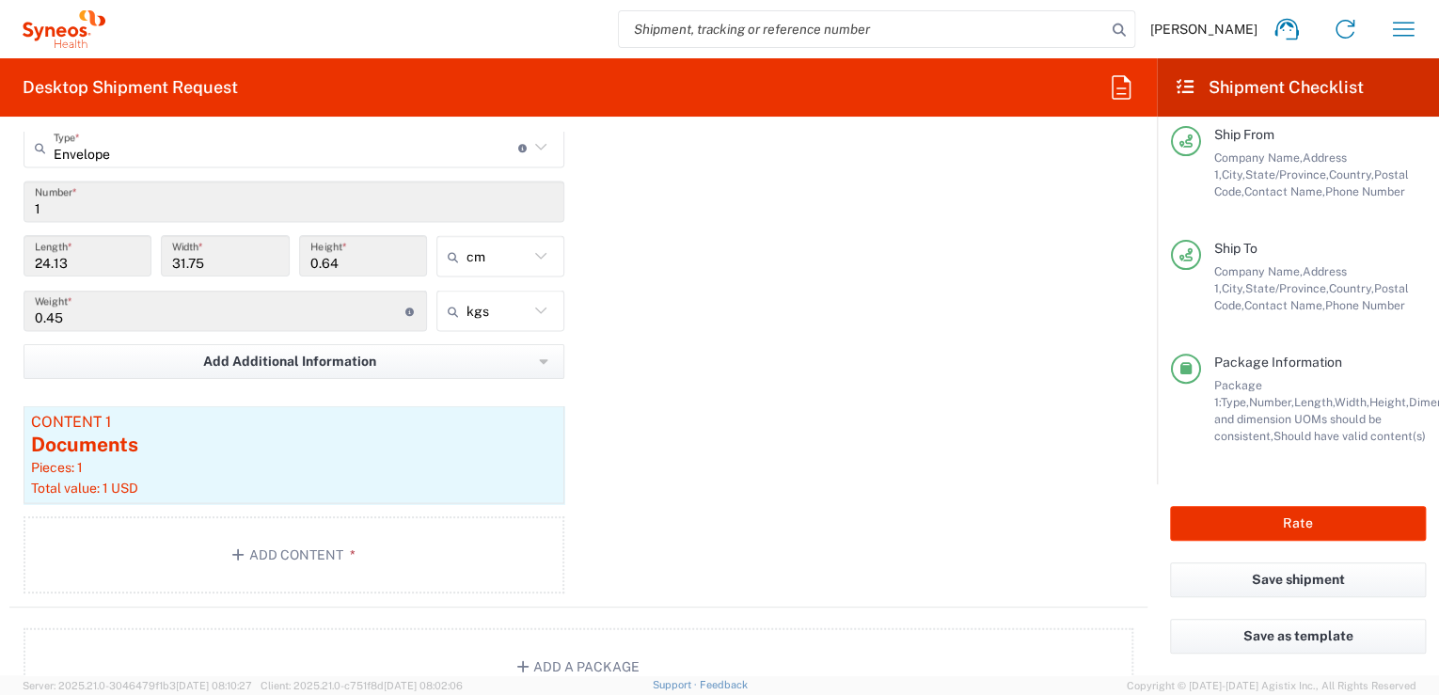
scroll to position [1756, 0]
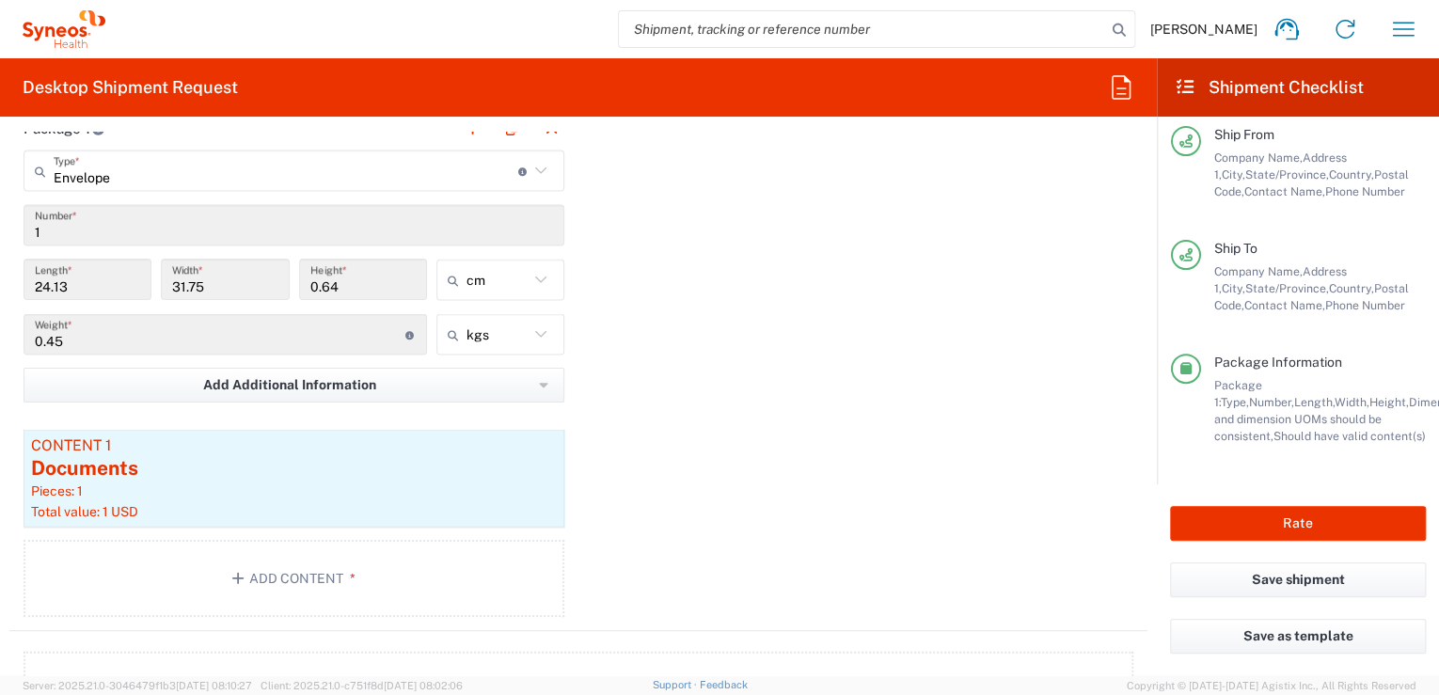
click at [845, 438] on div "Package 1 Envelope Type * Material used to package goods Envelope Large Box Med…" at bounding box center [578, 369] width 1138 height 524
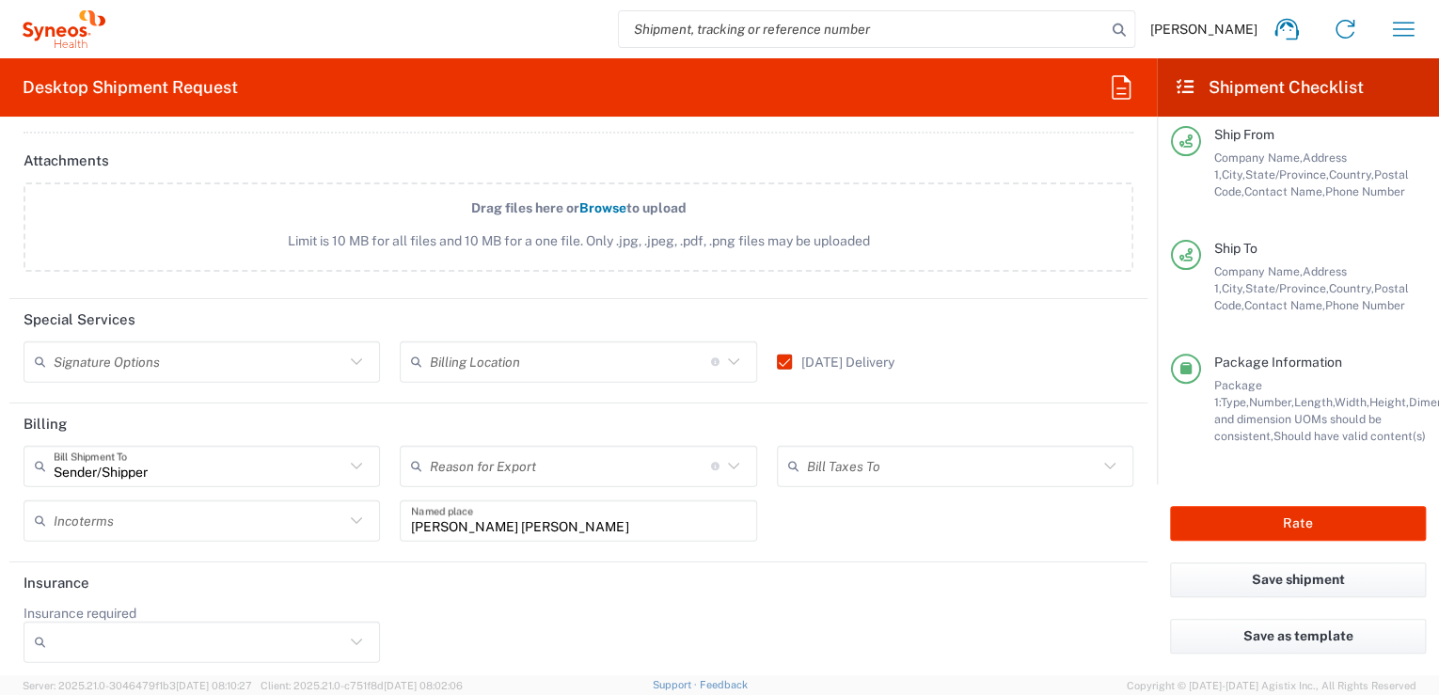
scroll to position [2351, 0]
click at [1231, 526] on button "Rate" at bounding box center [1298, 523] width 256 height 35
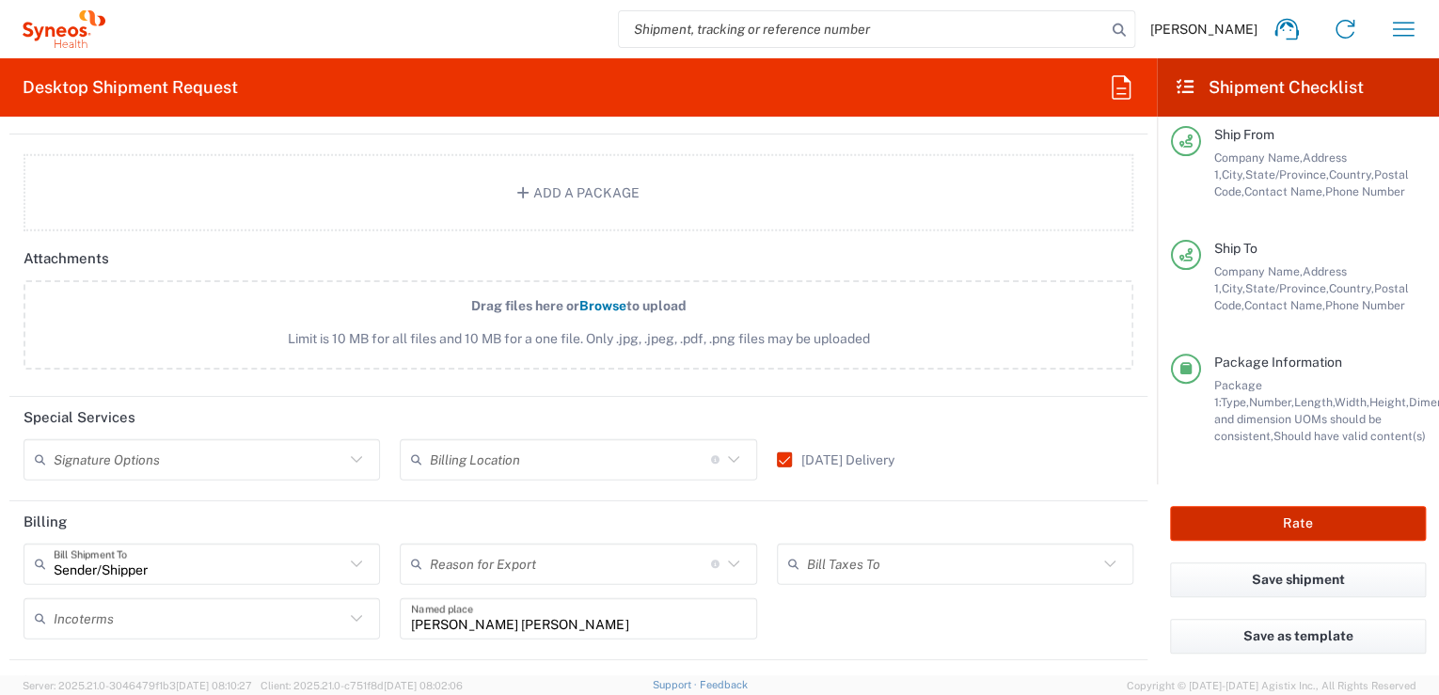
scroll to position [2251, 0]
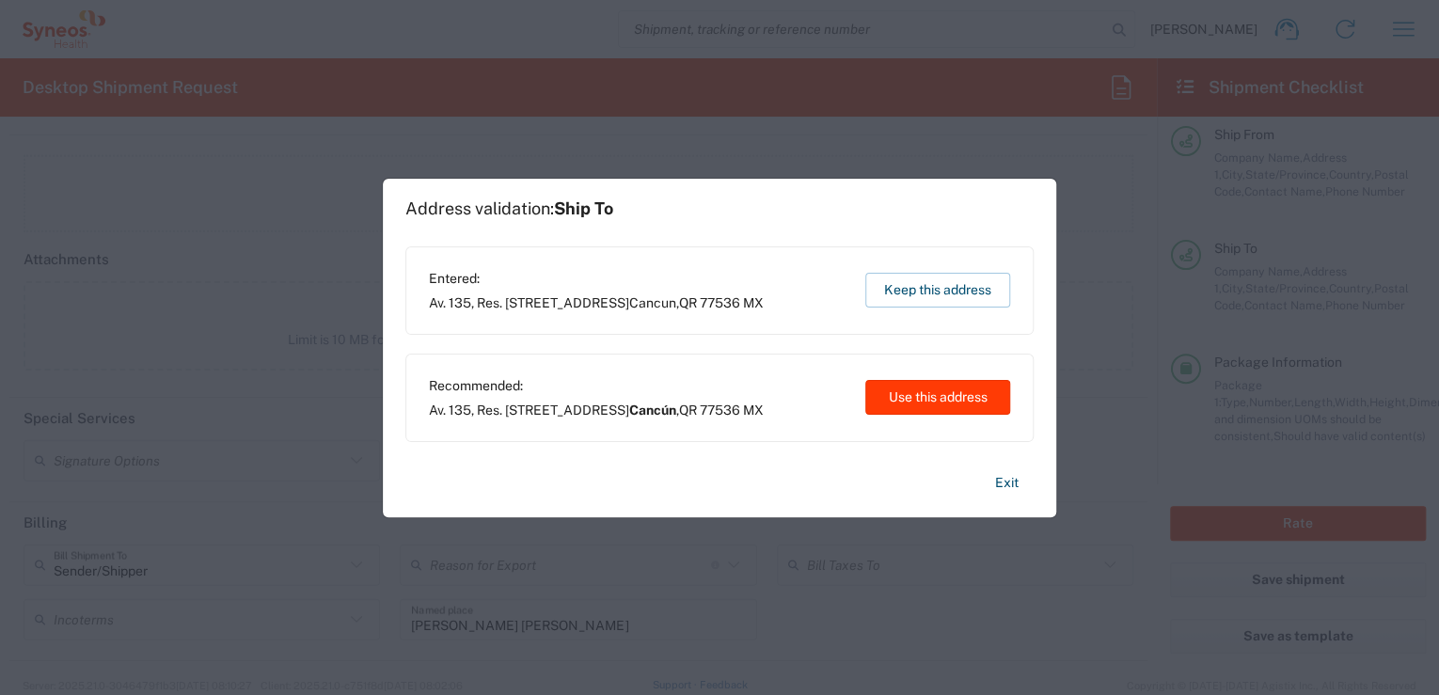
click at [915, 395] on button "Use this address" at bounding box center [937, 397] width 145 height 35
type input "Cancún"
type input "Quintana Roo"
type input "Mexico"
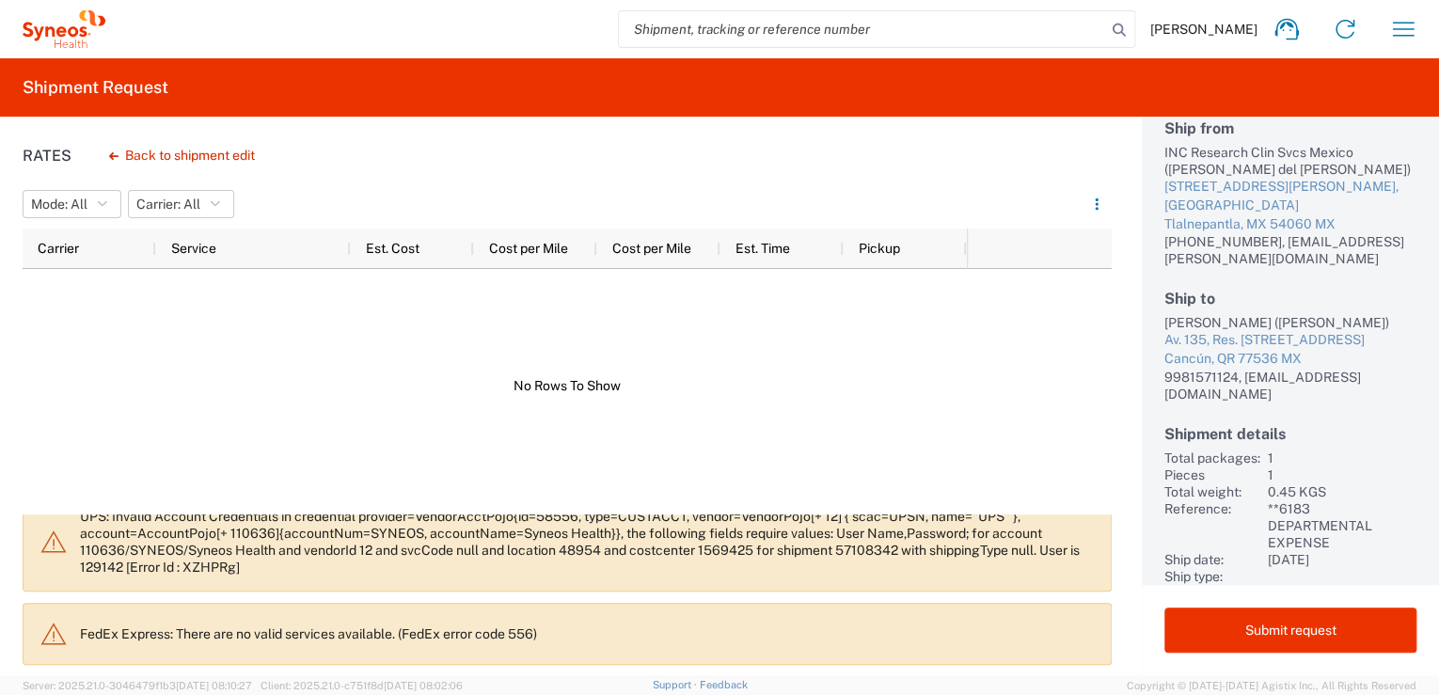
scroll to position [130, 0]
click at [1261, 621] on button "Submit request" at bounding box center [1290, 629] width 252 height 45
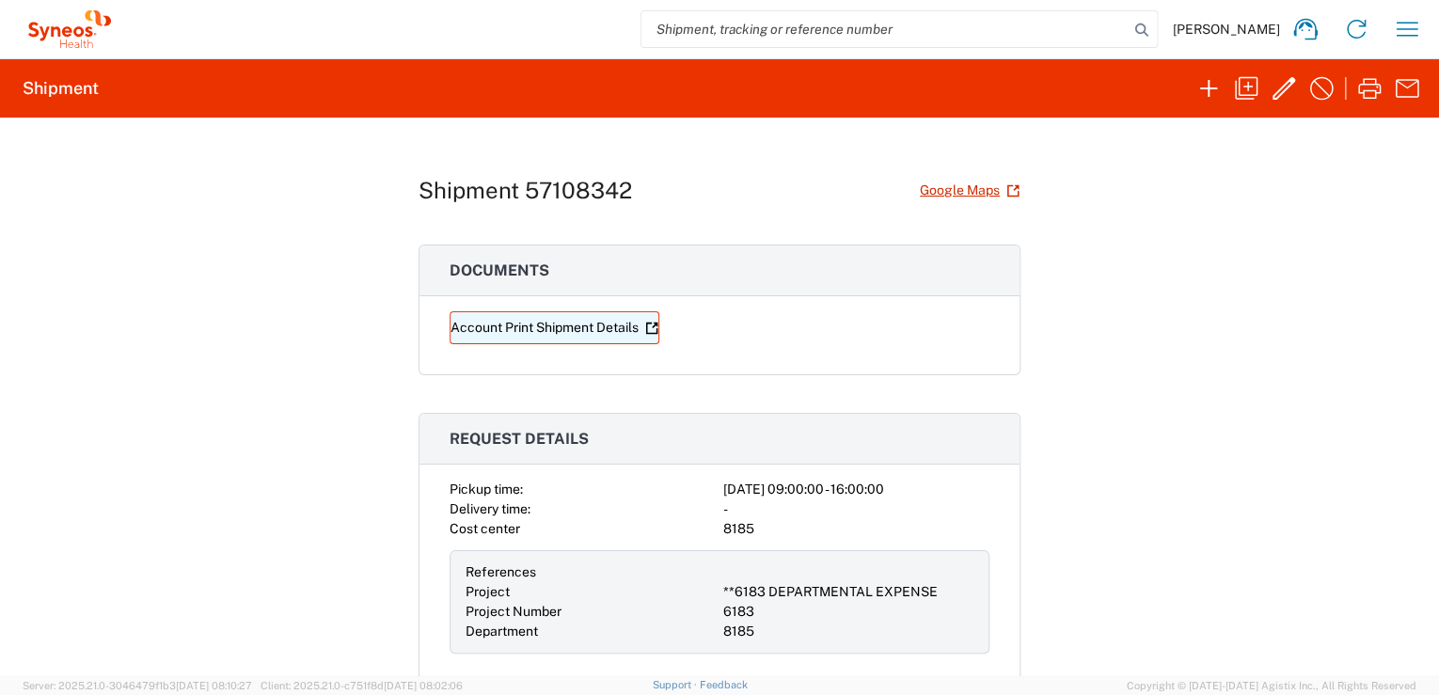
click at [609, 327] on link "Account Print Shipment Details" at bounding box center [555, 327] width 210 height 33
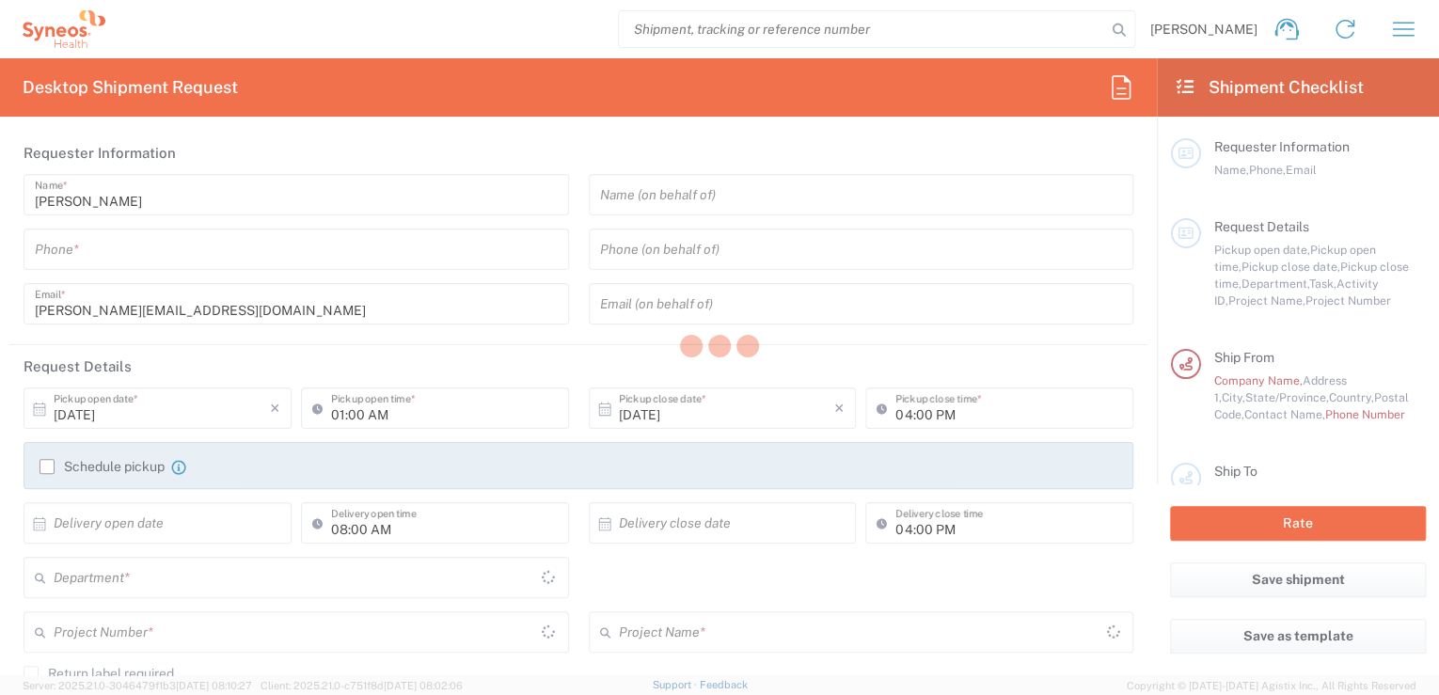
type input "Morelos"
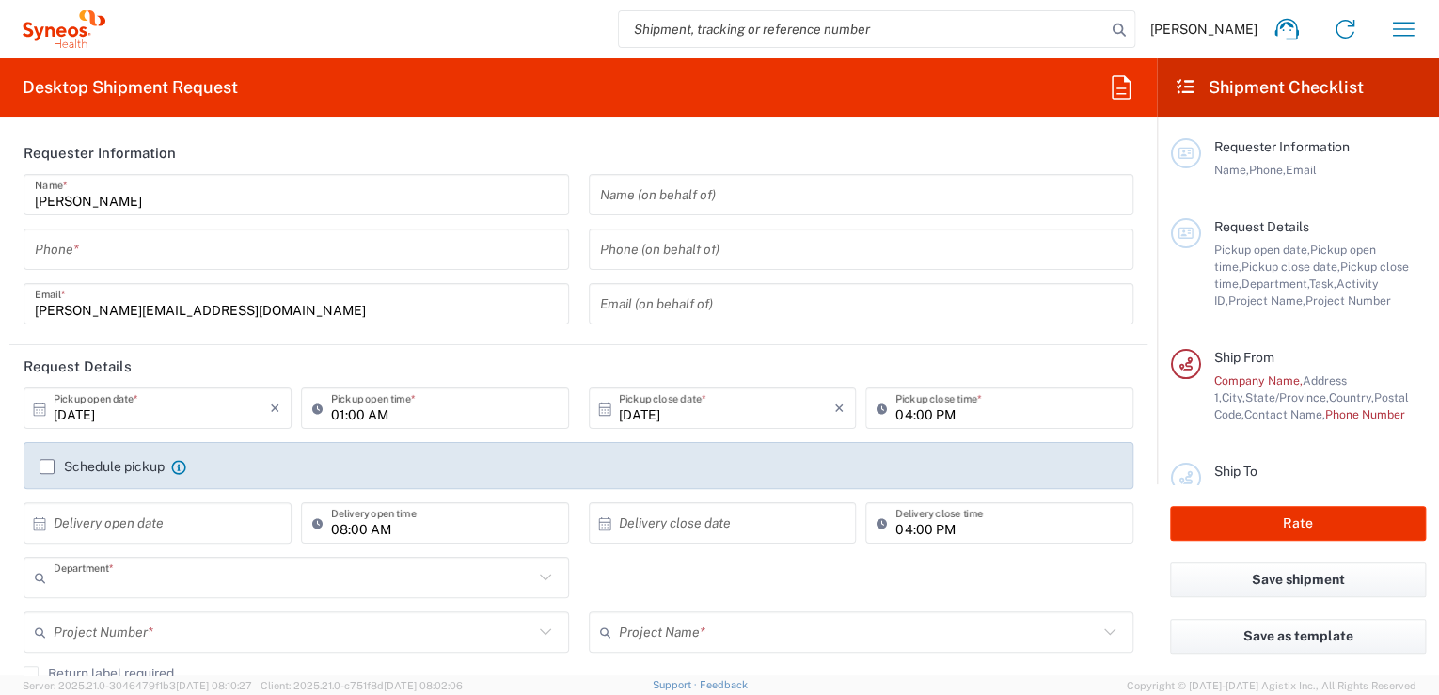
type input "8185"
type input "[GEOGRAPHIC_DATA]"
type input "INC Research Clin Svcs Mexico"
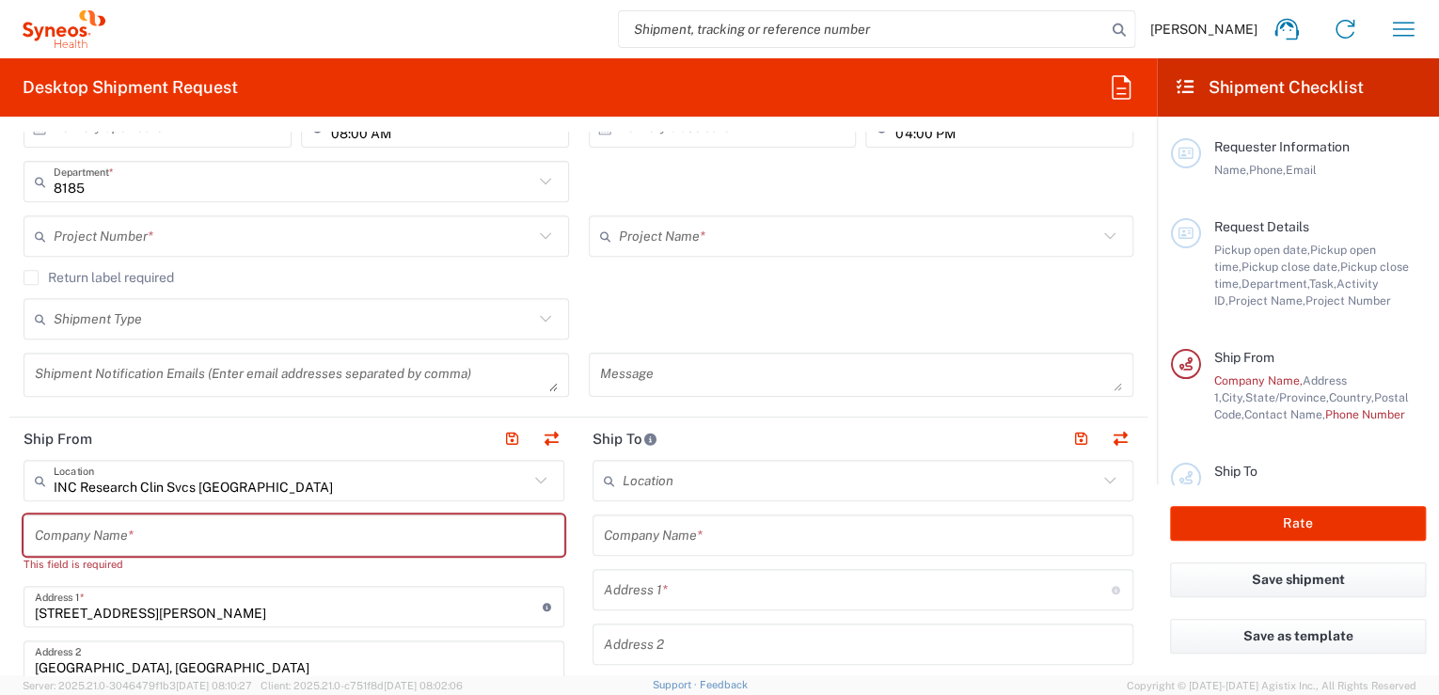
scroll to position [401, 0]
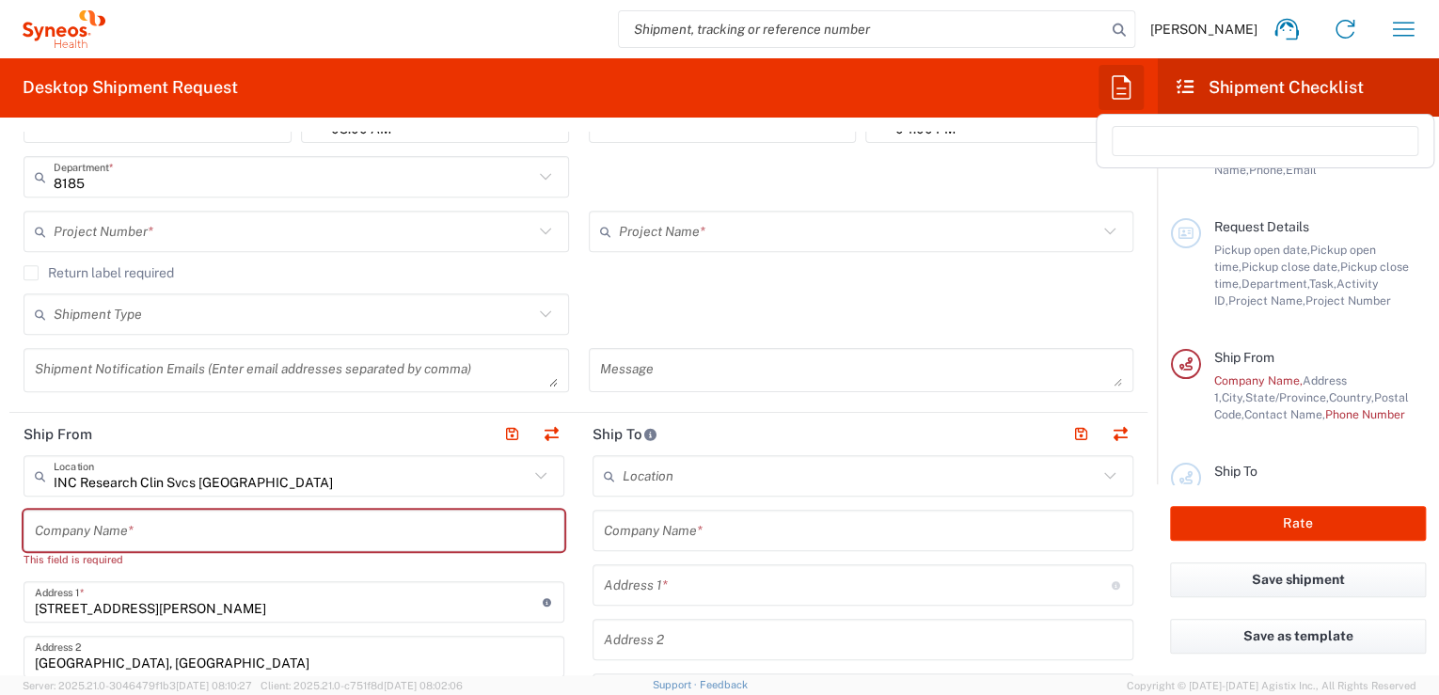
click at [1117, 74] on icon "button" at bounding box center [1121, 87] width 30 height 30
drag, startPoint x: 1116, startPoint y: 91, endPoint x: 1098, endPoint y: 93, distance: 18.0
click at [1116, 93] on icon "button" at bounding box center [1121, 87] width 30 height 30
click at [152, 77] on h2 "Desktop Shipment Request" at bounding box center [130, 87] width 215 height 23
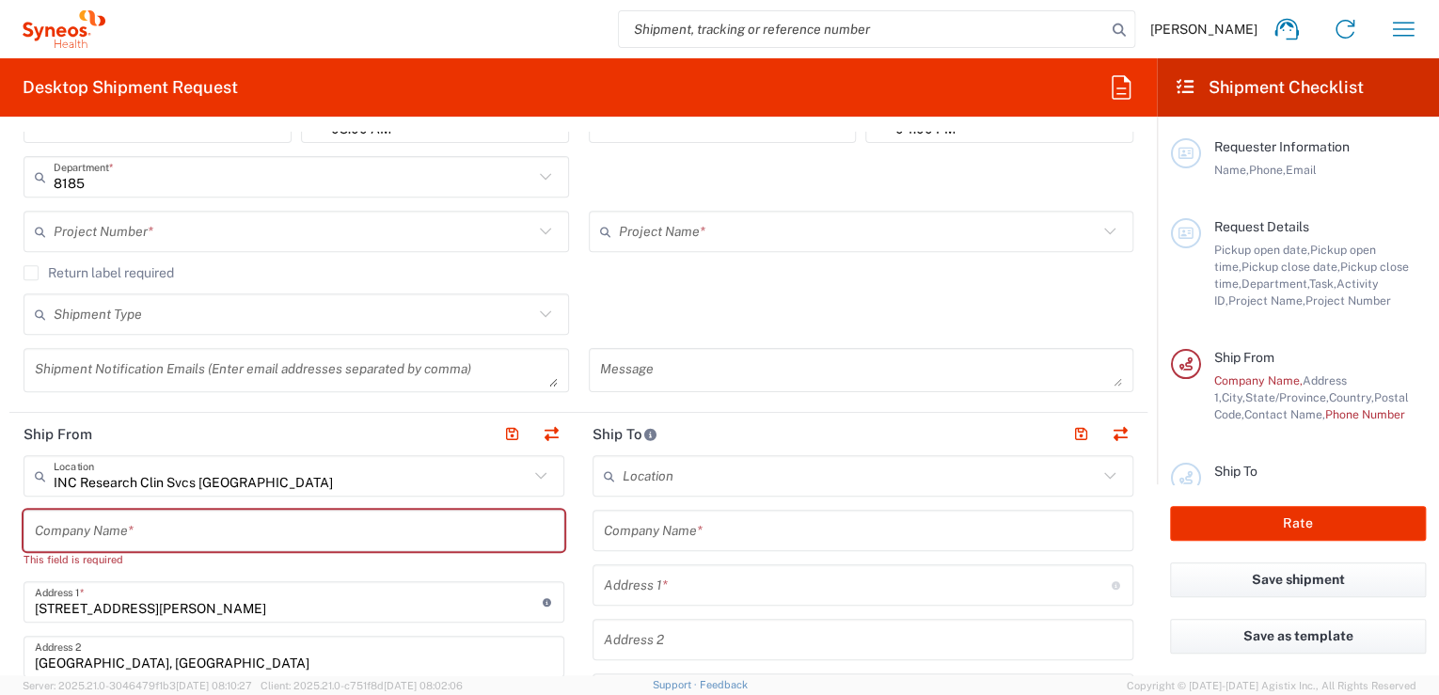
drag, startPoint x: 53, startPoint y: 35, endPoint x: 146, endPoint y: 60, distance: 96.5
click at [53, 35] on icon at bounding box center [49, 31] width 9 height 10
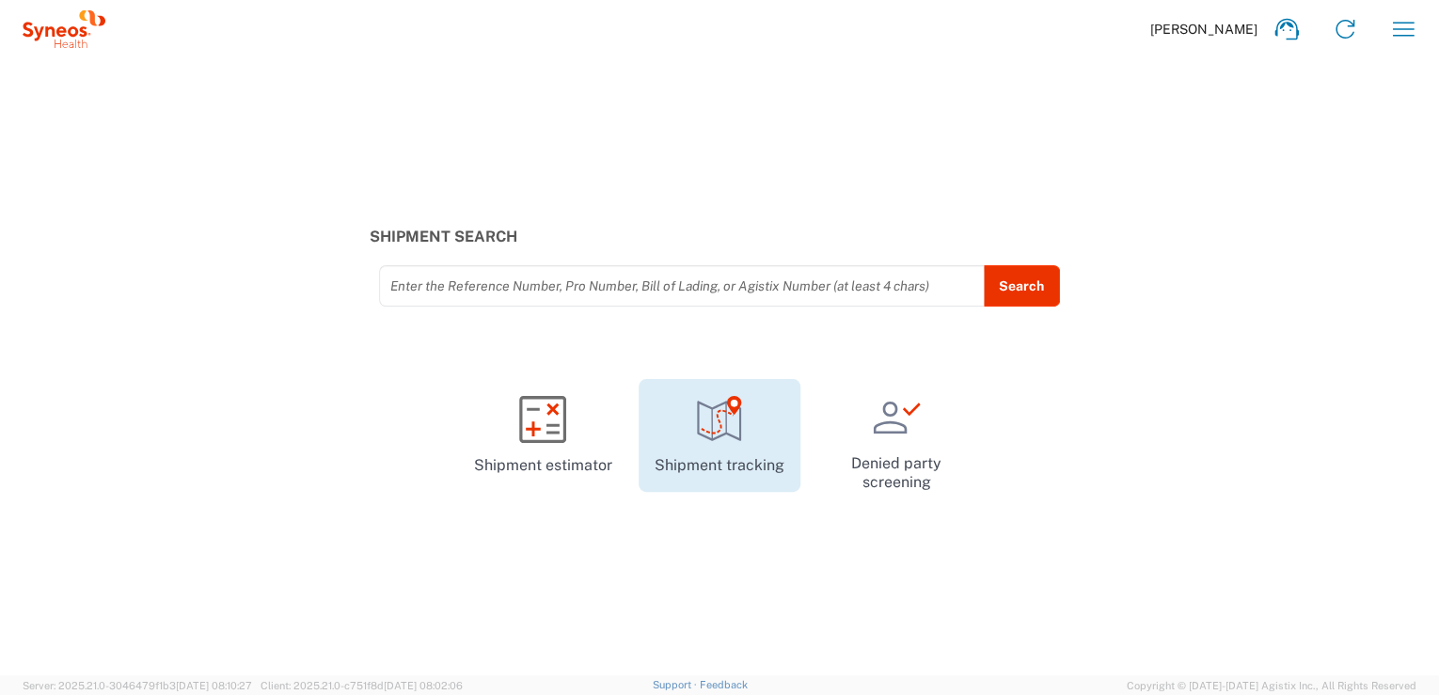
click at [742, 469] on link "Shipment tracking" at bounding box center [720, 435] width 162 height 113
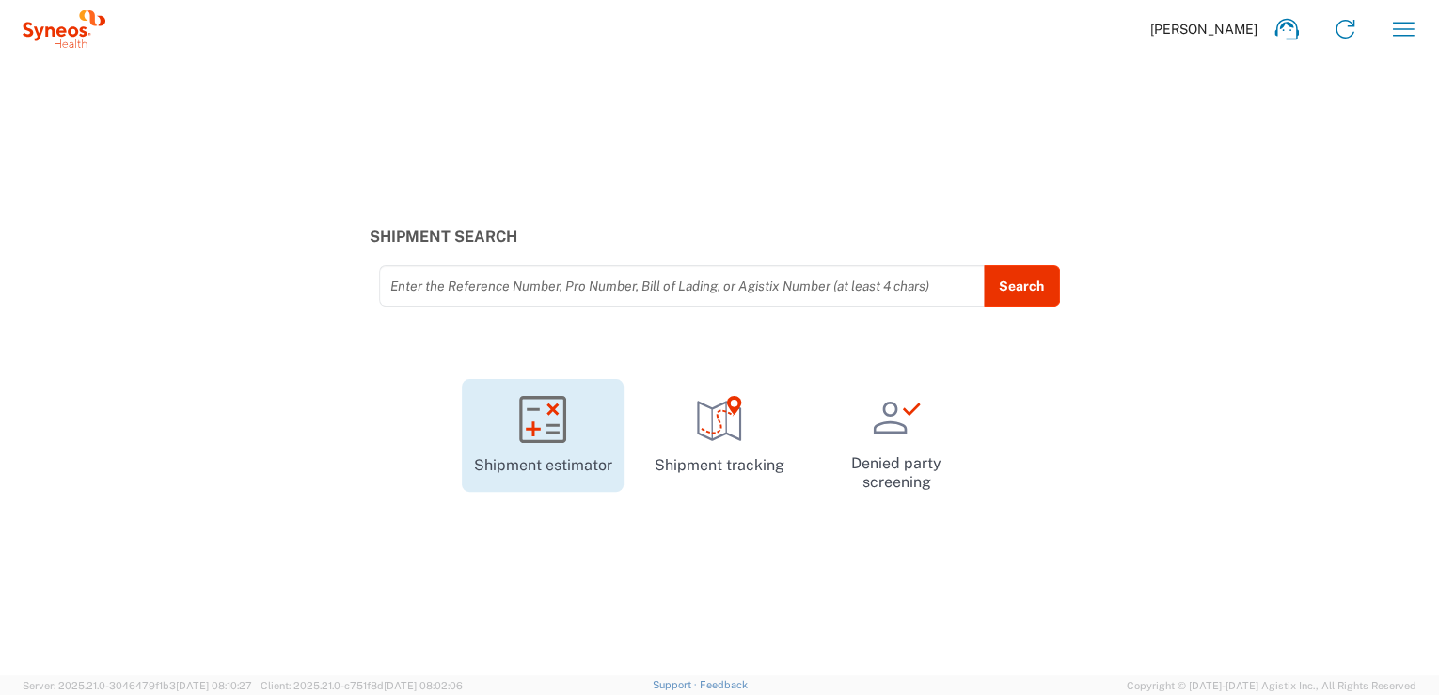
click at [573, 462] on link "Shipment estimator" at bounding box center [543, 435] width 162 height 113
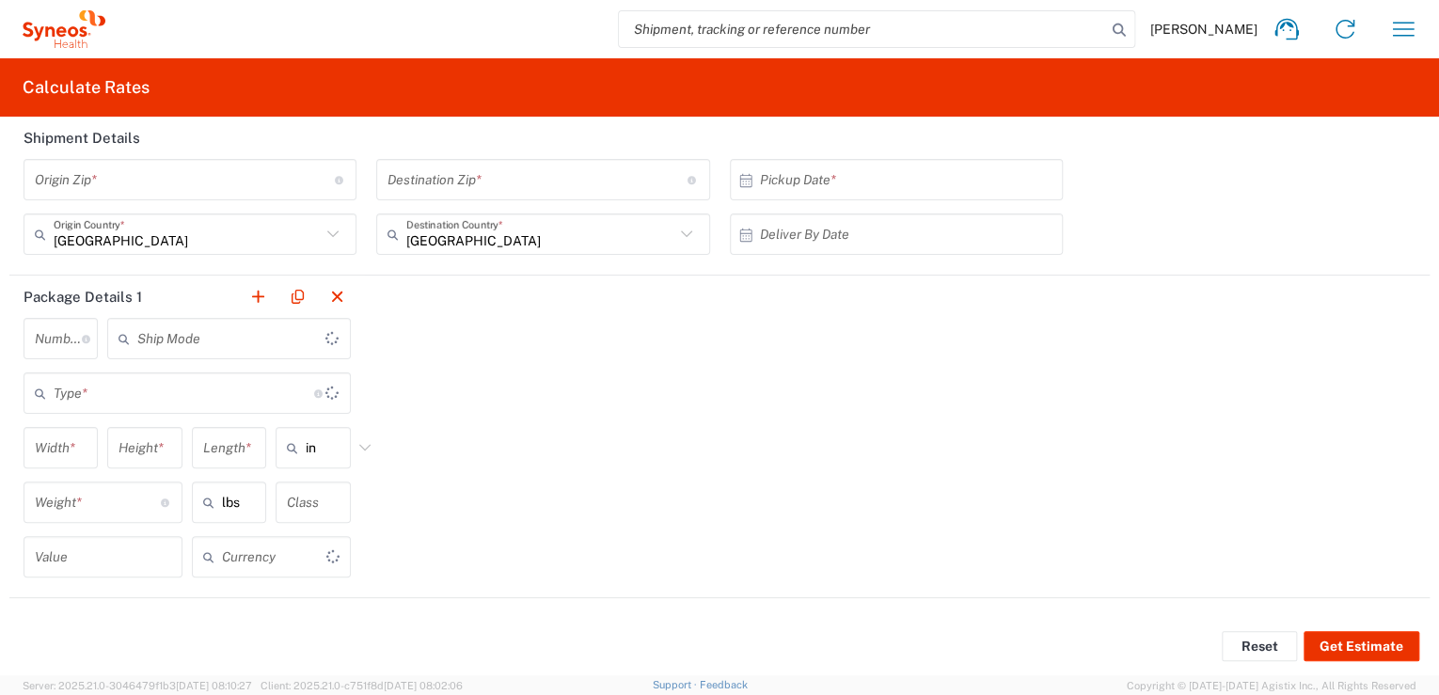
type input "US Dollar"
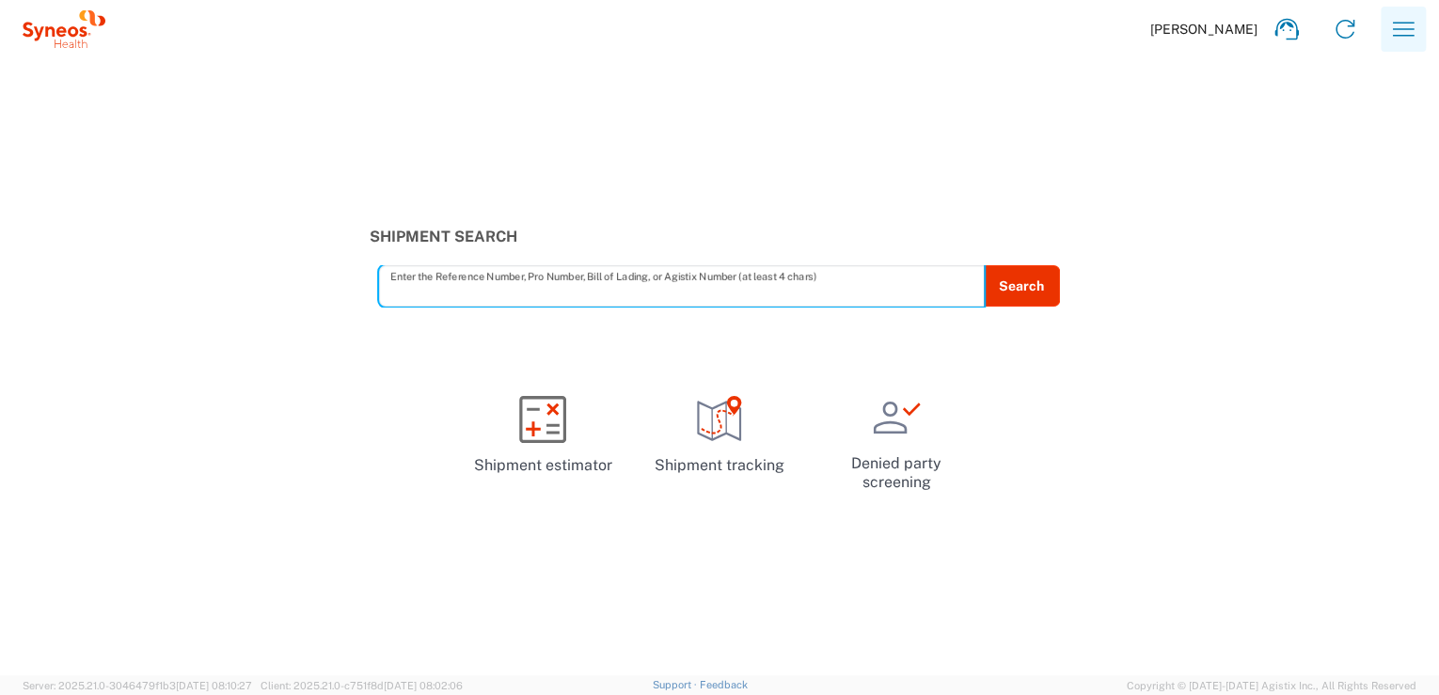
click at [1401, 27] on icon "button" at bounding box center [1403, 29] width 30 height 30
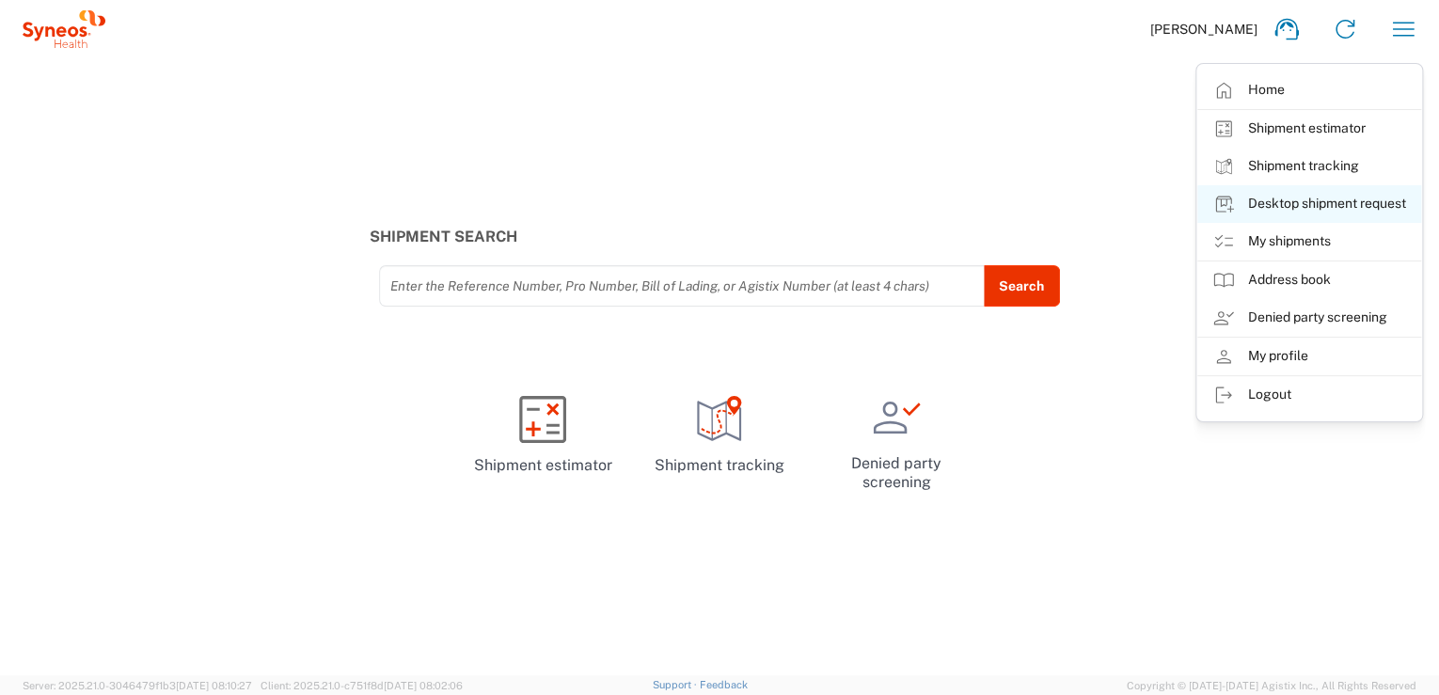
click at [1334, 207] on link "Desktop shipment request" at bounding box center [1309, 204] width 224 height 38
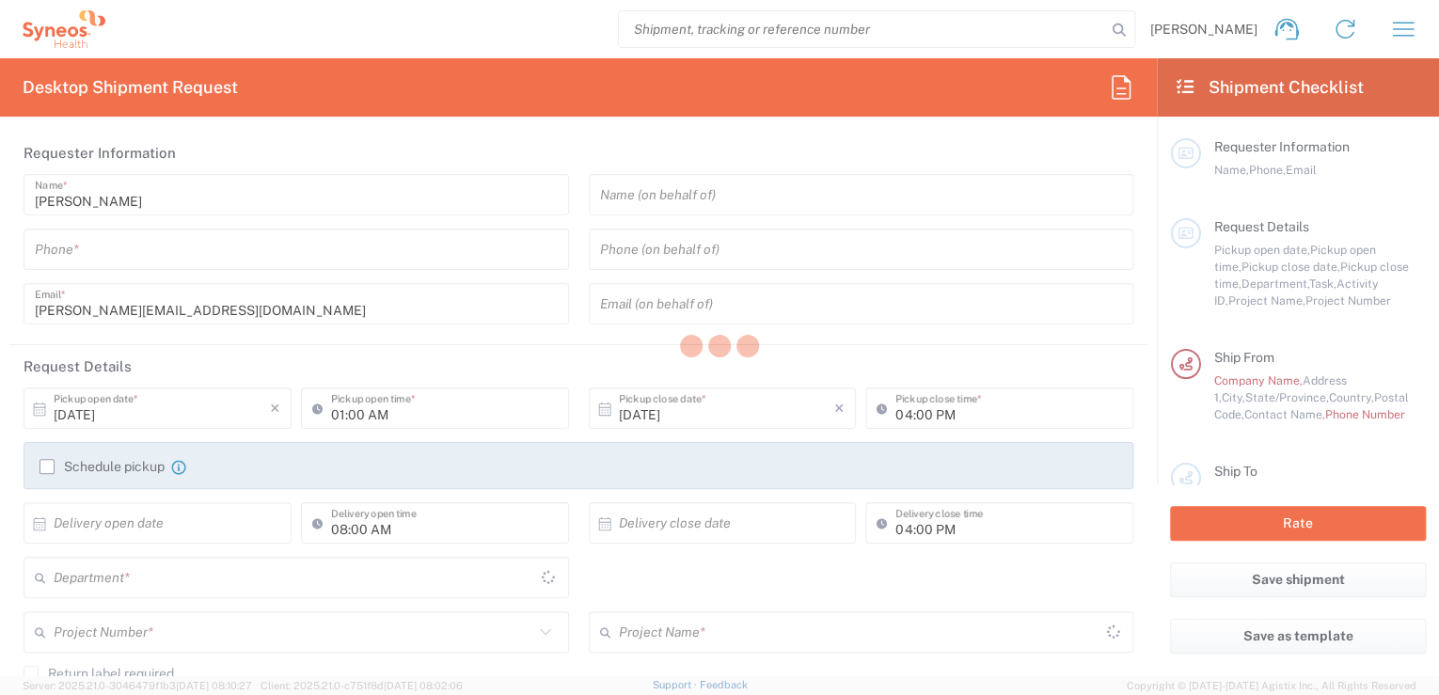
type input "8185"
type input "Morelos"
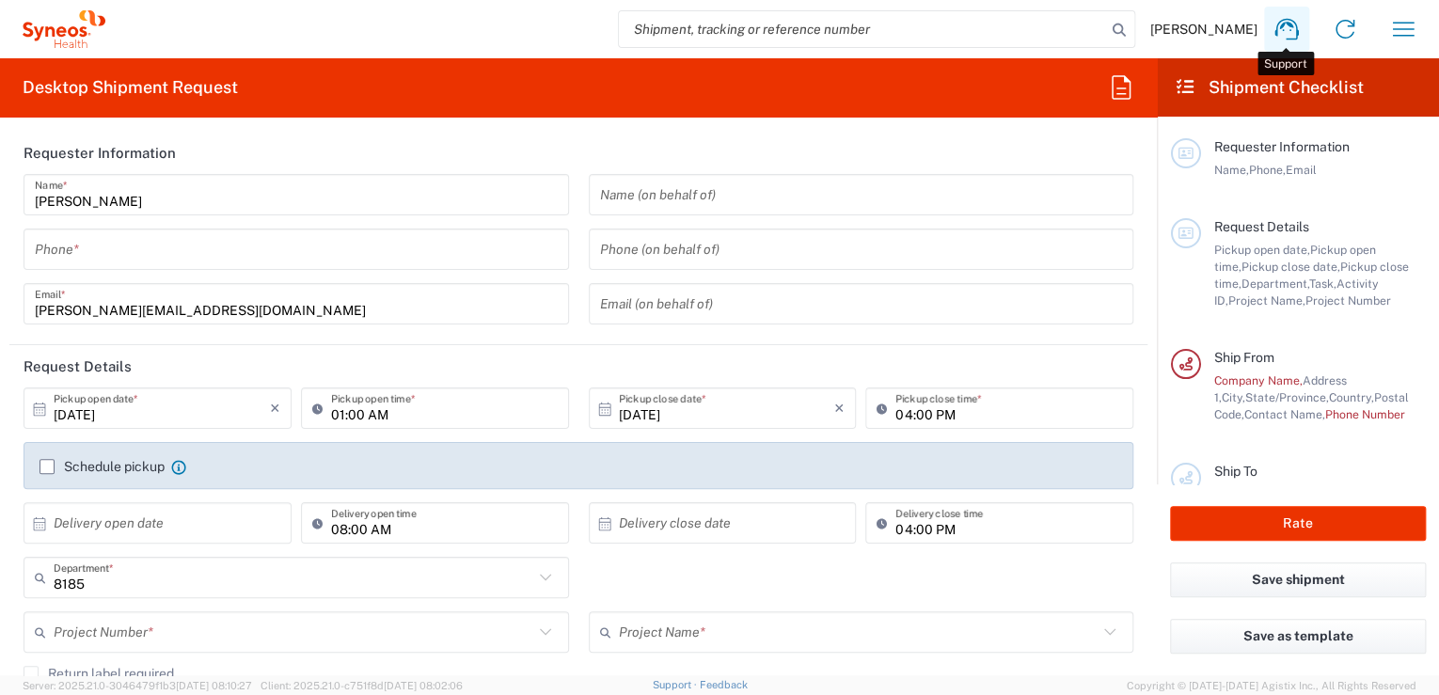
click at [1281, 25] on icon at bounding box center [1286, 30] width 24 height 22
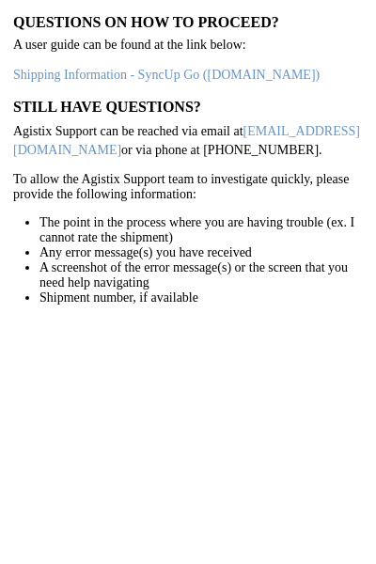
click at [129, 104] on h3 "Still have questions?" at bounding box center [188, 107] width 350 height 18
click at [132, 78] on link "Shipping Information - SyncUp Go ([DOMAIN_NAME])" at bounding box center [166, 75] width 307 height 14
